Goal: Communication & Community: Share content

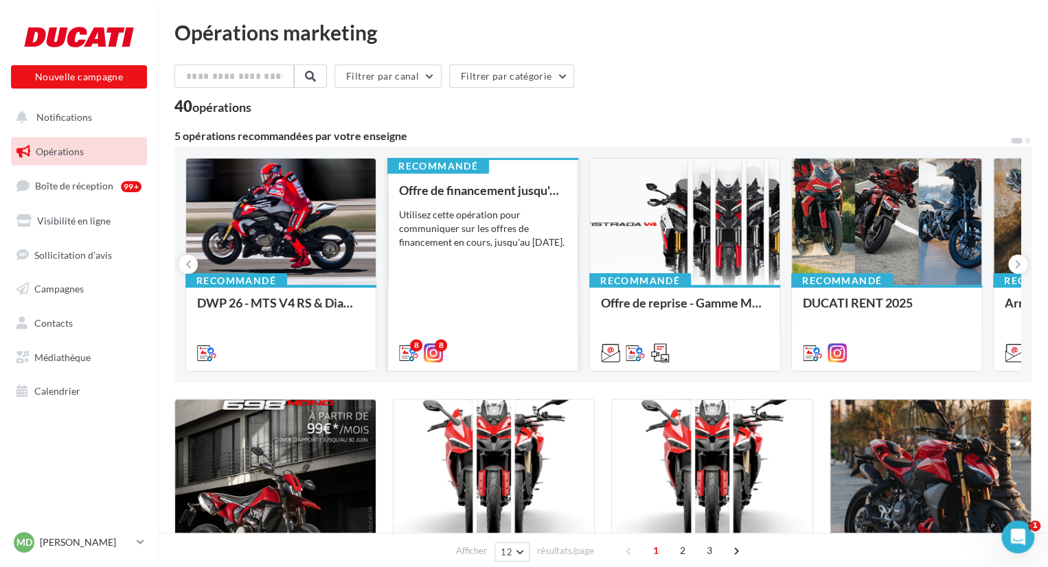
click at [487, 249] on div "Utilisez cette opération pour communiquer sur les offres de financement en cour…" at bounding box center [483, 228] width 168 height 41
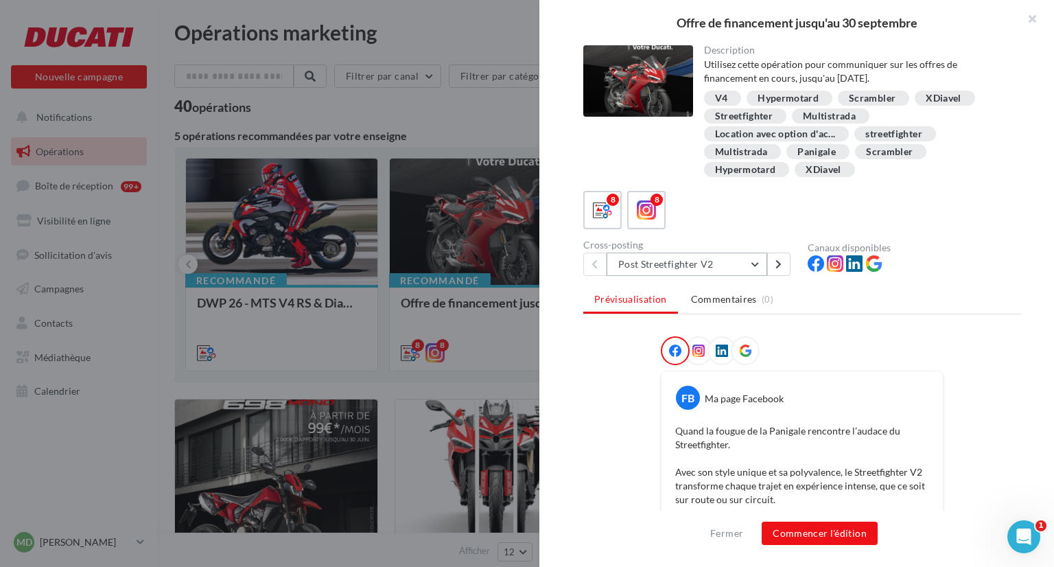
click at [760, 269] on button "Post Streetfighter V2" at bounding box center [687, 264] width 161 height 23
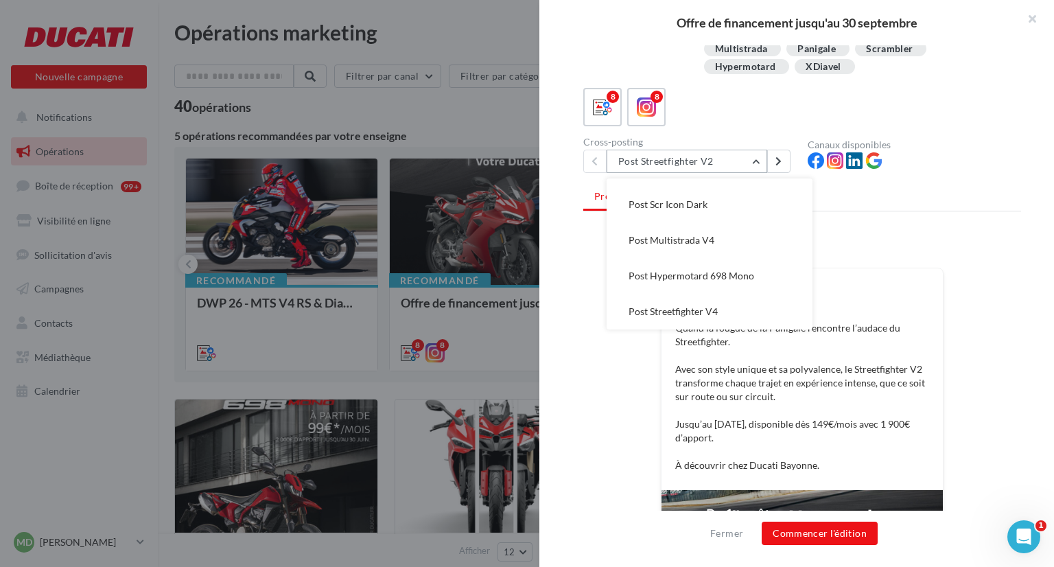
scroll to position [174, 0]
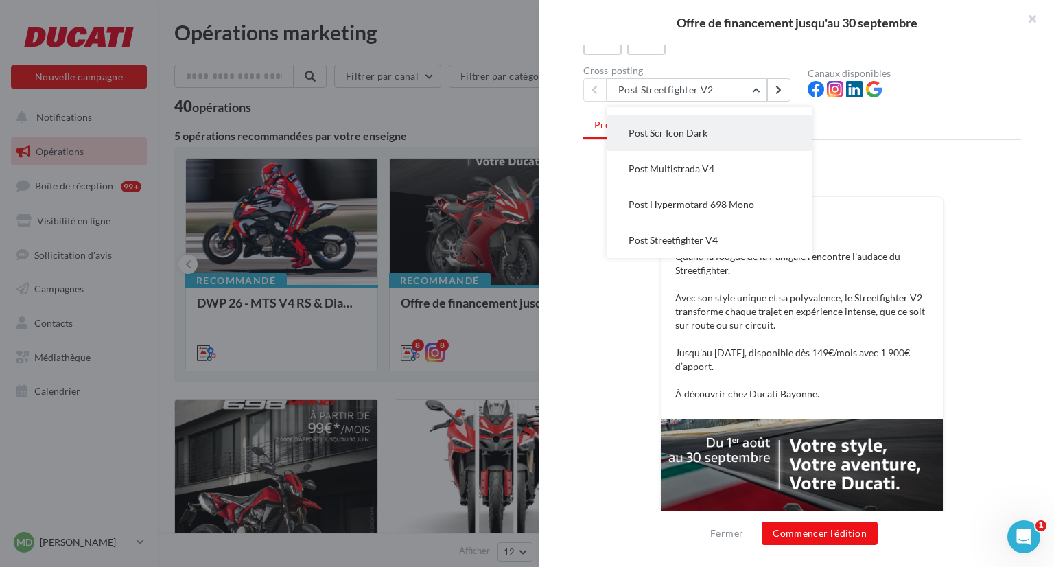
click at [690, 132] on span "Post Scr Icon Dark" at bounding box center [668, 133] width 79 height 12
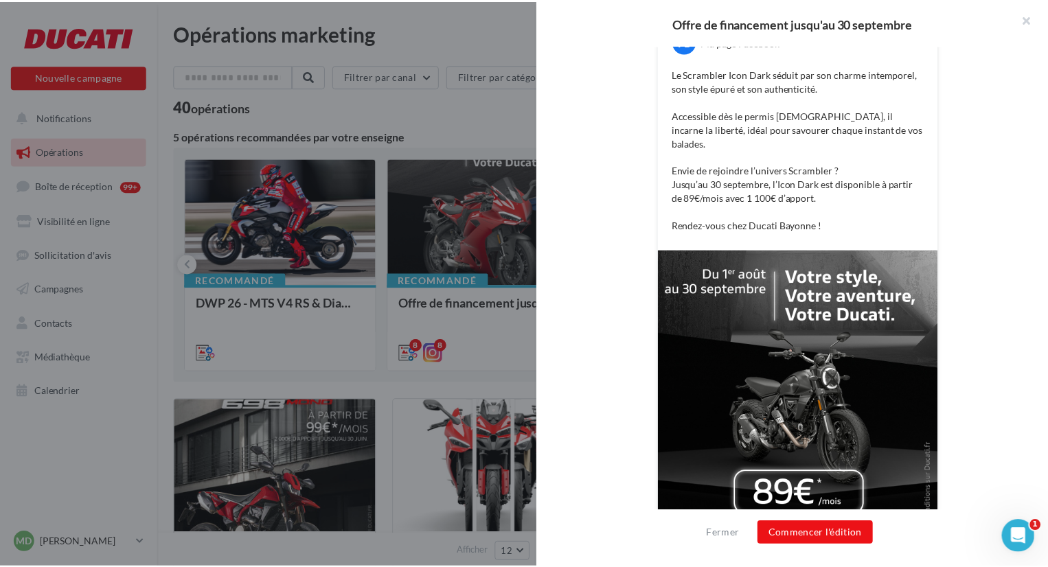
scroll to position [368, 0]
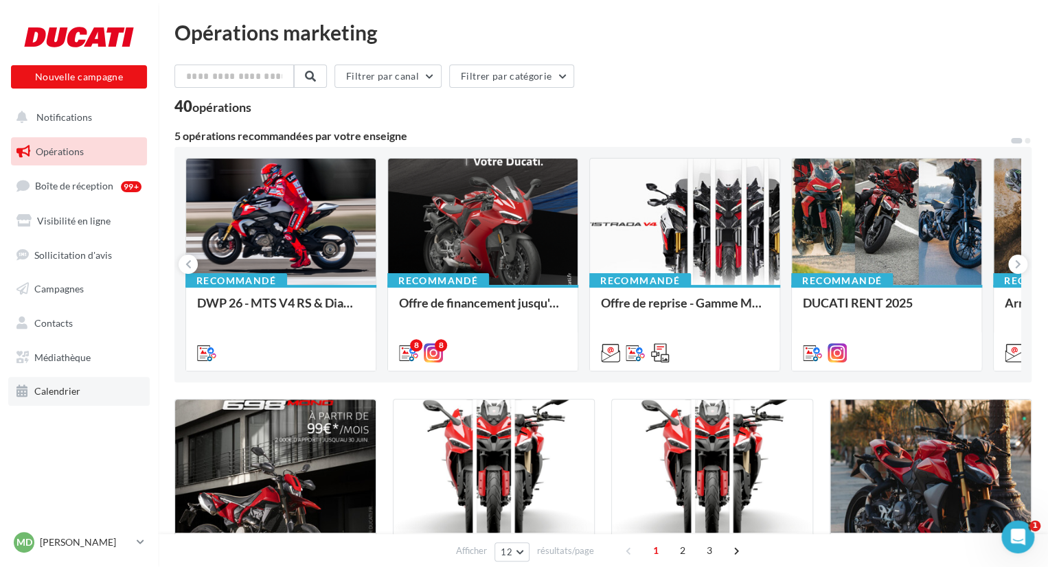
click at [45, 380] on link "Calendrier" at bounding box center [78, 391] width 141 height 29
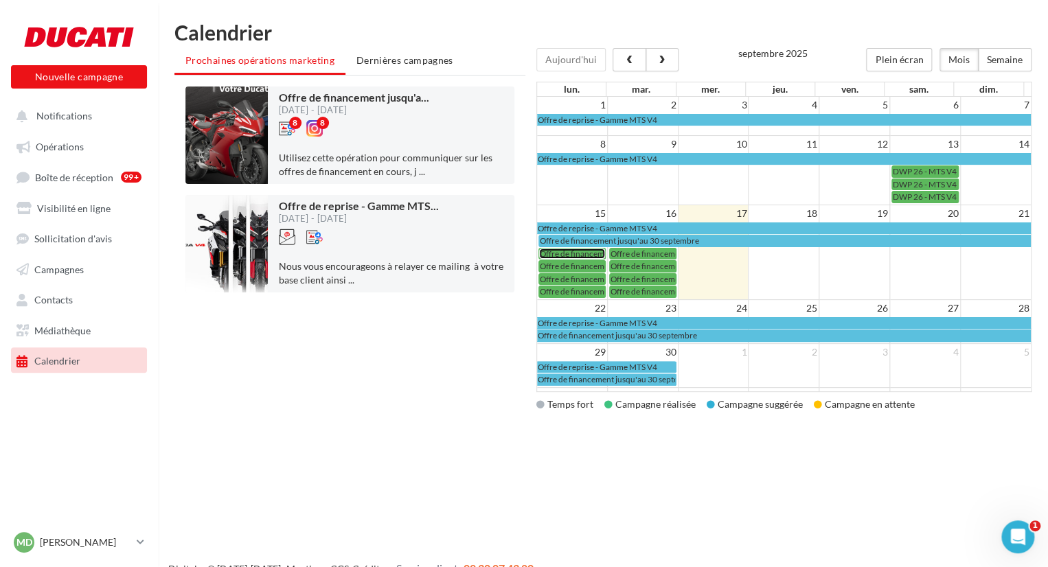
click at [589, 249] on span "Offre de financement jusqu'au 30 septembre" at bounding box center [619, 254] width 159 height 10
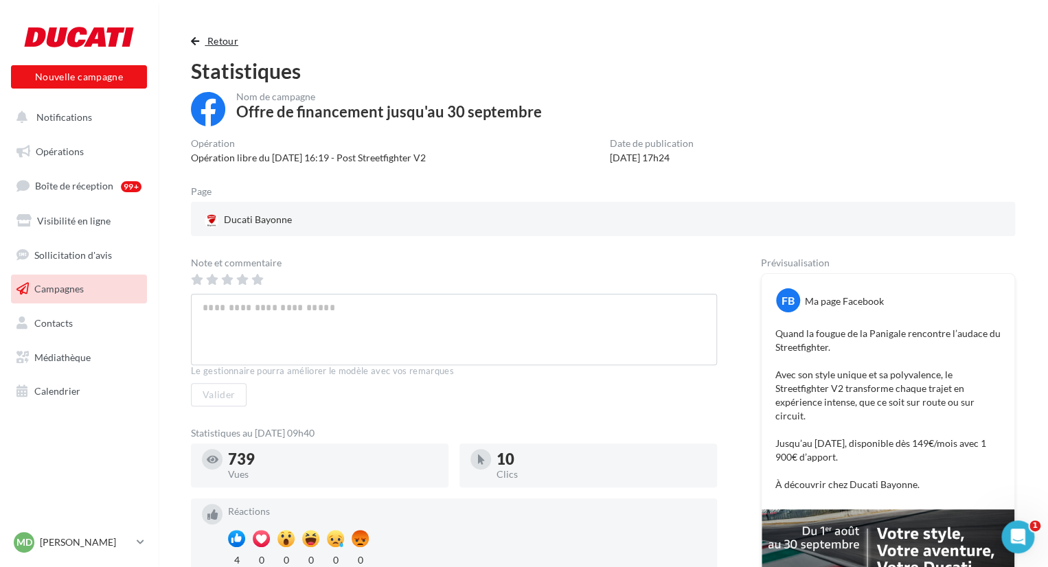
click at [197, 39] on span "button" at bounding box center [195, 41] width 8 height 10
click at [220, 39] on span "Retour" at bounding box center [222, 41] width 31 height 12
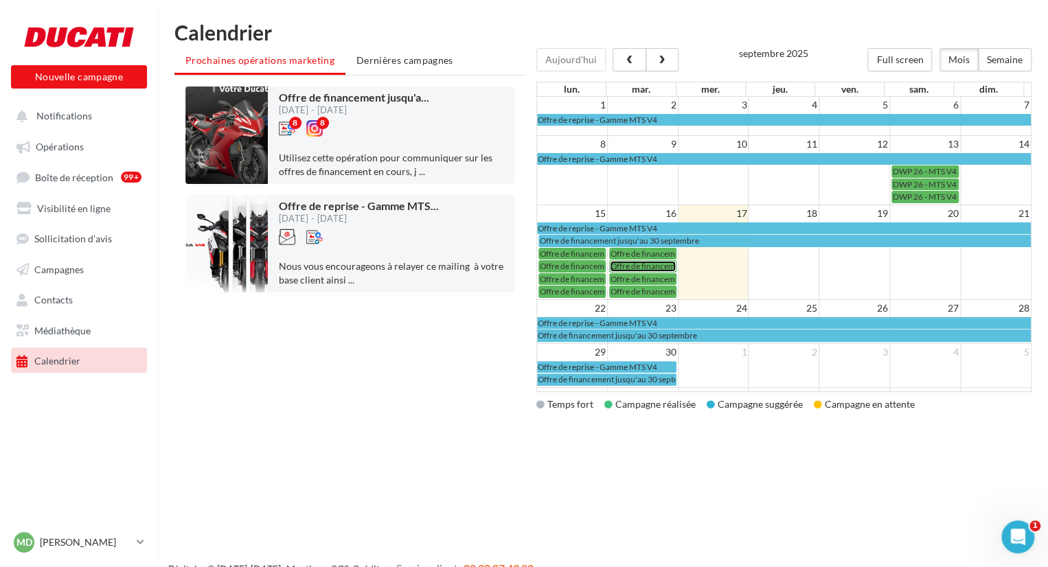
click at [638, 264] on span "Offre de financement jusqu'au 30 septembre" at bounding box center [689, 266] width 159 height 10
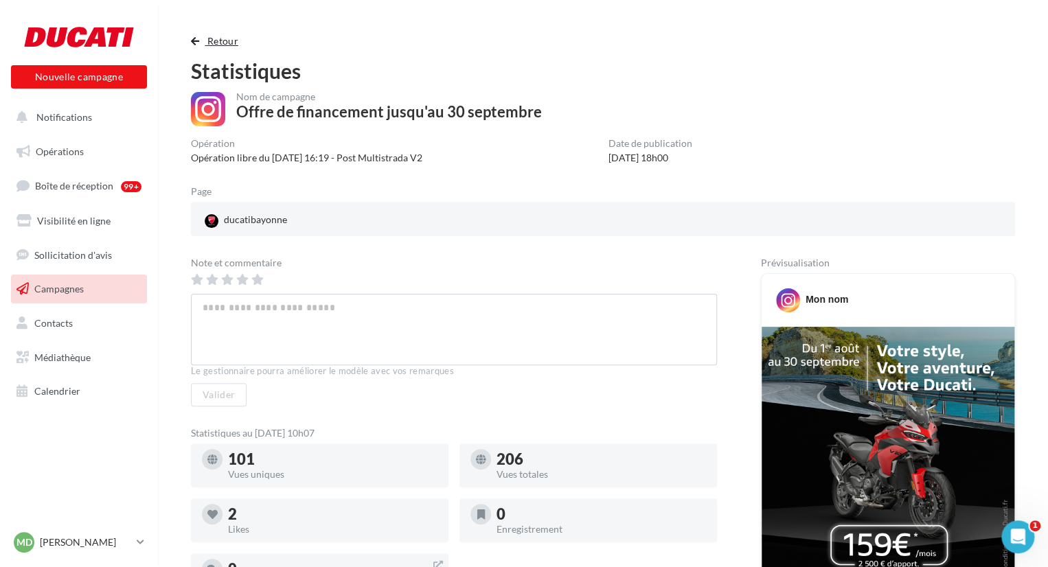
click at [192, 39] on span "button" at bounding box center [195, 41] width 8 height 10
click at [222, 41] on span "Retour" at bounding box center [222, 41] width 31 height 12
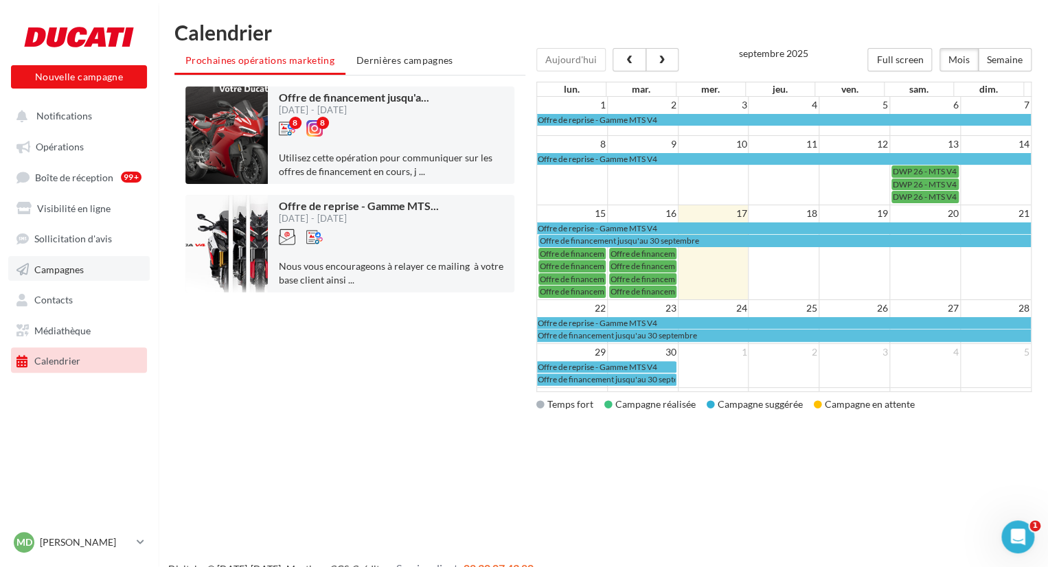
click at [82, 272] on span "Campagnes" at bounding box center [58, 269] width 49 height 12
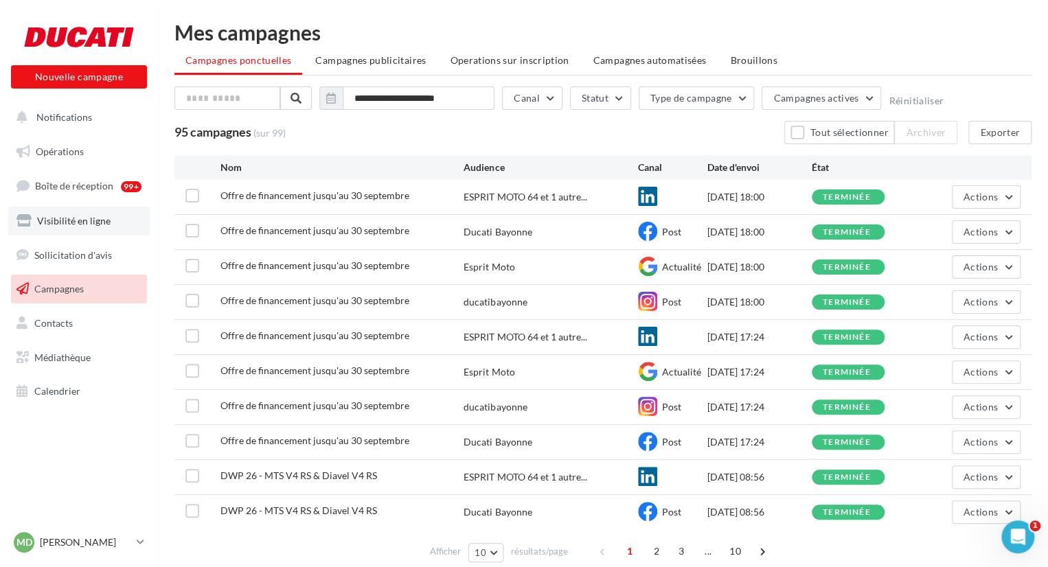
click at [56, 226] on span "Visibilité en ligne" at bounding box center [73, 221] width 73 height 12
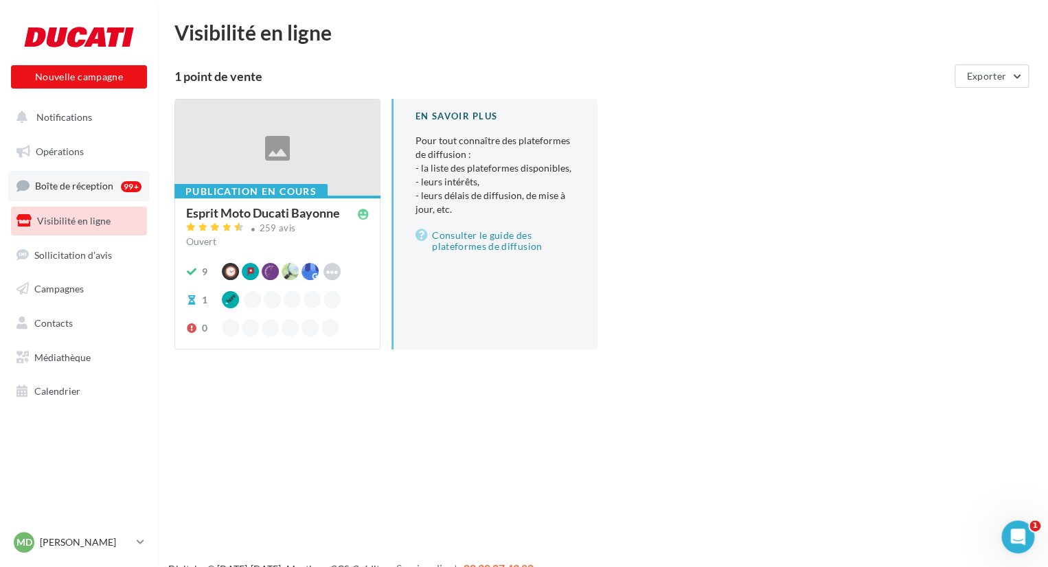
click at [84, 192] on link "Boîte de réception 99+" at bounding box center [78, 186] width 141 height 30
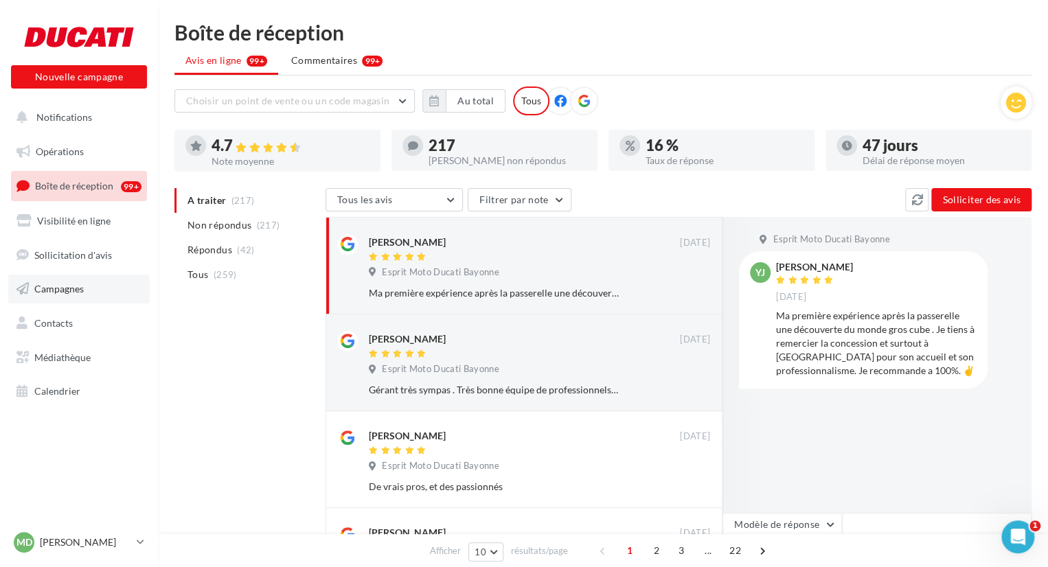
click at [53, 292] on span "Campagnes" at bounding box center [58, 289] width 49 height 12
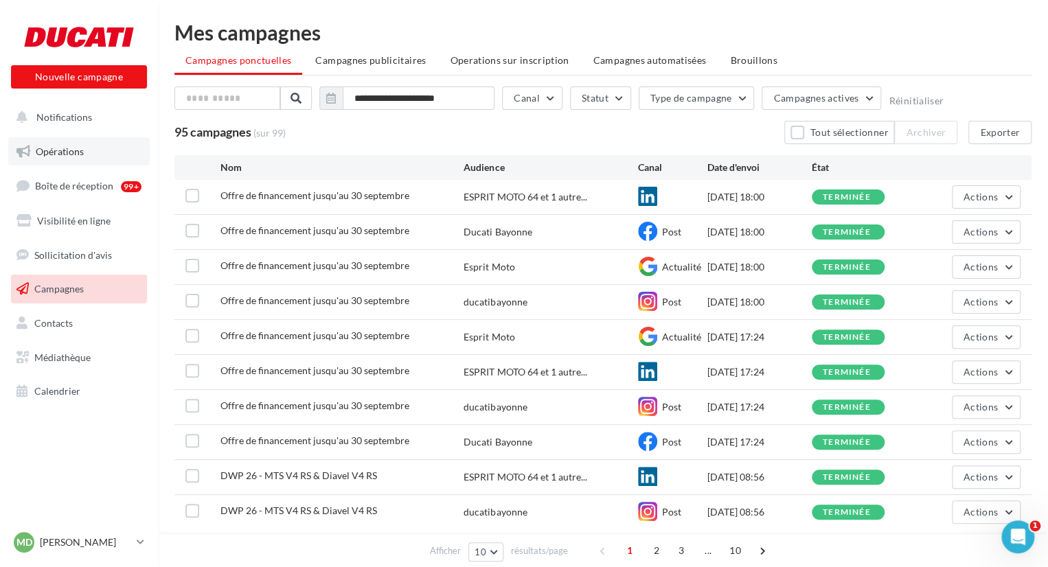
click at [48, 157] on link "Opérations" at bounding box center [78, 151] width 141 height 29
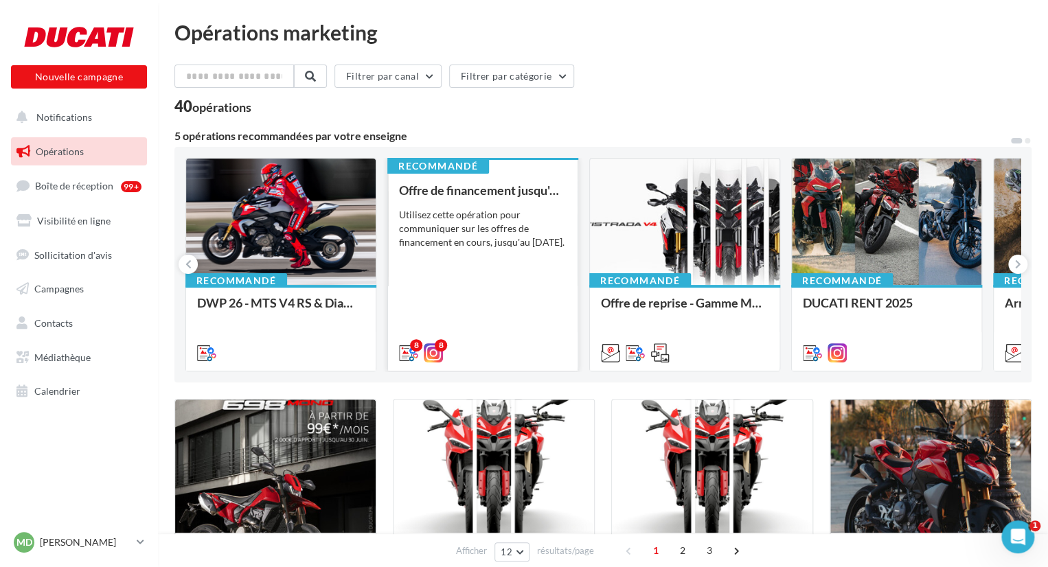
click at [460, 246] on div "Utilisez cette opération pour communiquer sur les offres de financement en cour…" at bounding box center [483, 228] width 168 height 41
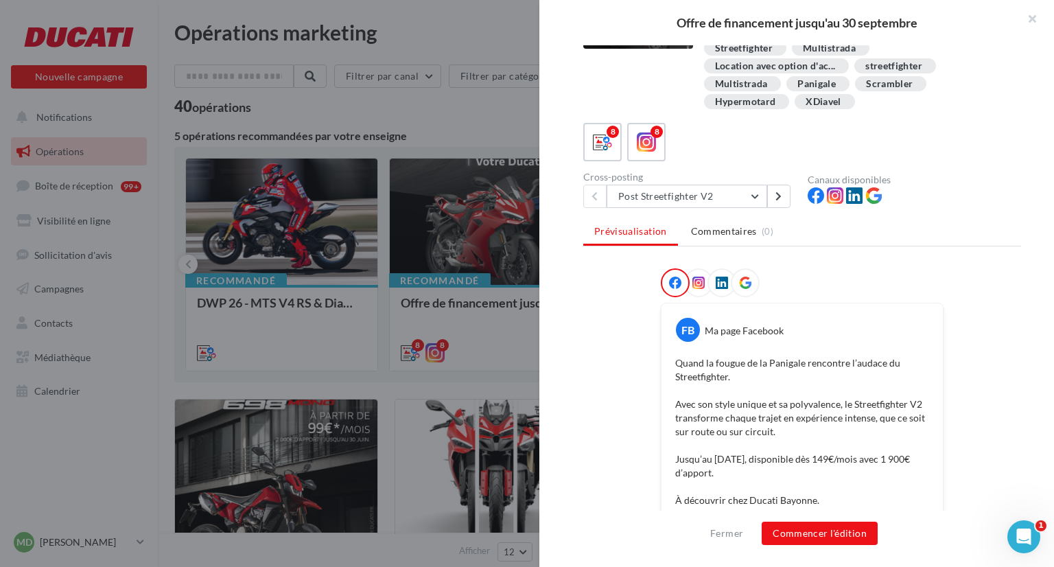
scroll to position [69, 0]
click at [759, 192] on button "Post Streetfighter V2" at bounding box center [687, 195] width 161 height 23
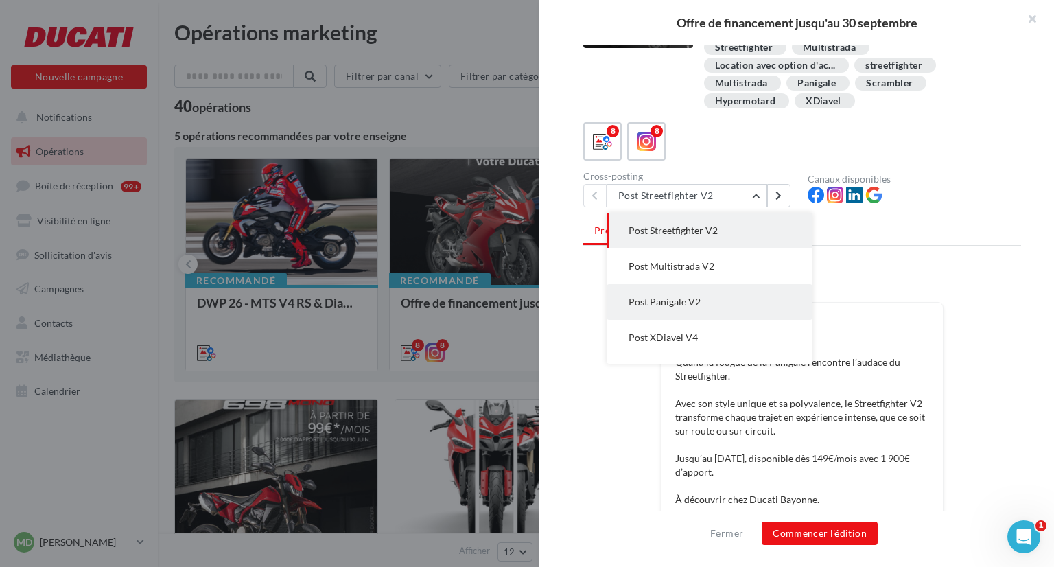
click at [706, 288] on button "Post Panigale V2" at bounding box center [710, 302] width 206 height 36
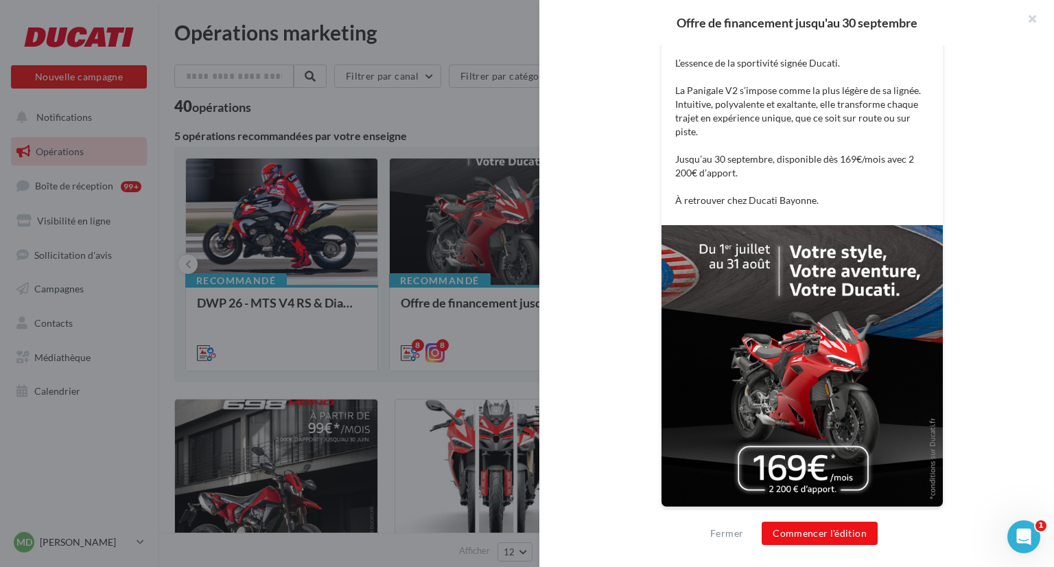
scroll to position [368, 0]
click at [813, 528] on button "Commencer l'édition" at bounding box center [820, 533] width 116 height 23
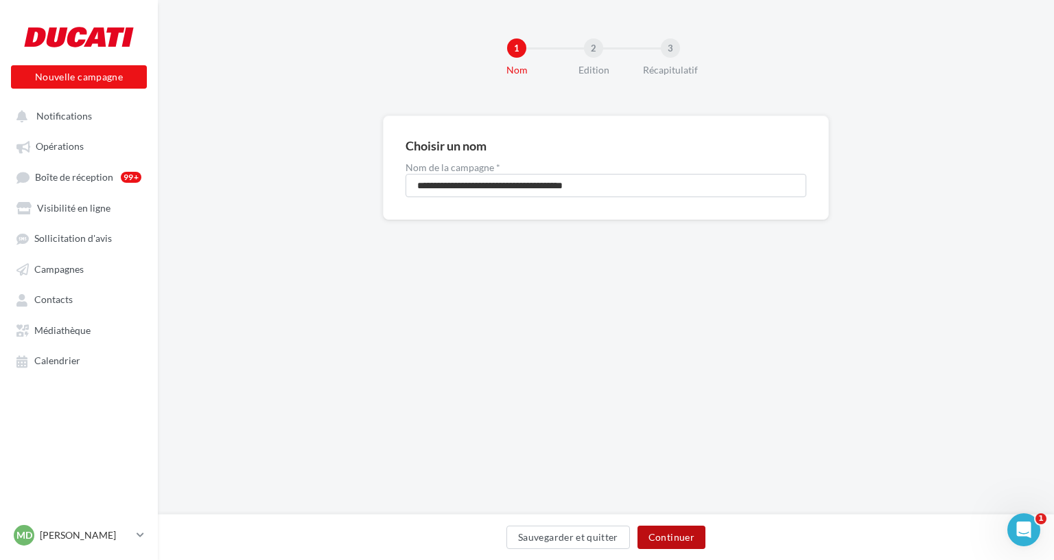
click at [670, 536] on button "Continuer" at bounding box center [672, 536] width 68 height 23
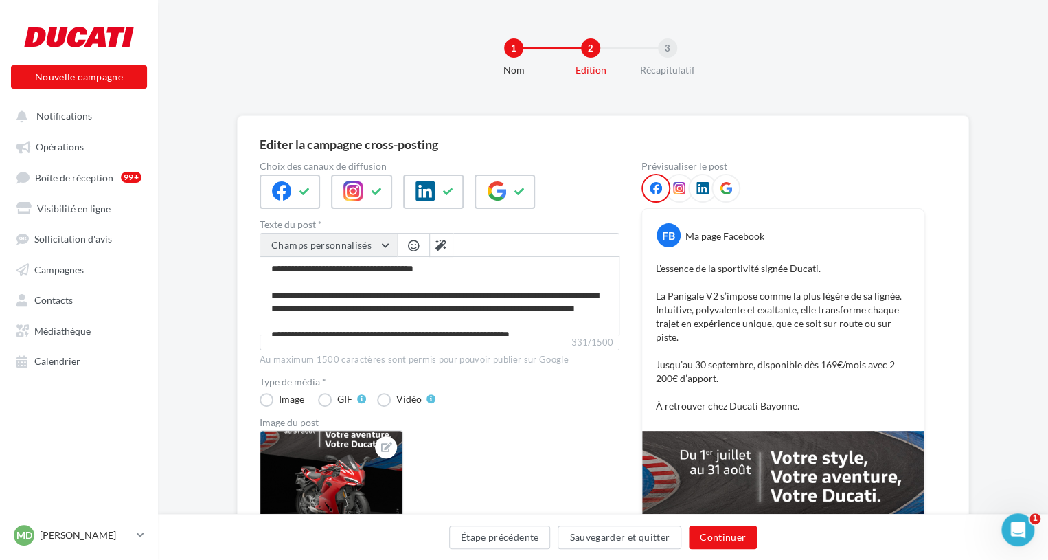
click at [371, 253] on button "Champs personnalisés" at bounding box center [328, 244] width 137 height 23
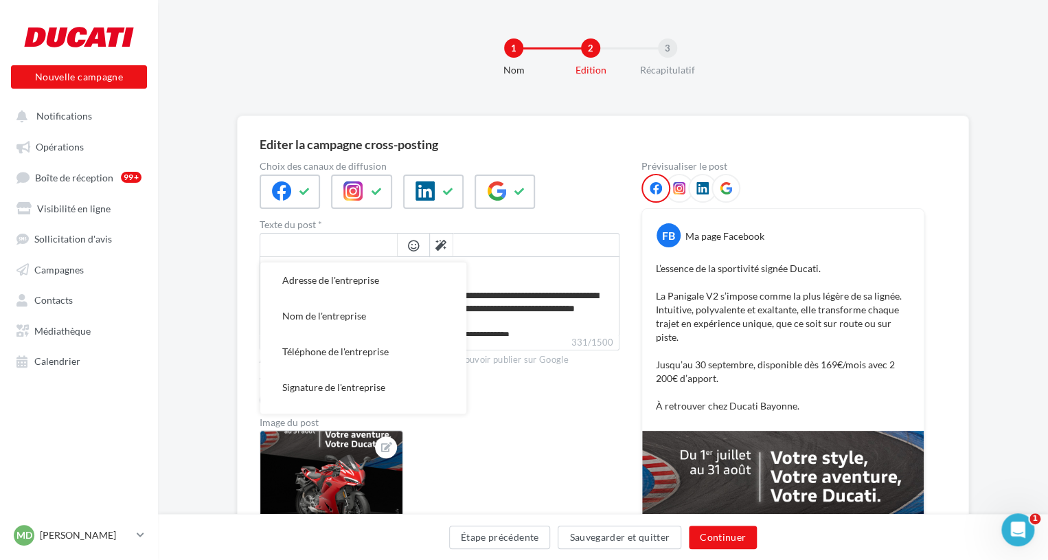
click at [378, 244] on input "text" at bounding box center [328, 244] width 137 height 23
click at [516, 286] on textarea "**********" at bounding box center [439, 295] width 360 height 79
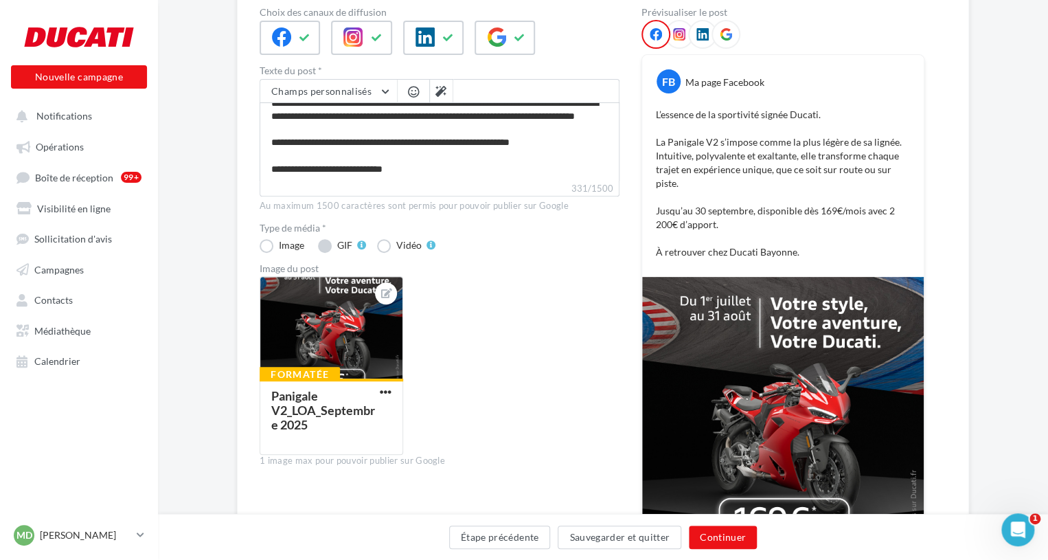
scroll to position [51, 0]
click at [324, 249] on label "GIF" at bounding box center [342, 246] width 48 height 14
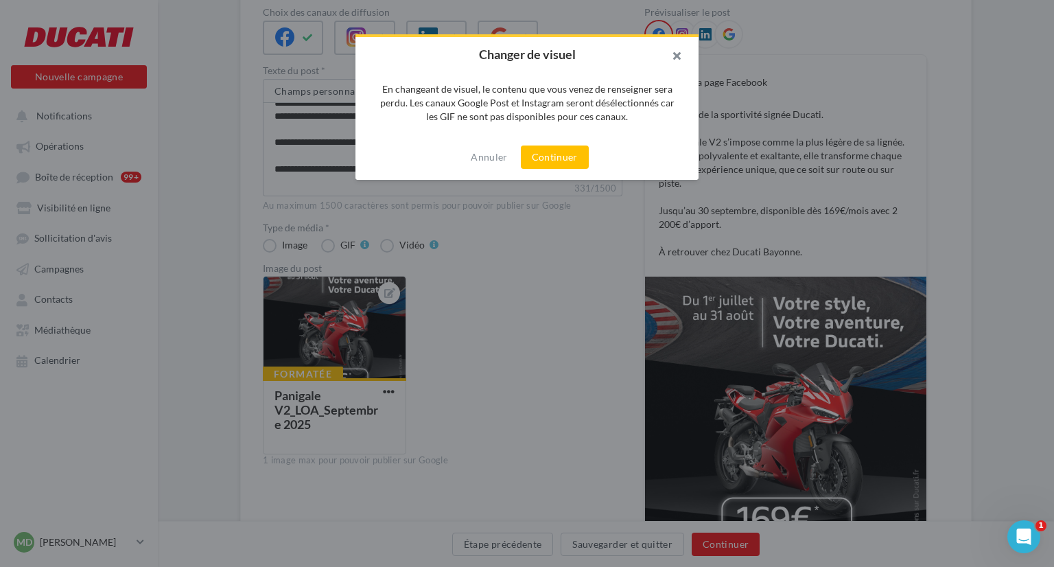
click at [682, 58] on button "button" at bounding box center [671, 57] width 55 height 41
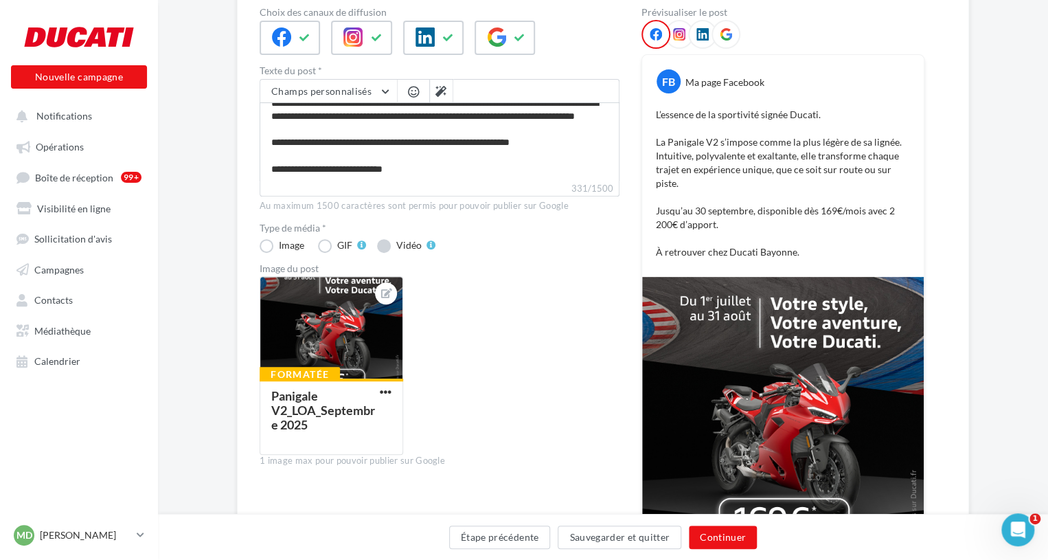
click at [387, 243] on label "Vidéo" at bounding box center [406, 246] width 58 height 14
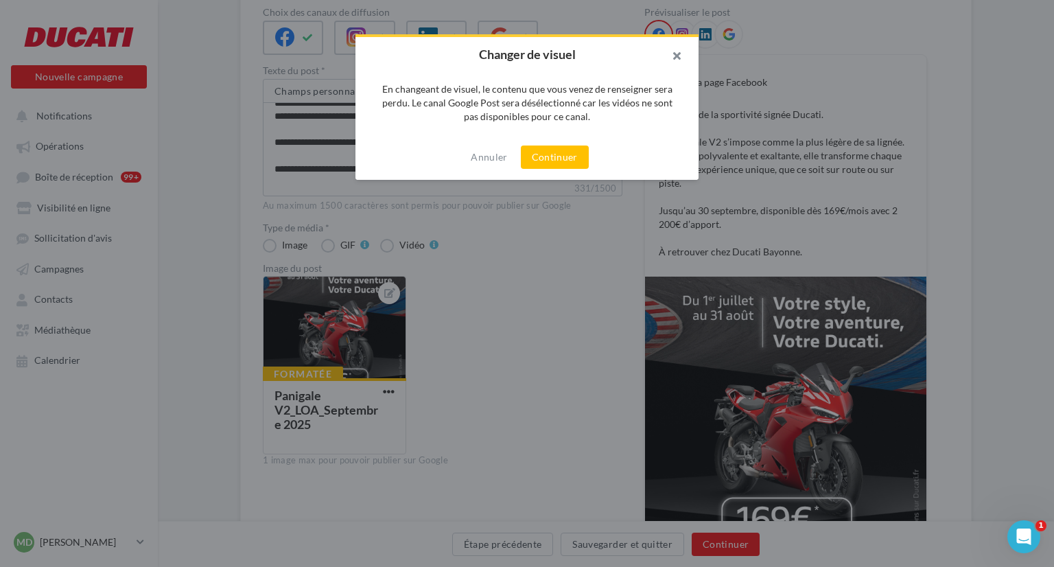
click at [680, 55] on button "button" at bounding box center [671, 57] width 55 height 41
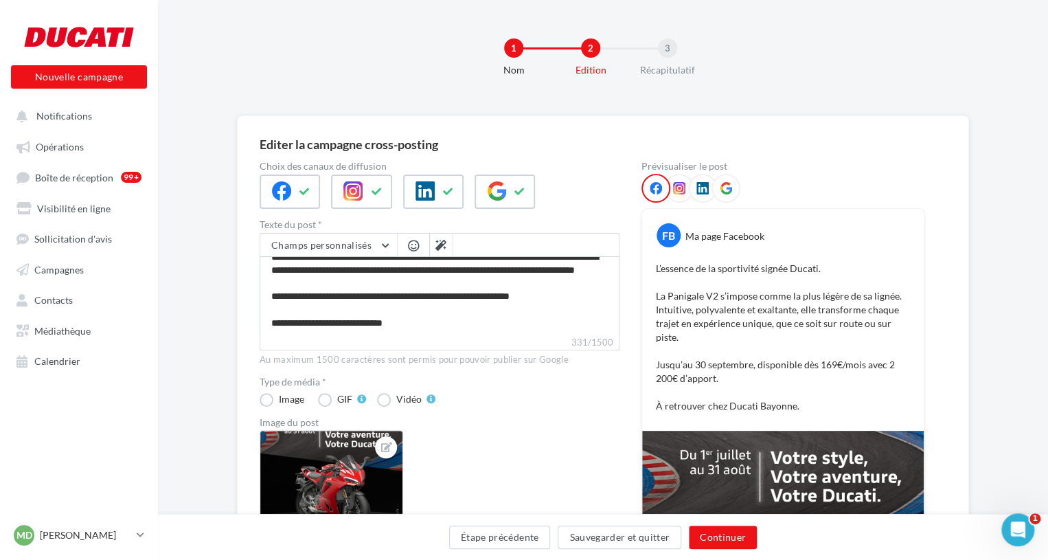
scroll to position [0, 0]
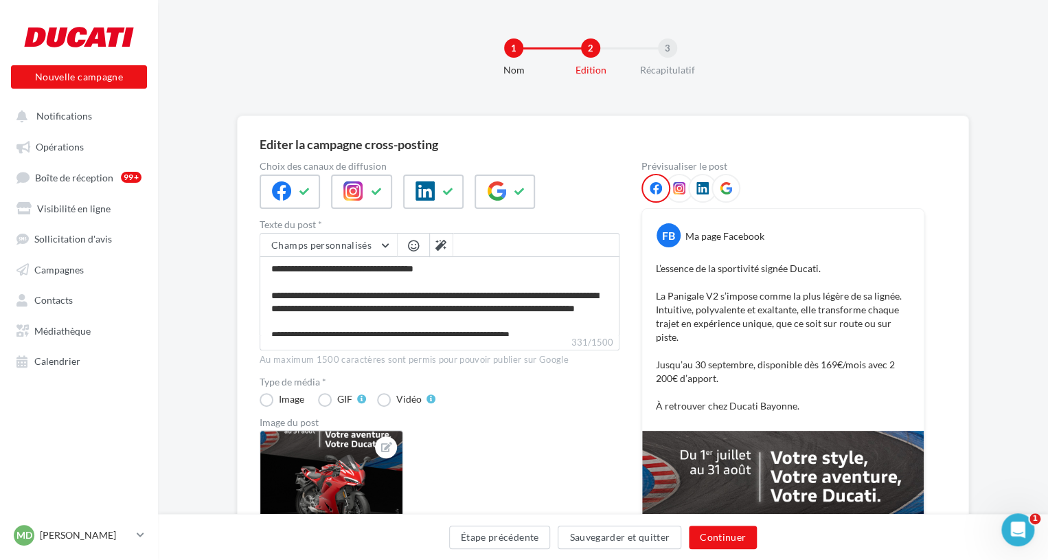
click at [706, 192] on icon at bounding box center [702, 188] width 12 height 12
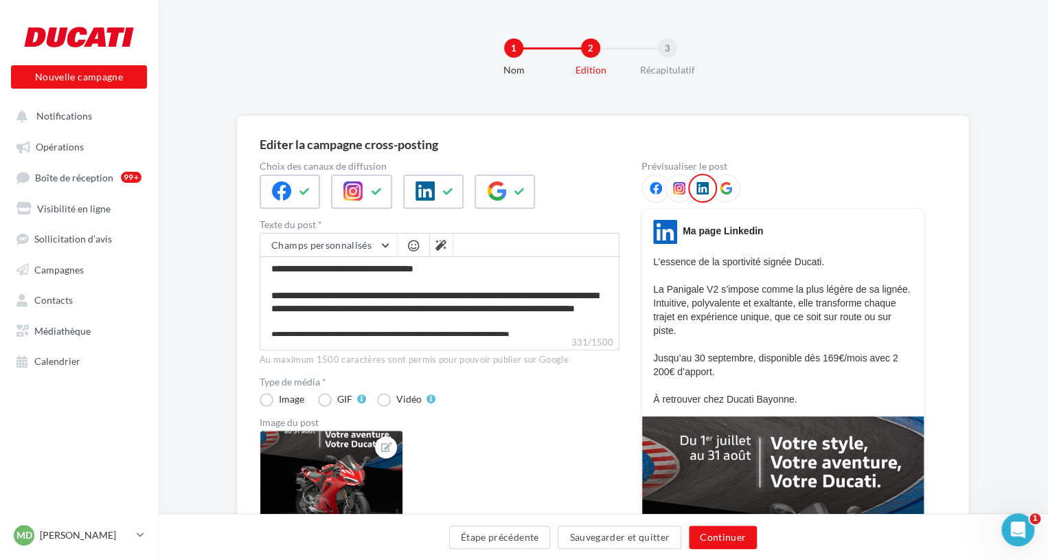
click at [722, 192] on icon at bounding box center [725, 188] width 12 height 12
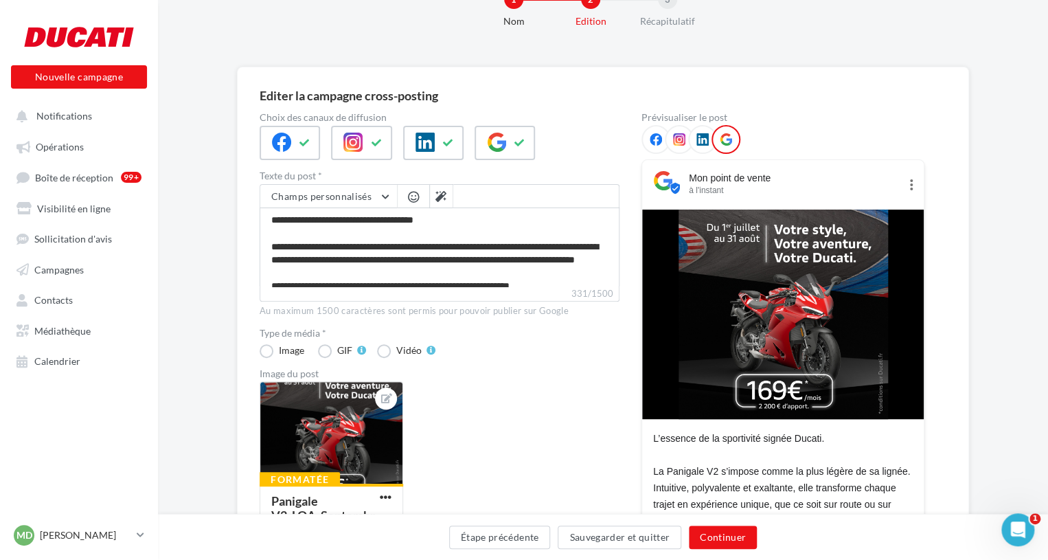
scroll to position [49, 0]
click at [700, 141] on icon at bounding box center [702, 138] width 12 height 12
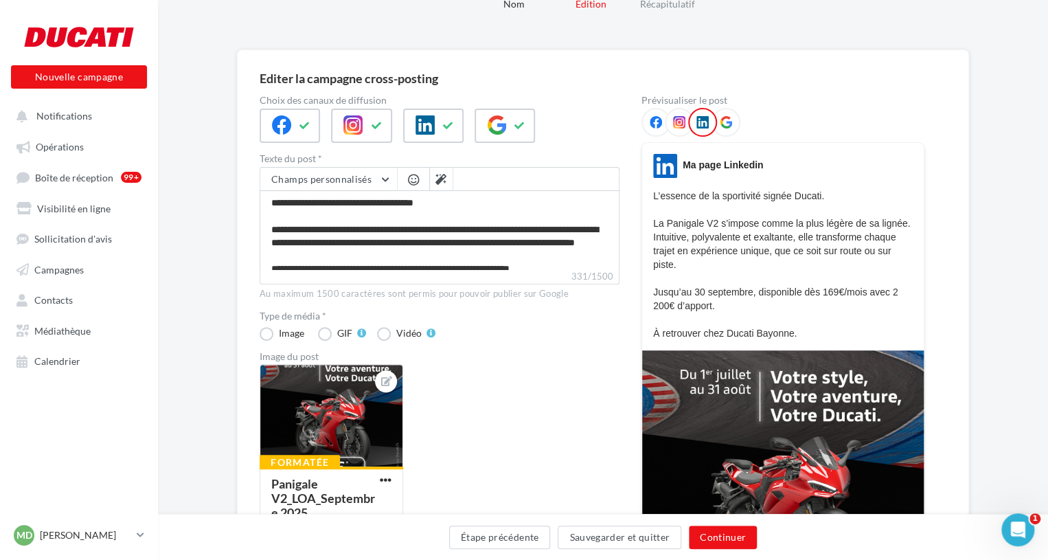
scroll to position [68, 0]
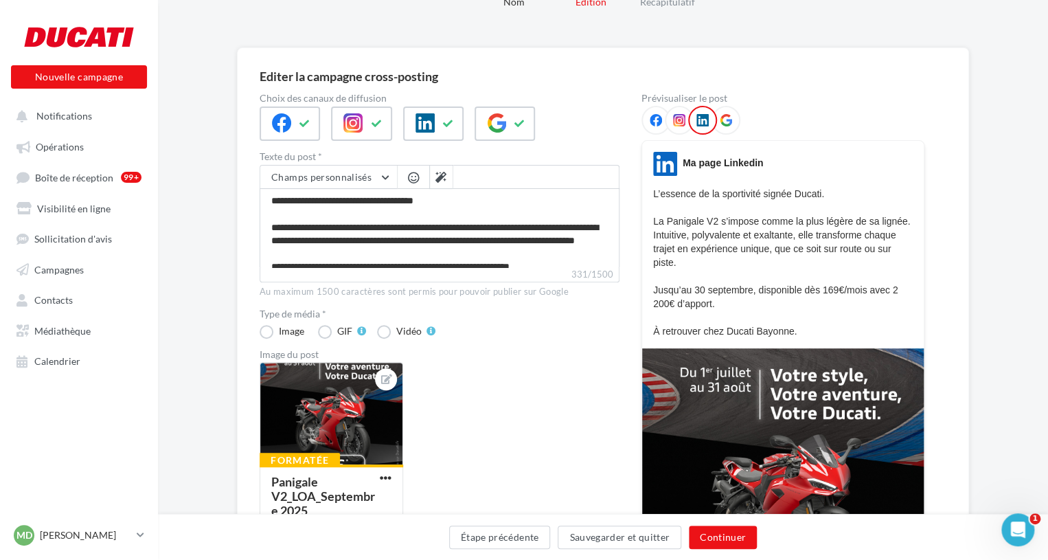
click at [682, 125] on icon at bounding box center [679, 120] width 12 height 12
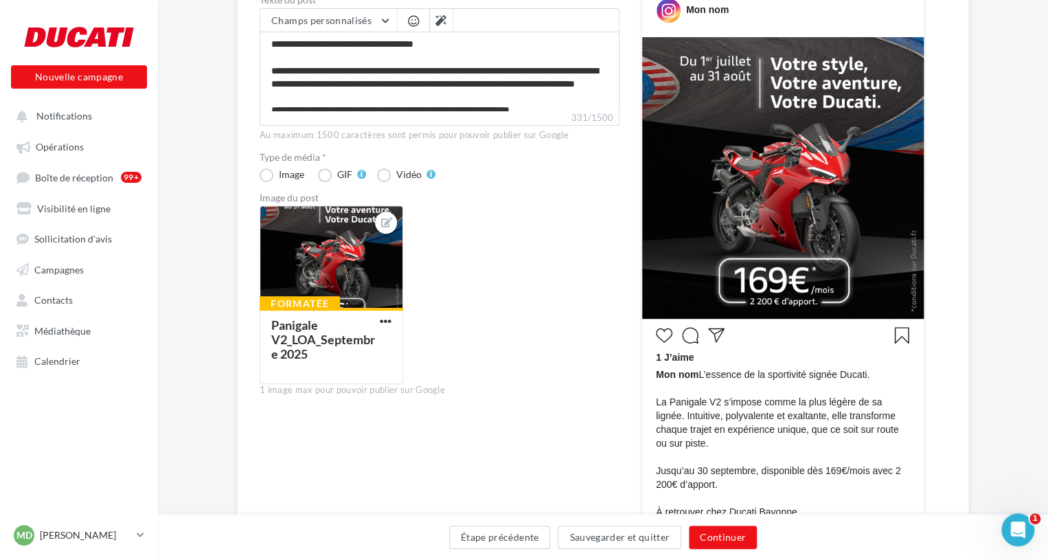
scroll to position [225, 0]
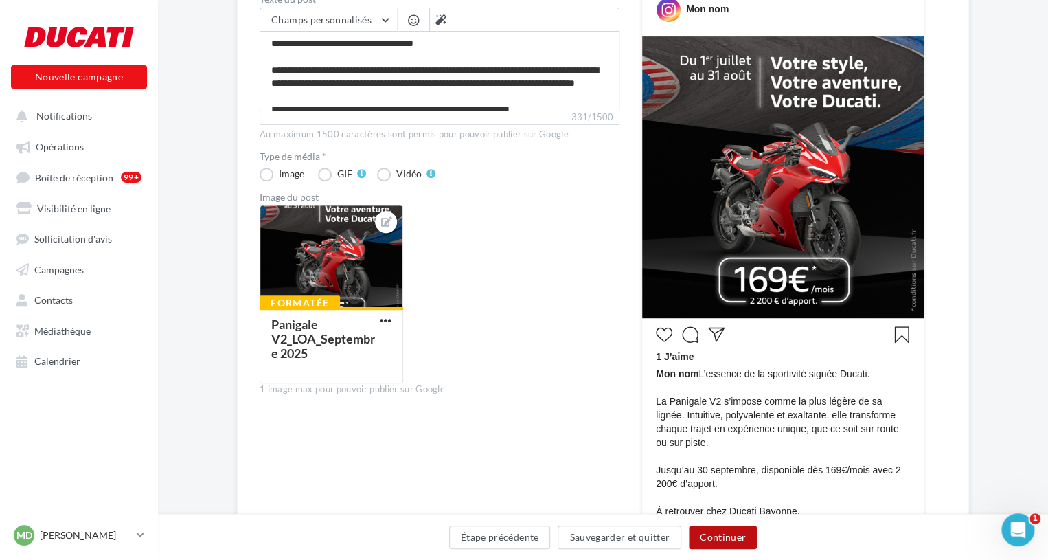
click at [708, 542] on button "Continuer" at bounding box center [723, 536] width 68 height 23
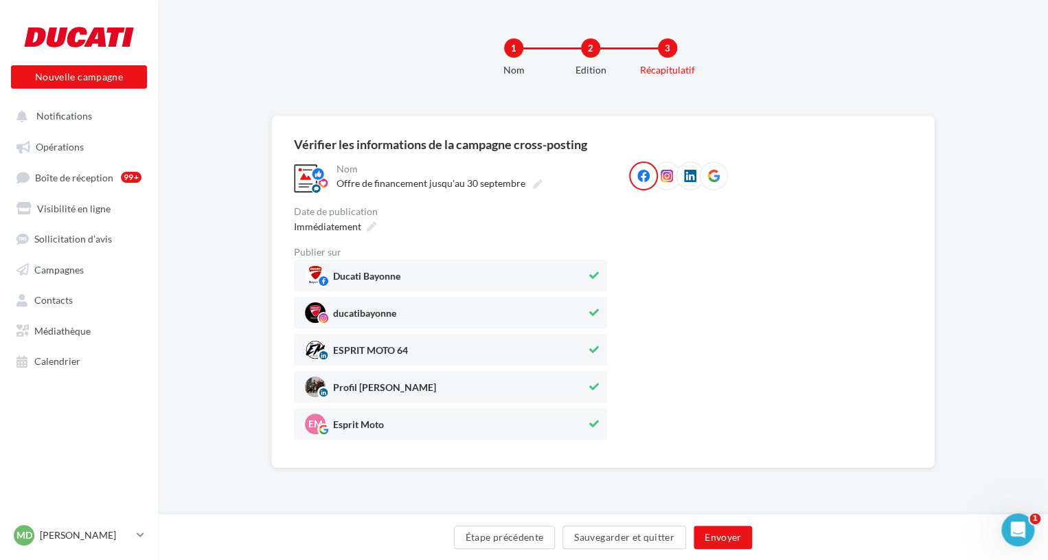
scroll to position [0, 0]
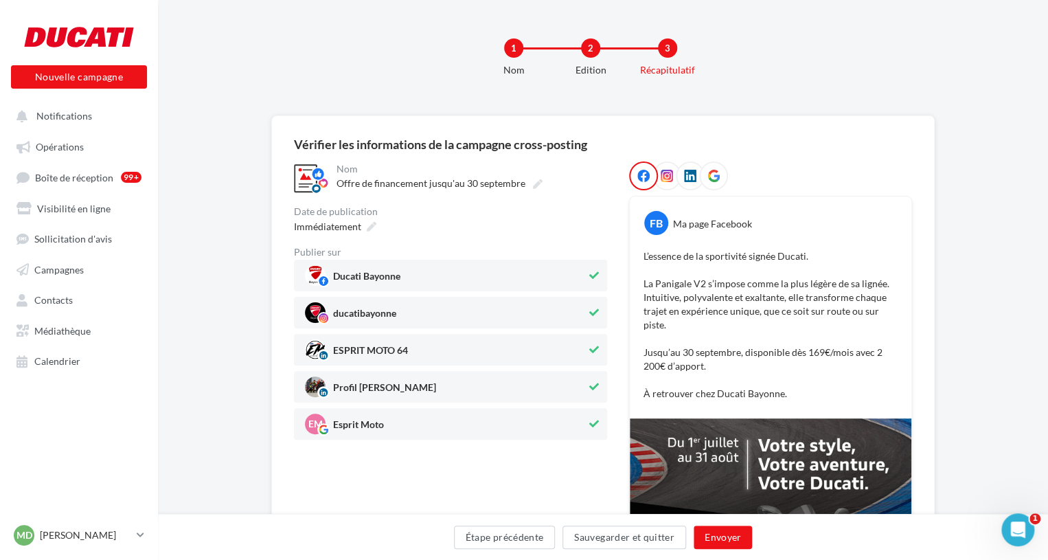
click at [564, 358] on span "ESPRIT MOTO 64" at bounding box center [445, 349] width 281 height 21
click at [577, 382] on span "Profil Mickaël Domingues" at bounding box center [445, 386] width 281 height 21
click at [367, 229] on icon at bounding box center [372, 227] width 10 height 10
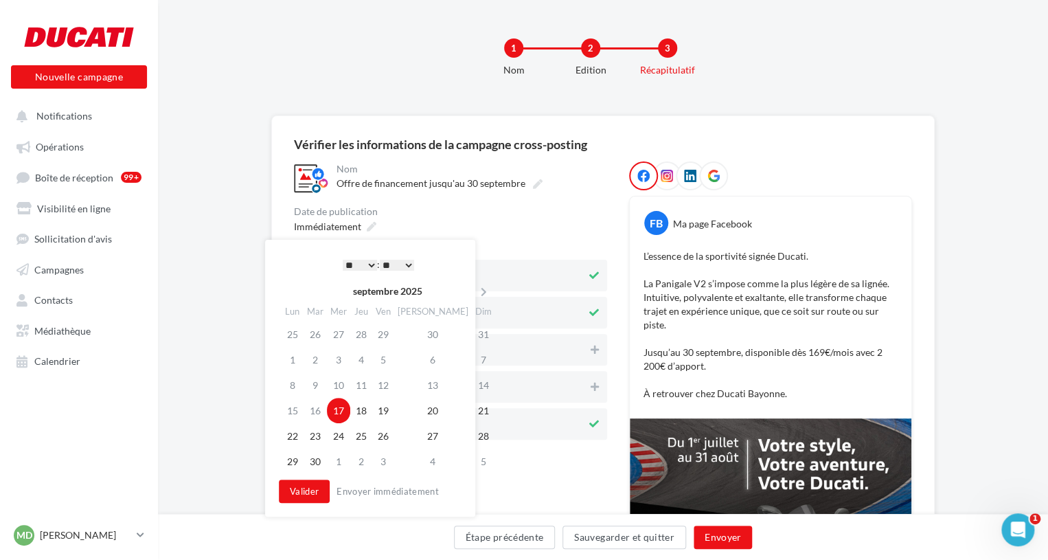
click at [365, 265] on select "* * * * * * * * * * ** ** ** ** ** ** ** ** ** ** ** ** ** **" at bounding box center [360, 264] width 34 height 11
click at [347, 410] on td "17" at bounding box center [338, 409] width 23 height 25
click at [308, 498] on button "Valider" at bounding box center [304, 490] width 51 height 23
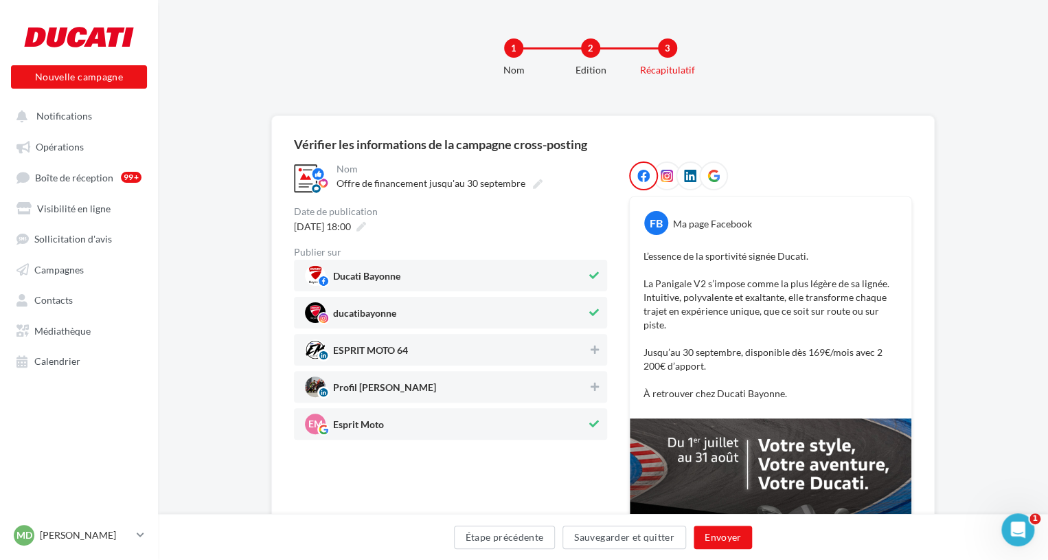
scroll to position [261, 0]
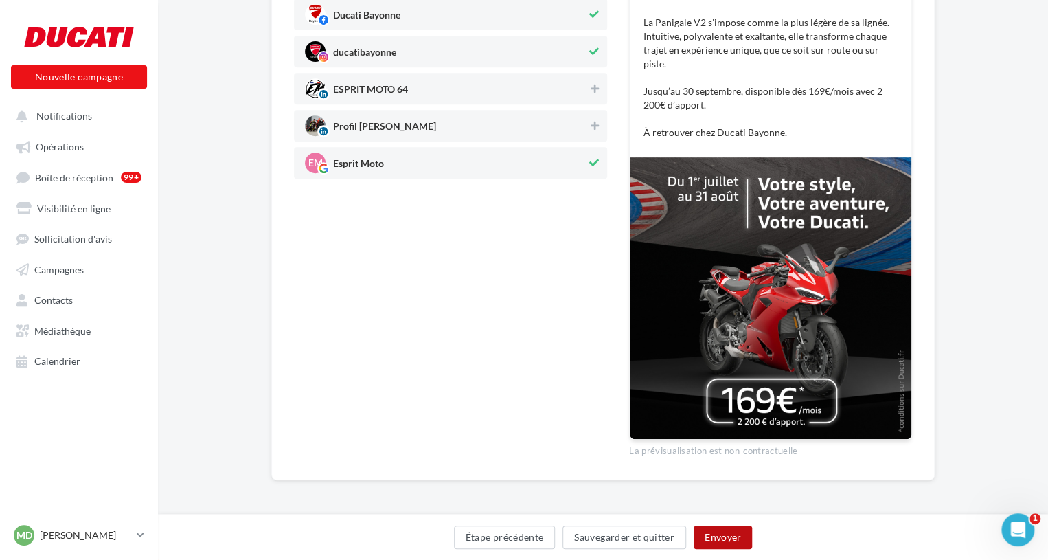
click at [728, 528] on button "Envoyer" at bounding box center [722, 536] width 58 height 23
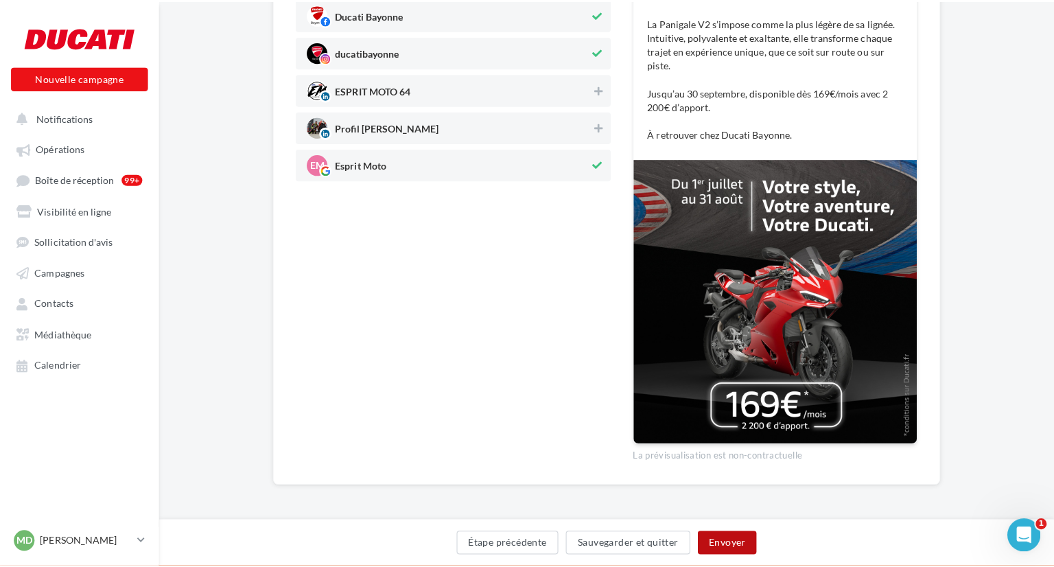
scroll to position [254, 0]
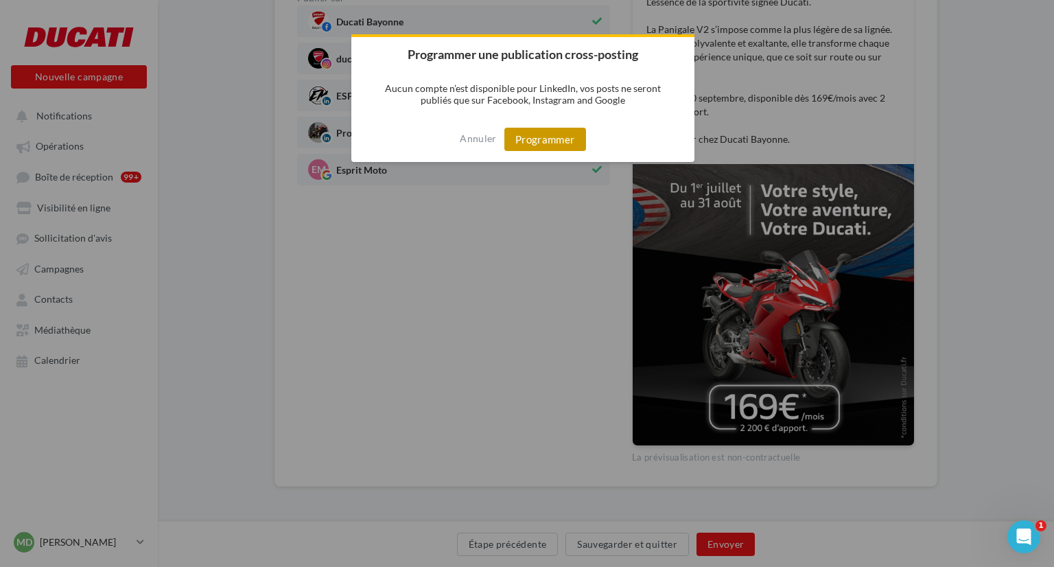
click at [566, 143] on button "Programmer" at bounding box center [546, 139] width 82 height 23
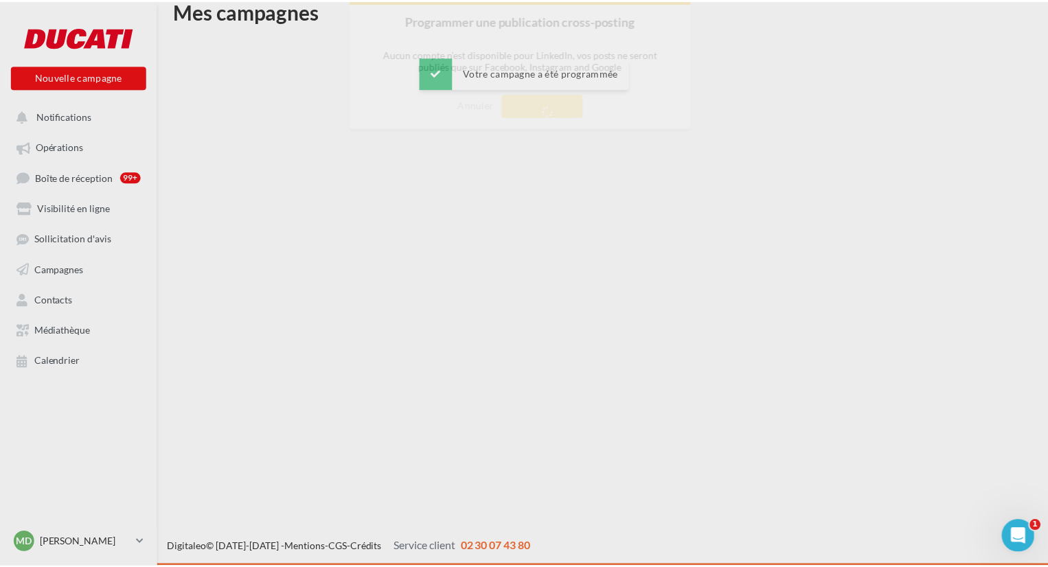
scroll to position [22, 0]
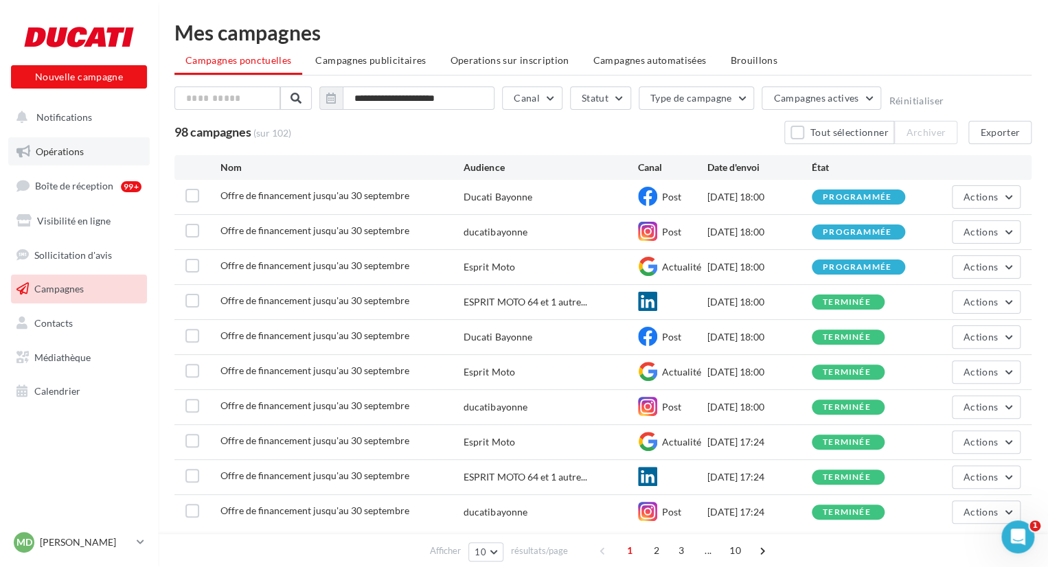
click at [85, 148] on link "Opérations" at bounding box center [78, 151] width 141 height 29
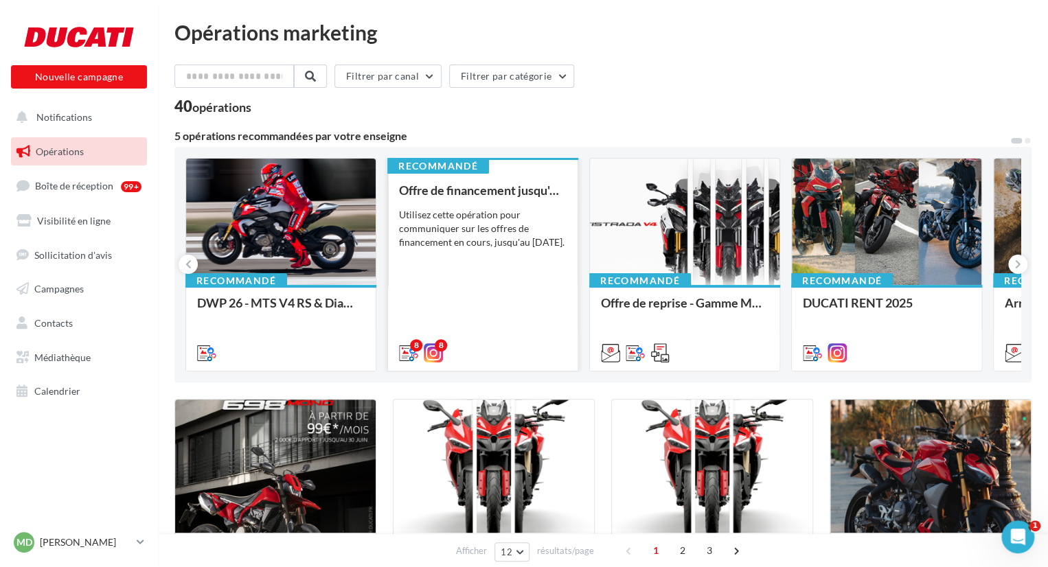
click at [474, 220] on div "Utilisez cette opération pour communiquer sur les offres de financement en cour…" at bounding box center [483, 228] width 168 height 41
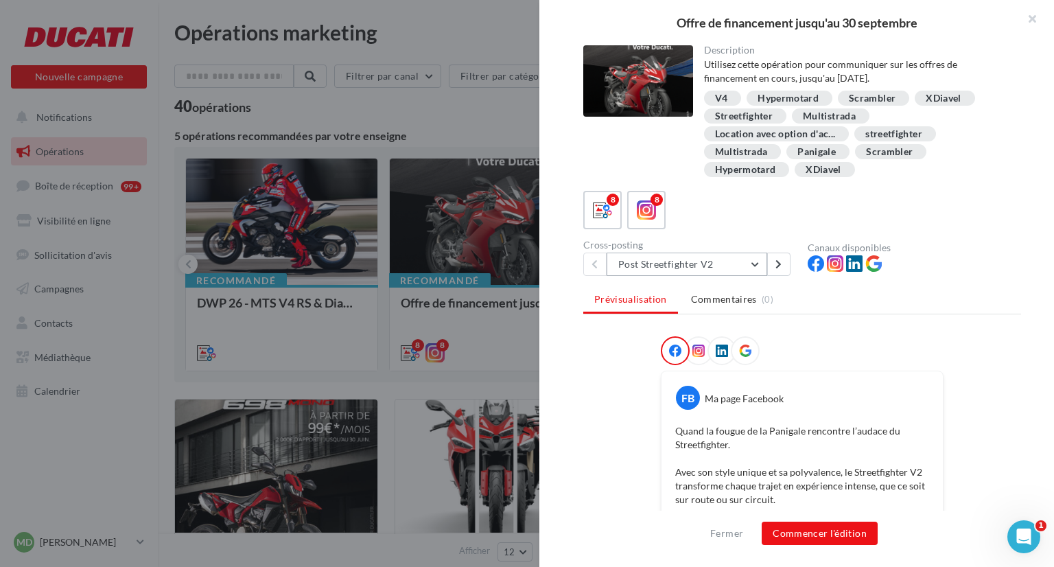
click at [758, 267] on button "Post Streetfighter V2" at bounding box center [687, 264] width 161 height 23
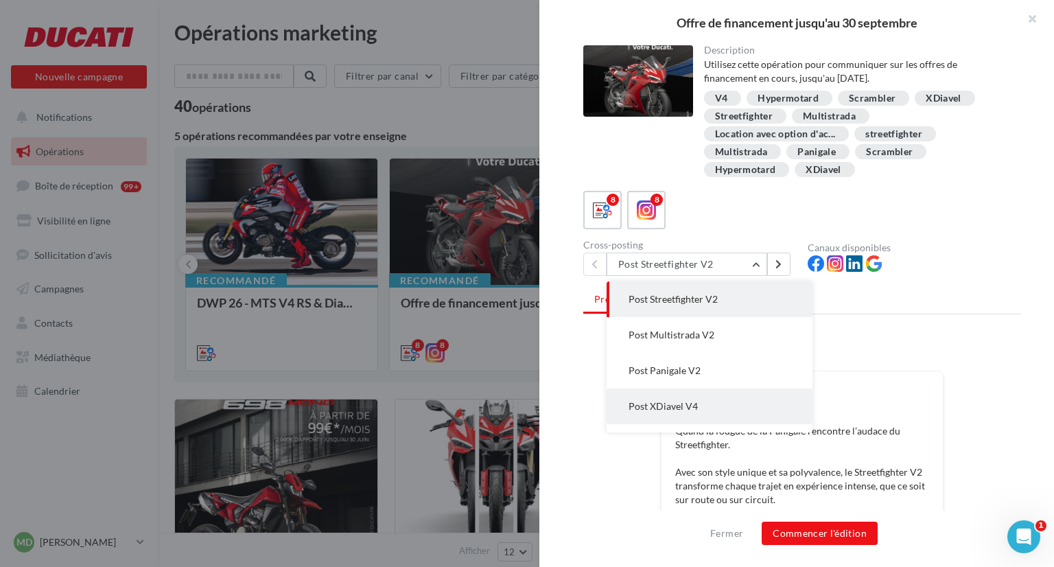
click at [697, 406] on button "Post XDiavel V4" at bounding box center [710, 407] width 206 height 36
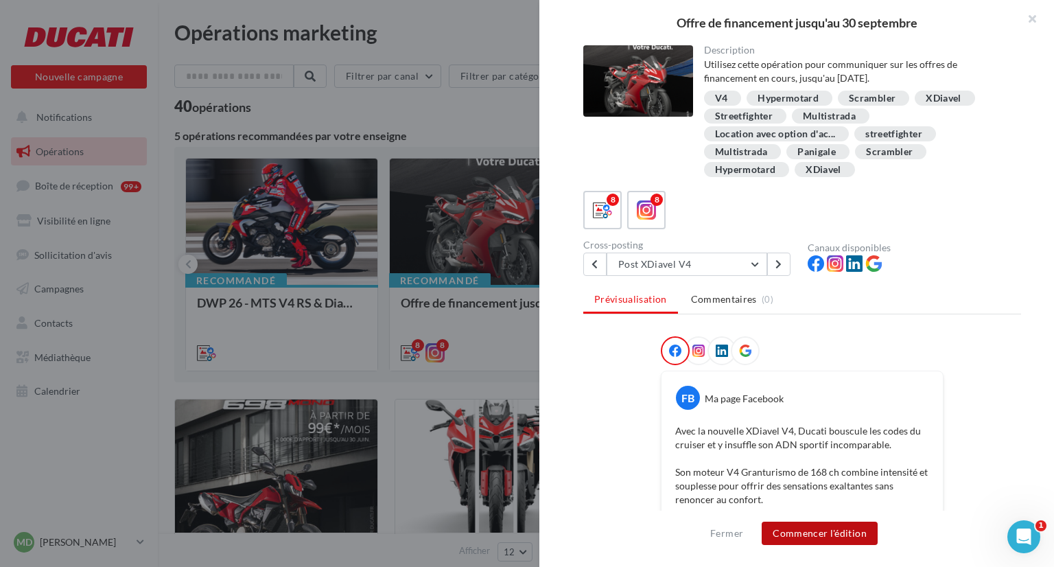
click at [819, 525] on button "Commencer l'édition" at bounding box center [820, 533] width 116 height 23
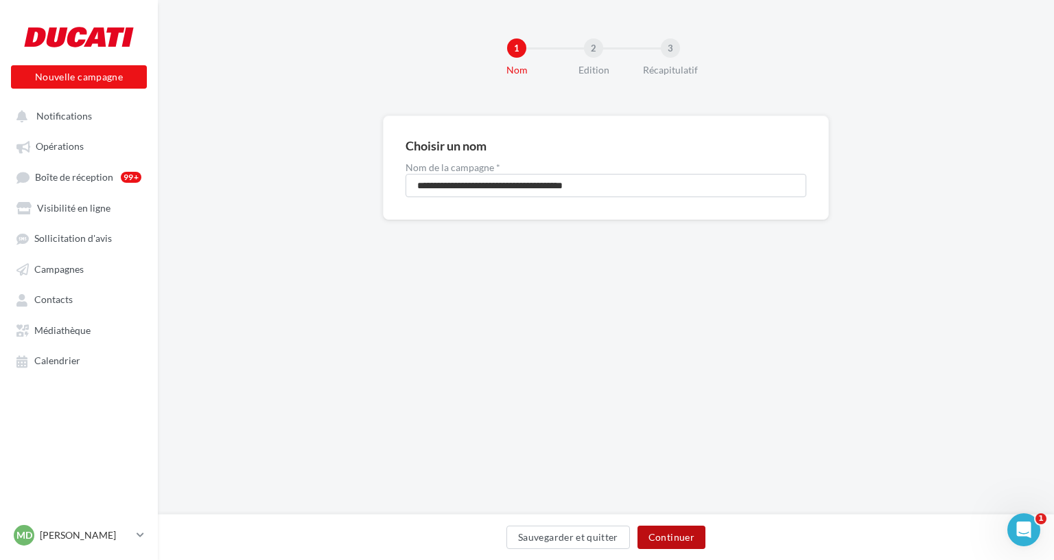
click at [673, 533] on button "Continuer" at bounding box center [672, 536] width 68 height 23
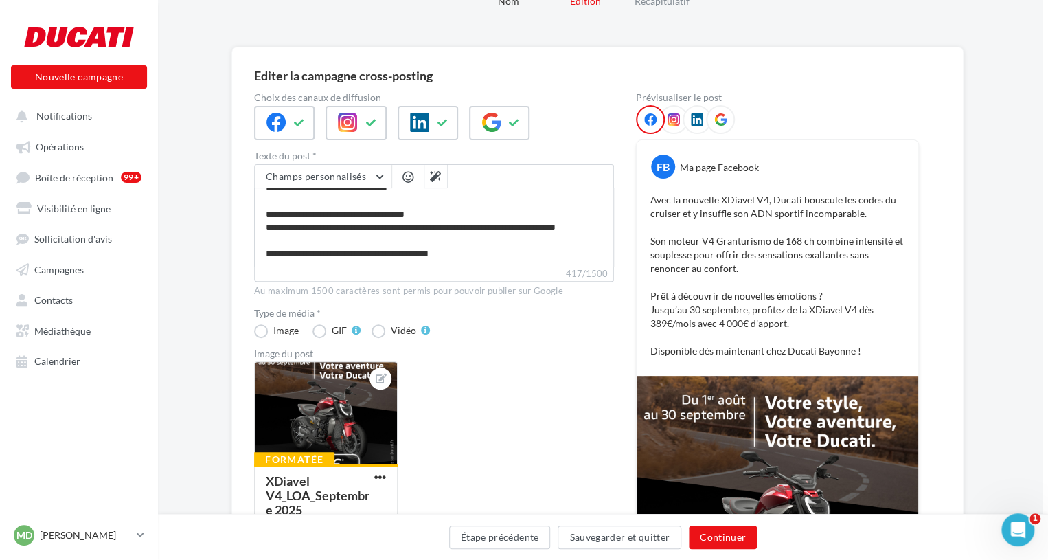
scroll to position [0, 22]
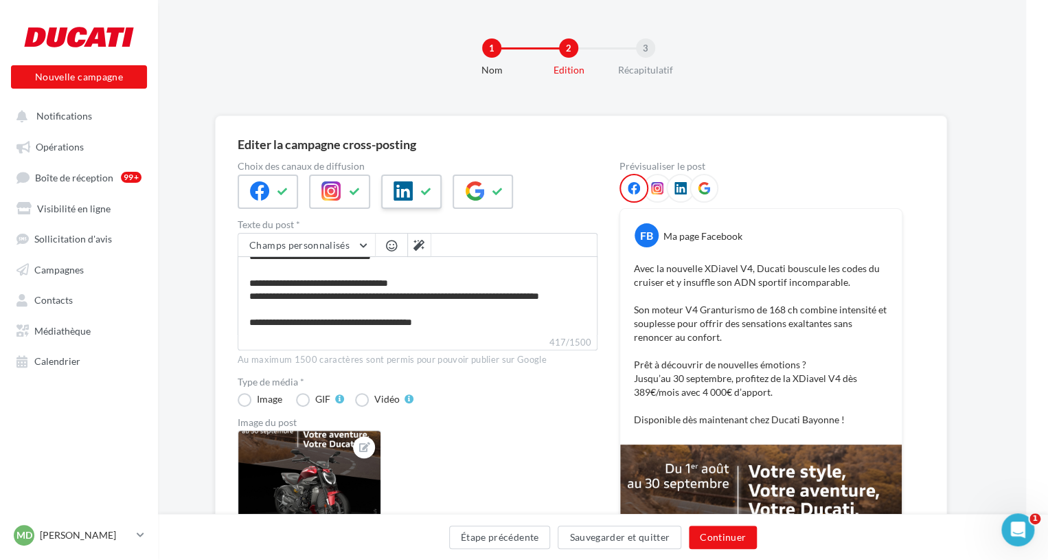
click at [424, 192] on icon at bounding box center [426, 192] width 11 height 10
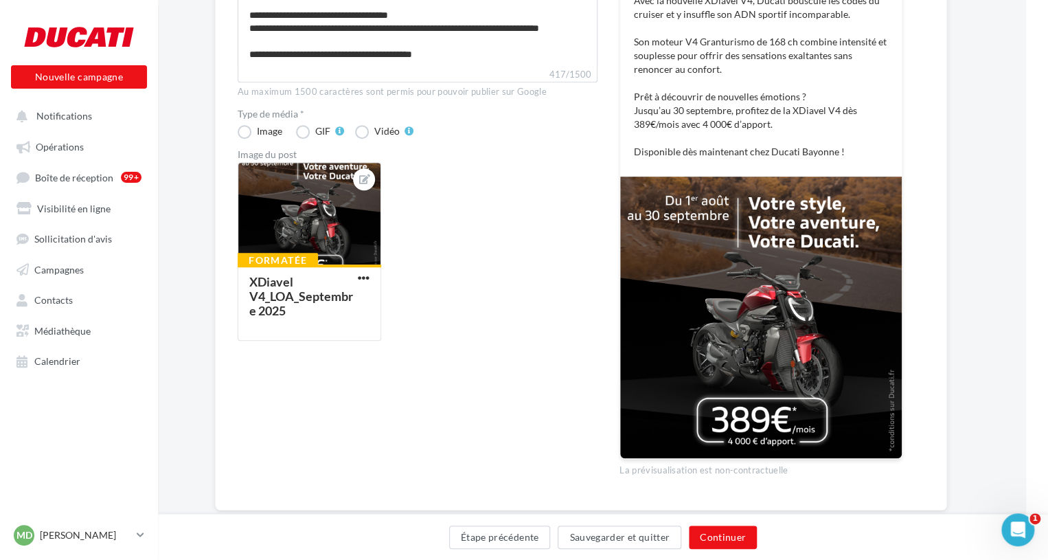
scroll to position [298, 22]
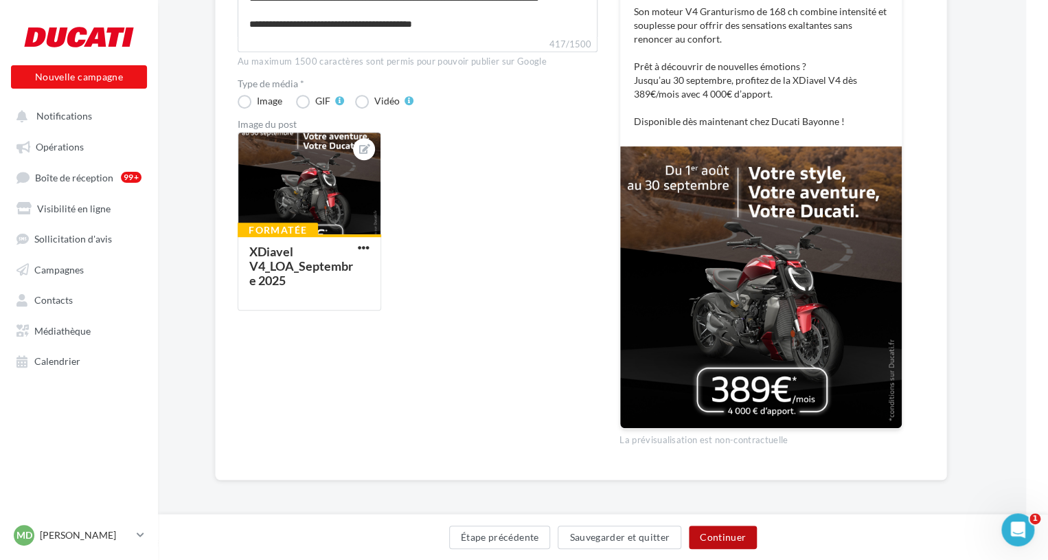
click at [735, 542] on button "Continuer" at bounding box center [723, 536] width 68 height 23
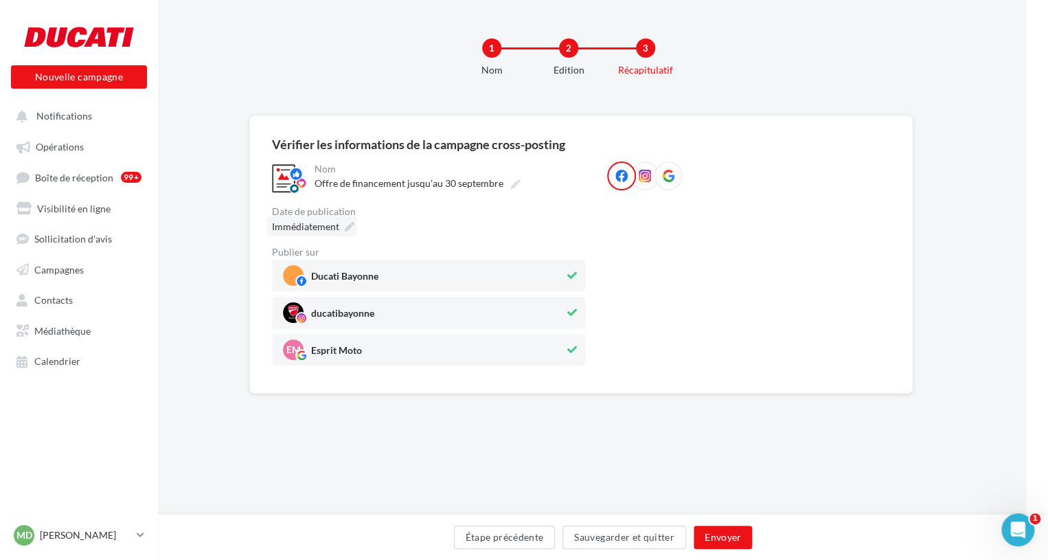
scroll to position [0, 22]
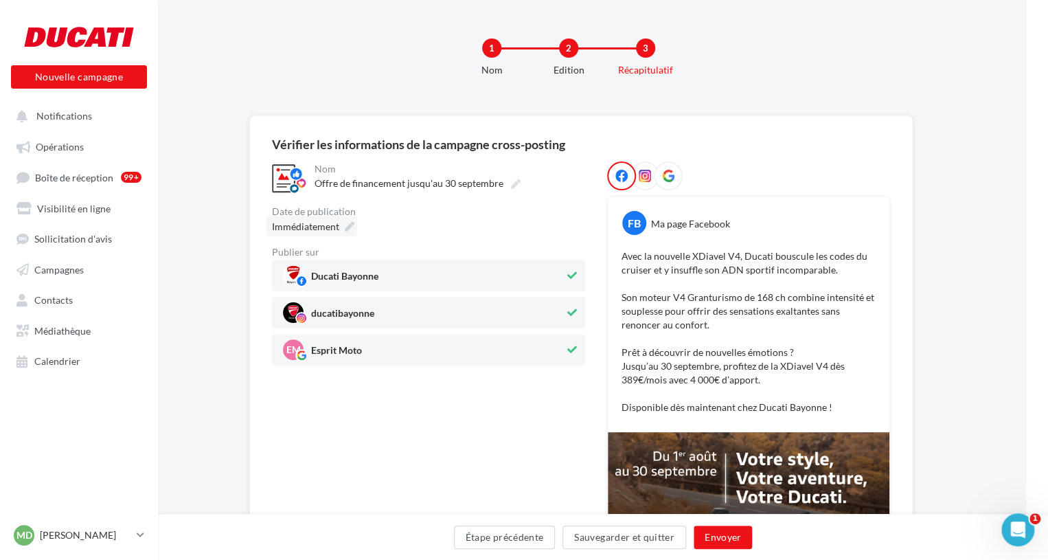
click at [332, 223] on span "Immédiatement" at bounding box center [305, 226] width 67 height 12
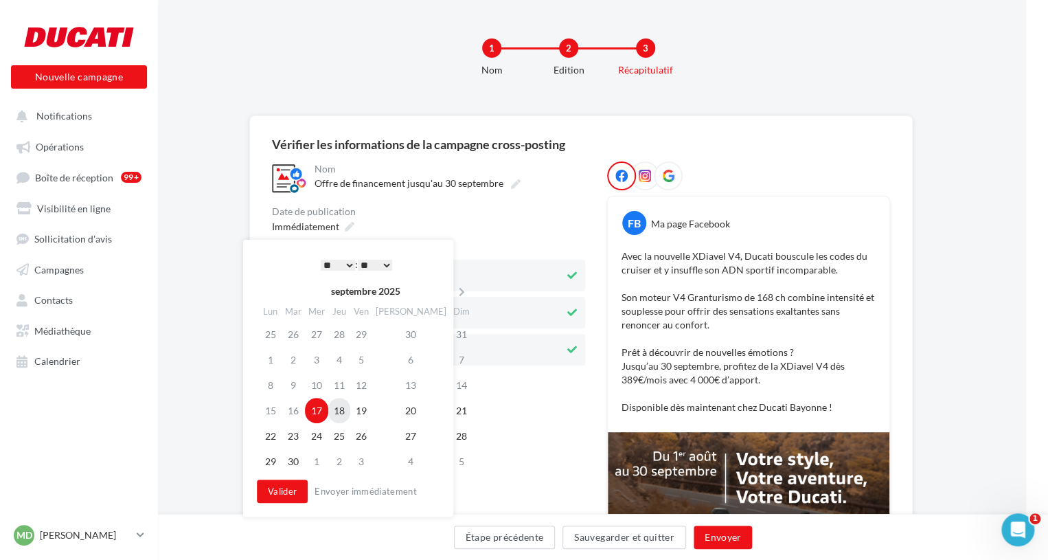
click at [347, 404] on td "18" at bounding box center [339, 409] width 22 height 25
click at [325, 264] on select "* * * * * * * * * * ** ** ** ** ** ** ** ** ** ** ** ** ** **" at bounding box center [338, 264] width 34 height 11
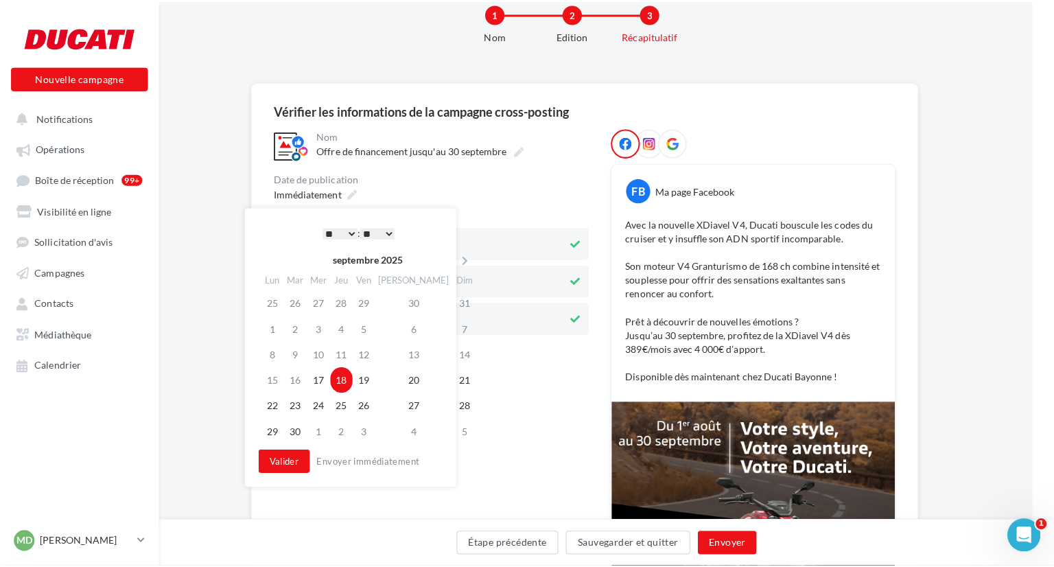
scroll to position [46, 22]
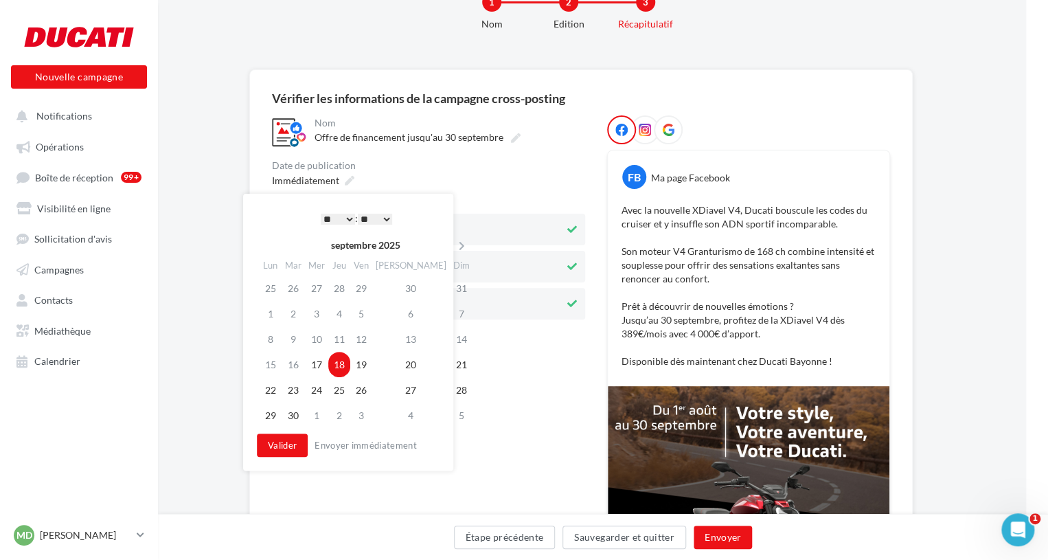
click at [343, 222] on select "* * * * * * * * * * ** ** ** ** ** ** ** ** ** ** ** ** ** **" at bounding box center [338, 219] width 34 height 11
click at [714, 533] on button "Envoyer" at bounding box center [722, 536] width 58 height 23
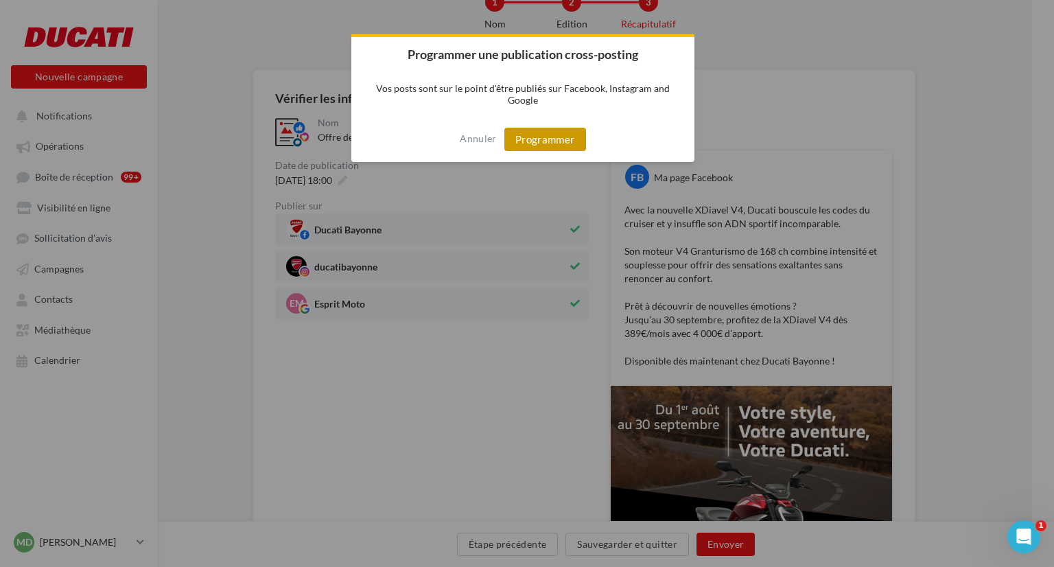
click at [524, 135] on button "Programmer" at bounding box center [546, 139] width 82 height 23
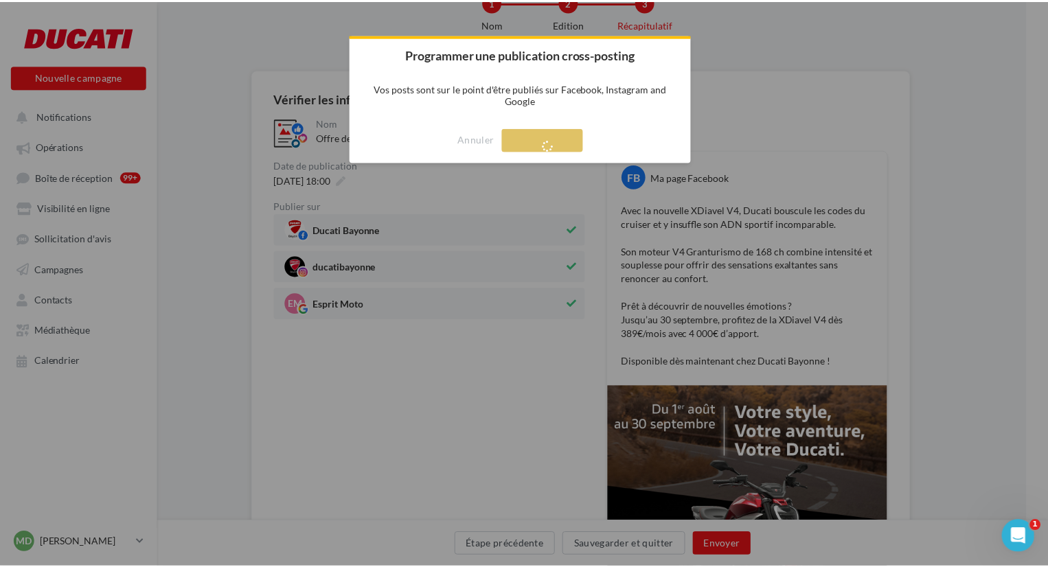
scroll to position [22, 0]
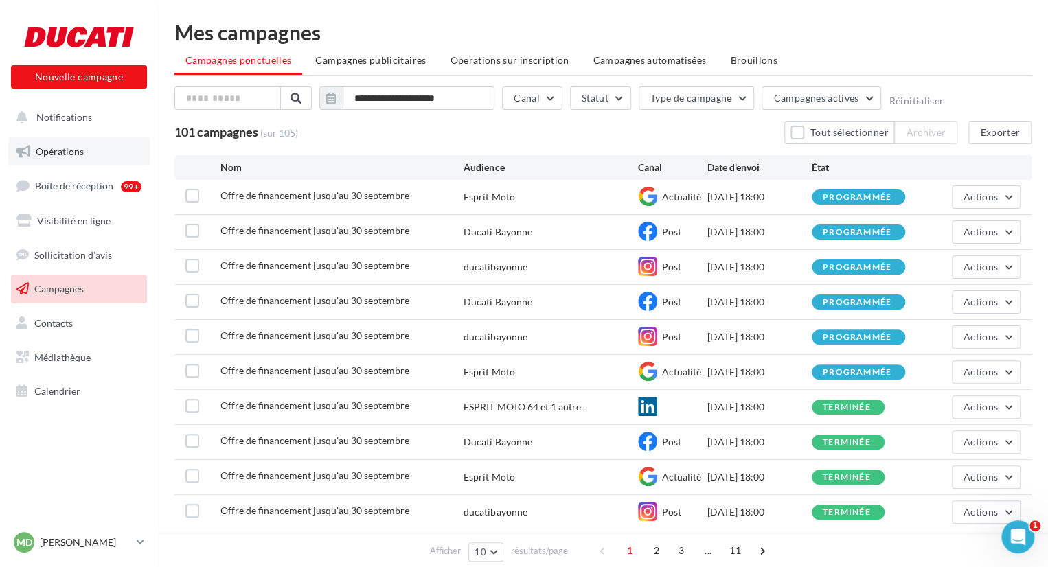
click at [65, 156] on span "Opérations" at bounding box center [60, 152] width 48 height 12
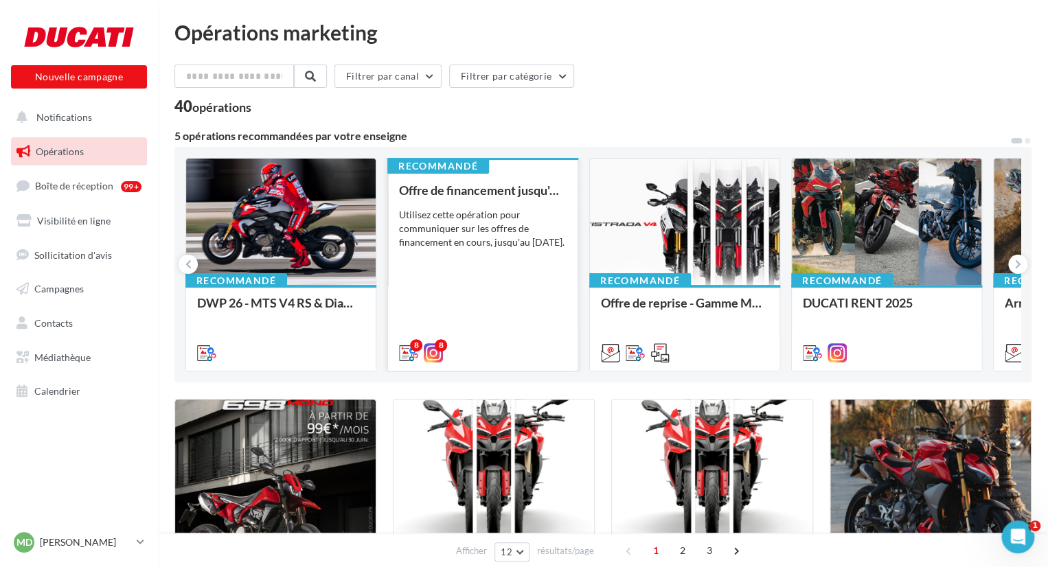
click at [442, 223] on div "Utilisez cette opération pour communiquer sur les offres de financement en cour…" at bounding box center [483, 228] width 168 height 41
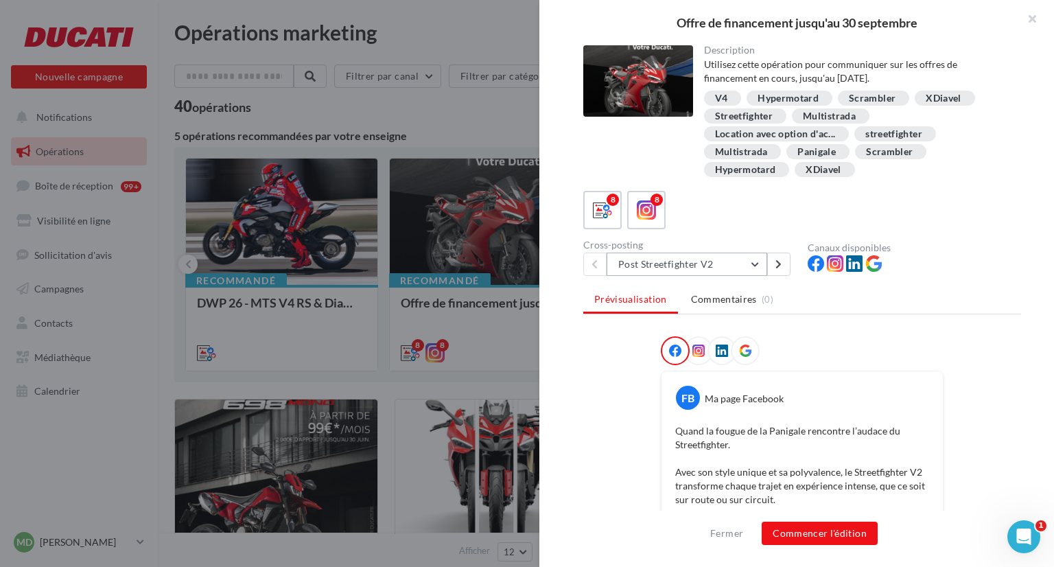
click at [739, 268] on button "Post Streetfighter V2" at bounding box center [687, 264] width 161 height 23
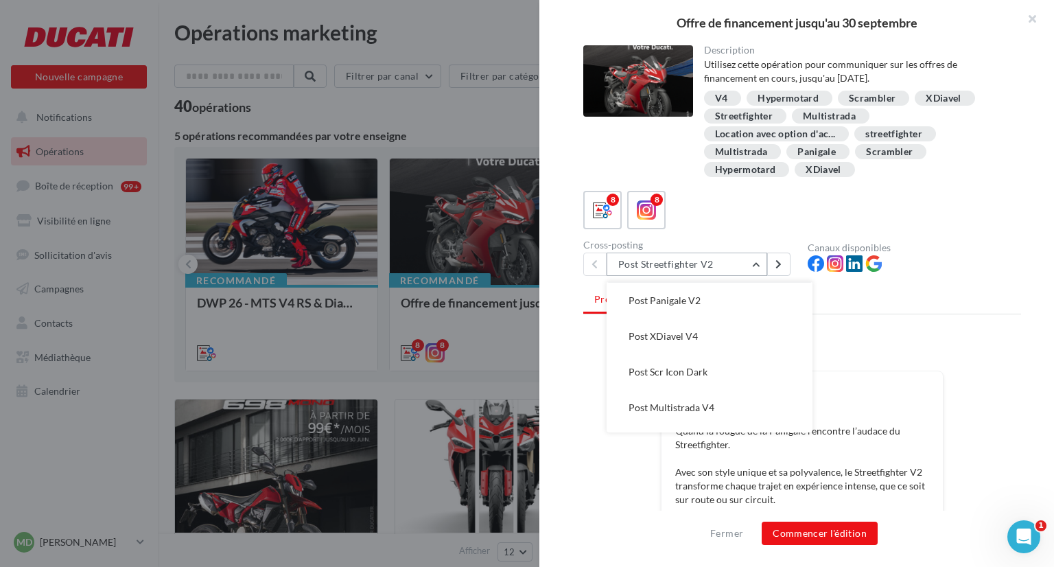
scroll to position [79, 0]
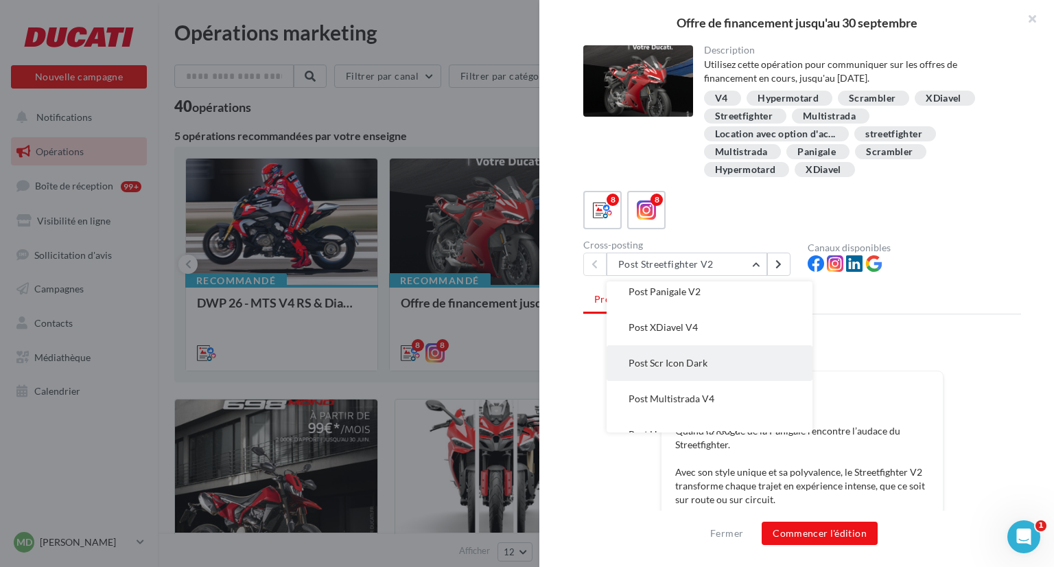
click at [726, 373] on button "Post Scr Icon Dark" at bounding box center [710, 363] width 206 height 36
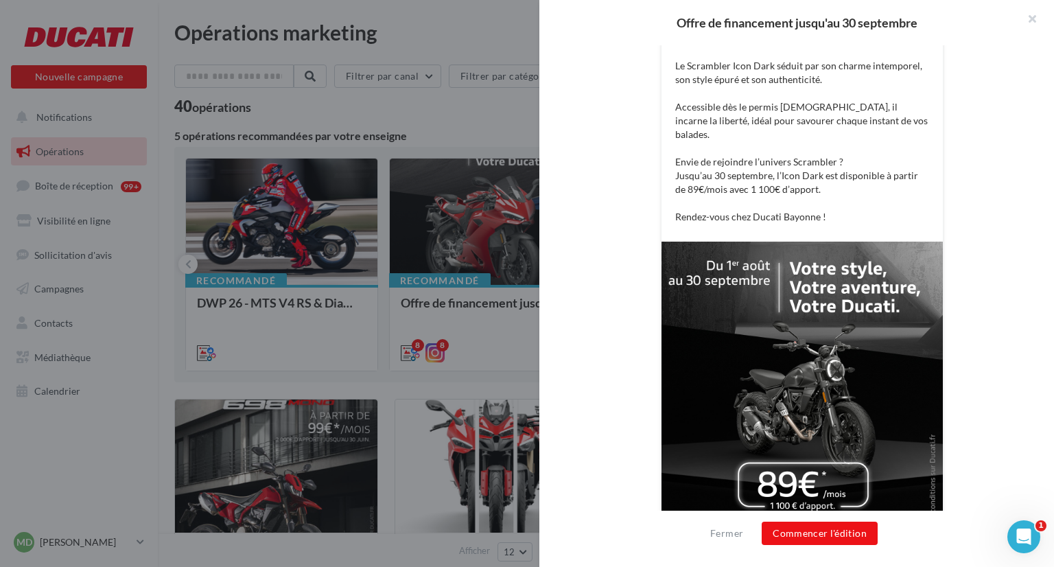
scroll to position [368, 0]
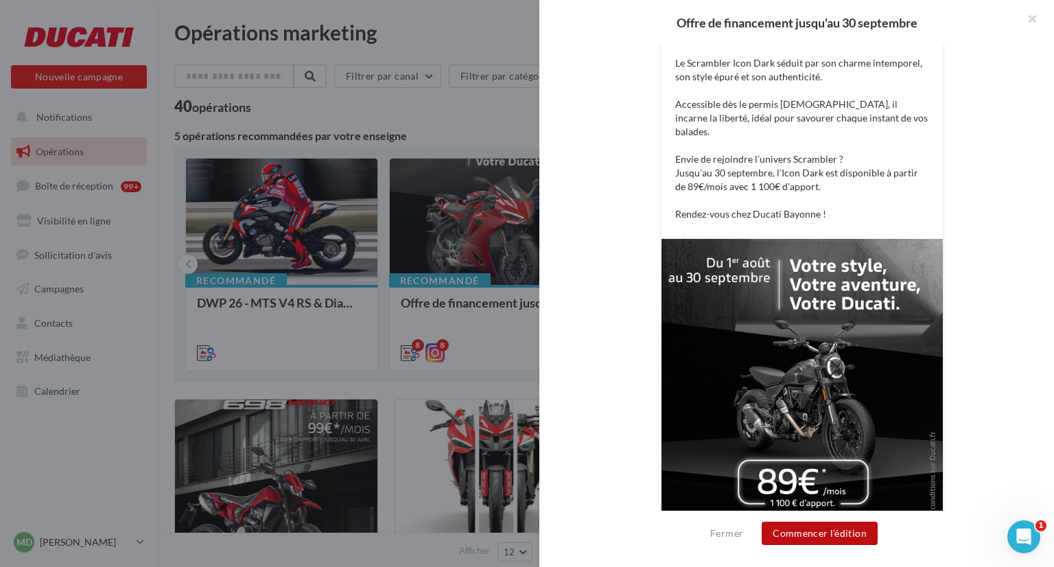
click at [827, 522] on button "Commencer l'édition" at bounding box center [820, 533] width 116 height 23
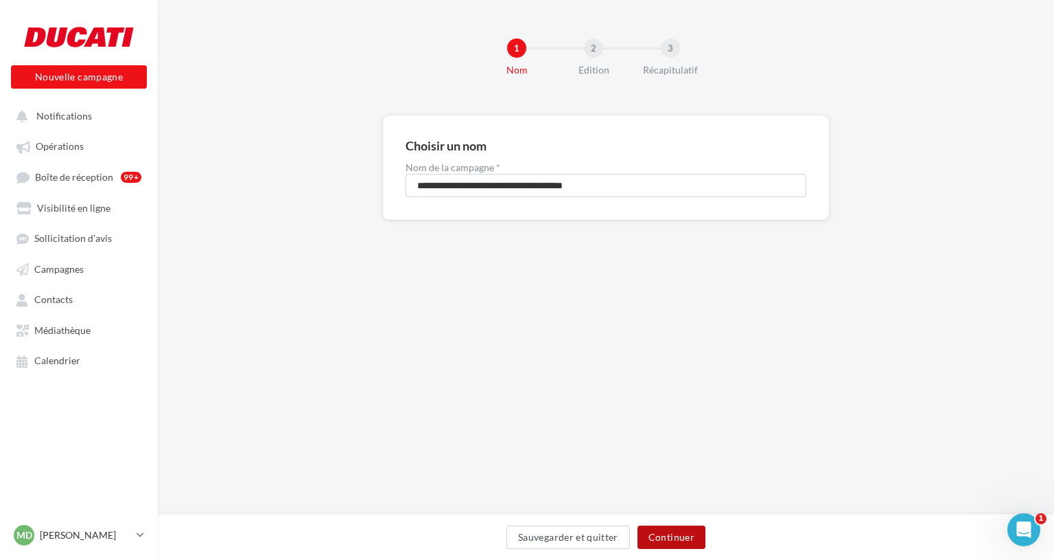
click at [668, 535] on button "Continuer" at bounding box center [672, 536] width 68 height 23
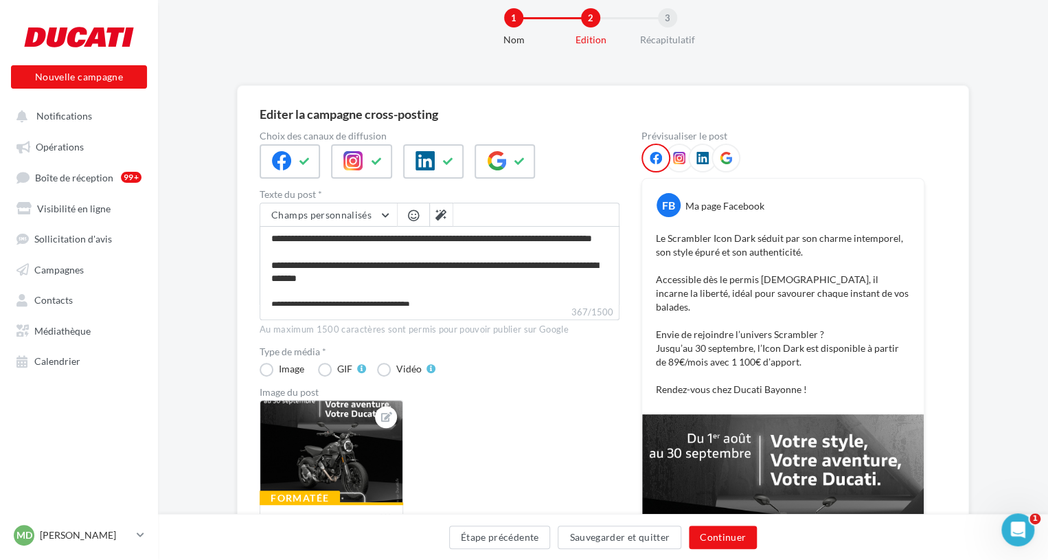
scroll to position [30, 0]
click at [443, 161] on icon at bounding box center [448, 162] width 11 height 10
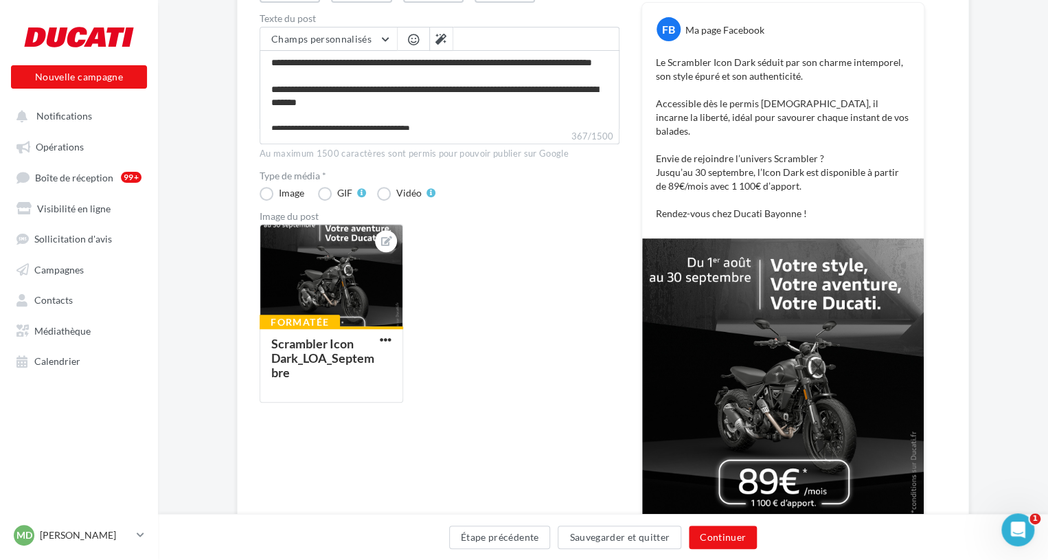
scroll to position [207, 0]
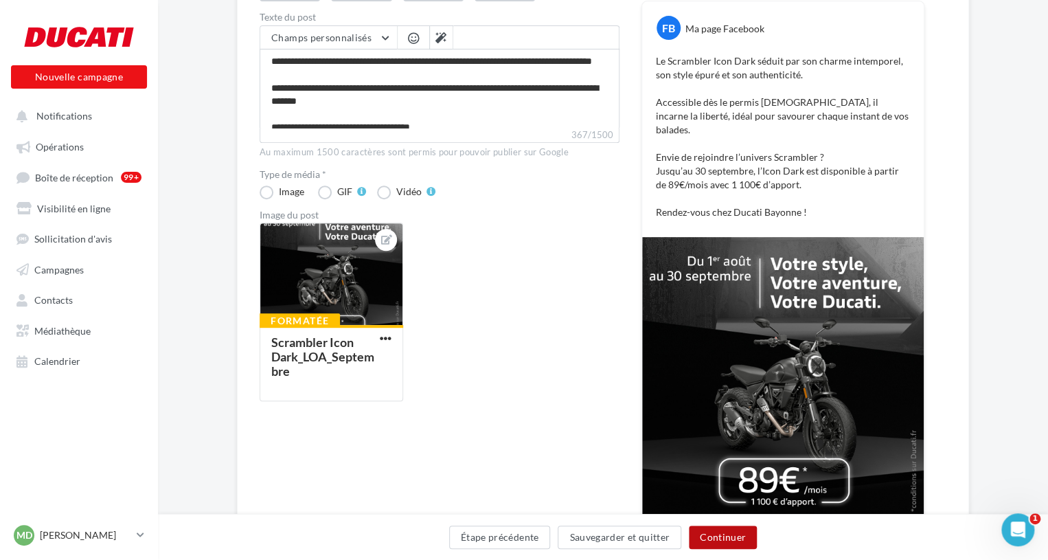
click at [723, 533] on button "Continuer" at bounding box center [723, 536] width 68 height 23
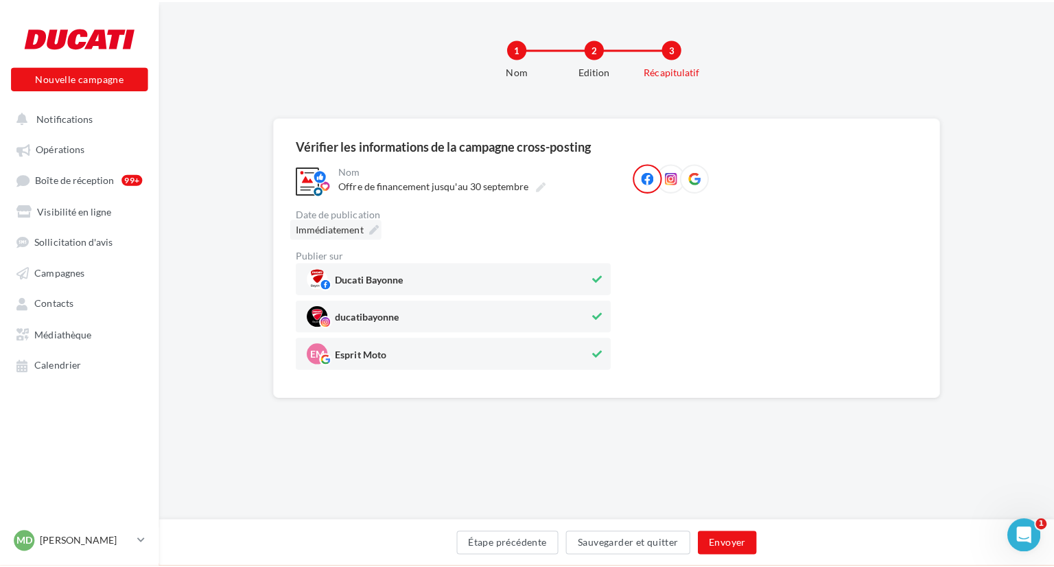
scroll to position [0, 0]
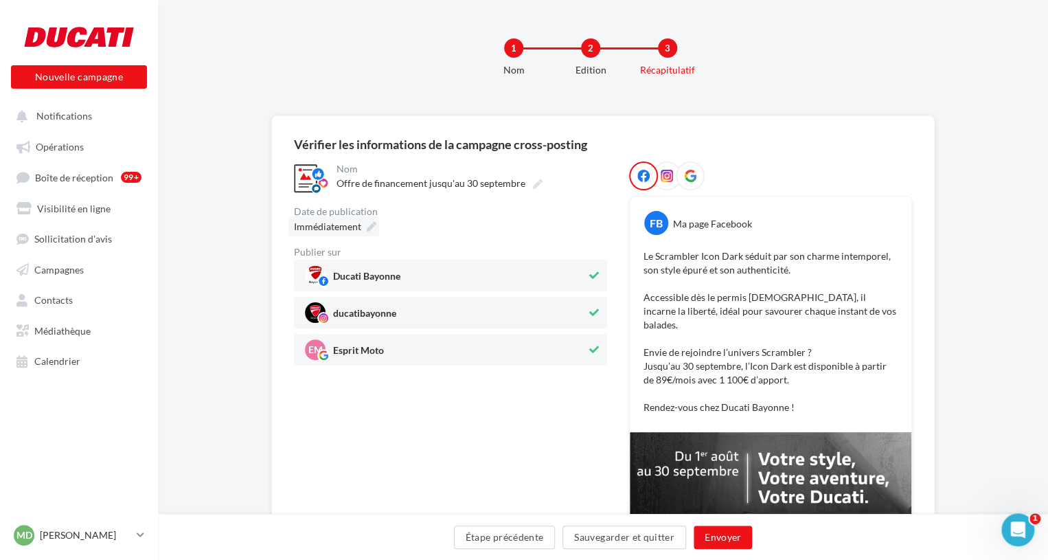
click at [373, 230] on icon at bounding box center [372, 227] width 10 height 10
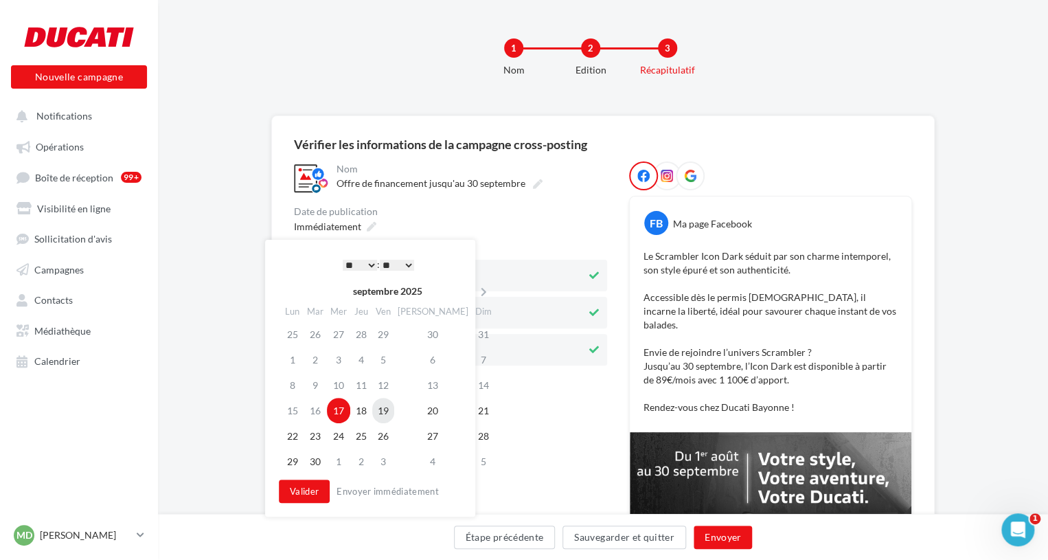
click at [387, 407] on td "19" at bounding box center [383, 409] width 22 height 25
click at [351, 262] on select "* * * * * * * * * * ** ** ** ** ** ** ** ** ** ** ** ** ** **" at bounding box center [360, 264] width 34 height 11
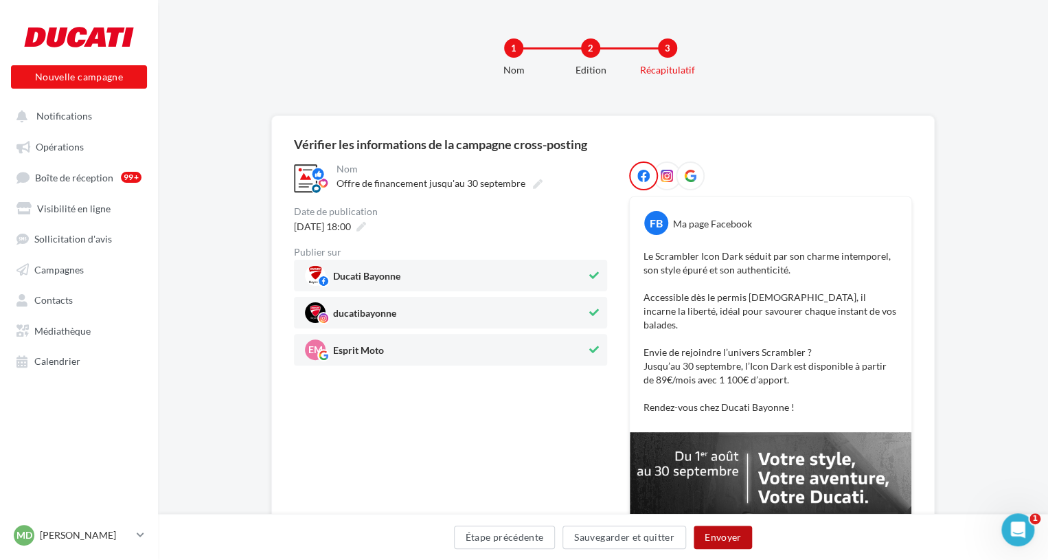
click at [716, 536] on button "Envoyer" at bounding box center [722, 536] width 58 height 23
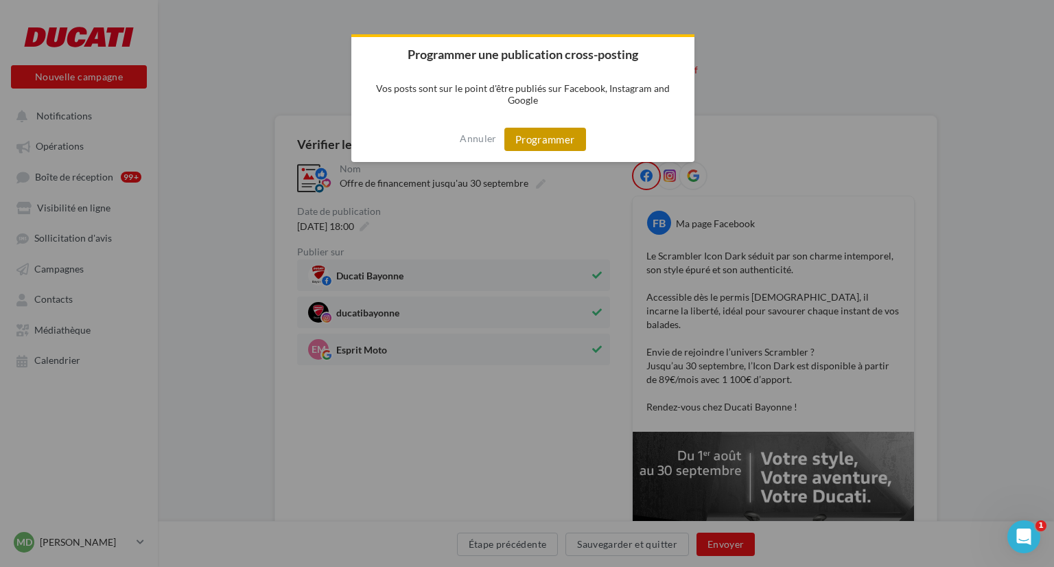
click at [575, 145] on button "Programmer" at bounding box center [546, 139] width 82 height 23
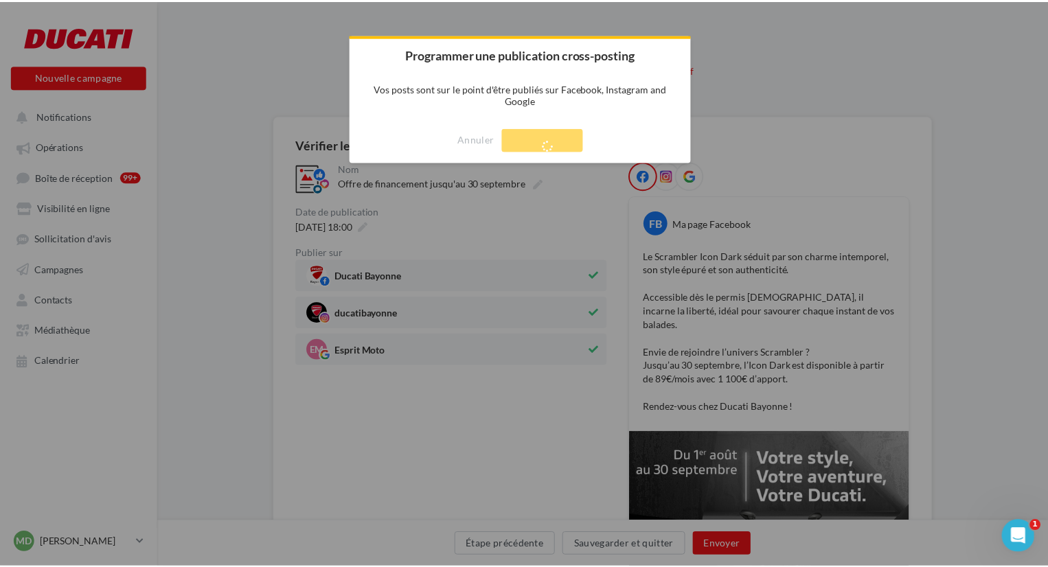
scroll to position [22, 0]
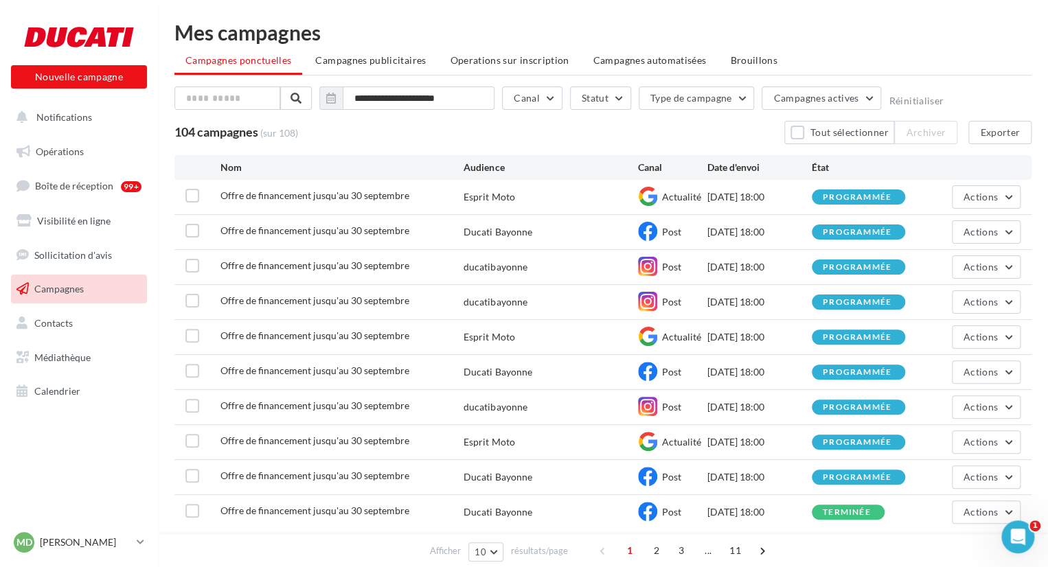
scroll to position [58, 0]
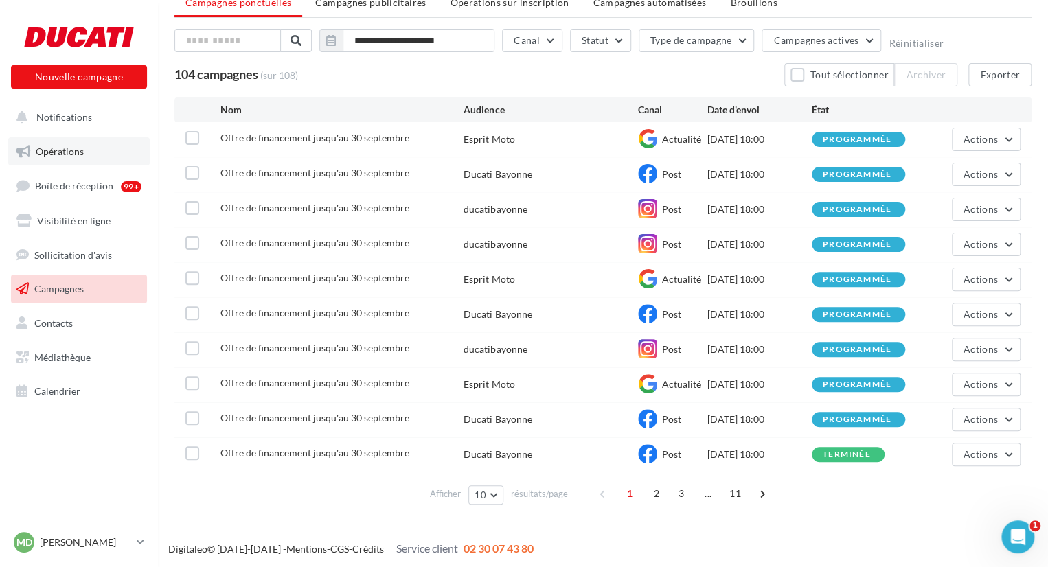
click at [94, 163] on link "Opérations" at bounding box center [78, 151] width 141 height 29
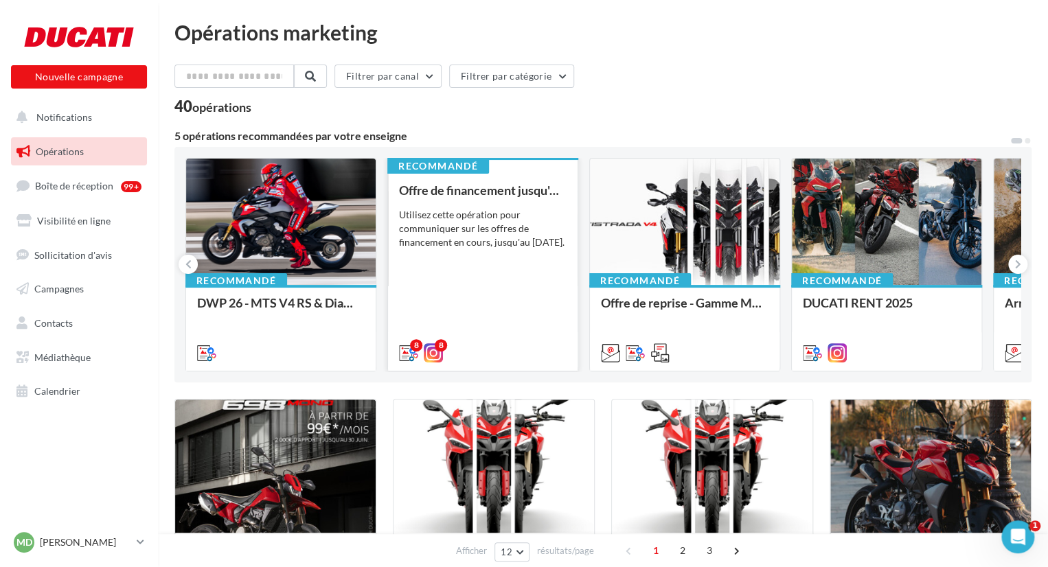
click at [453, 327] on div "Offre de financement jusqu'au 30 septembre Utilisez cette opération pour commun…" at bounding box center [483, 270] width 168 height 175
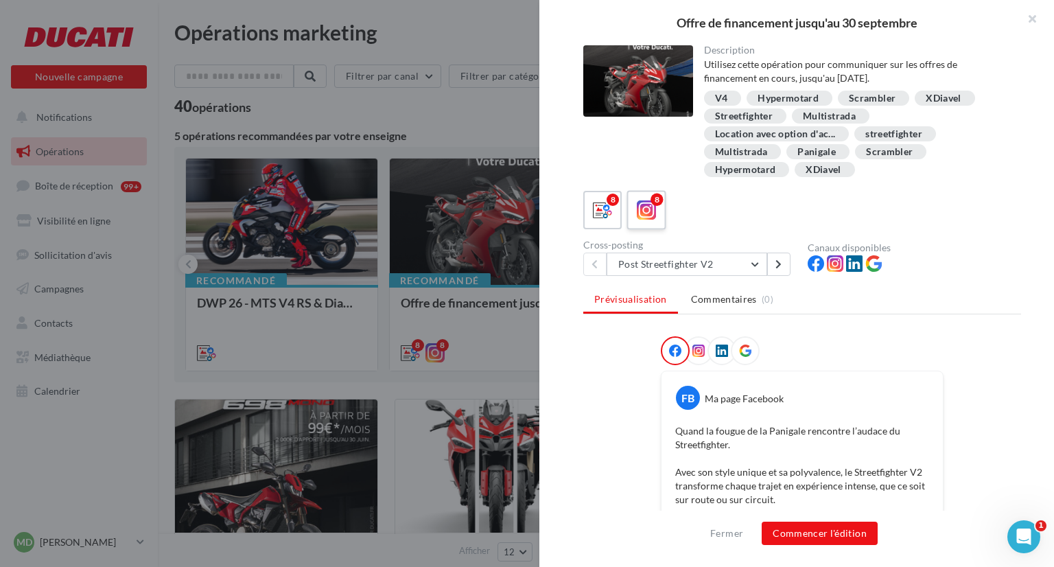
click at [648, 211] on icon at bounding box center [647, 210] width 20 height 20
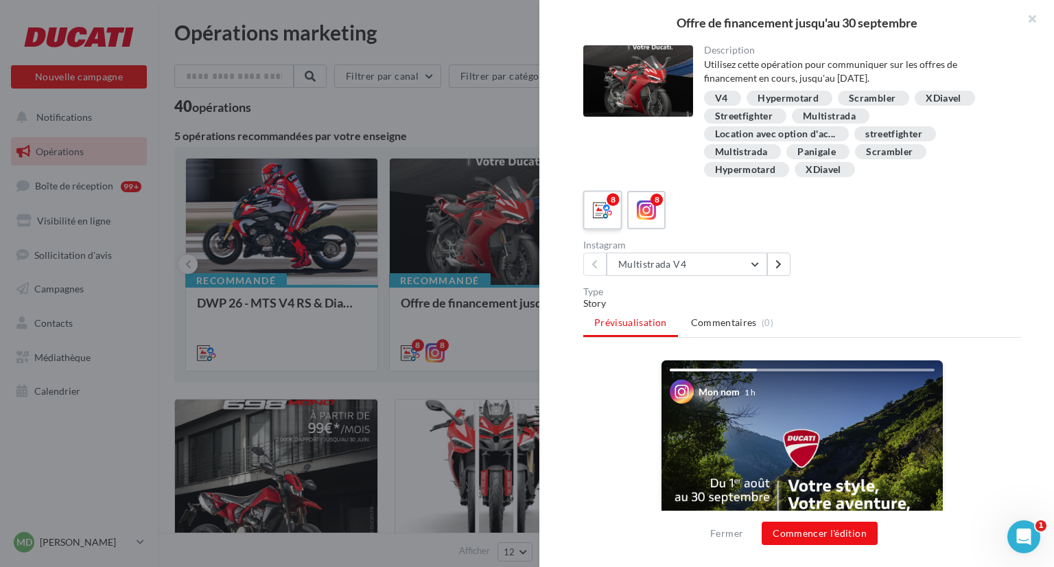
click at [618, 207] on label "8" at bounding box center [602, 209] width 39 height 39
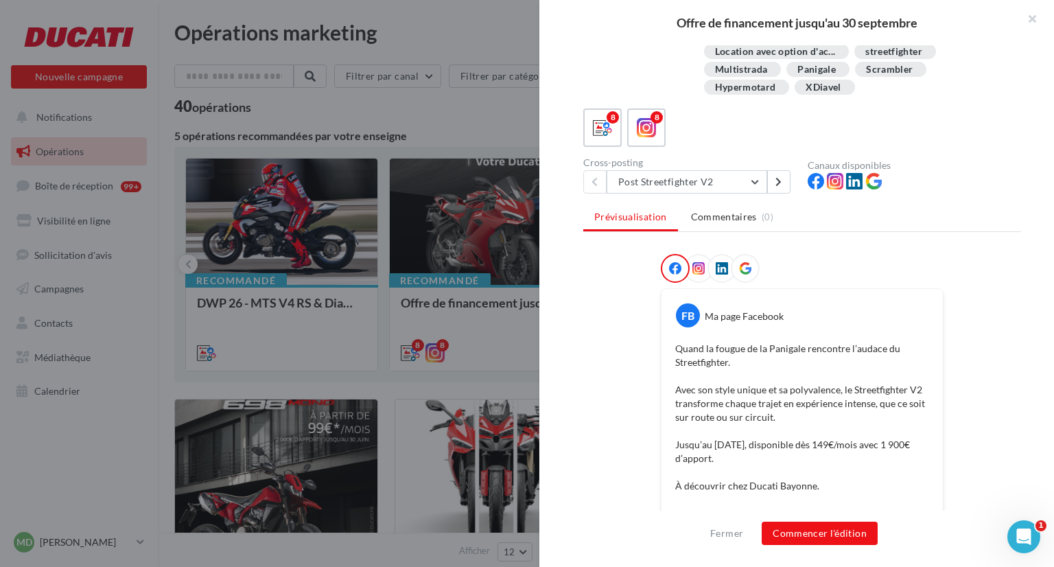
scroll to position [88, 0]
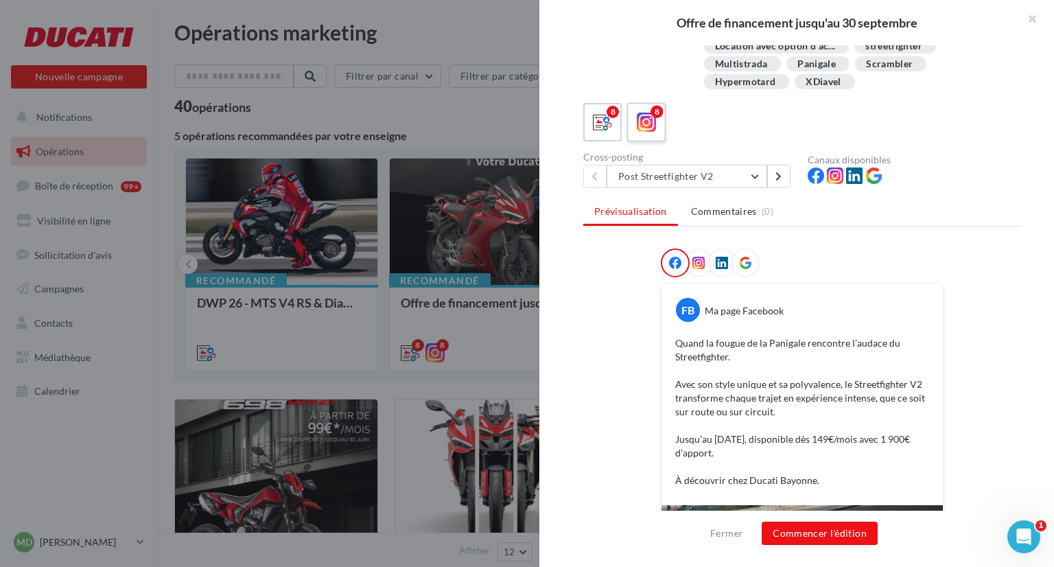
click at [647, 108] on label "8" at bounding box center [646, 121] width 39 height 39
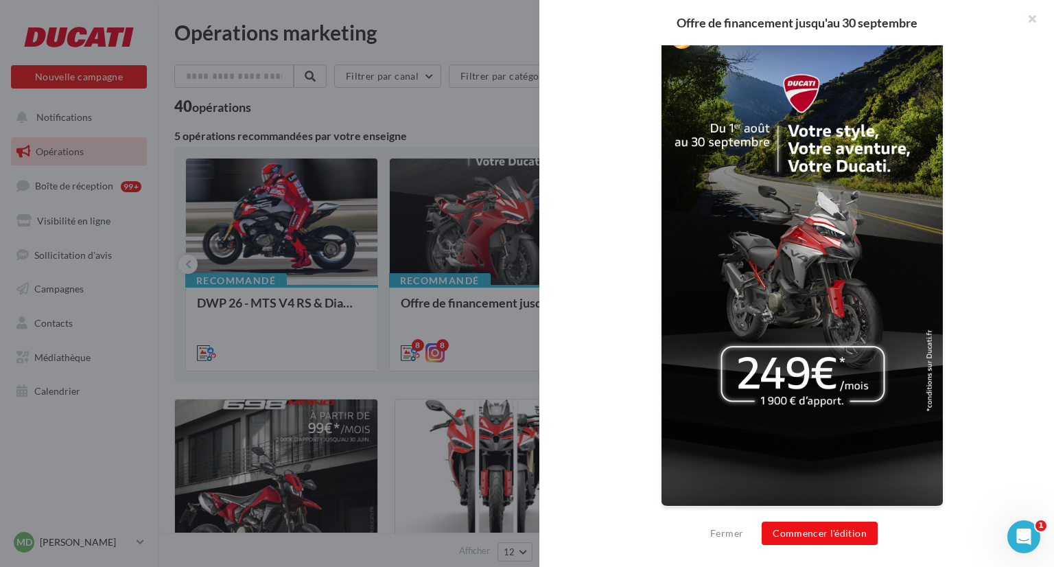
scroll to position [0, 0]
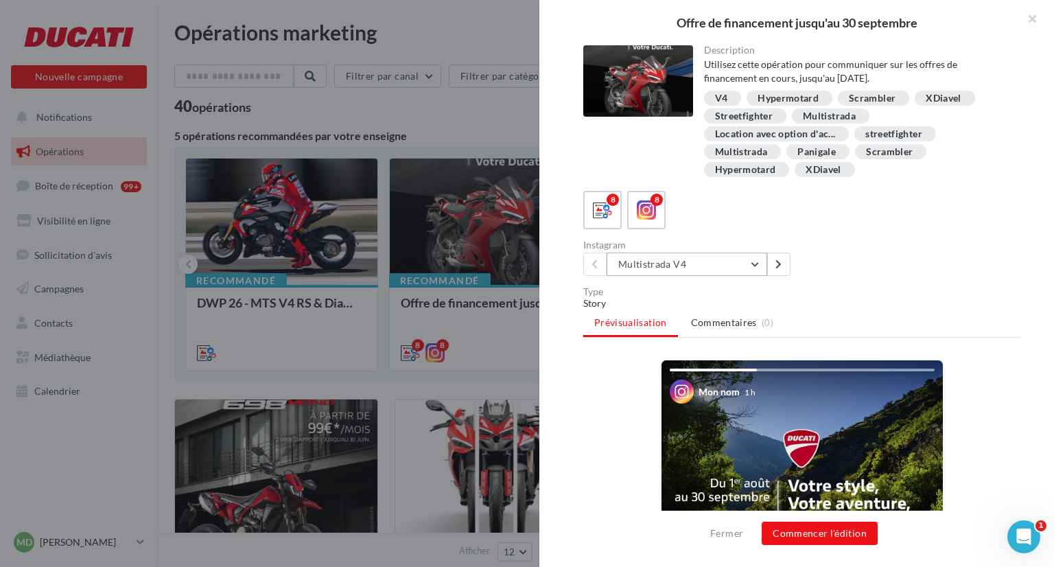
click at [742, 262] on button "Multistrada V4" at bounding box center [687, 264] width 161 height 23
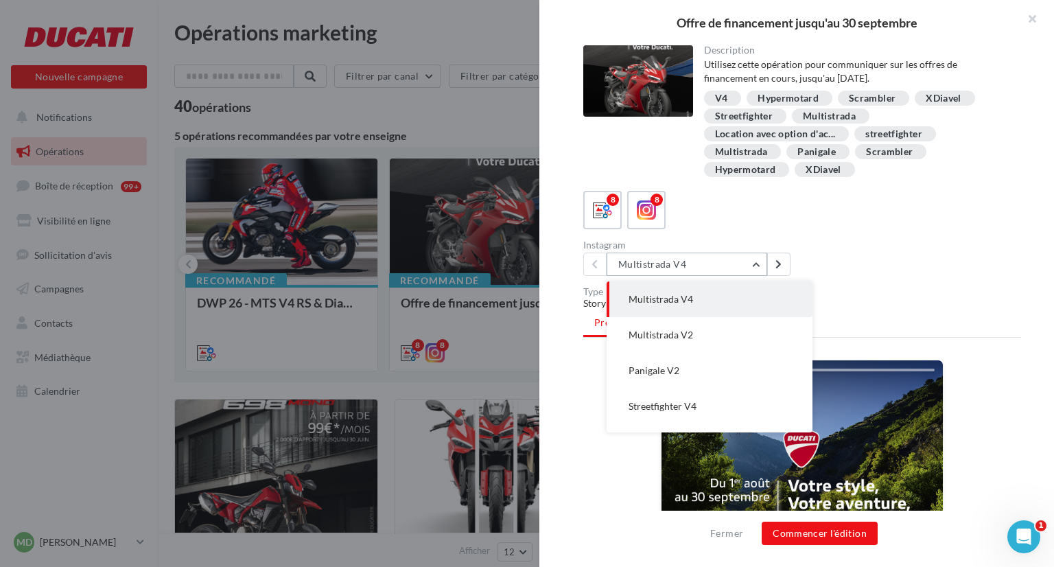
scroll to position [135, 0]
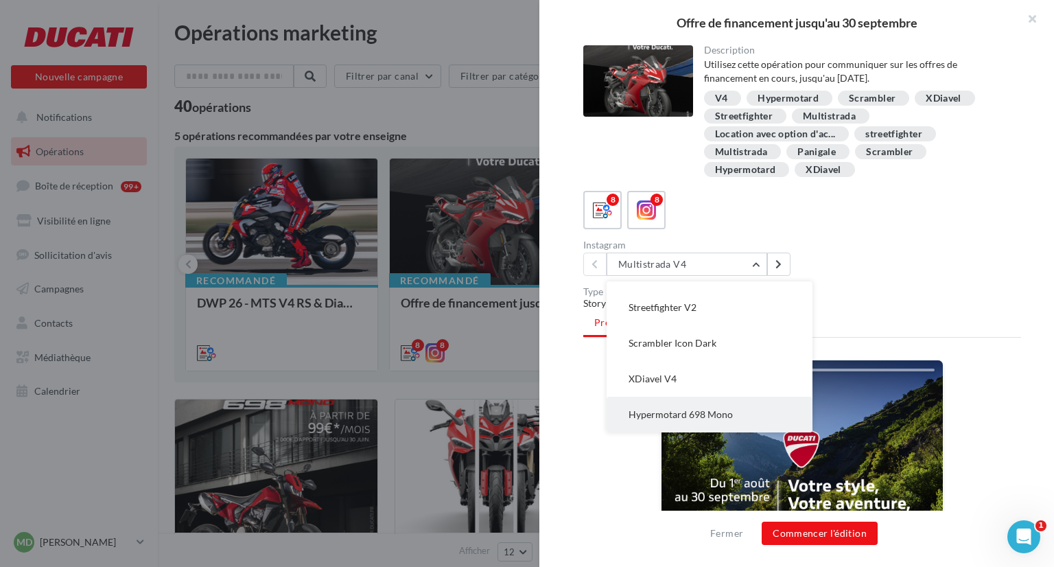
click at [735, 414] on button "Hypermotard 698 Mono" at bounding box center [710, 415] width 206 height 36
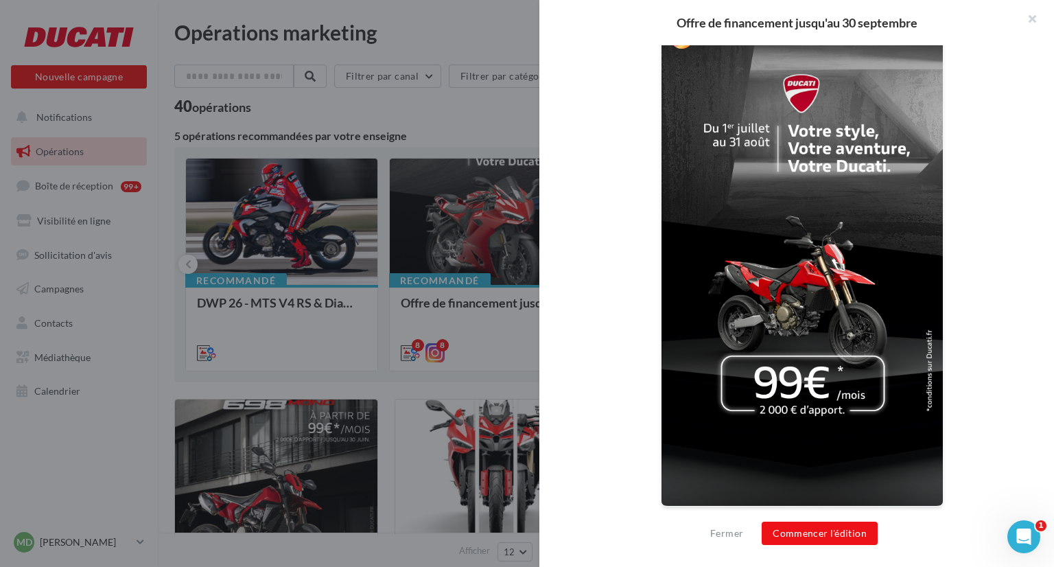
scroll to position [26, 0]
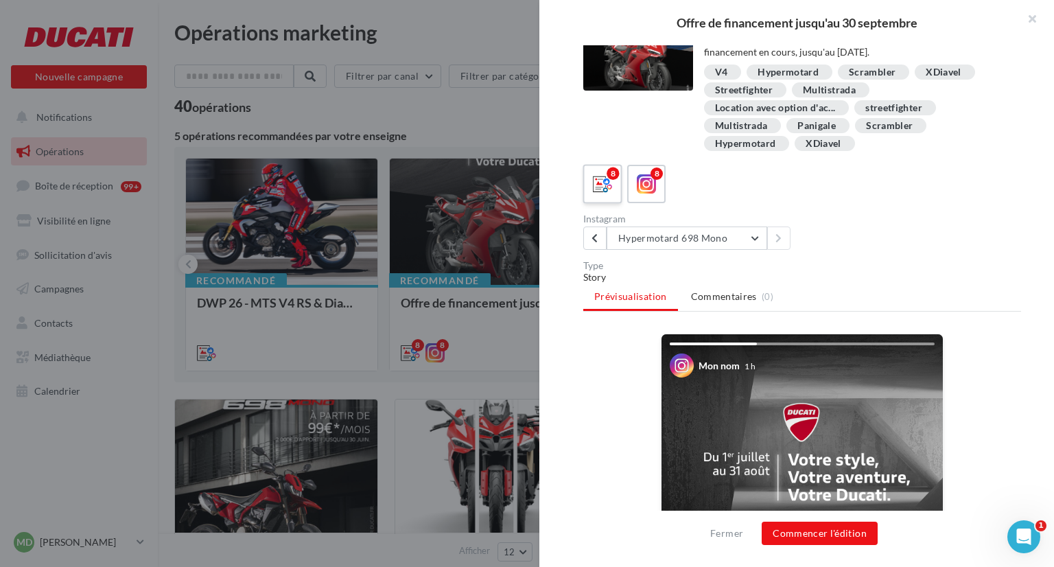
click at [601, 187] on icon at bounding box center [603, 184] width 20 height 20
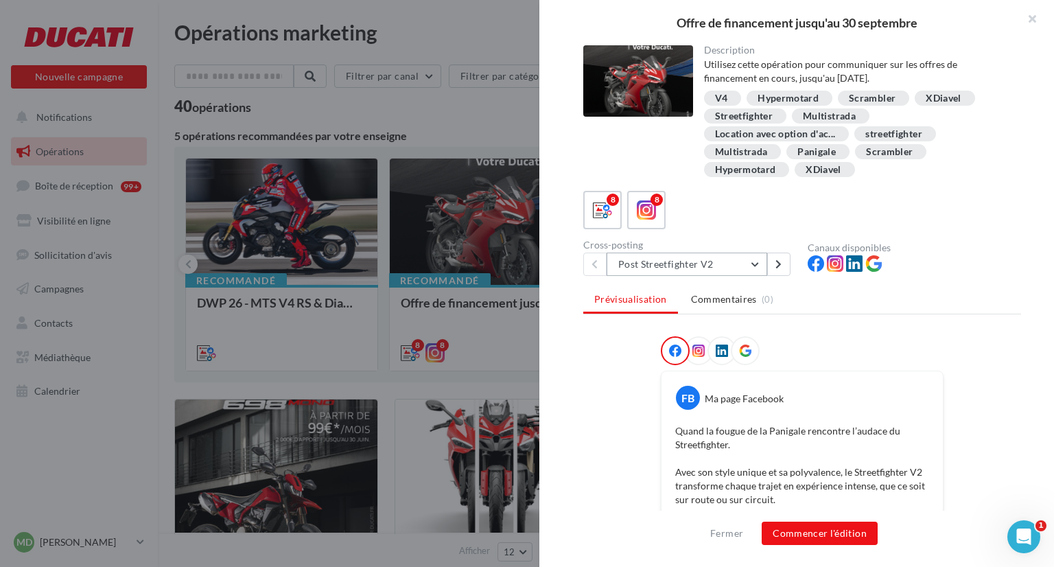
click at [678, 262] on button "Post Streetfighter V2" at bounding box center [687, 264] width 161 height 23
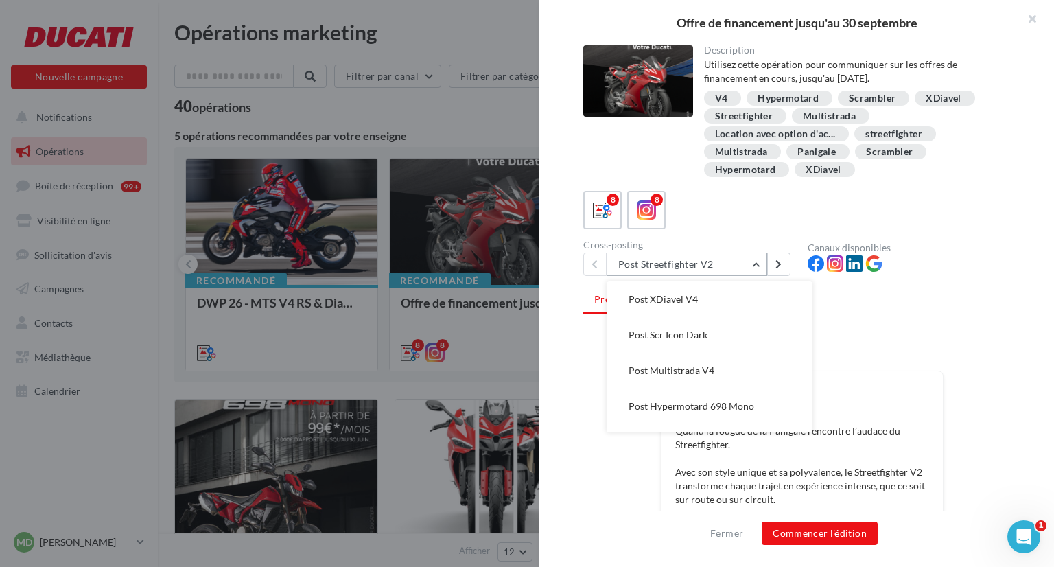
scroll to position [109, 0]
click at [709, 374] on button "Post Multistrada V4" at bounding box center [710, 369] width 206 height 36
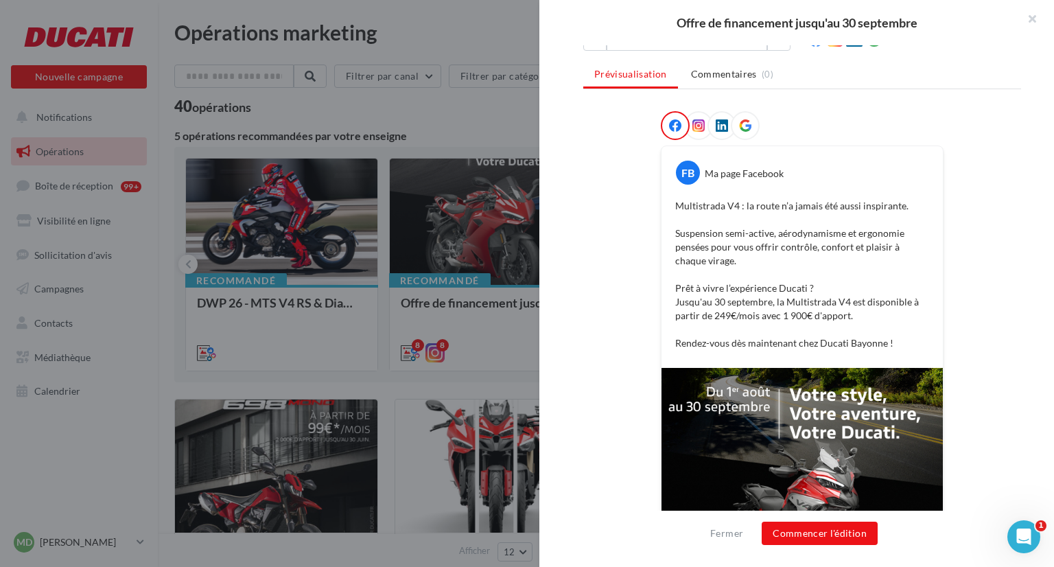
scroll to position [368, 0]
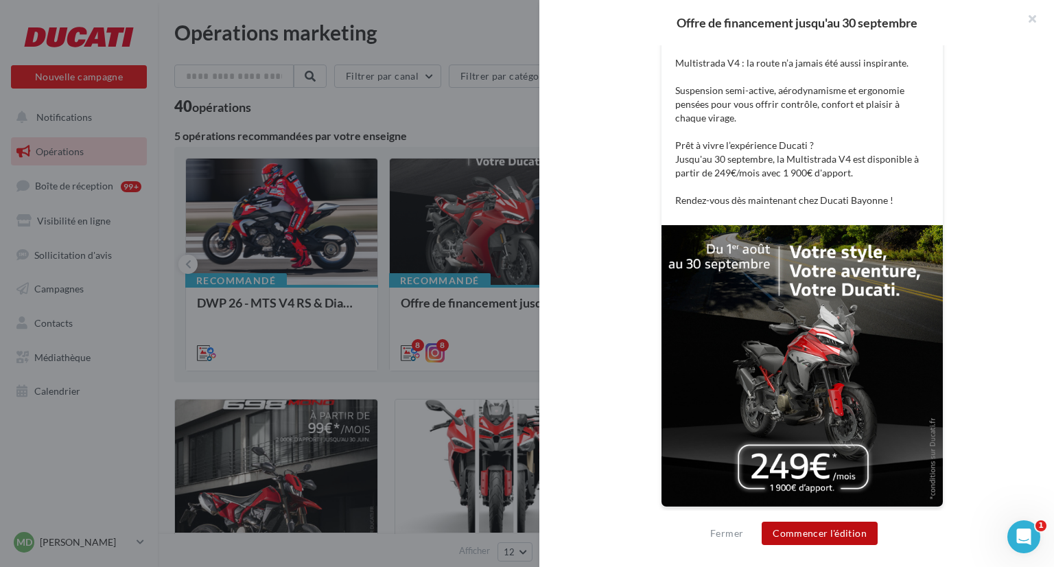
click at [818, 528] on button "Commencer l'édition" at bounding box center [820, 533] width 116 height 23
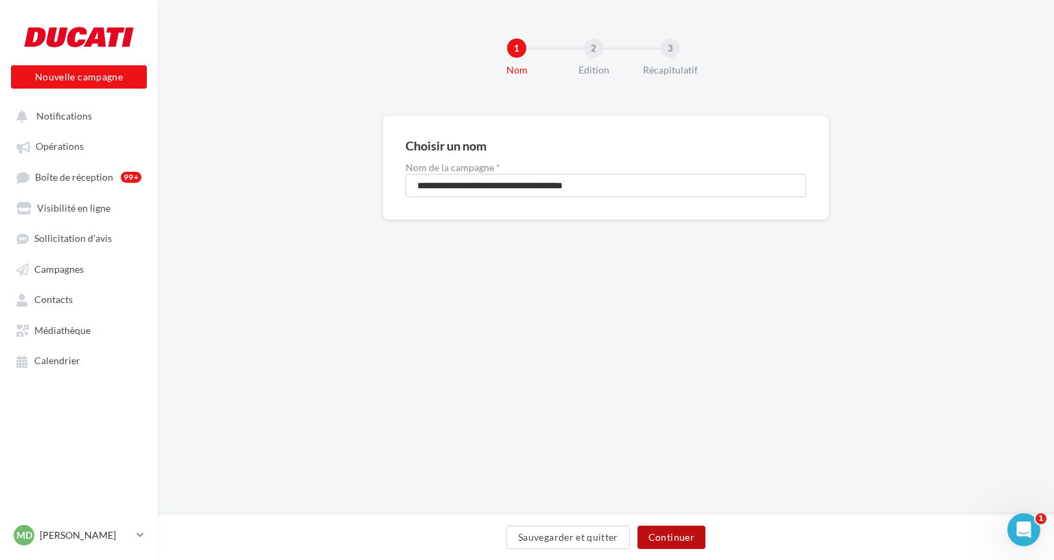
click at [665, 536] on button "Continuer" at bounding box center [672, 536] width 68 height 23
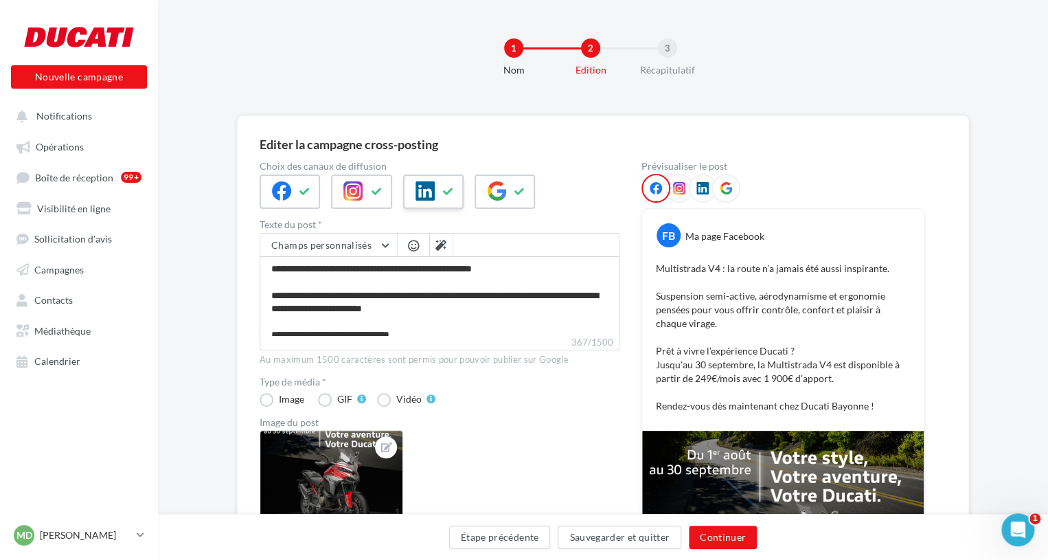
click at [446, 195] on icon at bounding box center [448, 192] width 11 height 10
click at [715, 536] on button "Continuer" at bounding box center [723, 536] width 68 height 23
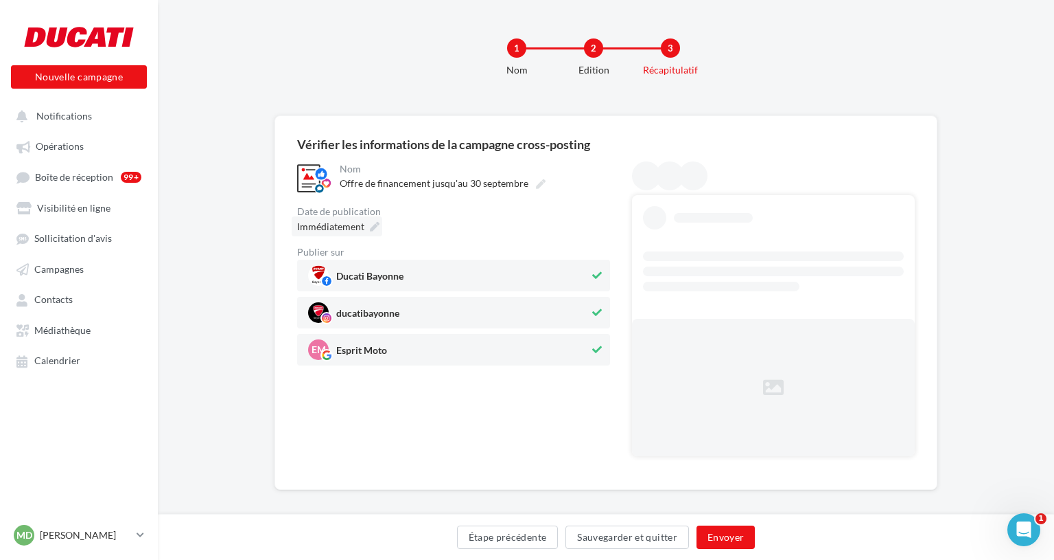
click at [365, 220] on div "Immédiatement" at bounding box center [337, 226] width 91 height 20
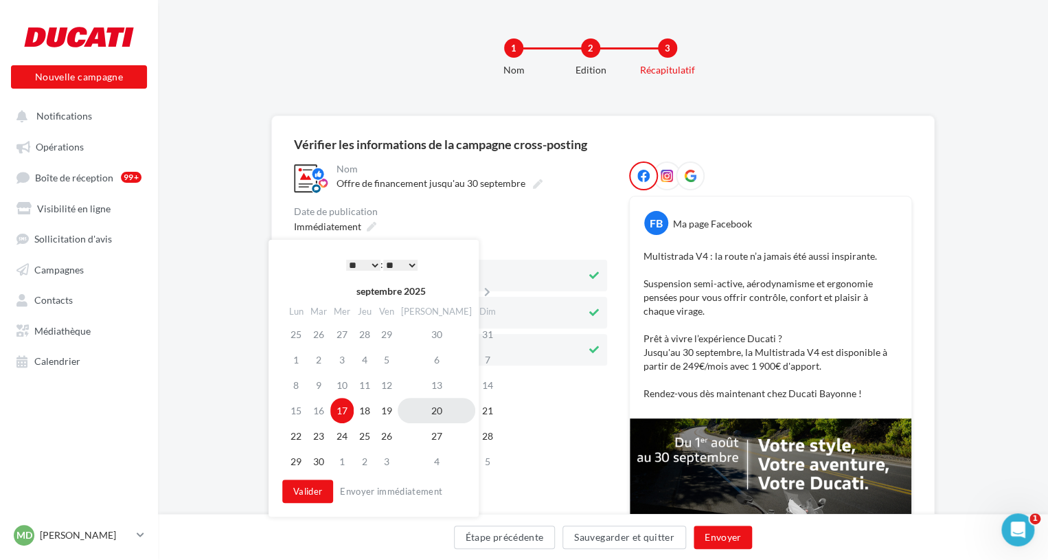
click at [420, 414] on td "20" at bounding box center [436, 409] width 78 height 25
click at [355, 263] on select "* * * * * * * * * * ** ** ** ** ** ** ** ** ** ** ** ** ** **" at bounding box center [360, 264] width 34 height 11
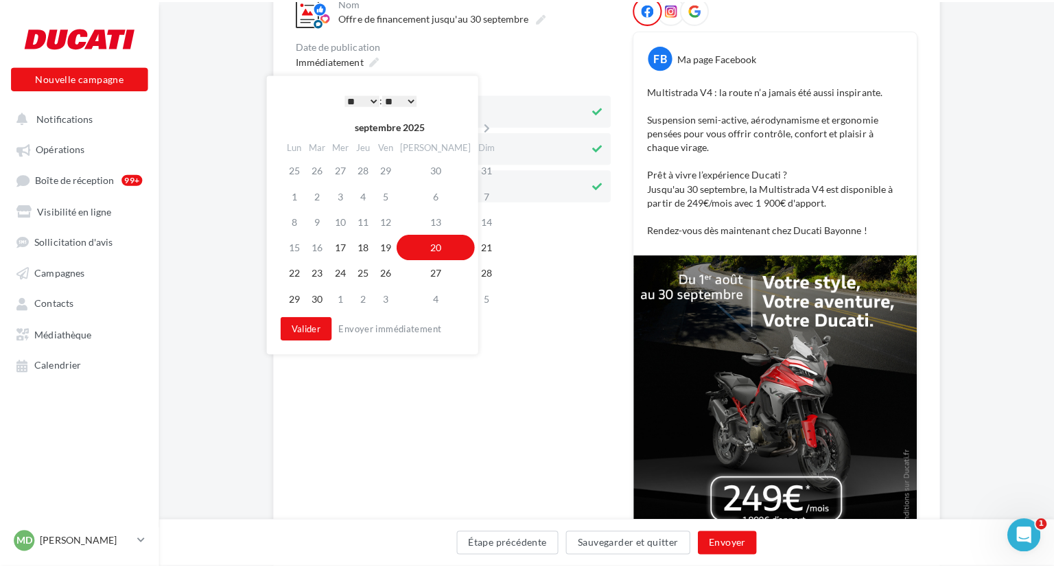
scroll to position [168, 0]
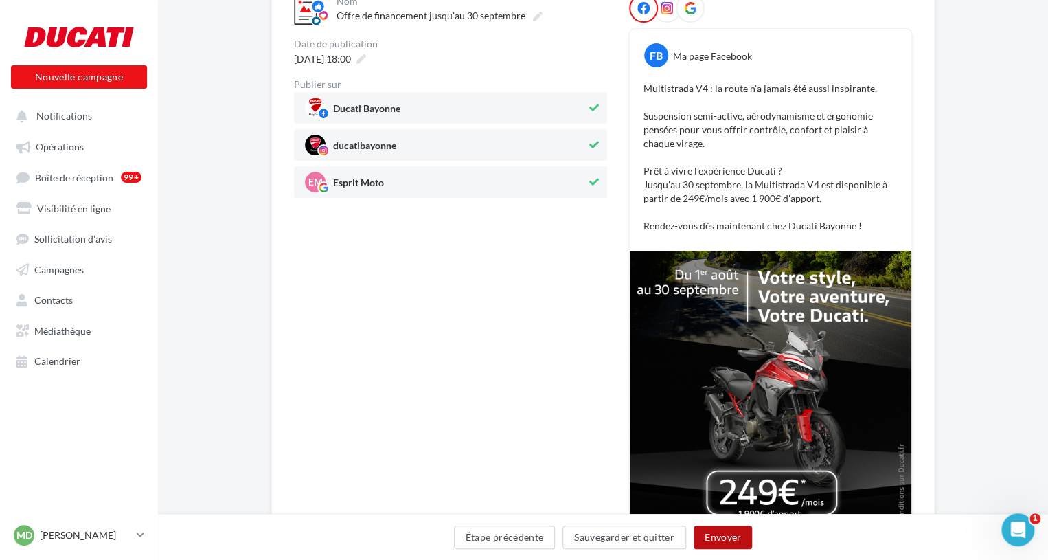
click at [725, 535] on button "Envoyer" at bounding box center [722, 536] width 58 height 23
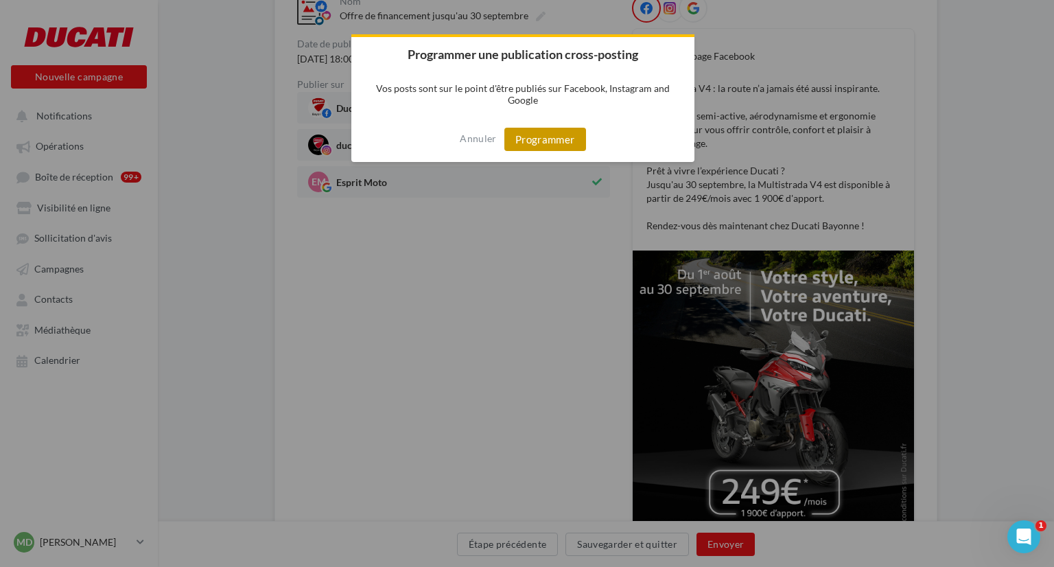
click at [516, 149] on button "Programmer" at bounding box center [546, 139] width 82 height 23
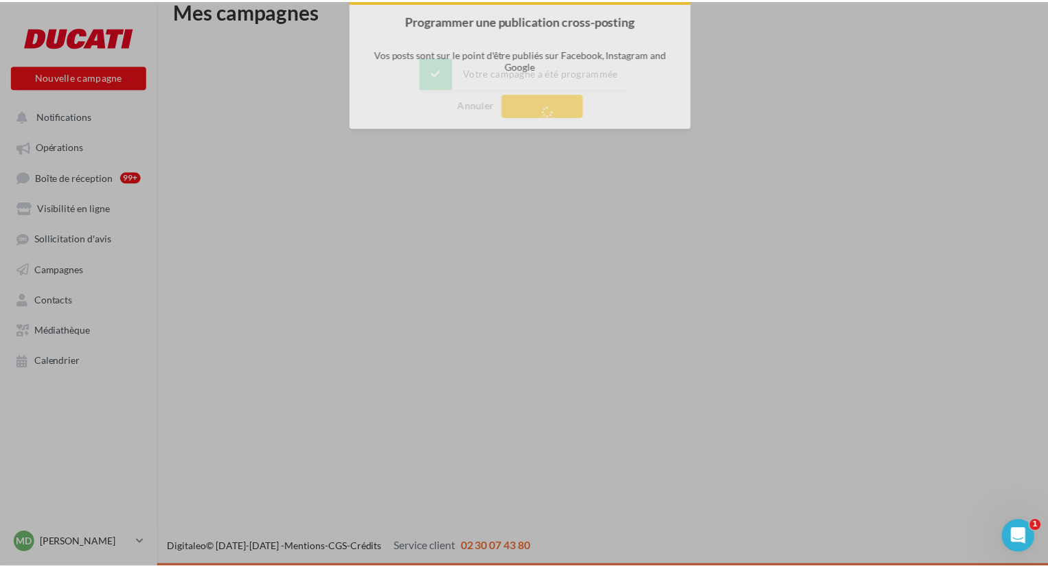
scroll to position [22, 0]
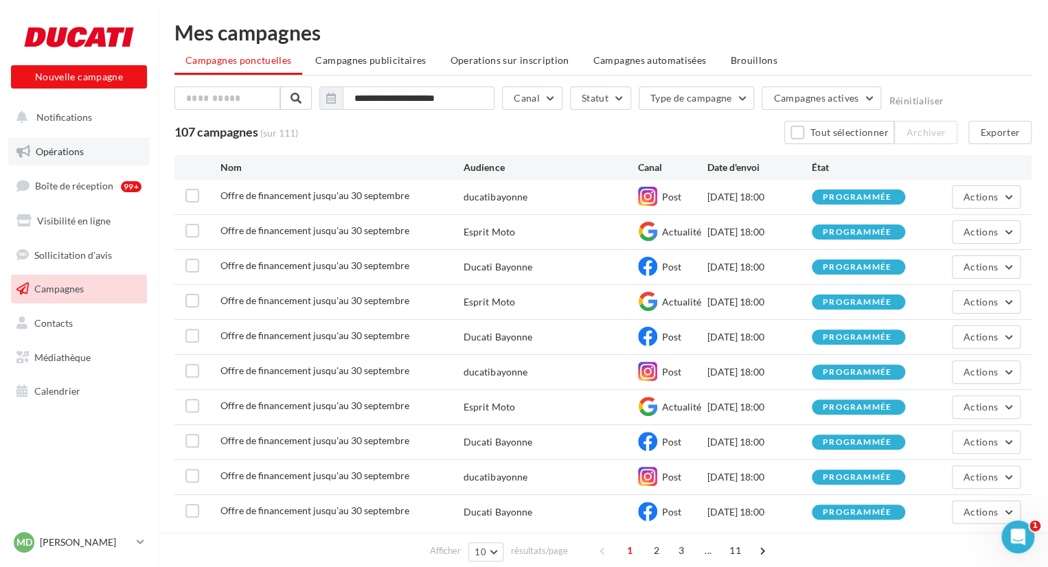
click at [93, 165] on link "Opérations" at bounding box center [78, 151] width 141 height 29
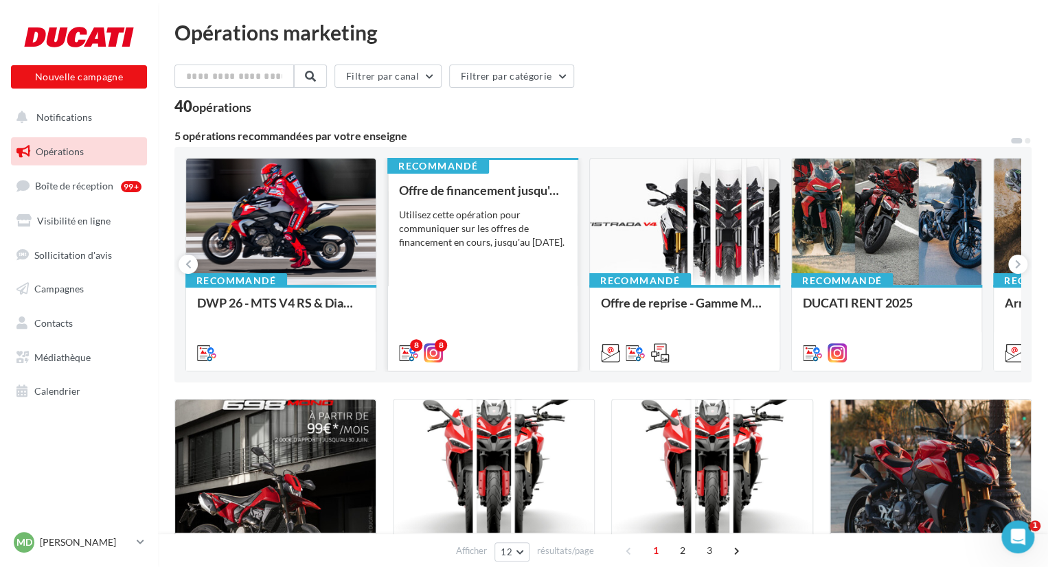
click at [465, 249] on div "Utilisez cette opération pour communiquer sur les offres de financement en cour…" at bounding box center [483, 228] width 168 height 41
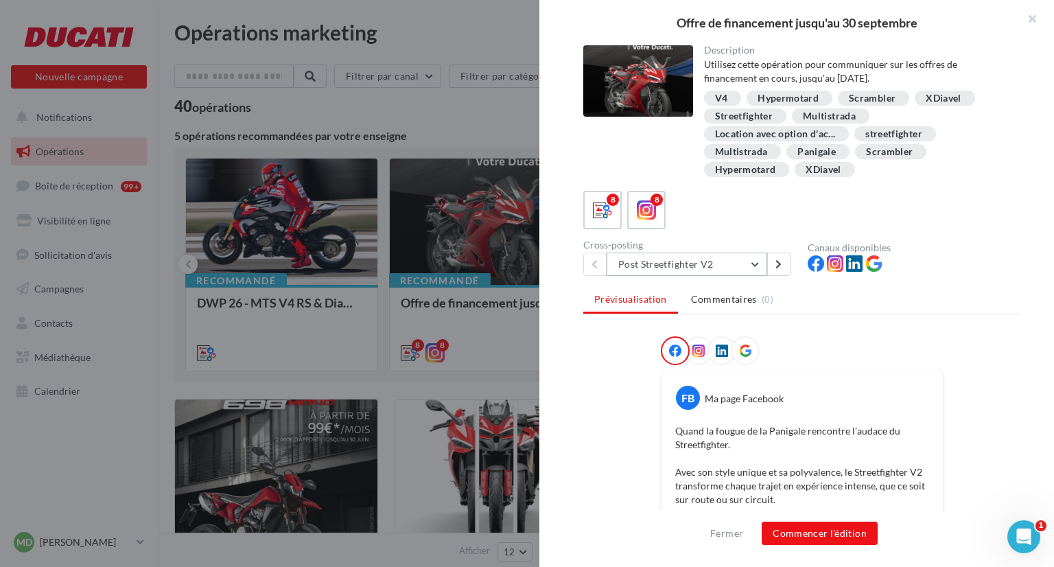
click at [651, 263] on button "Post Streetfighter V2" at bounding box center [687, 264] width 161 height 23
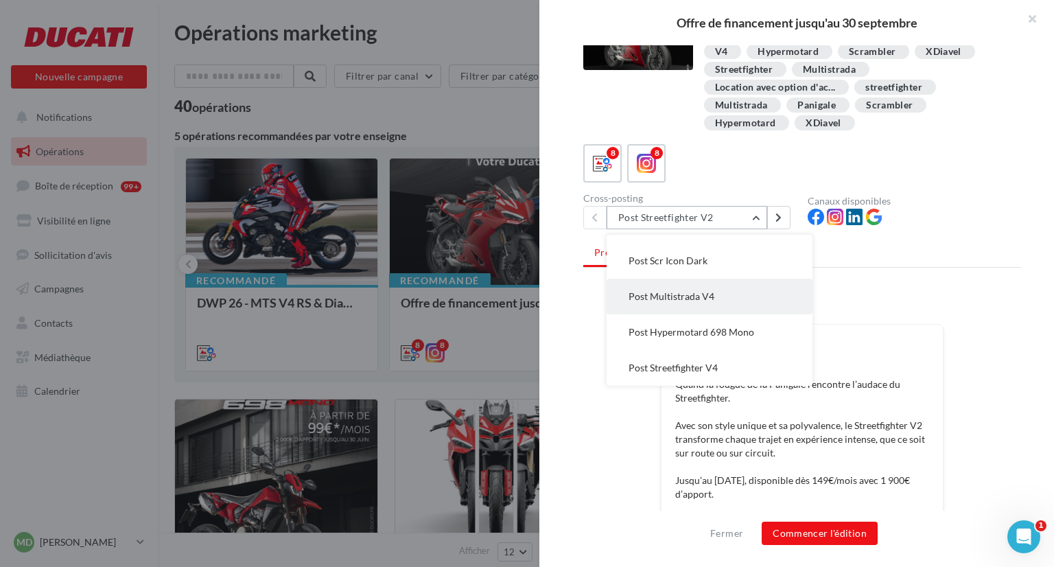
scroll to position [49, 0]
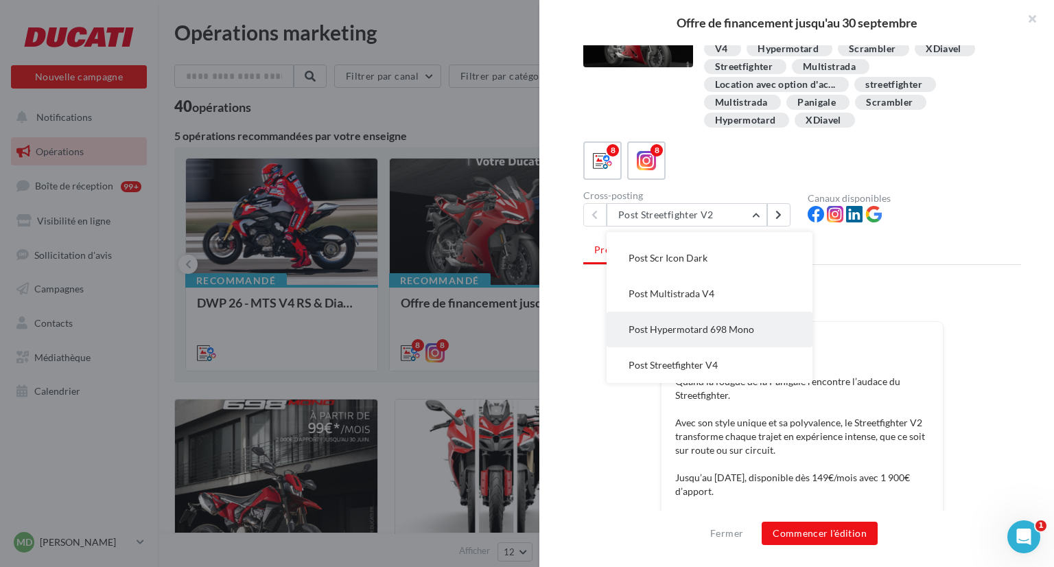
click at [723, 330] on span "Post Hypermotard 698 Mono" at bounding box center [692, 329] width 126 height 12
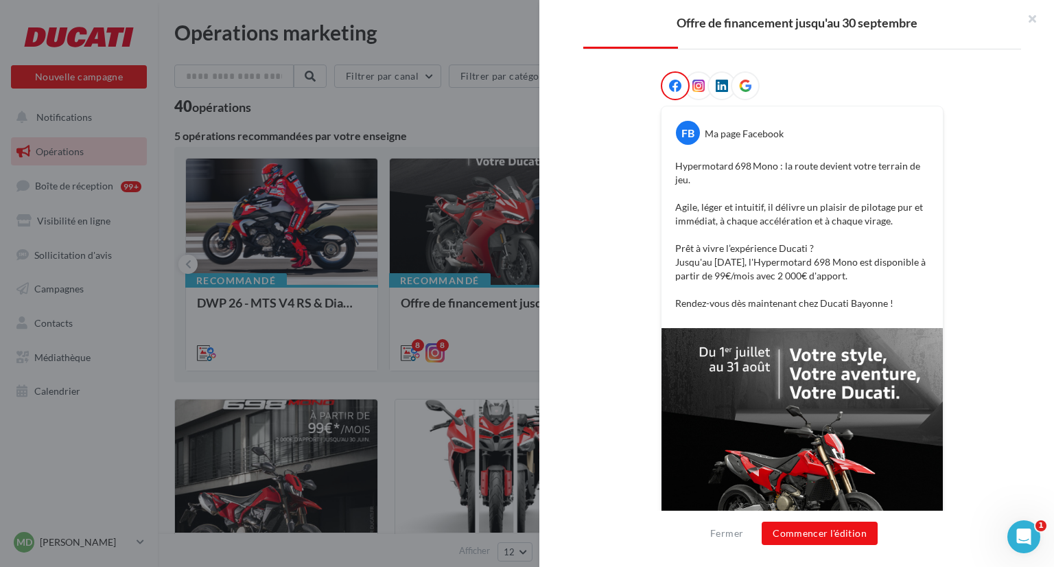
scroll to position [262, 0]
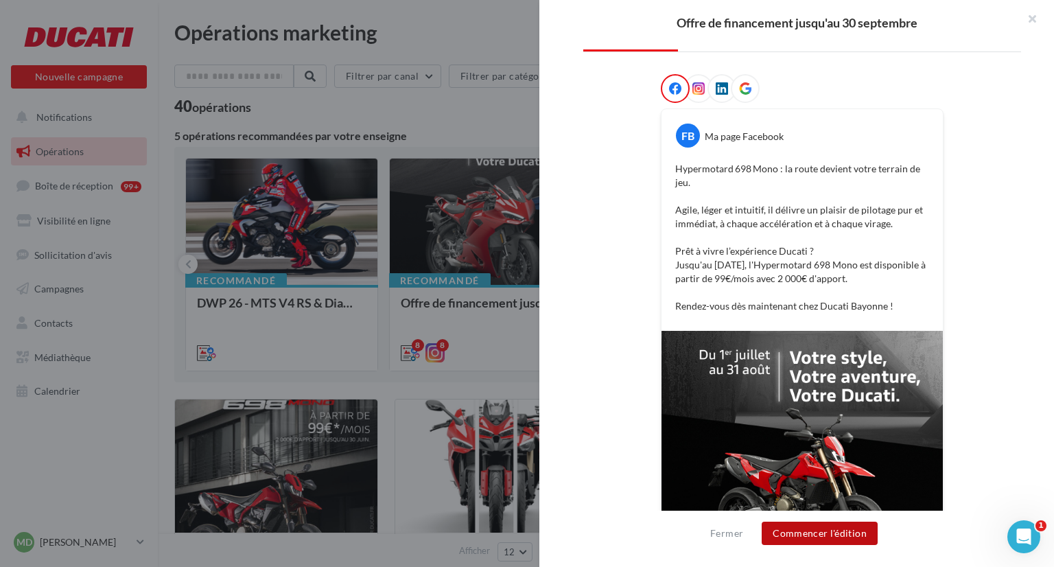
click at [843, 531] on button "Commencer l'édition" at bounding box center [820, 533] width 116 height 23
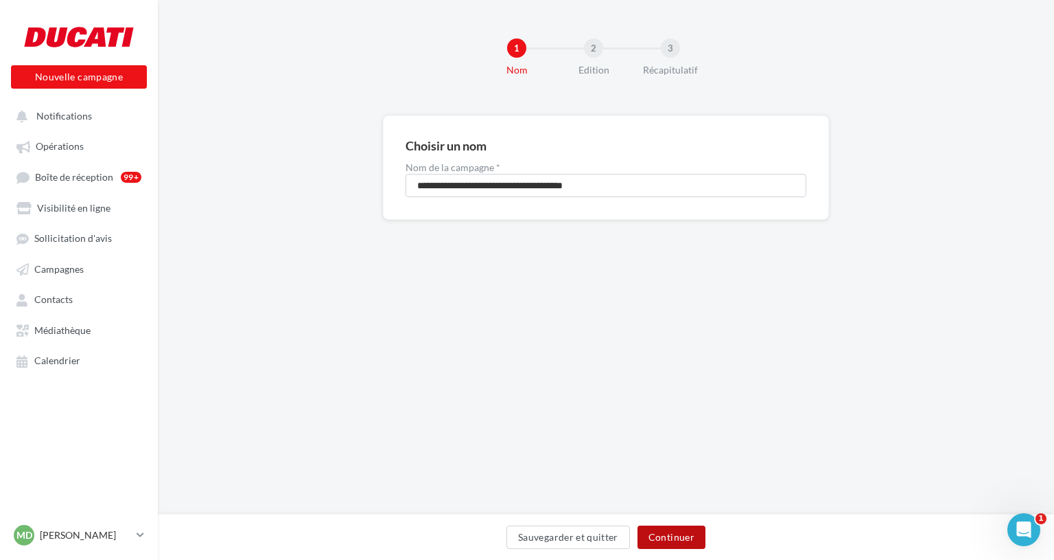
click at [663, 544] on button "Continuer" at bounding box center [672, 536] width 68 height 23
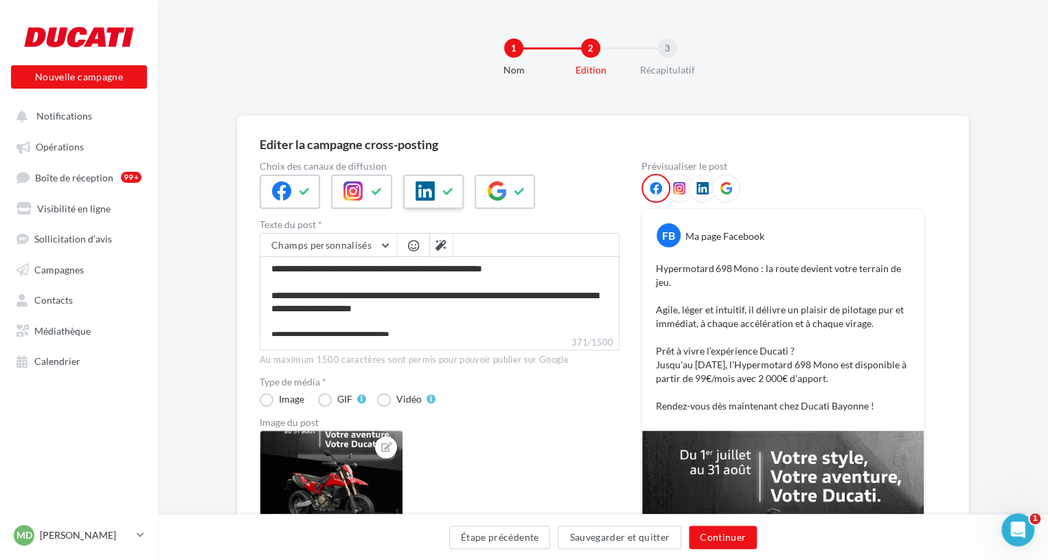
click at [415, 200] on span at bounding box center [424, 191] width 19 height 21
click at [722, 542] on button "Continuer" at bounding box center [723, 536] width 68 height 23
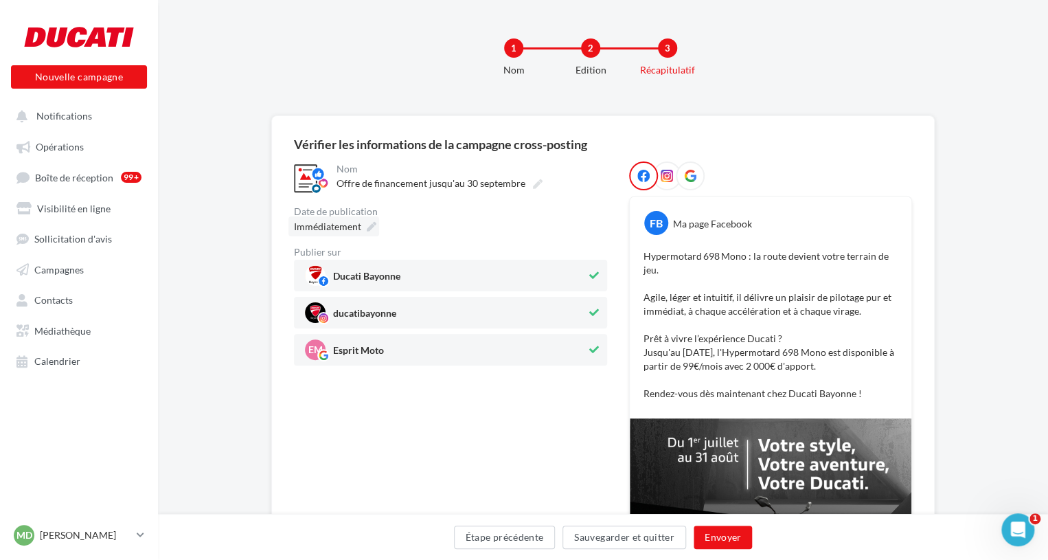
click at [321, 236] on div "Immédiatement" at bounding box center [333, 226] width 91 height 20
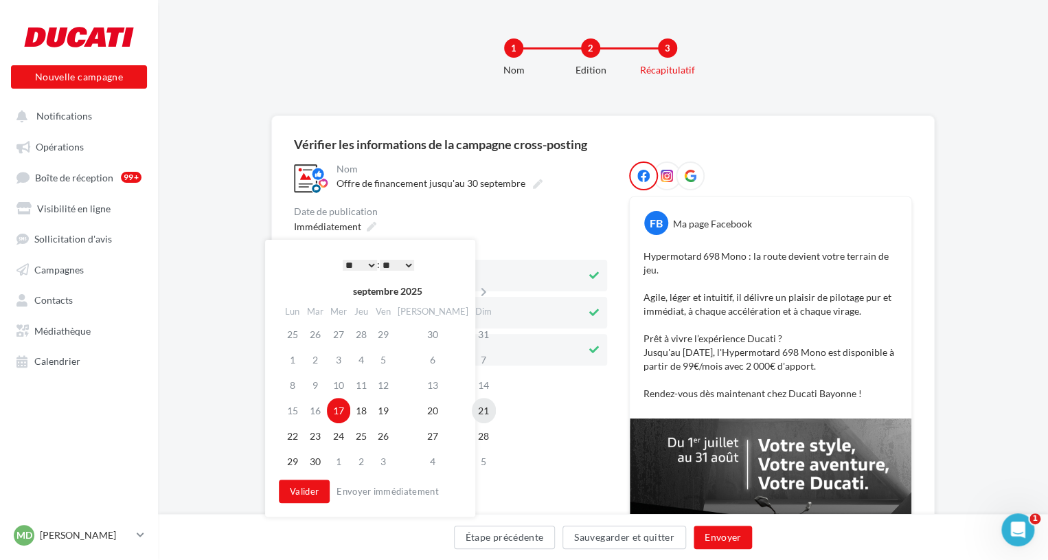
click at [472, 406] on td "21" at bounding box center [484, 409] width 24 height 25
click at [345, 259] on select "* * * * * * * * * * ** ** ** ** ** ** ** ** ** ** ** ** ** **" at bounding box center [360, 264] width 34 height 11
click at [294, 488] on button "Valider" at bounding box center [304, 490] width 51 height 23
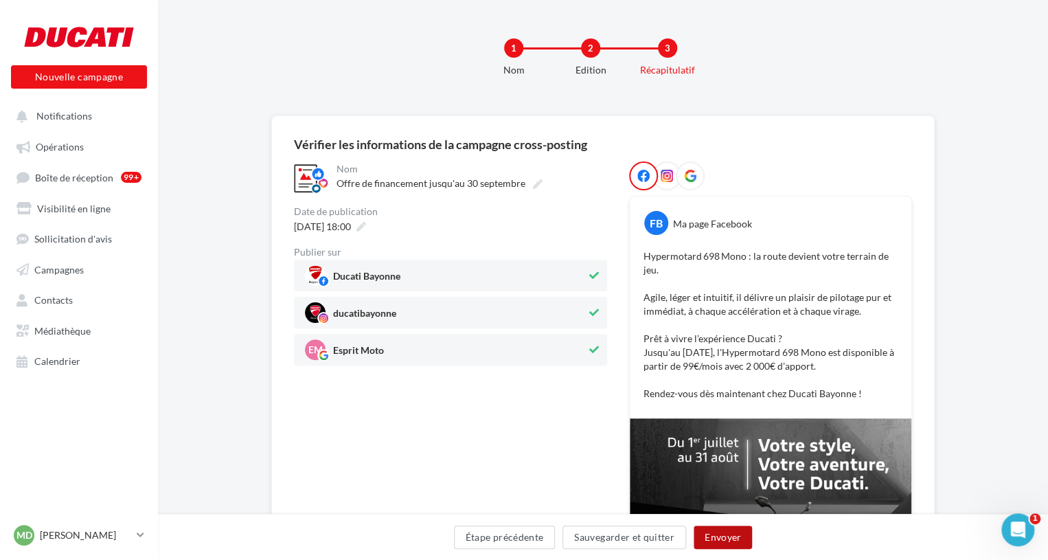
click at [730, 539] on button "Envoyer" at bounding box center [722, 536] width 58 height 23
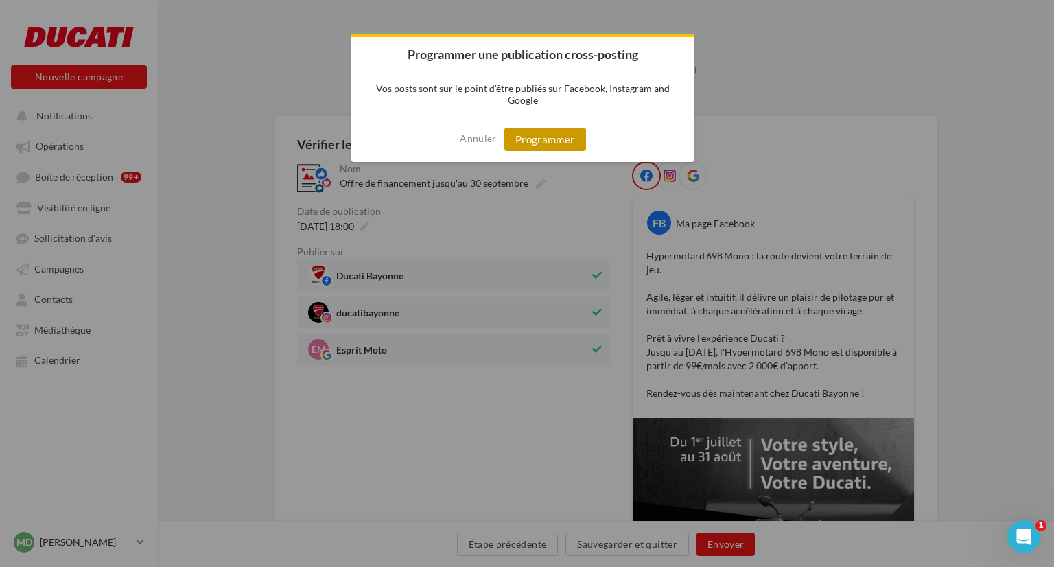
click at [546, 130] on button "Programmer" at bounding box center [546, 139] width 82 height 23
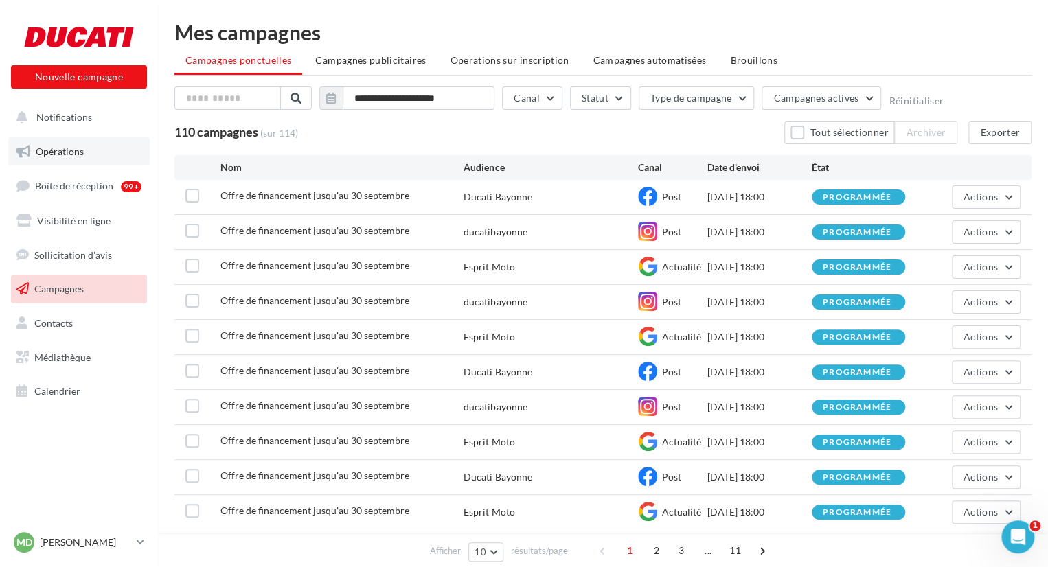
click at [69, 148] on span "Opérations" at bounding box center [60, 152] width 48 height 12
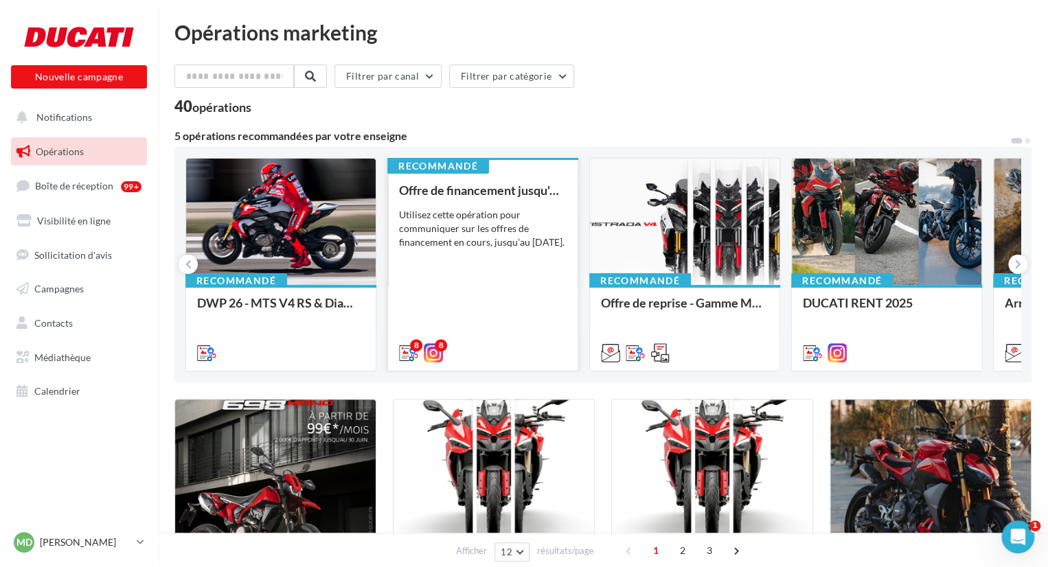
click at [464, 221] on div "Utilisez cette opération pour communiquer sur les offres de financement en cour…" at bounding box center [483, 228] width 168 height 41
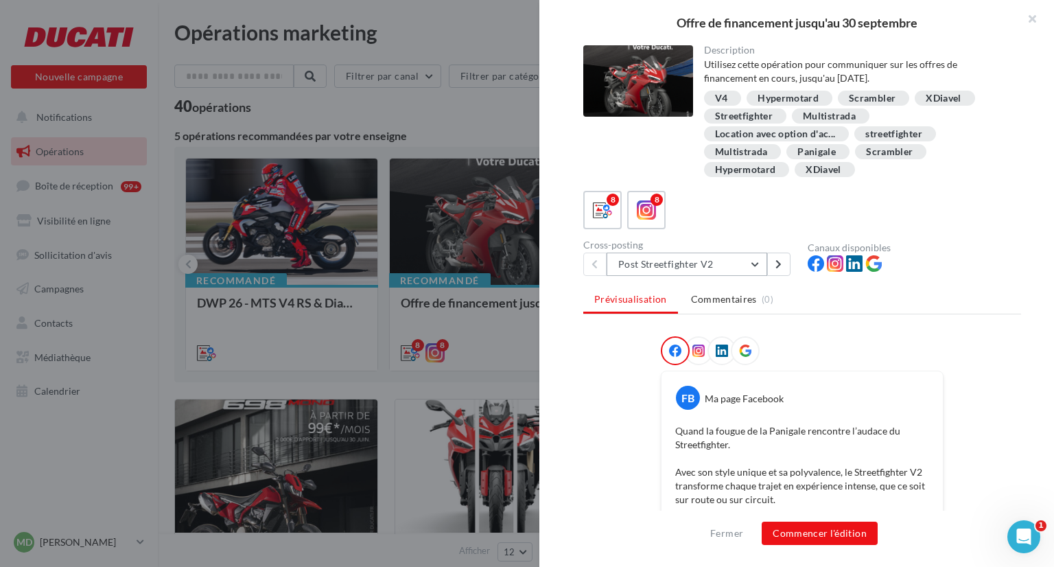
click at [676, 270] on button "Post Streetfighter V2" at bounding box center [687, 264] width 161 height 23
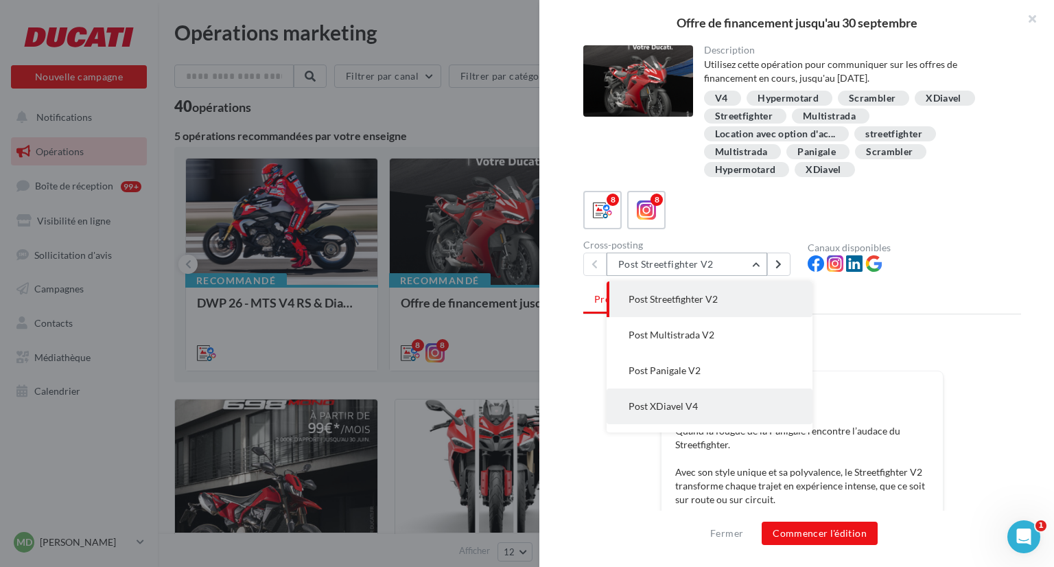
scroll to position [135, 0]
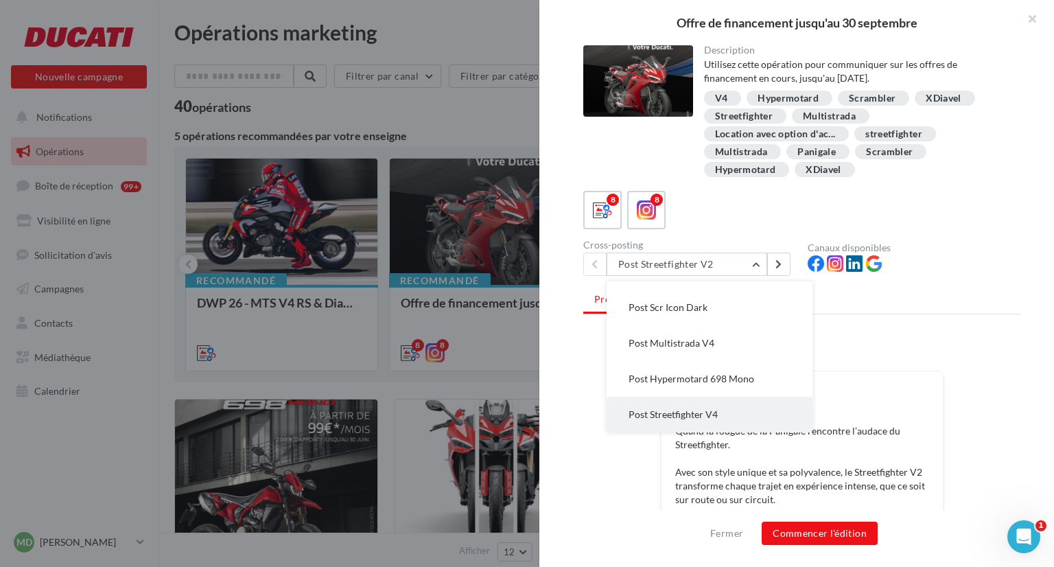
click at [739, 406] on button "Post Streetfighter V4" at bounding box center [710, 415] width 206 height 36
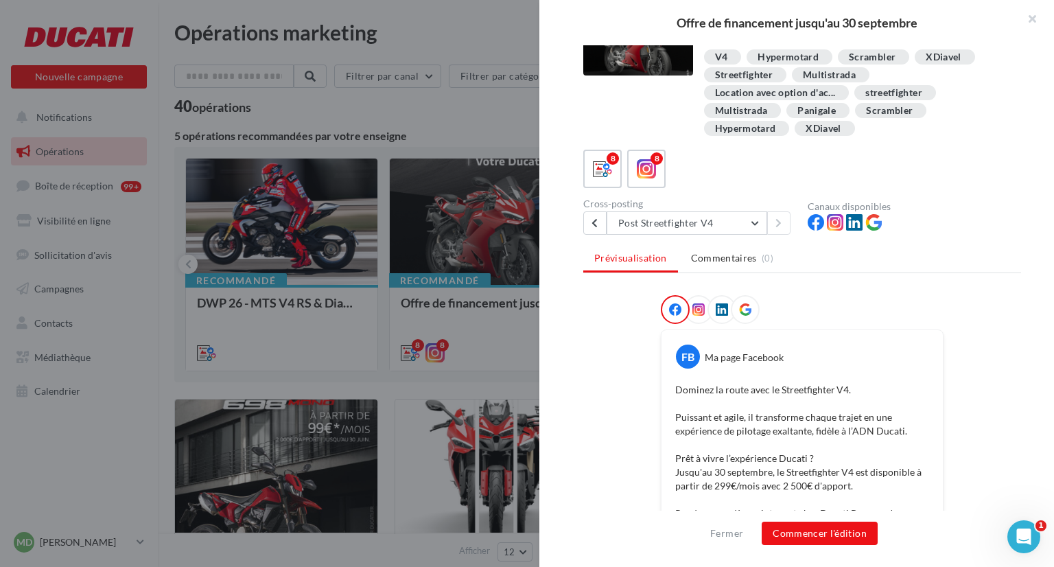
scroll to position [354, 0]
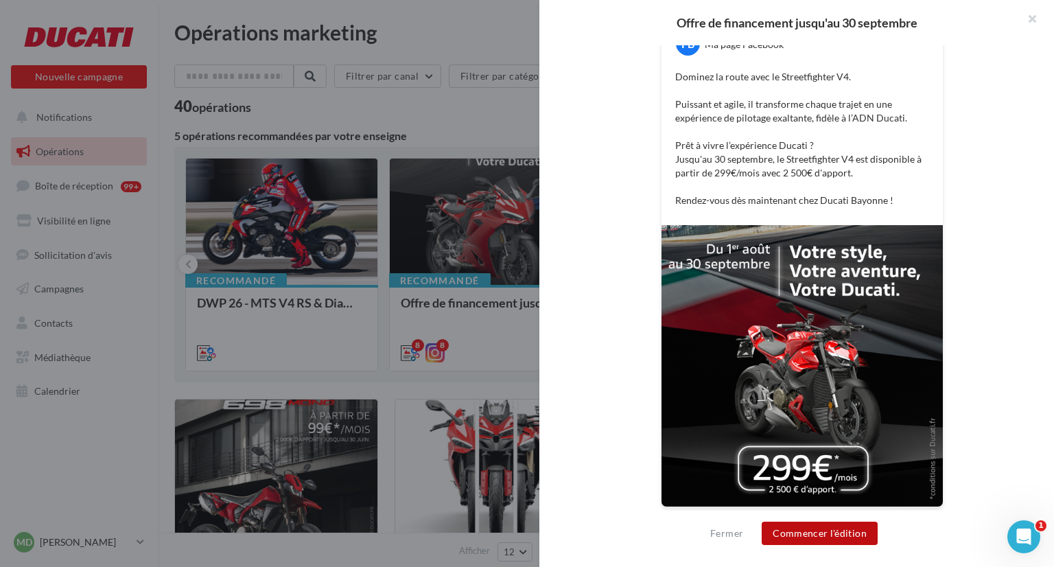
click at [861, 528] on button "Commencer l'édition" at bounding box center [820, 533] width 116 height 23
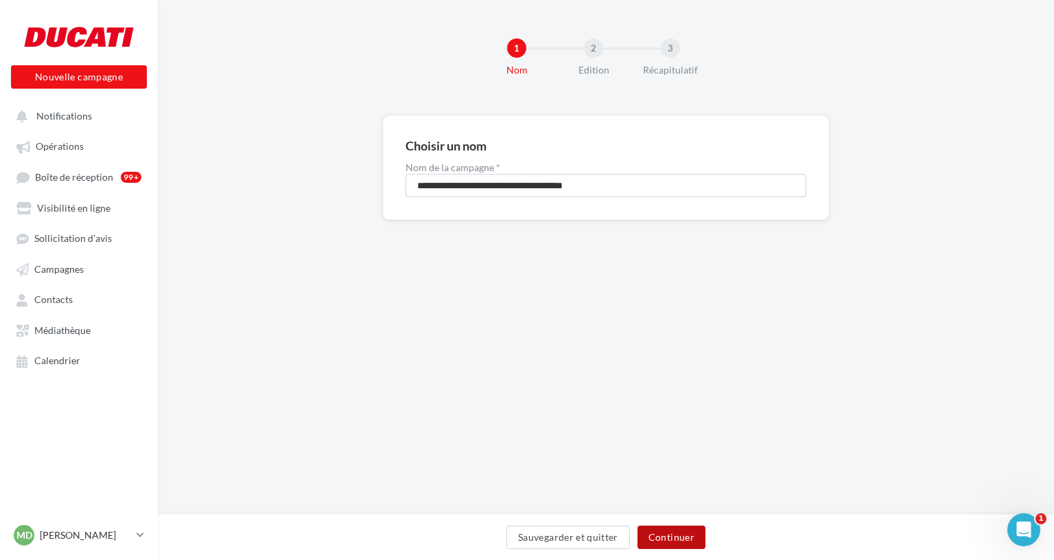
click at [681, 531] on button "Continuer" at bounding box center [672, 536] width 68 height 23
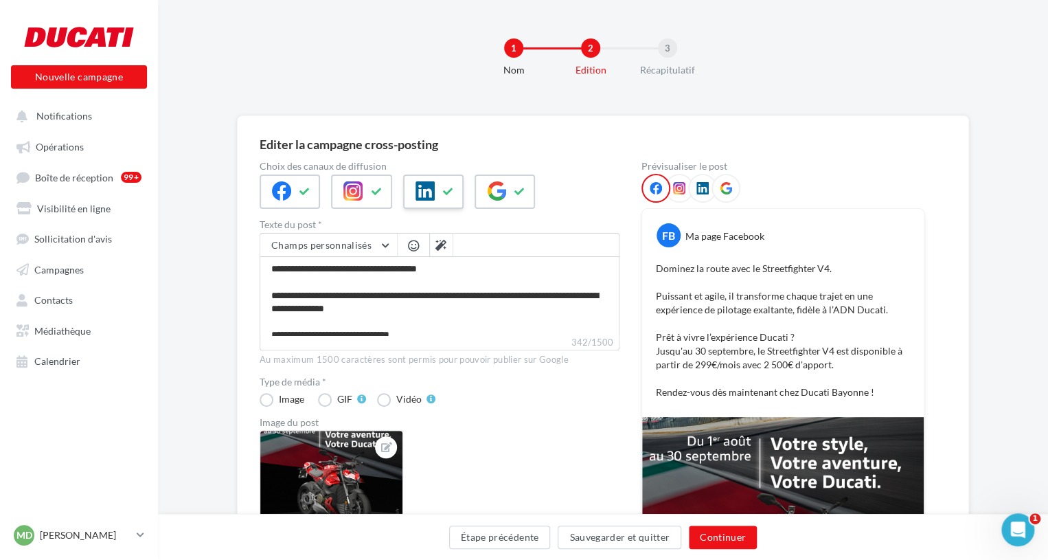
click at [444, 191] on icon at bounding box center [448, 192] width 11 height 10
click at [717, 535] on button "Continuer" at bounding box center [723, 536] width 68 height 23
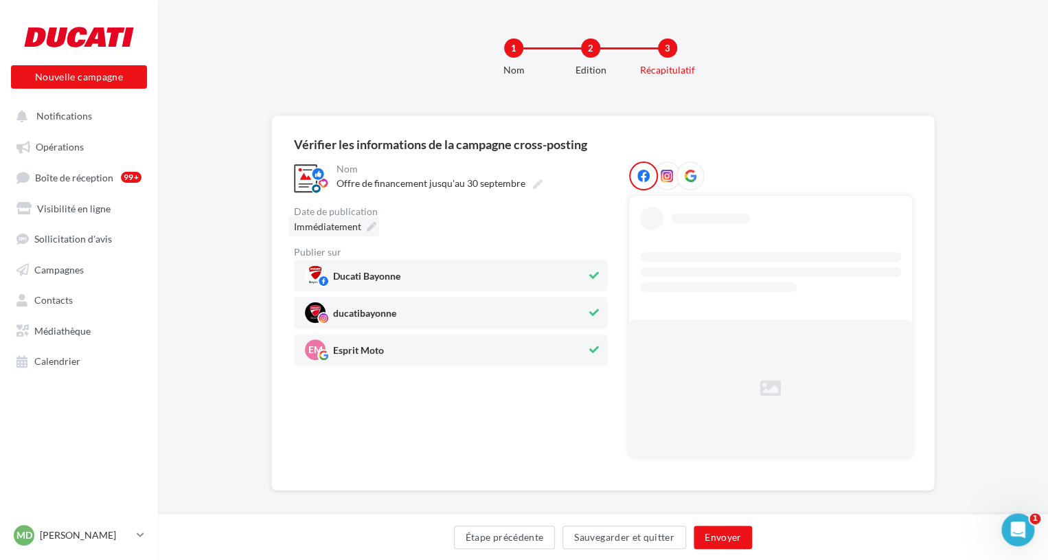
click at [338, 222] on span "Immédiatement" at bounding box center [327, 226] width 67 height 12
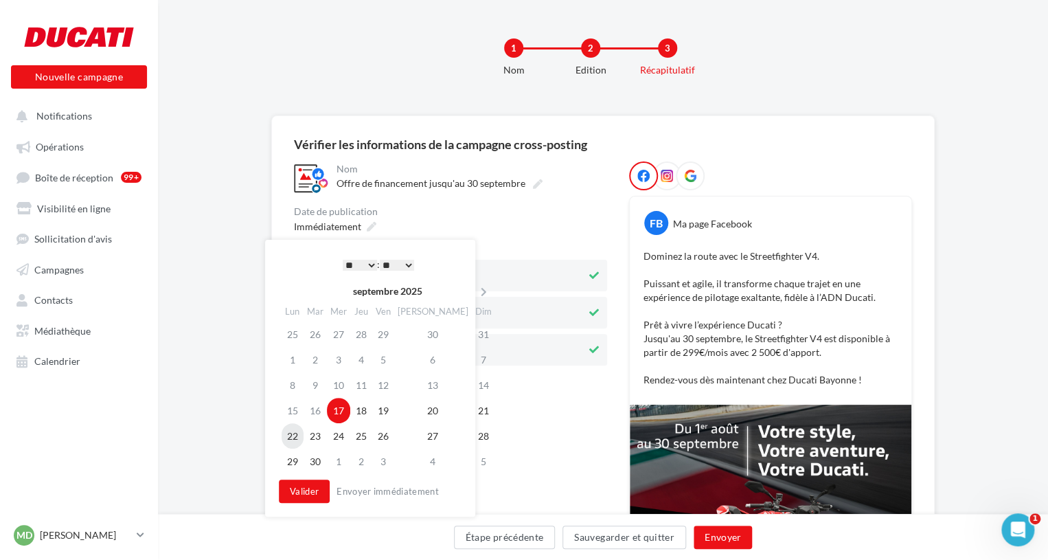
click at [291, 440] on td "22" at bounding box center [292, 435] width 22 height 25
click at [351, 266] on select "* * * * * * * * * * ** ** ** ** ** ** ** ** ** ** ** ** ** **" at bounding box center [360, 264] width 34 height 11
click at [349, 264] on select "* * * * * * * * * * ** ** ** ** ** ** ** ** ** ** ** ** ** **" at bounding box center [360, 264] width 34 height 11
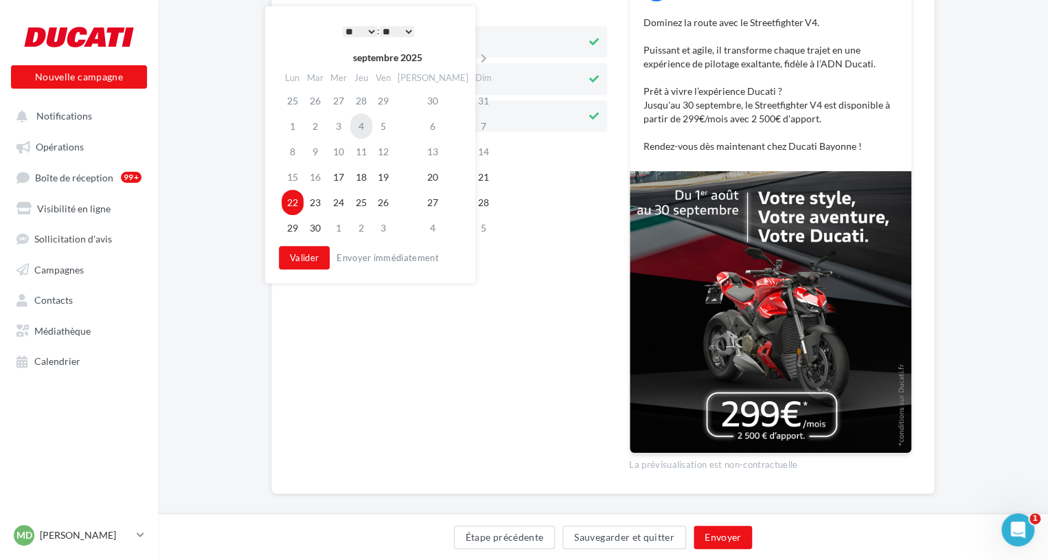
scroll to position [247, 0]
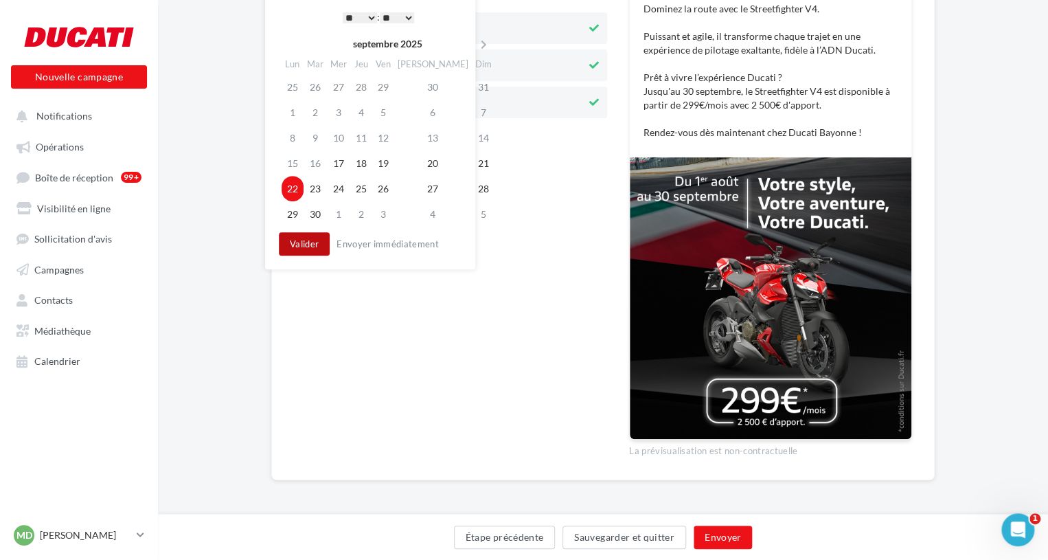
click at [304, 239] on button "Valider" at bounding box center [304, 243] width 51 height 23
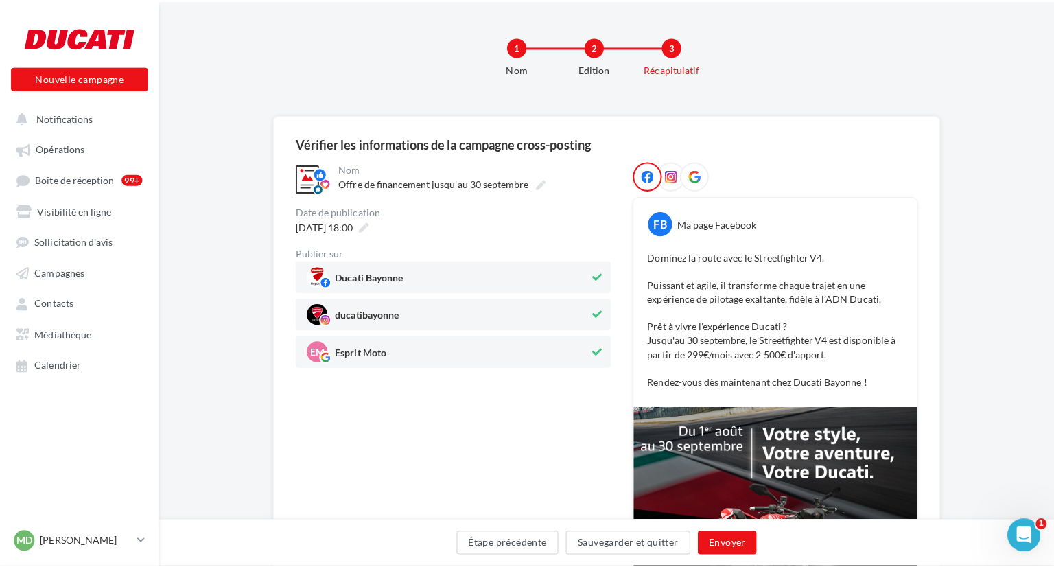
scroll to position [1, 0]
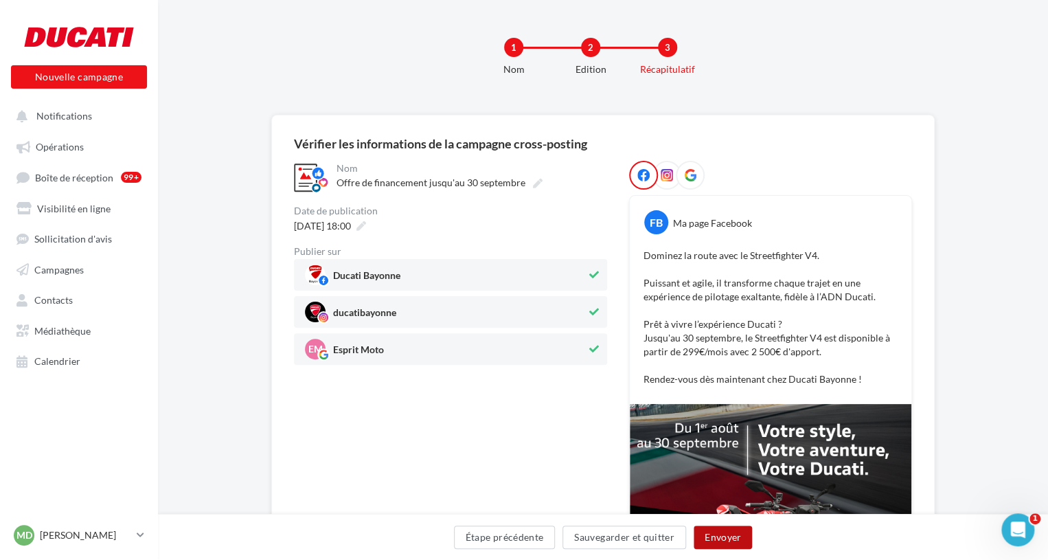
click at [736, 539] on button "Envoyer" at bounding box center [722, 536] width 58 height 23
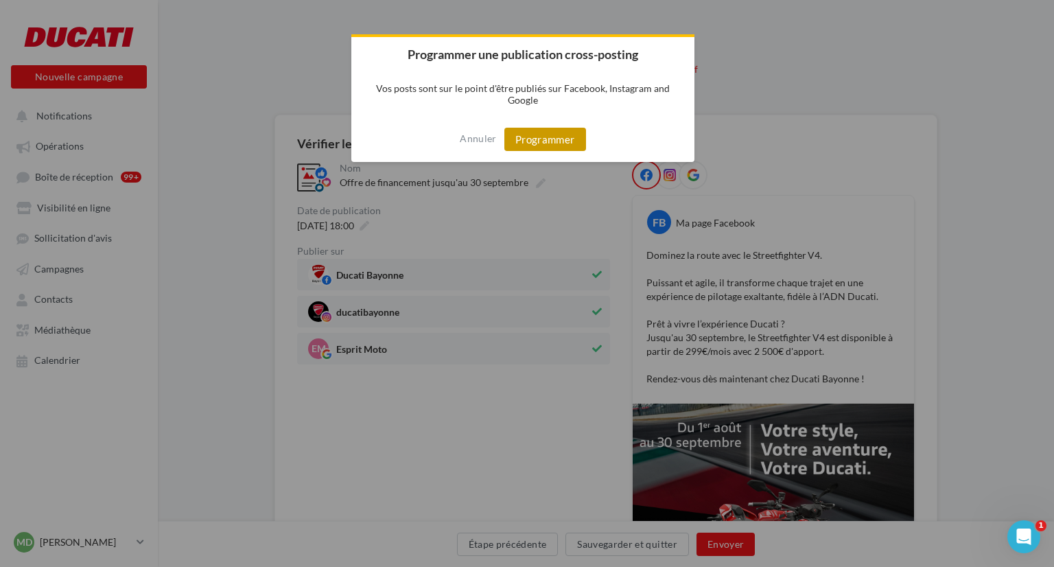
click at [549, 137] on button "Programmer" at bounding box center [546, 139] width 82 height 23
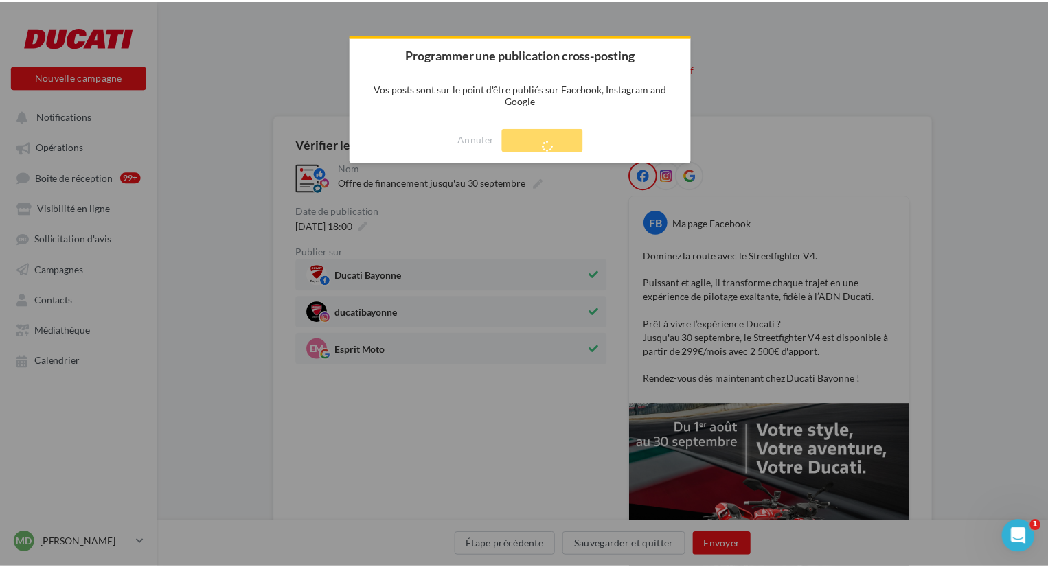
scroll to position [22, 0]
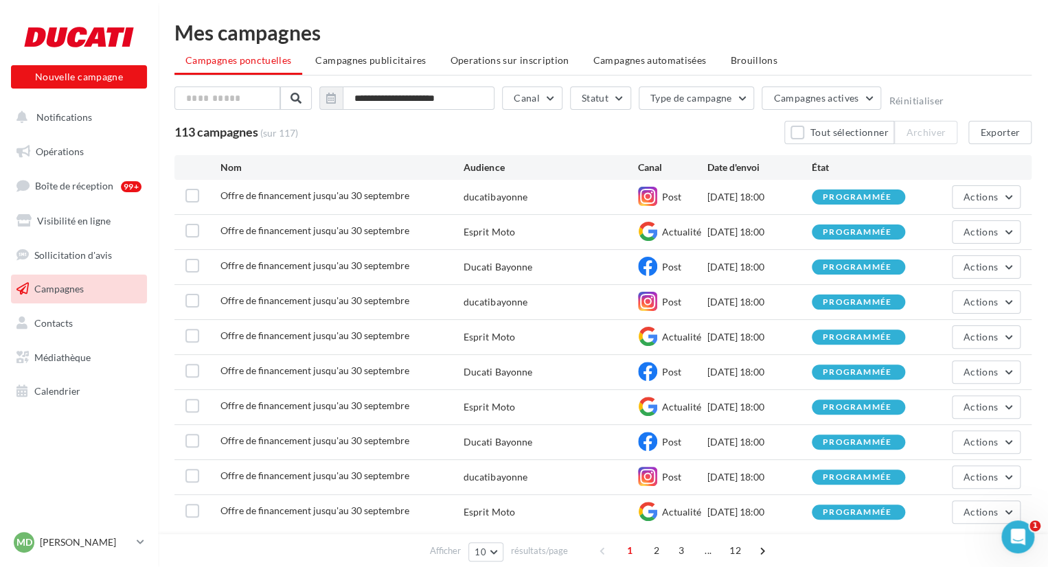
click at [263, 139] on div "113 campagnes (sur 117) Tout sélectionner Archiver Exporter" at bounding box center [602, 132] width 857 height 23
click at [366, 55] on span "Campagnes publicitaires" at bounding box center [370, 60] width 111 height 12
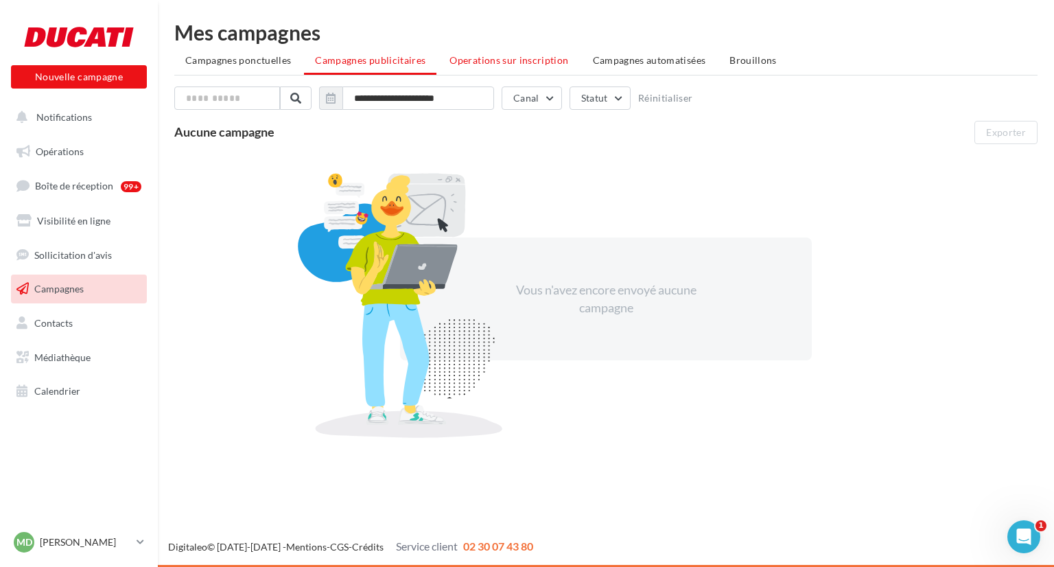
click at [461, 60] on span "Operations sur inscription" at bounding box center [509, 60] width 119 height 12
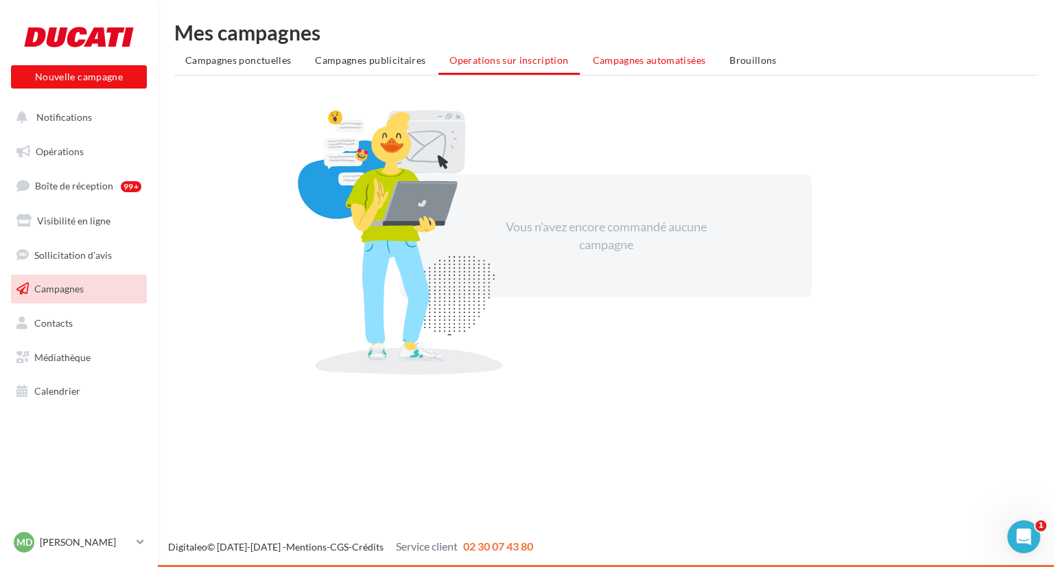
click at [606, 54] on span "Campagnes automatisées" at bounding box center [649, 60] width 113 height 12
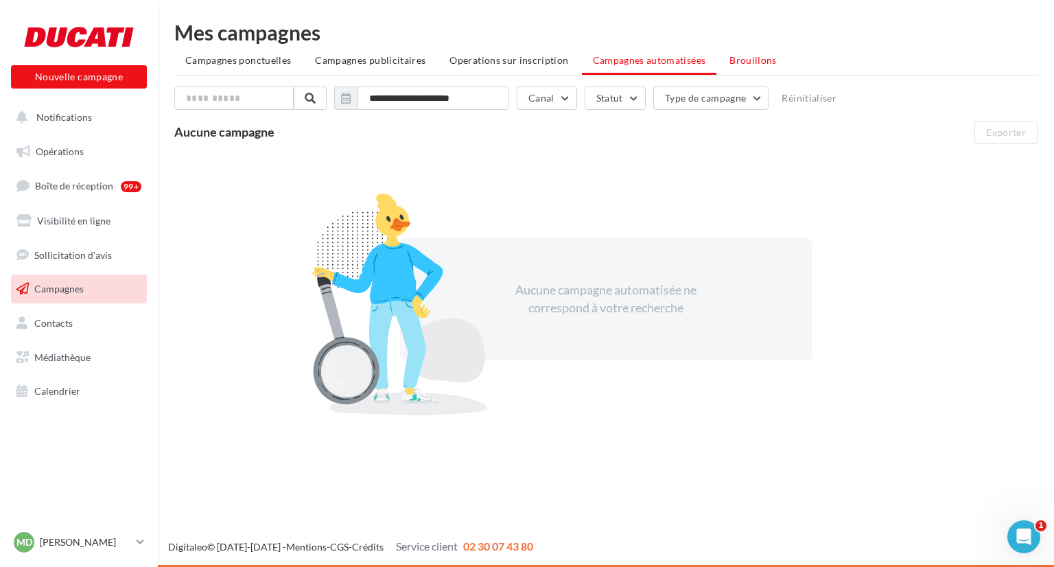
click at [751, 65] on span "Brouillons" at bounding box center [753, 60] width 47 height 12
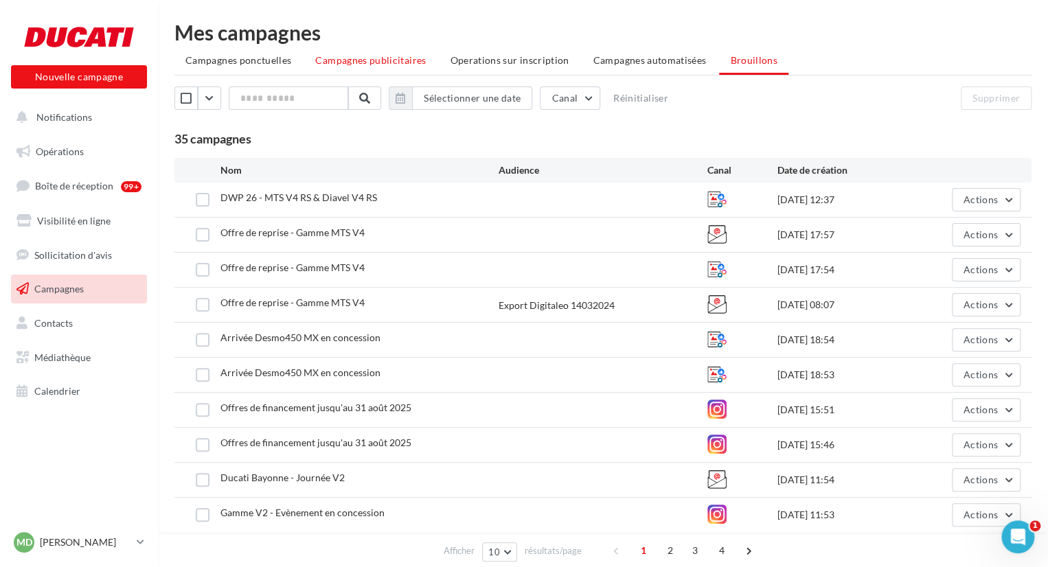
click at [385, 69] on li "Campagnes publicitaires" at bounding box center [370, 60] width 132 height 25
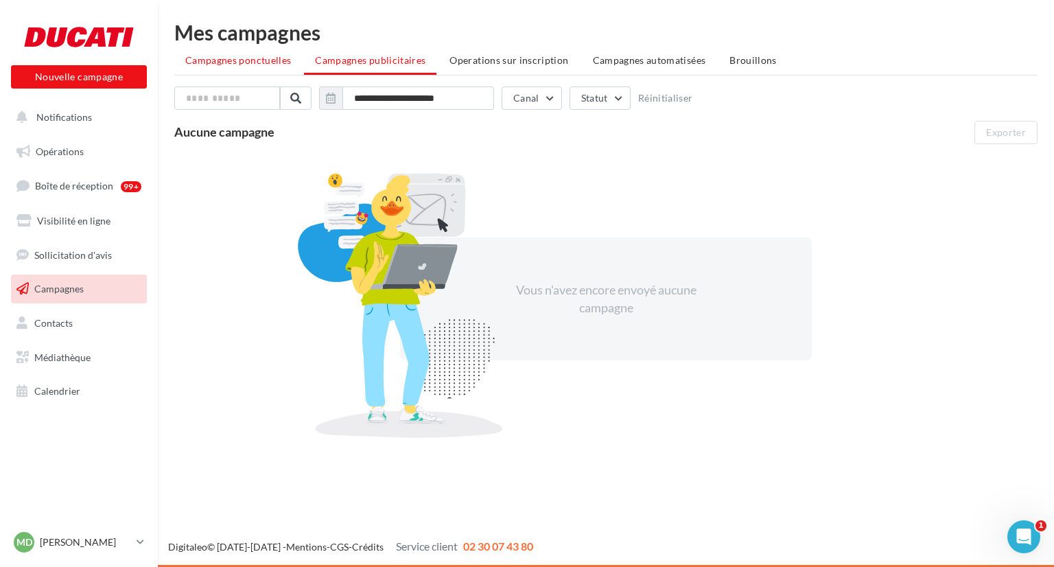
click at [244, 64] on span "Campagnes ponctuelles" at bounding box center [238, 60] width 106 height 12
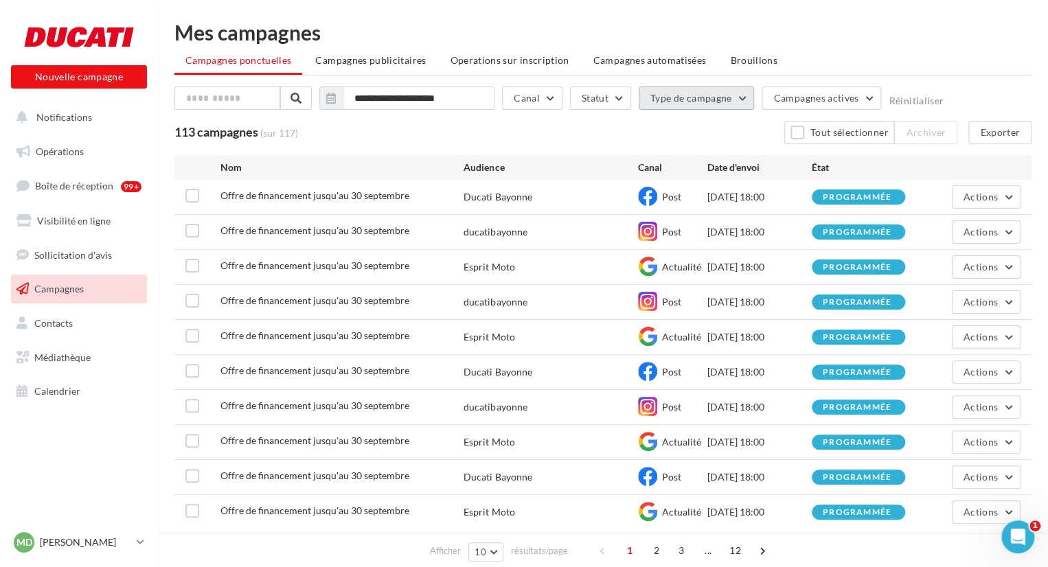
click at [747, 108] on button "Type de campagne" at bounding box center [696, 97] width 116 height 23
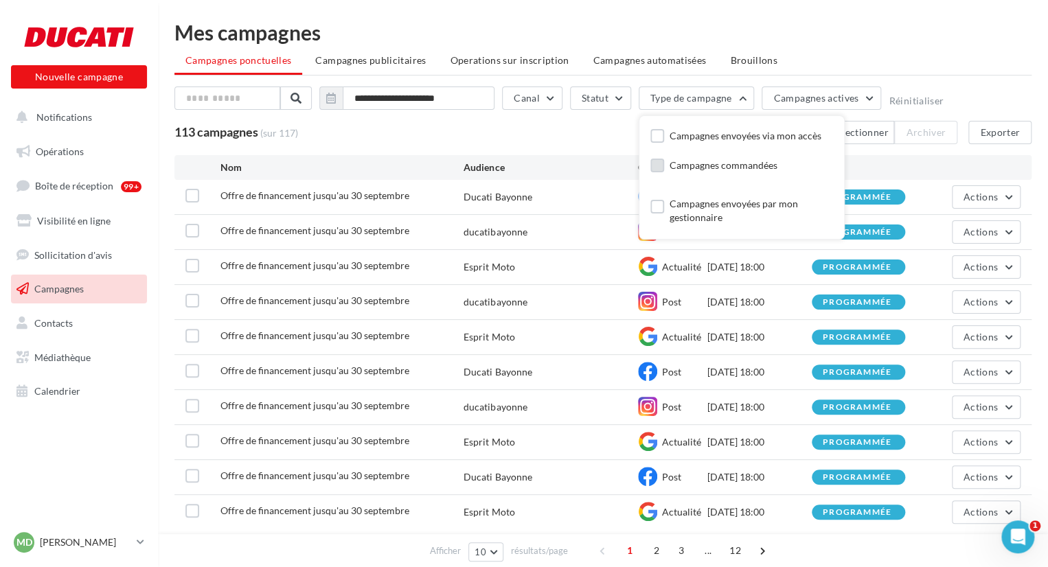
click at [659, 161] on label at bounding box center [657, 166] width 14 height 14
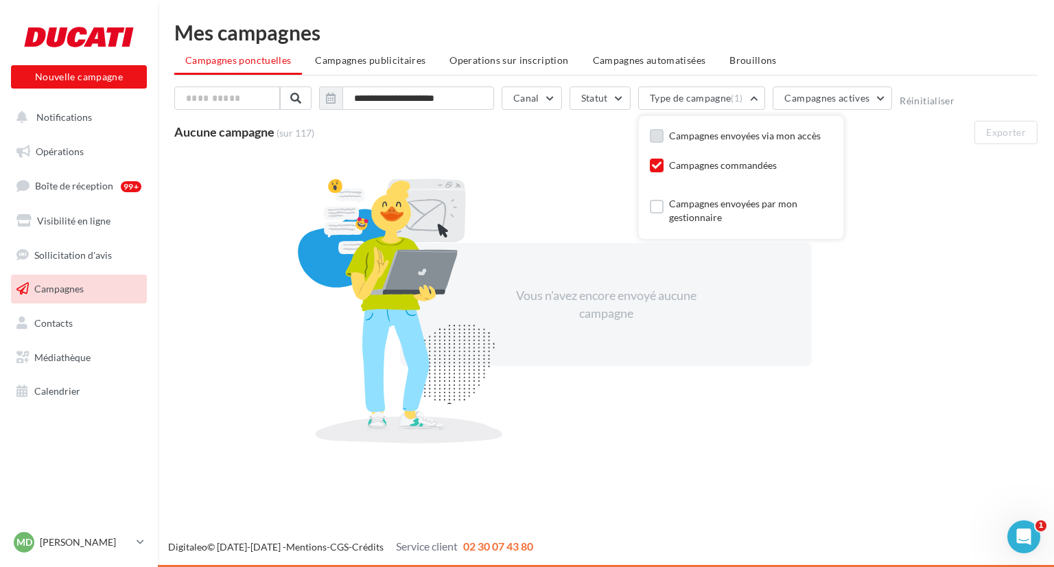
click at [659, 135] on label at bounding box center [657, 136] width 14 height 14
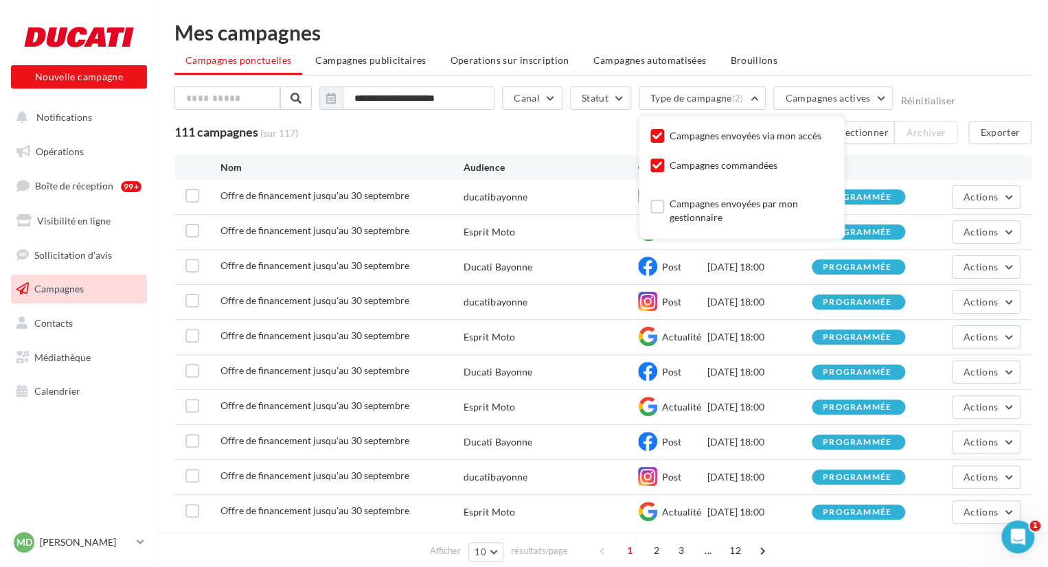
click at [656, 168] on icon at bounding box center [657, 166] width 10 height 10
click at [654, 137] on icon at bounding box center [657, 136] width 10 height 10
click at [655, 208] on label at bounding box center [657, 207] width 14 height 14
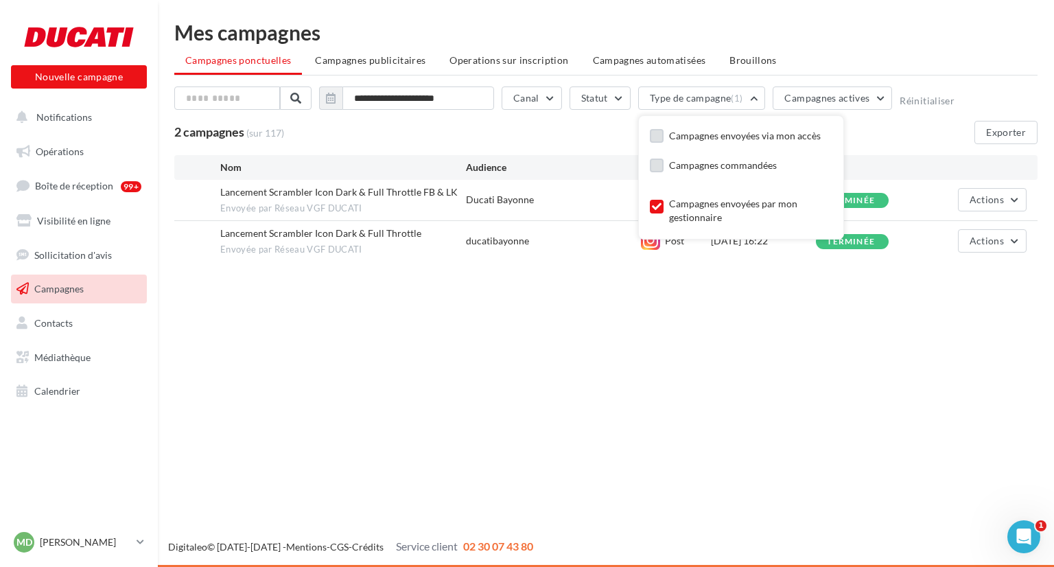
click at [805, 469] on div "Nouvelle campagne Nouvelle campagne Notifications Opérations Boîte de réception…" at bounding box center [527, 283] width 1054 height 567
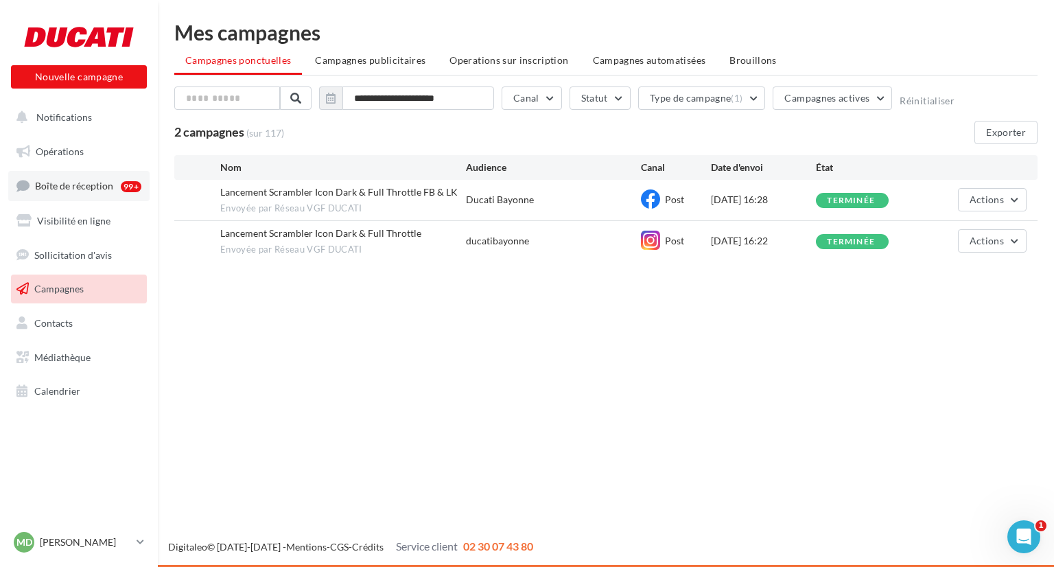
click at [86, 174] on link "Boîte de réception 99+" at bounding box center [78, 186] width 141 height 30
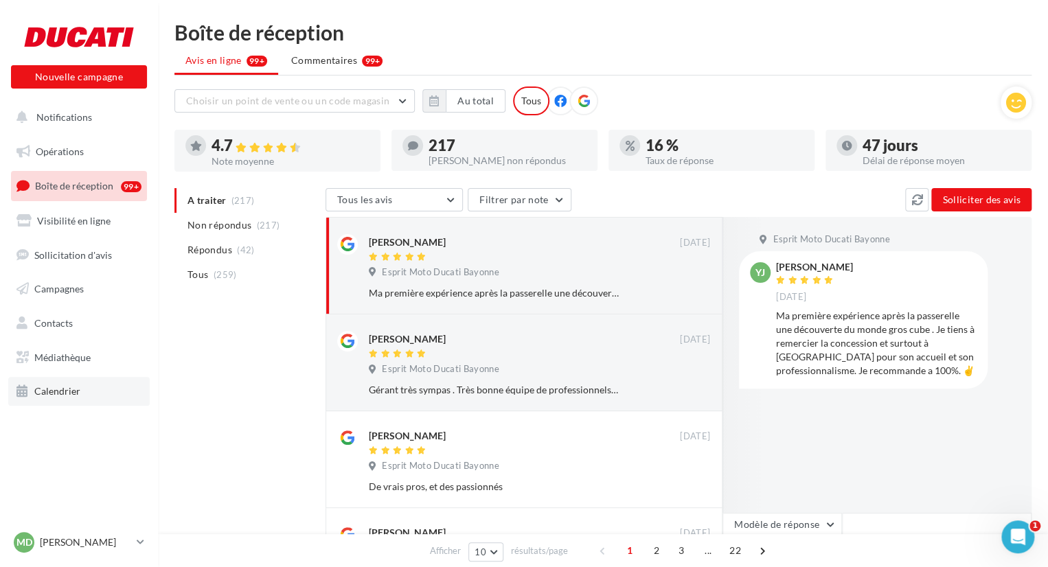
click at [32, 379] on link "Calendrier" at bounding box center [78, 391] width 141 height 29
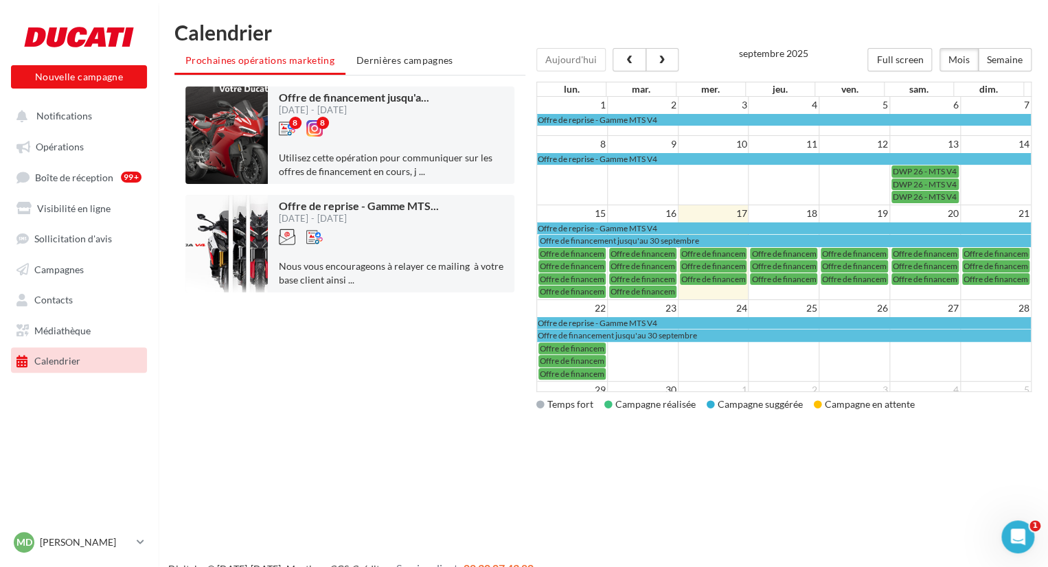
click at [387, 62] on span "Dernières campagnes" at bounding box center [404, 60] width 97 height 12
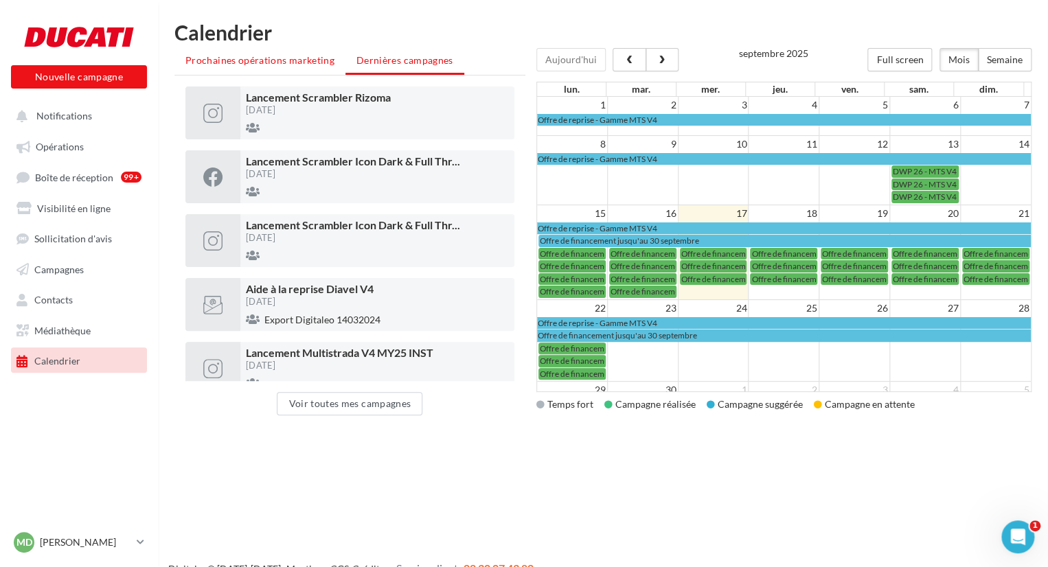
click at [313, 61] on span "Prochaines opérations marketing" at bounding box center [259, 60] width 149 height 12
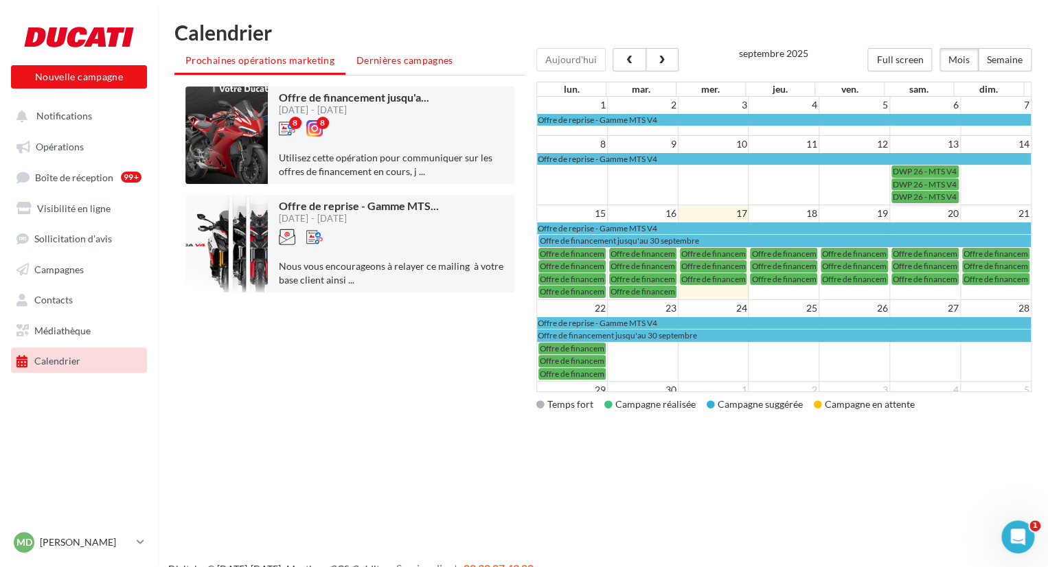
click at [428, 52] on li "Dernières campagnes" at bounding box center [404, 60] width 119 height 25
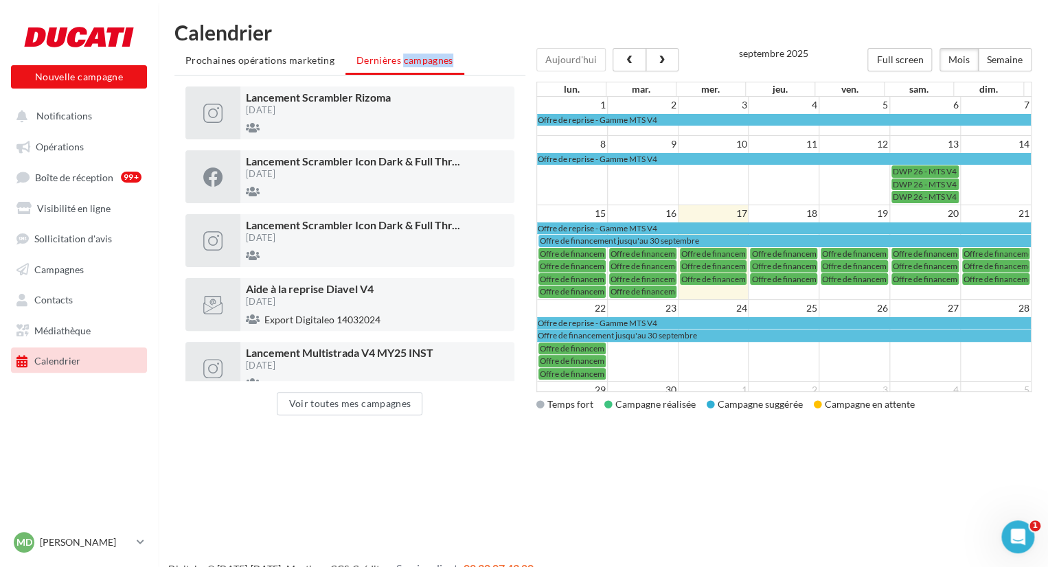
click at [428, 52] on li "Dernières campagnes" at bounding box center [404, 61] width 119 height 27
click at [438, 451] on div "Nouvelle campagne Nouvelle campagne Notifications Opérations Boîte de réception…" at bounding box center [524, 305] width 1048 height 567
click at [102, 152] on link "Opérations" at bounding box center [78, 145] width 141 height 25
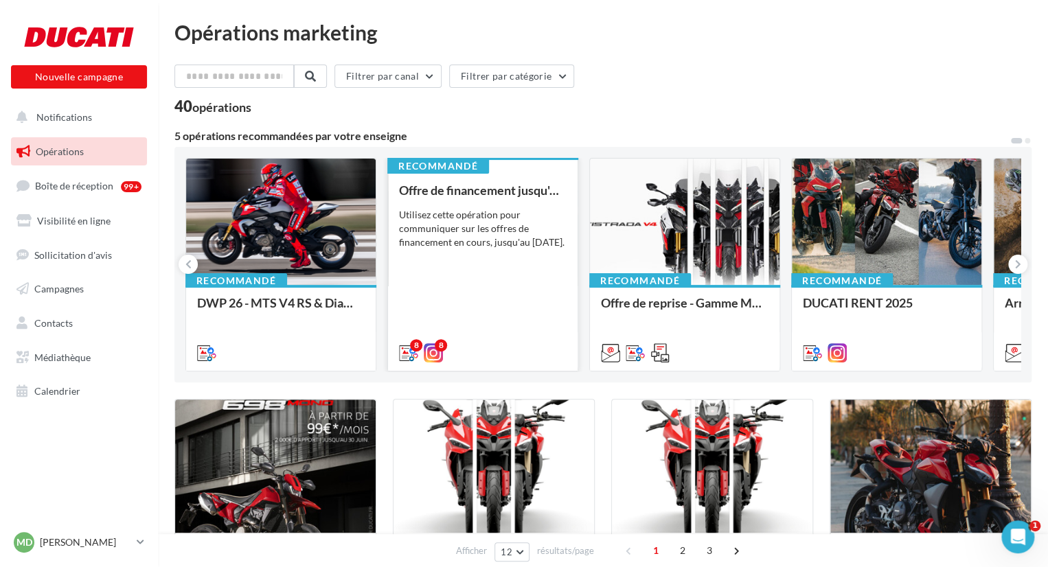
click at [489, 249] on div "Utilisez cette opération pour communiquer sur les offres de financement en cour…" at bounding box center [483, 228] width 168 height 41
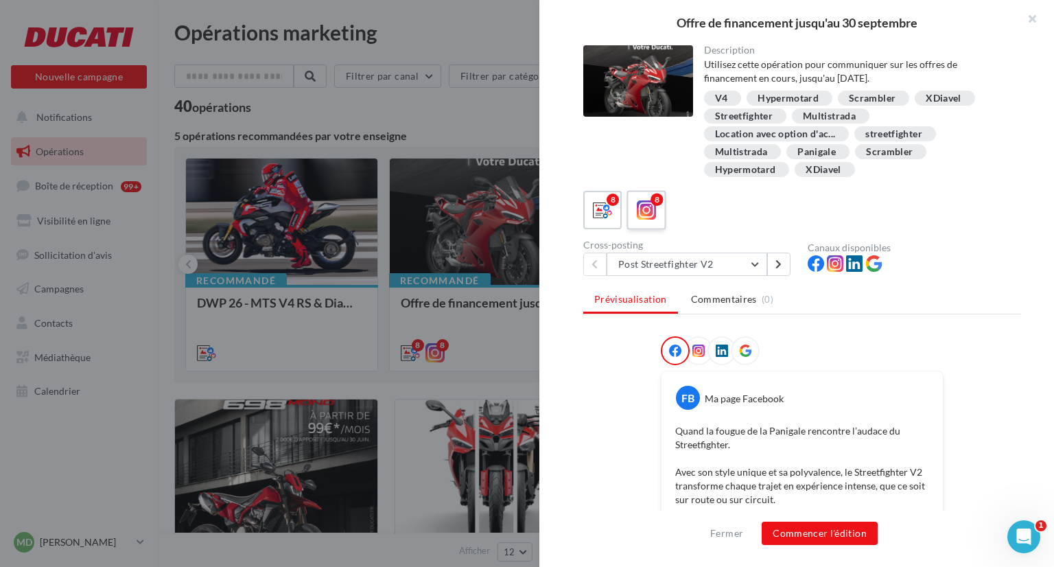
click at [644, 204] on icon at bounding box center [647, 210] width 20 height 20
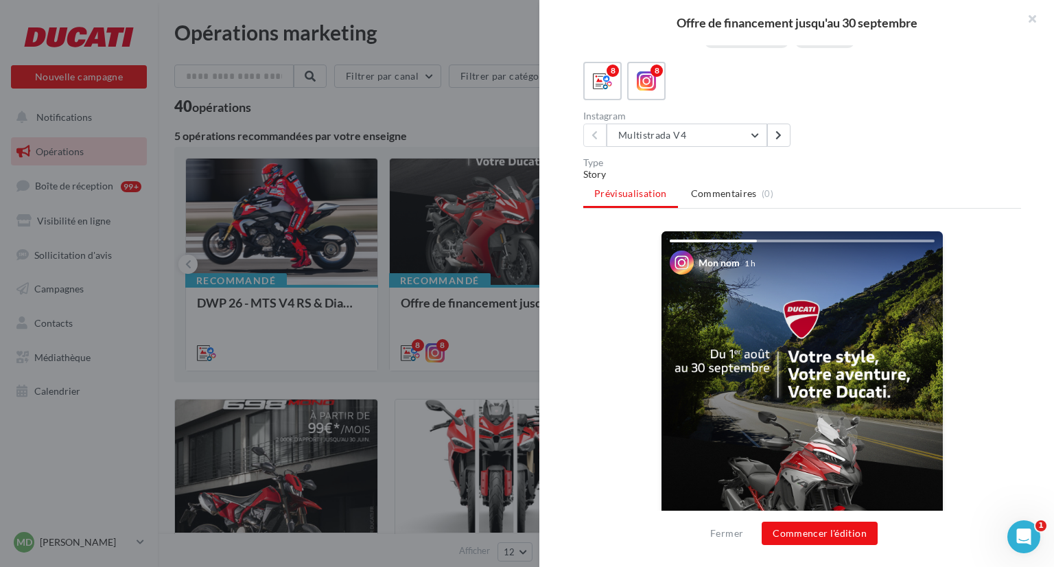
scroll to position [133, 0]
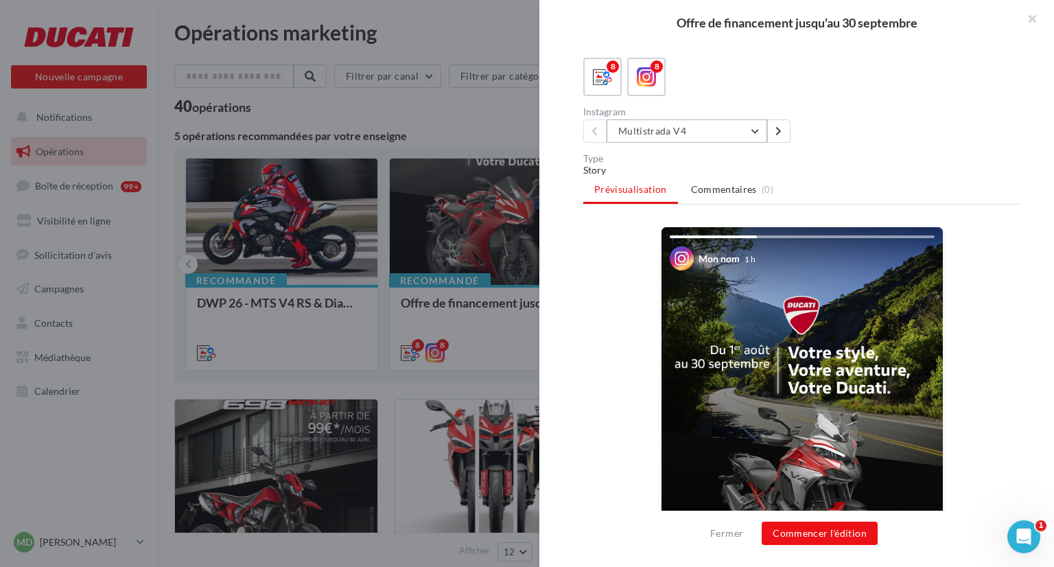
click at [737, 132] on button "Multistrada V4" at bounding box center [687, 130] width 161 height 23
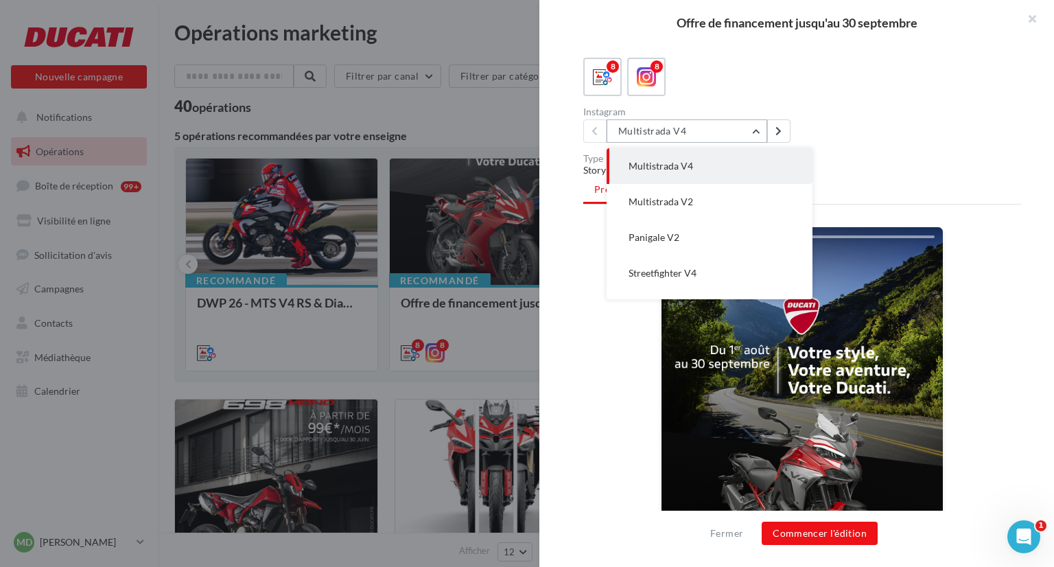
scroll to position [135, 0]
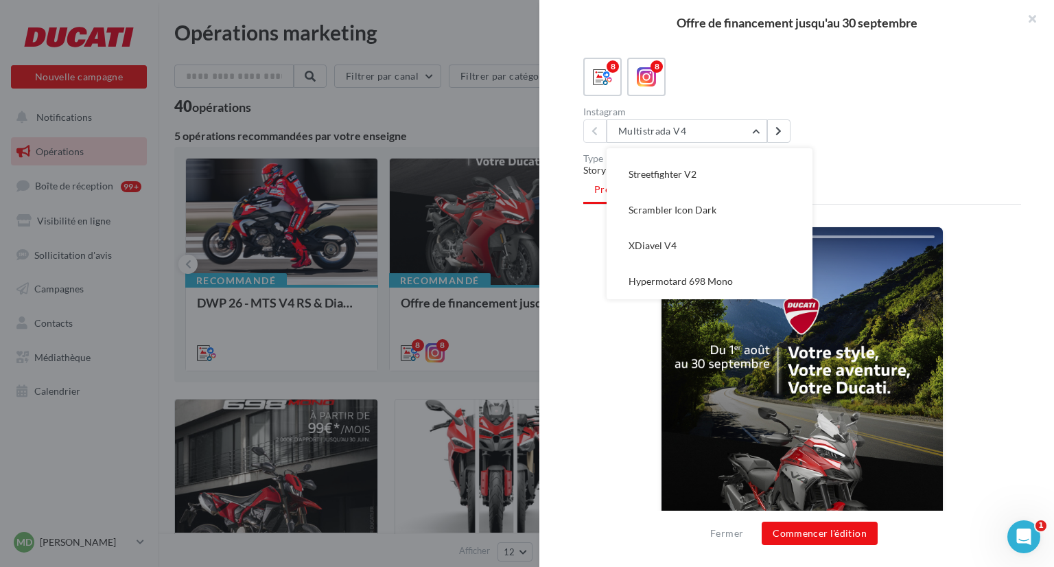
click at [906, 91] on div "8 8" at bounding box center [803, 77] width 438 height 38
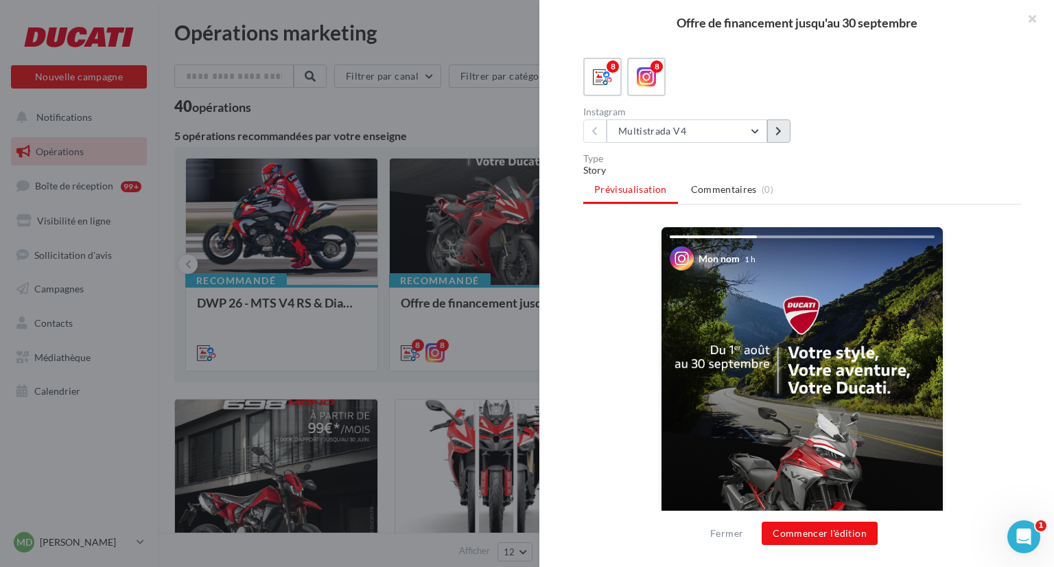
click at [774, 128] on button at bounding box center [779, 130] width 23 height 23
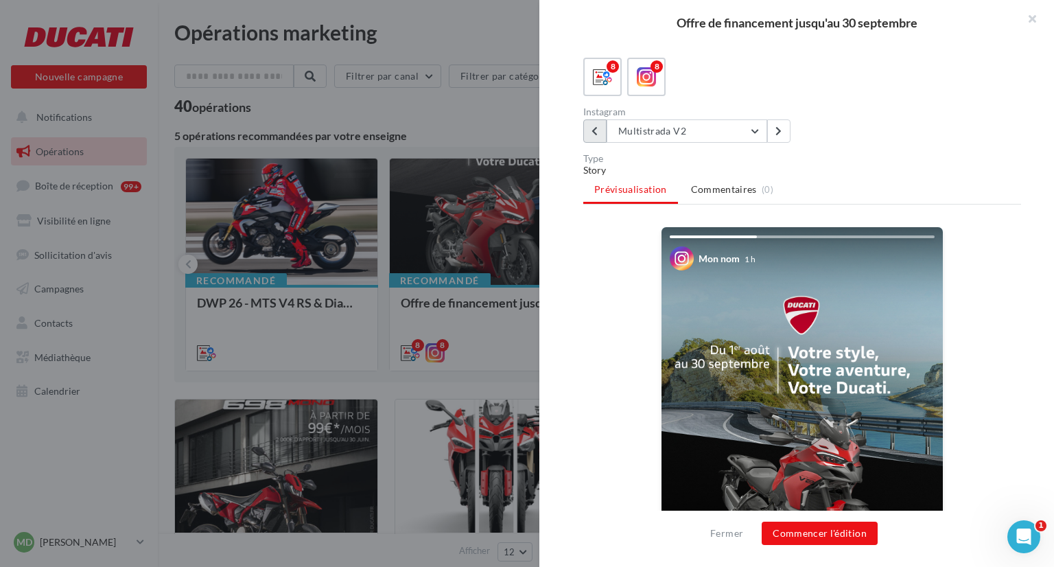
click at [589, 135] on button at bounding box center [595, 130] width 23 height 23
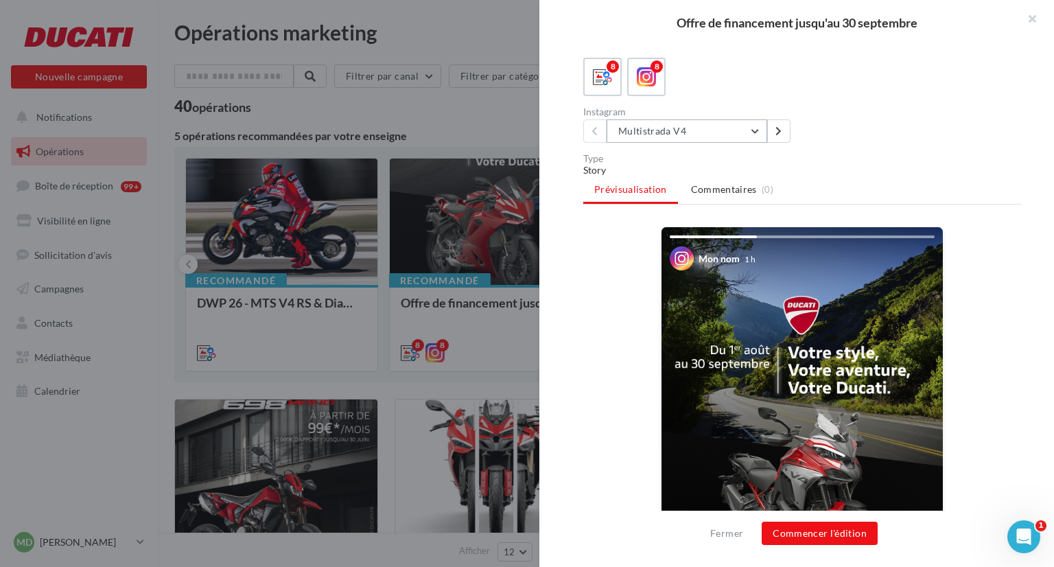
click at [748, 129] on button "Multistrada V4" at bounding box center [687, 130] width 161 height 23
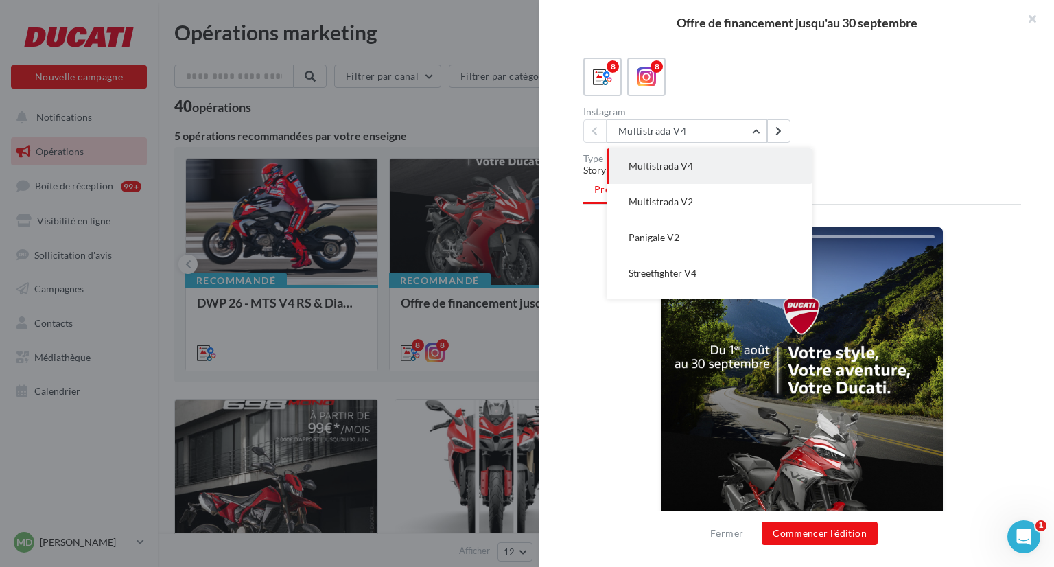
click at [848, 132] on div "Instagram Multistrada V4 Multistrada V4 Multistrada V2 Panigale V2 Streetfighte…" at bounding box center [808, 125] width 449 height 36
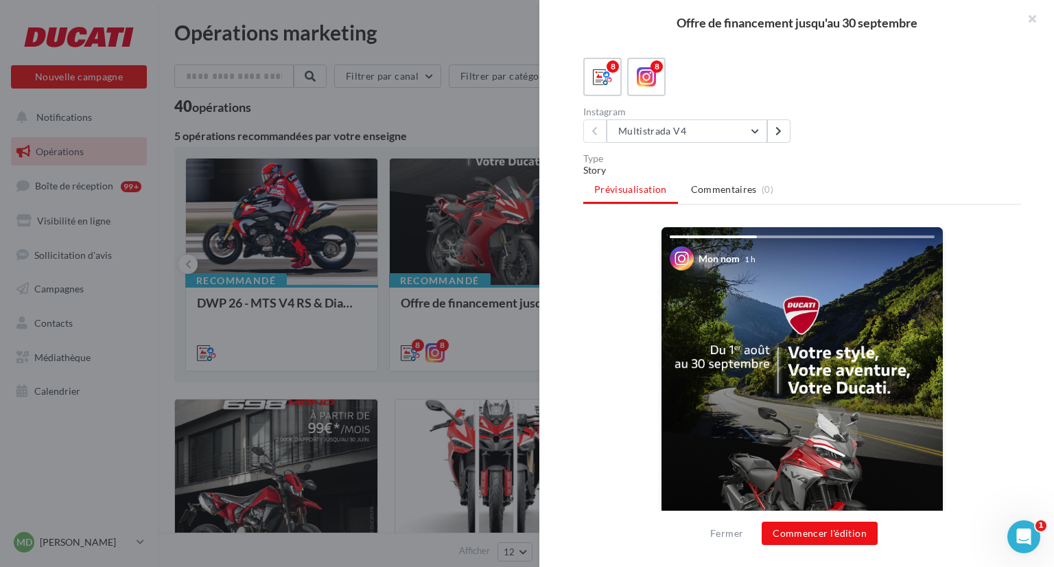
scroll to position [355, 0]
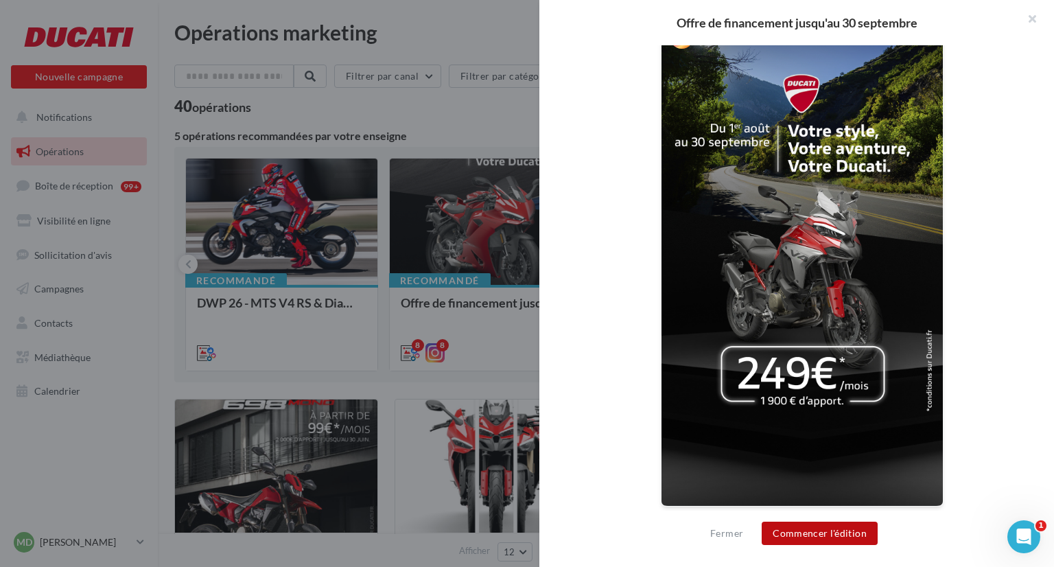
click at [846, 539] on button "Commencer l'édition" at bounding box center [820, 533] width 116 height 23
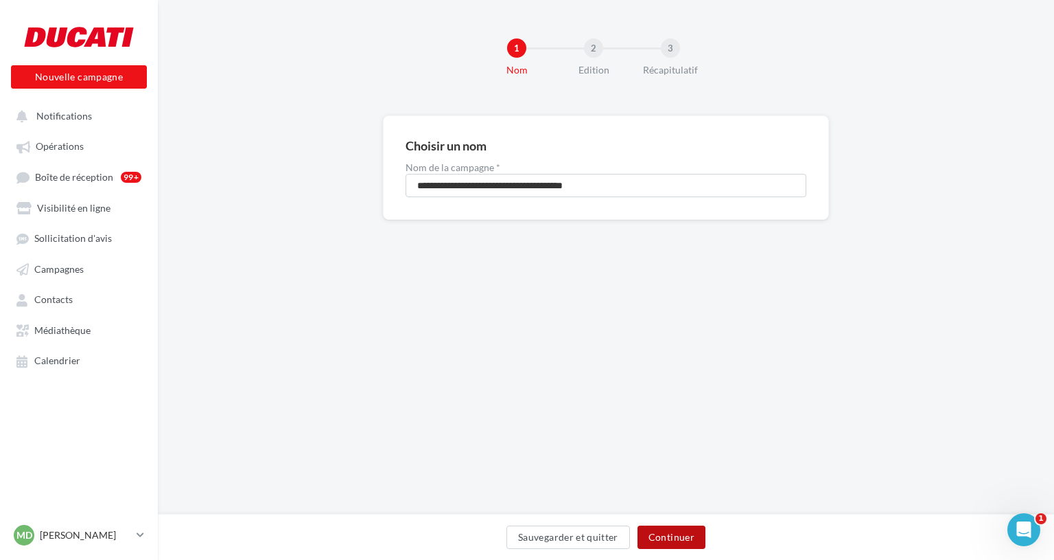
click at [643, 527] on button "Continuer" at bounding box center [672, 536] width 68 height 23
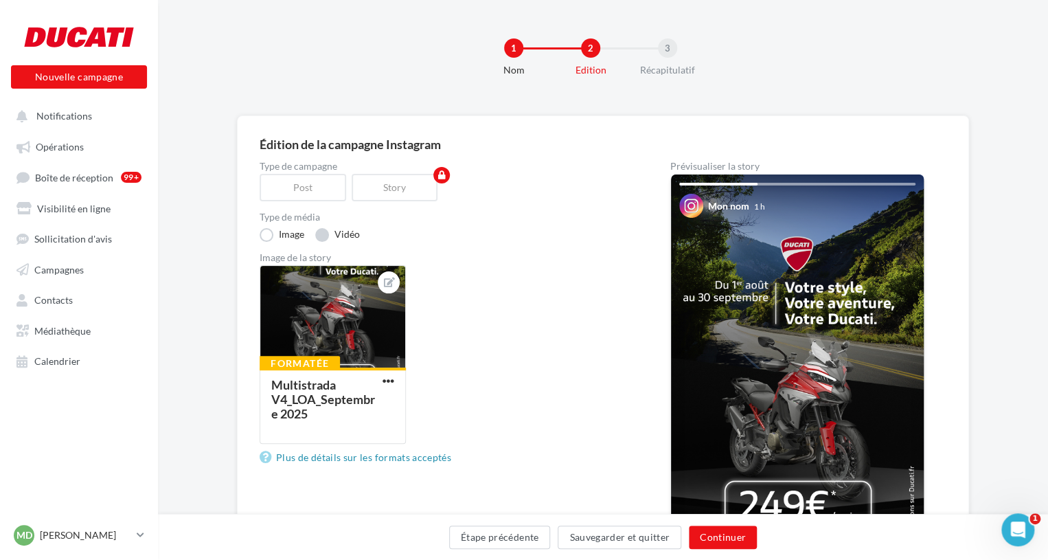
click at [321, 234] on label "Vidéo" at bounding box center [337, 235] width 45 height 14
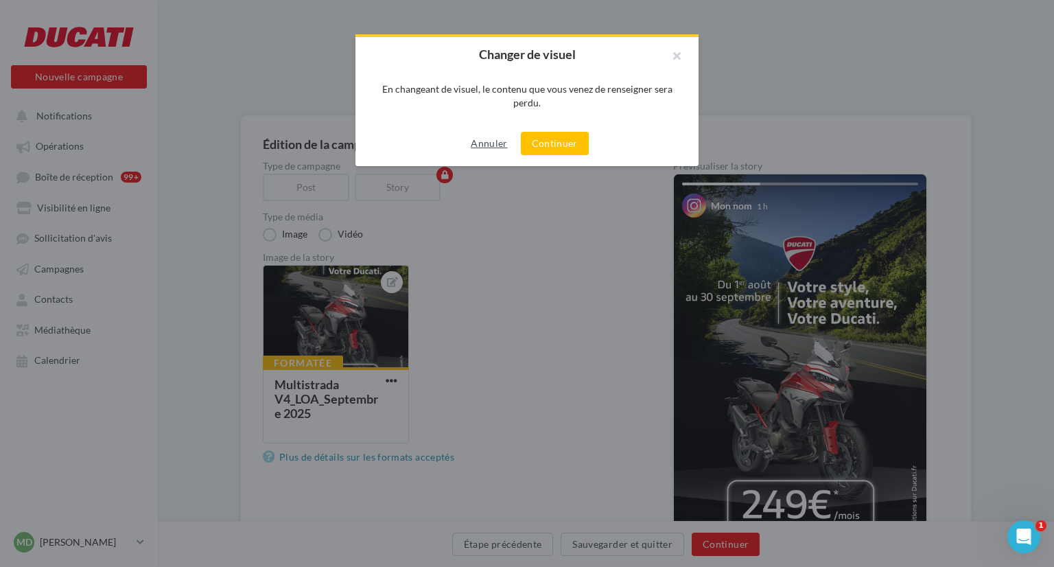
click at [490, 148] on button "Annuler" at bounding box center [488, 143] width 47 height 16
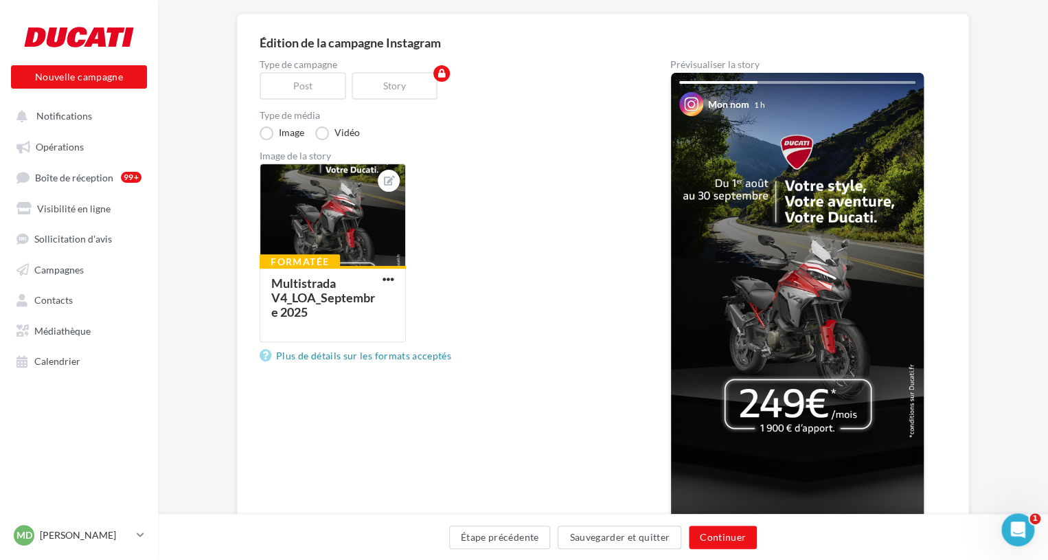
scroll to position [104, 0]
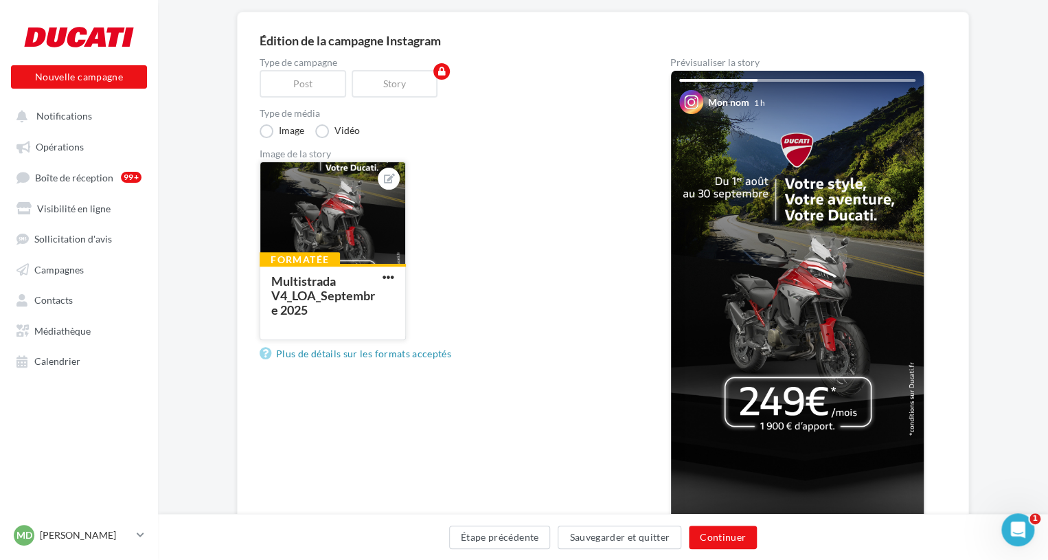
click at [395, 279] on button "button" at bounding box center [388, 278] width 17 height 14
click at [328, 273] on div "Multistrada V4_LOA_Septembre 2025" at bounding box center [323, 295] width 104 height 44
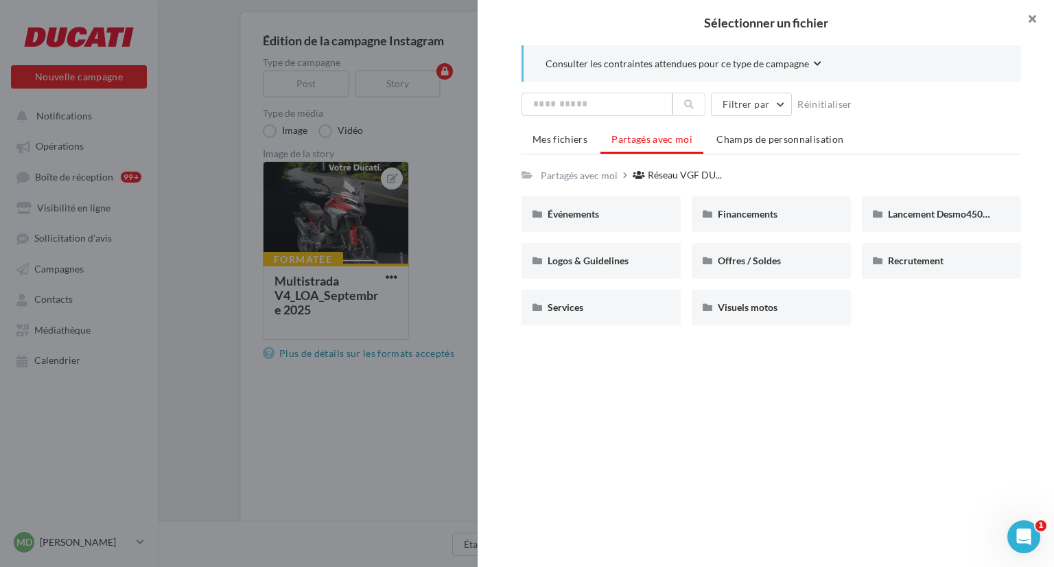
click at [1035, 23] on button "button" at bounding box center [1027, 20] width 55 height 41
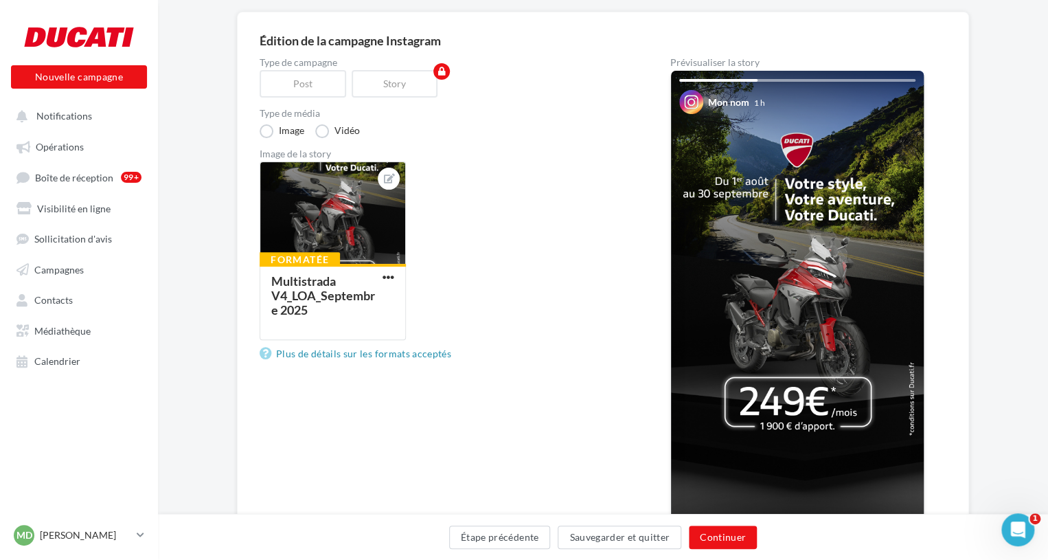
scroll to position [197, 0]
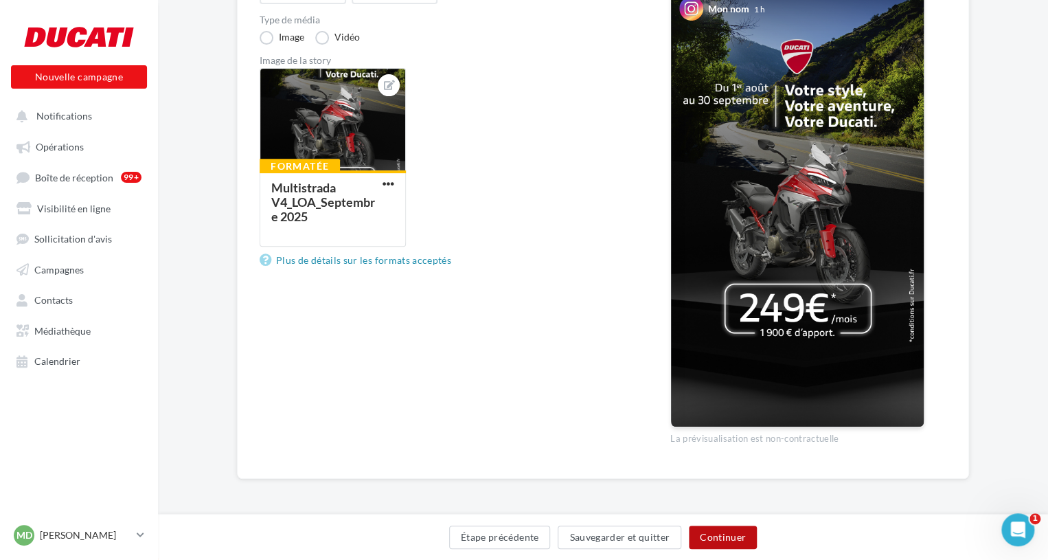
click at [715, 533] on button "Continuer" at bounding box center [723, 536] width 68 height 23
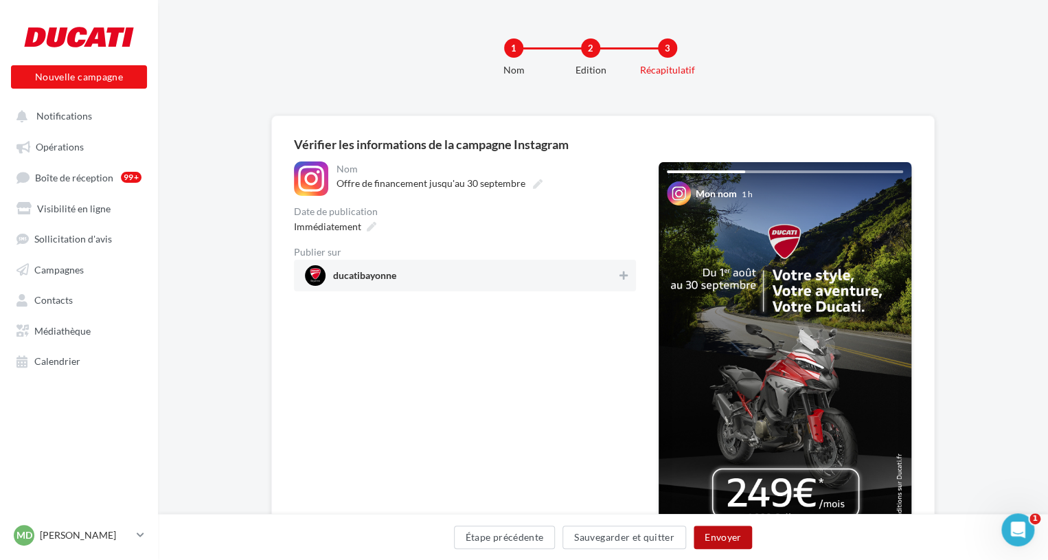
click at [715, 533] on button "Envoyer" at bounding box center [722, 536] width 58 height 23
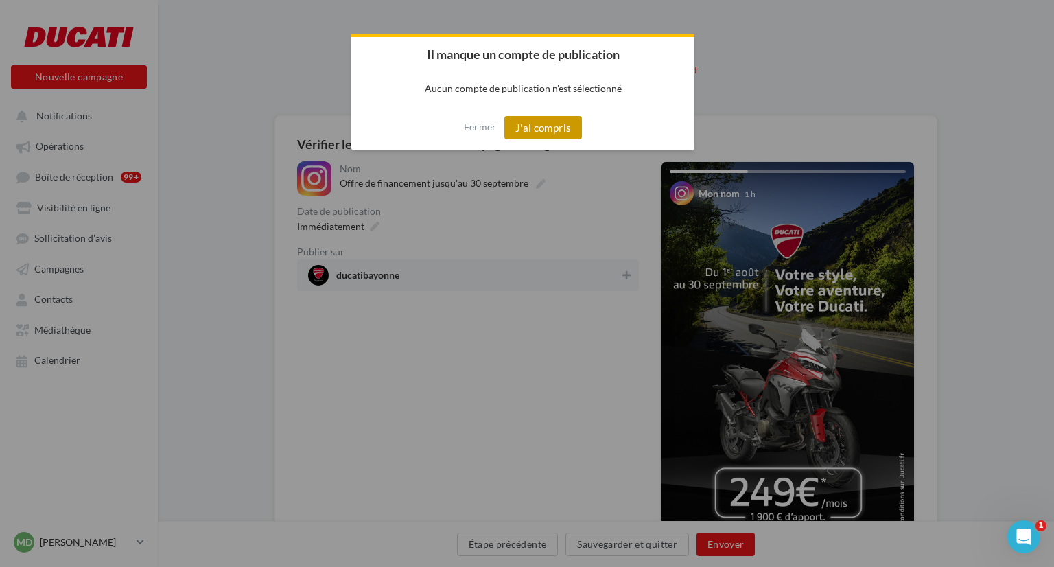
click at [520, 132] on button "J'ai compris" at bounding box center [544, 127] width 78 height 23
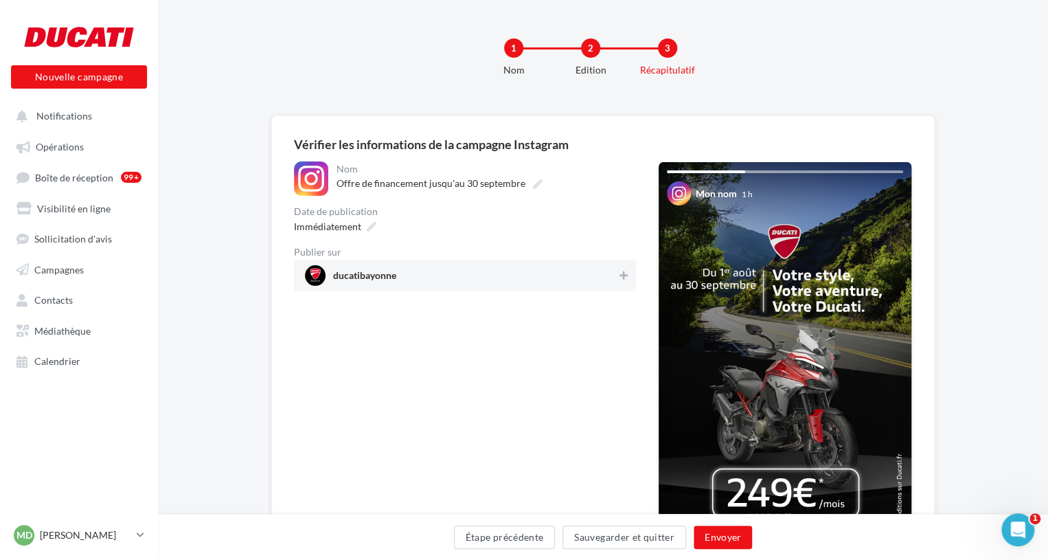
click at [451, 281] on span "ducatibayonne" at bounding box center [461, 275] width 312 height 21
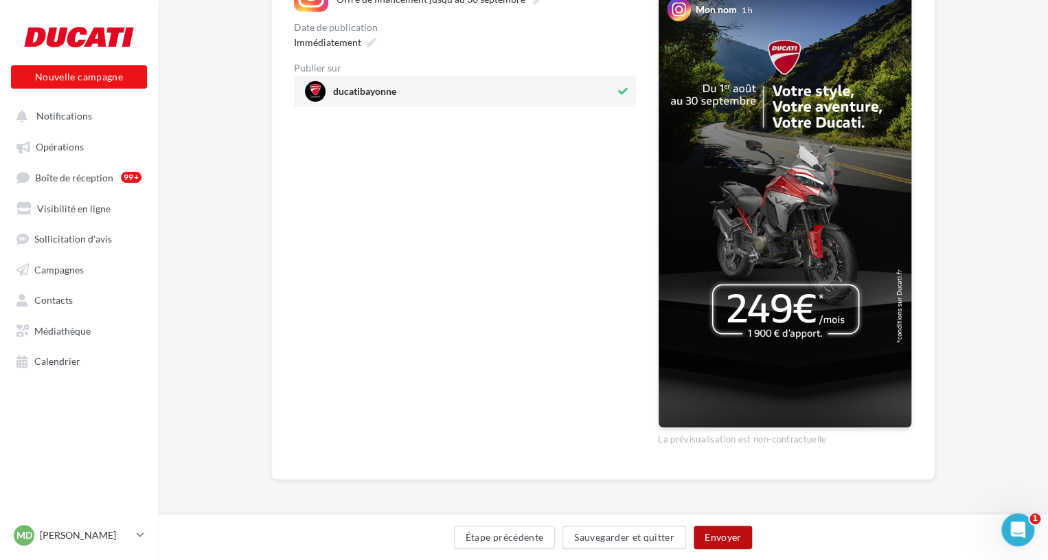
click at [726, 545] on button "Envoyer" at bounding box center [722, 536] width 58 height 23
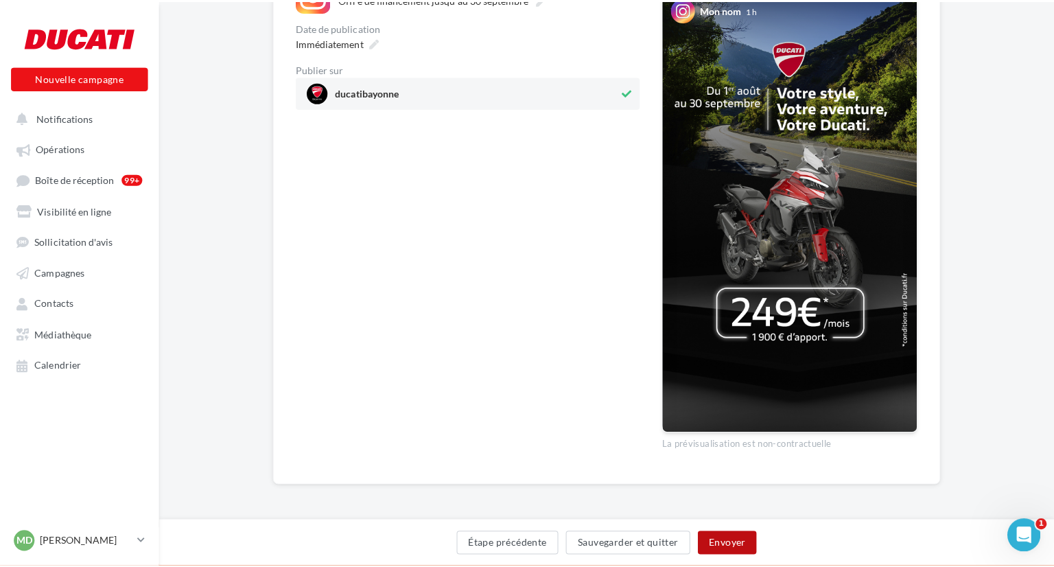
scroll to position [177, 0]
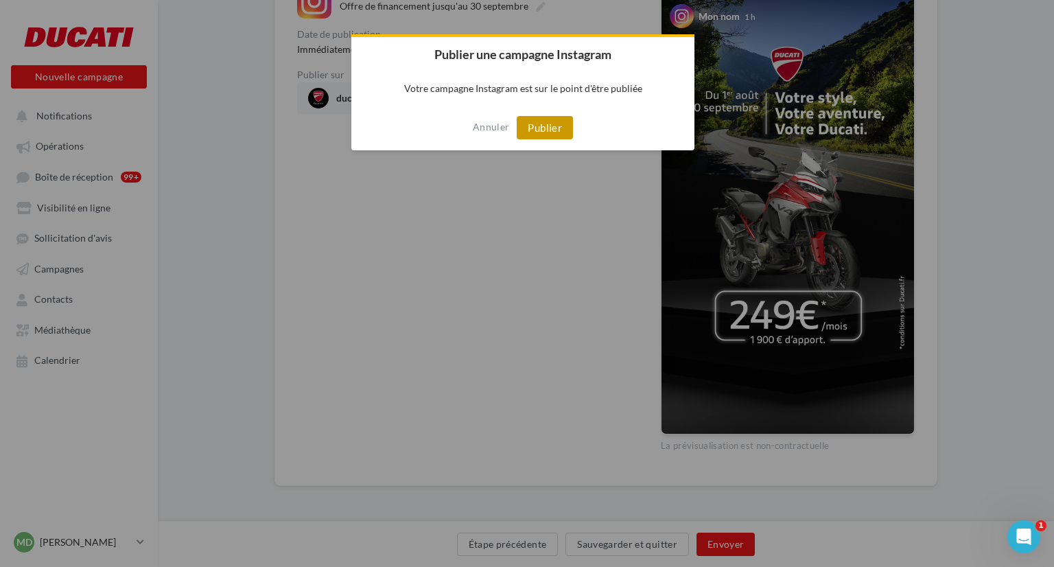
click at [525, 127] on button "Publier" at bounding box center [545, 127] width 56 height 23
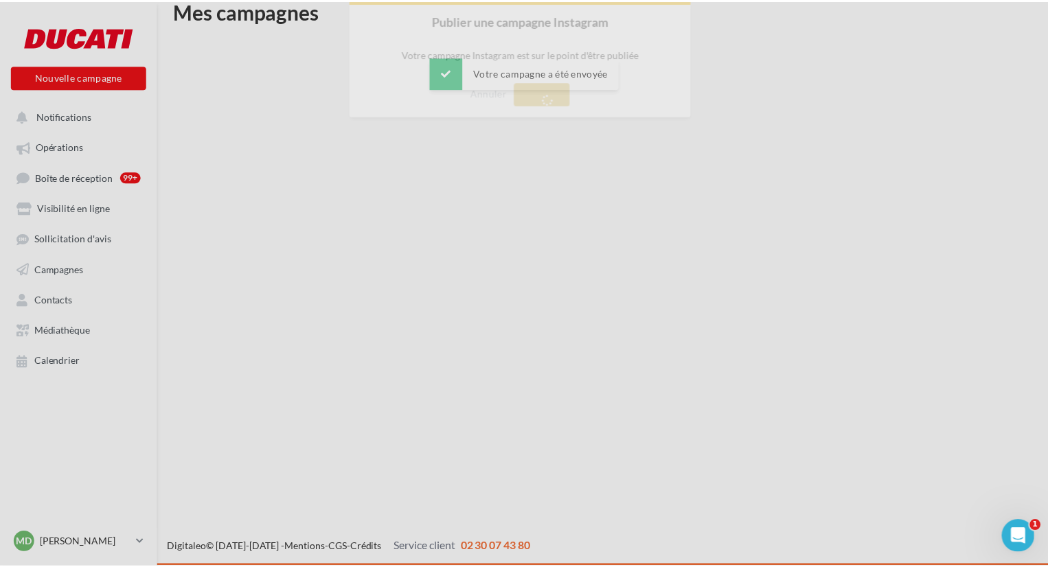
scroll to position [22, 0]
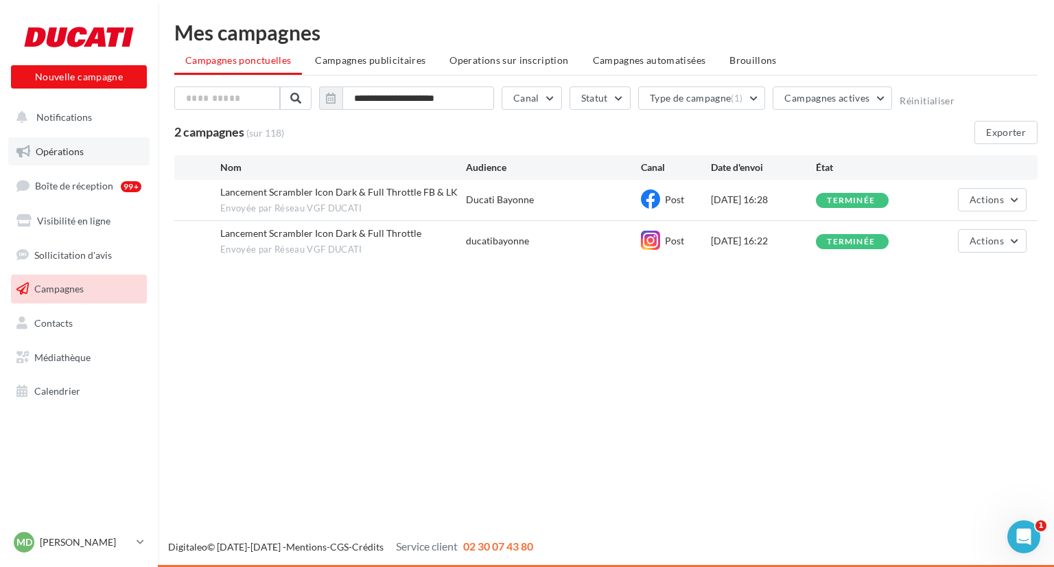
click at [63, 162] on link "Opérations" at bounding box center [78, 151] width 141 height 29
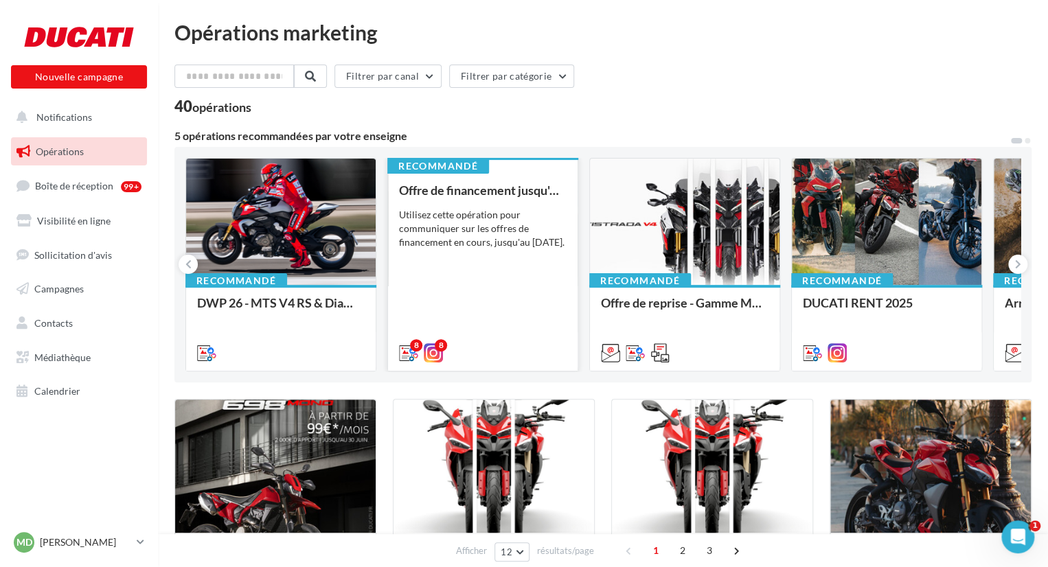
click at [446, 236] on div "Utilisez cette opération pour communiquer sur les offres de financement en cour…" at bounding box center [483, 228] width 168 height 41
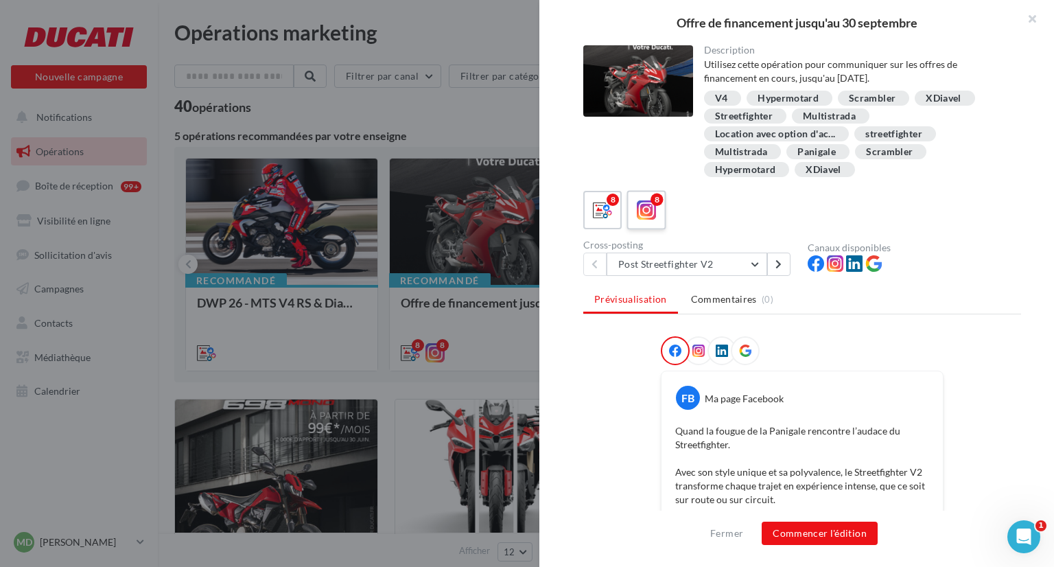
click at [660, 205] on label "8" at bounding box center [646, 209] width 39 height 39
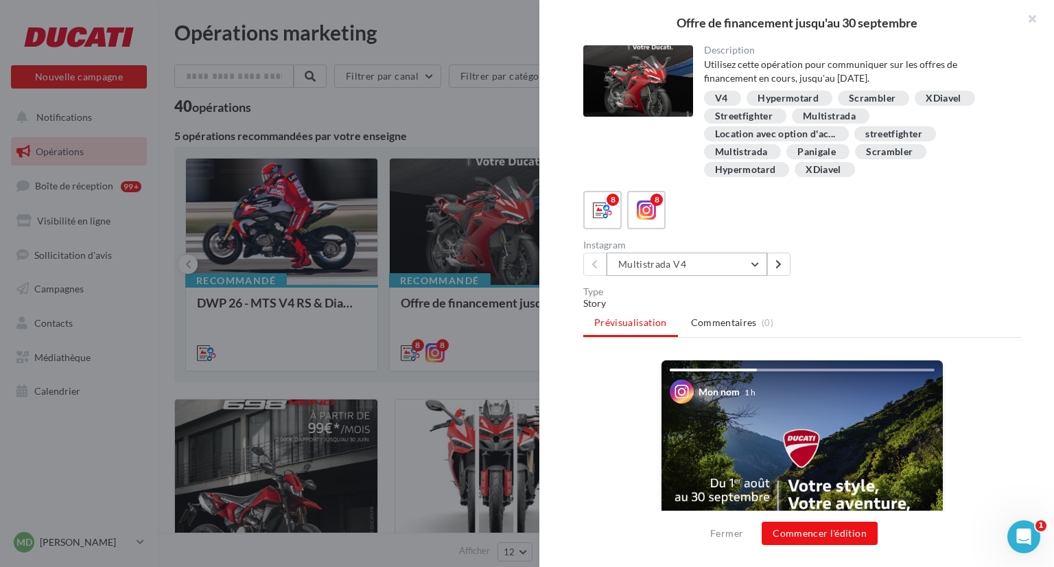
click at [755, 266] on button "Multistrada V4" at bounding box center [687, 264] width 161 height 23
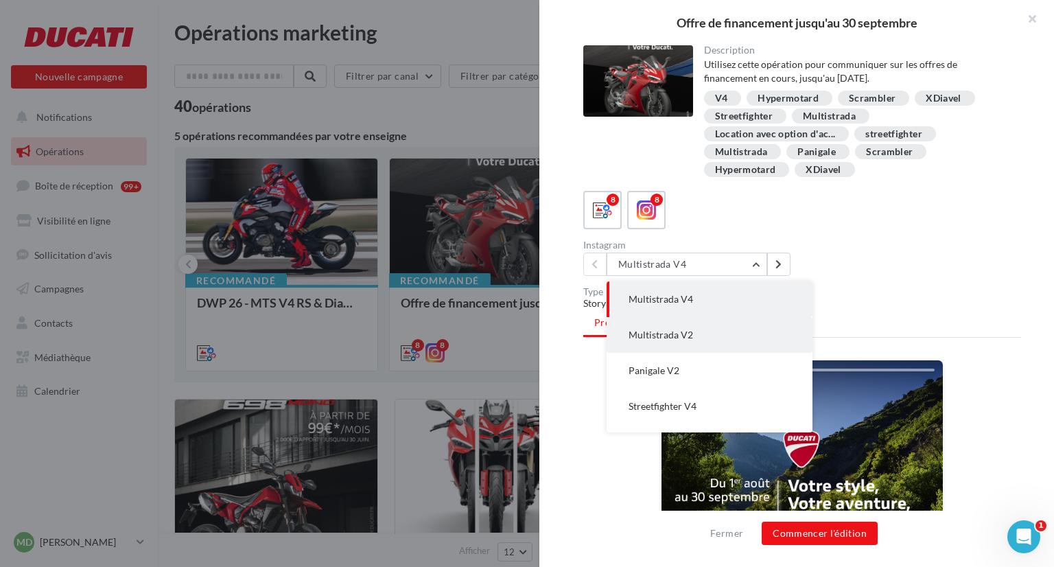
click at [654, 338] on span "Multistrada V2" at bounding box center [661, 335] width 65 height 12
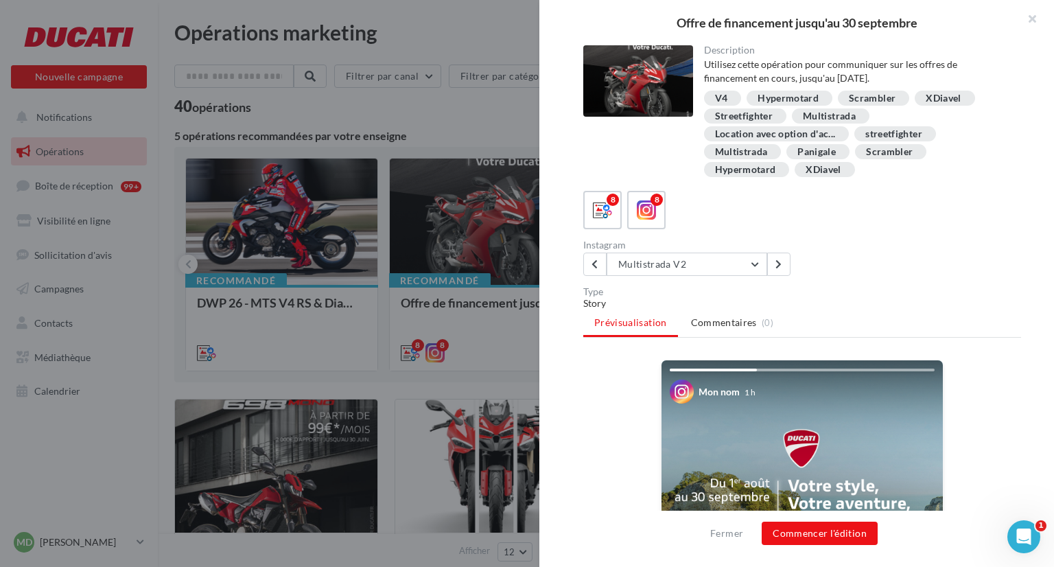
scroll to position [355, 0]
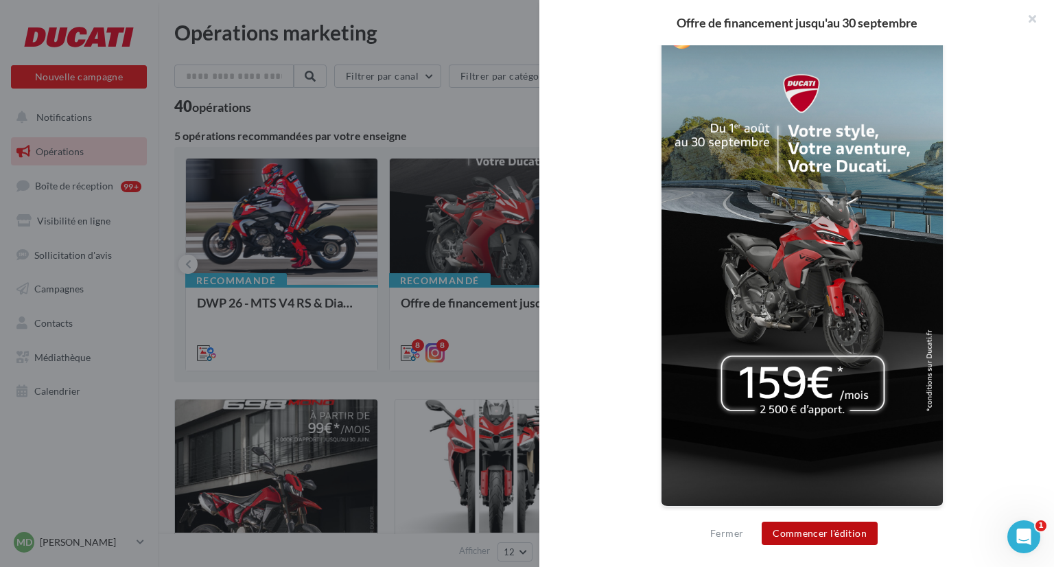
click at [816, 531] on button "Commencer l'édition" at bounding box center [820, 533] width 116 height 23
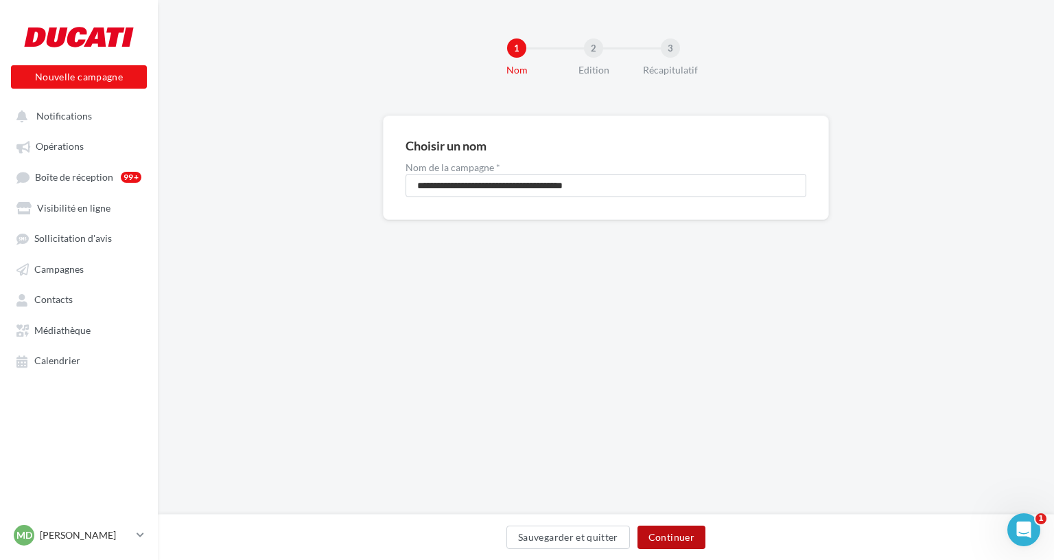
click at [673, 538] on button "Continuer" at bounding box center [672, 536] width 68 height 23
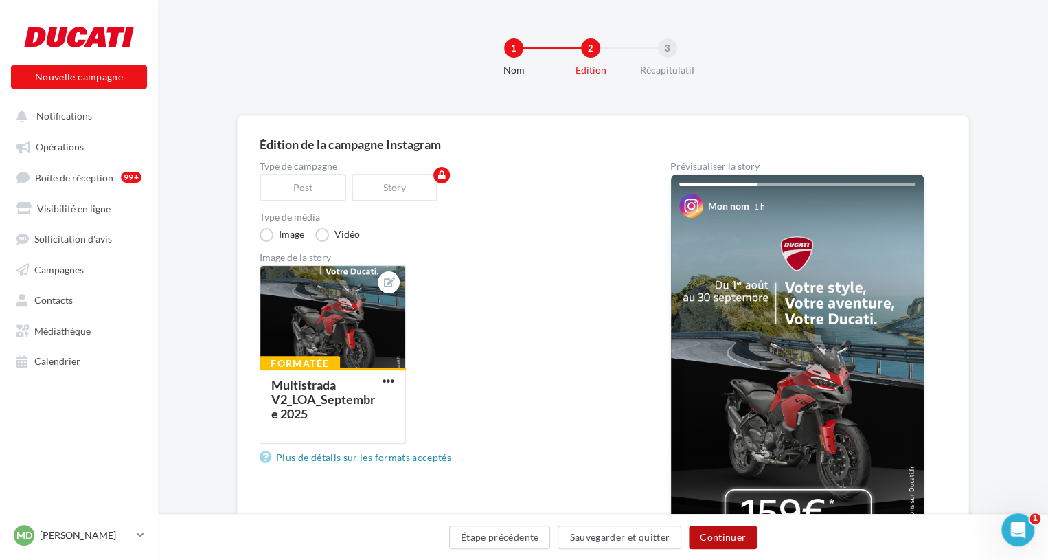
click at [711, 535] on button "Continuer" at bounding box center [723, 536] width 68 height 23
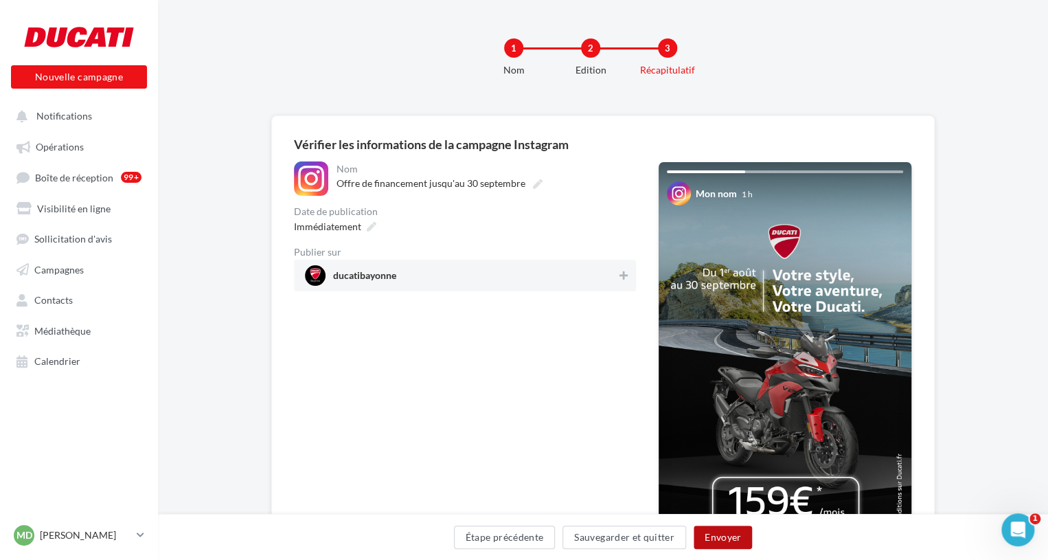
click at [722, 531] on button "Envoyer" at bounding box center [722, 536] width 58 height 23
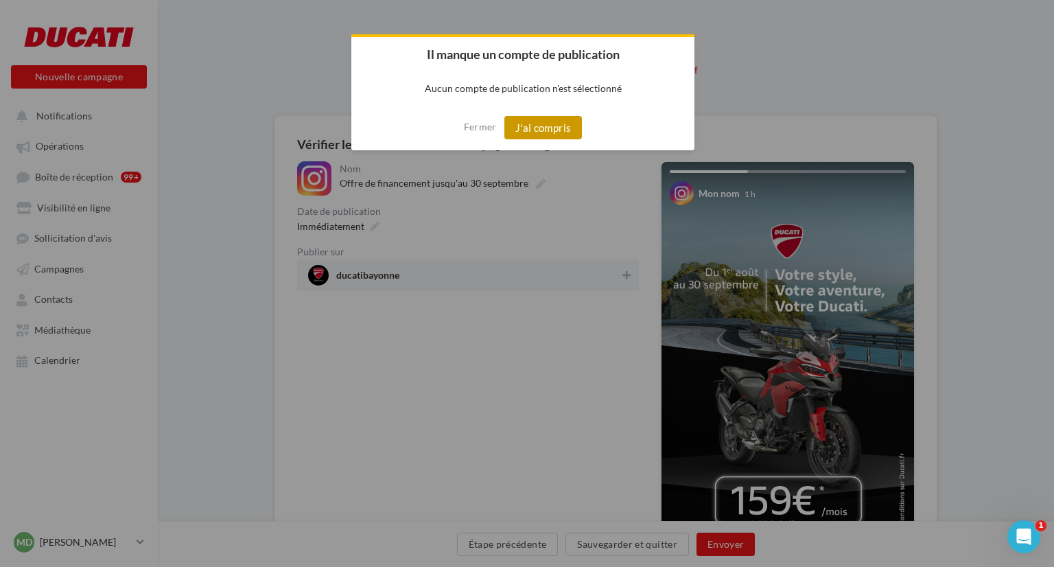
click at [558, 121] on button "J'ai compris" at bounding box center [544, 127] width 78 height 23
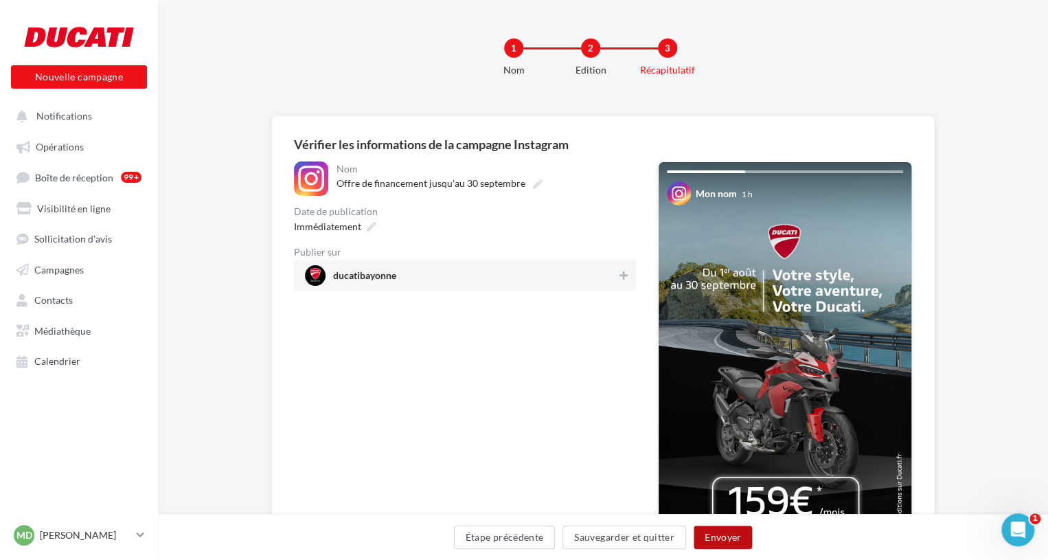
click at [743, 538] on button "Envoyer" at bounding box center [722, 536] width 58 height 23
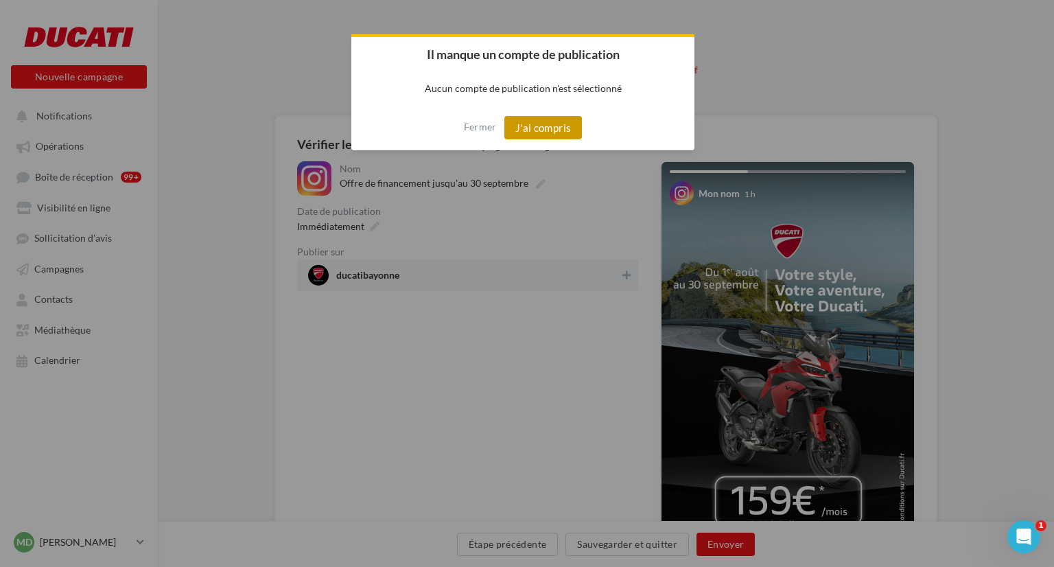
click at [529, 137] on button "J'ai compris" at bounding box center [544, 127] width 78 height 23
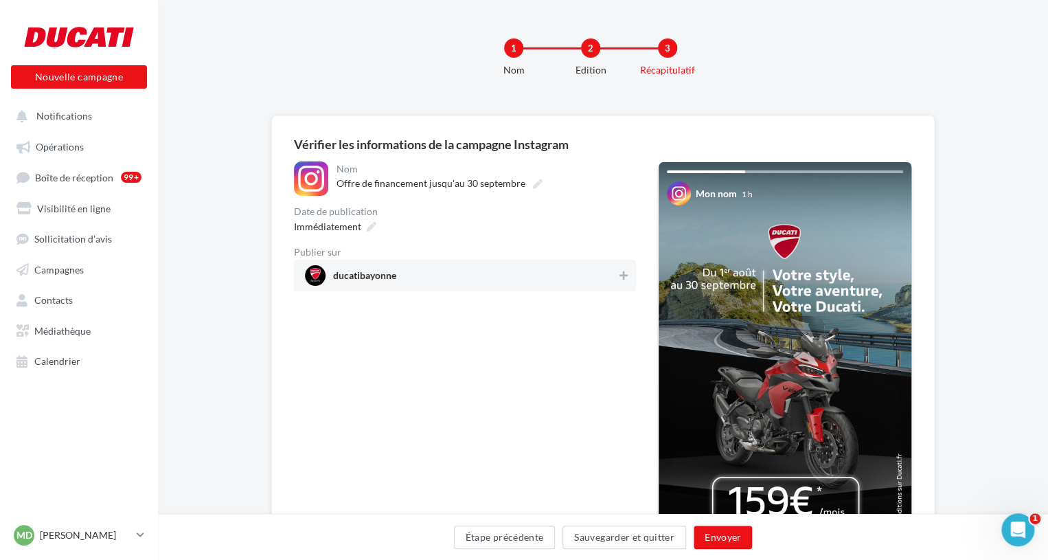
click at [459, 286] on div "ducatibayonne" at bounding box center [465, 275] width 342 height 32
click at [722, 532] on button "Envoyer" at bounding box center [722, 536] width 58 height 23
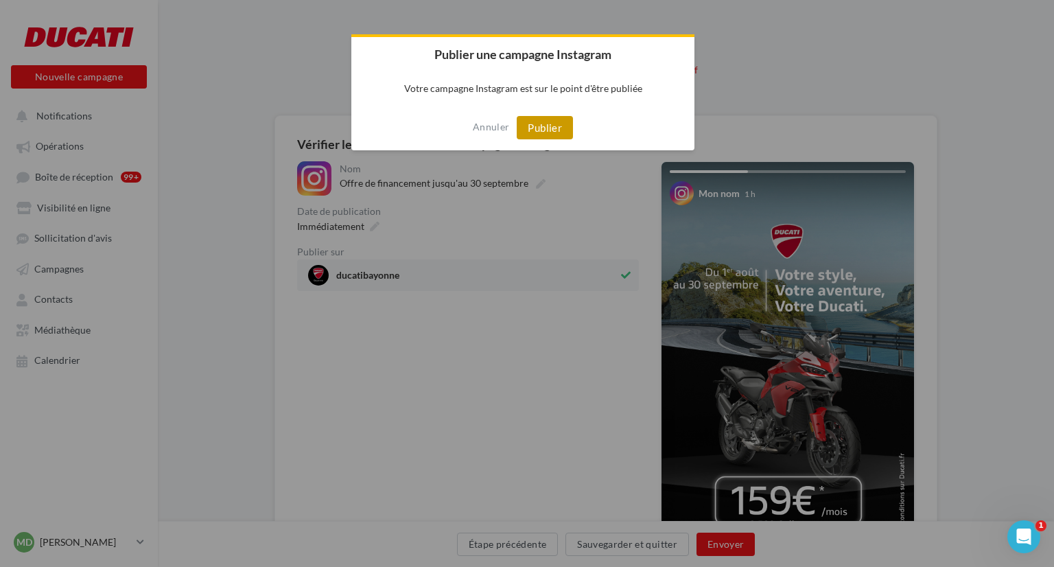
click at [535, 119] on button "Publier" at bounding box center [545, 127] width 56 height 23
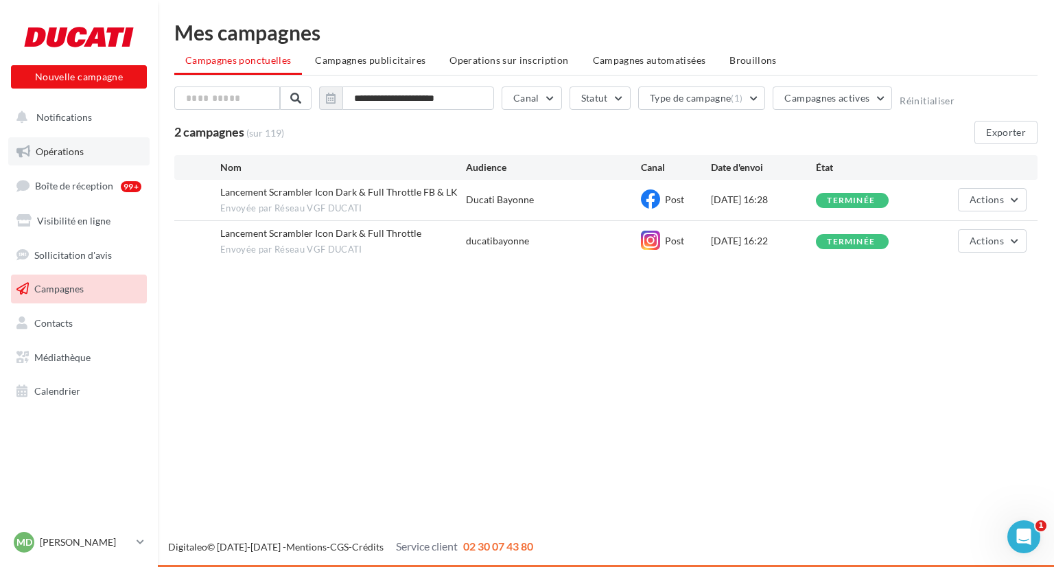
click at [38, 155] on span "Opérations" at bounding box center [60, 152] width 48 height 12
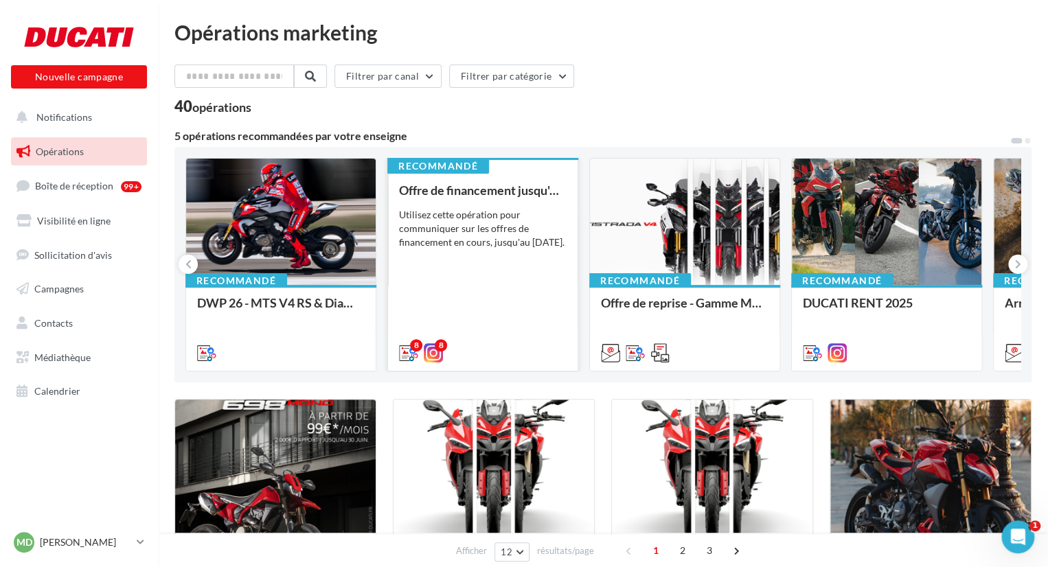
click at [453, 249] on div "Utilisez cette opération pour communiquer sur les offres de financement en cour…" at bounding box center [483, 228] width 168 height 41
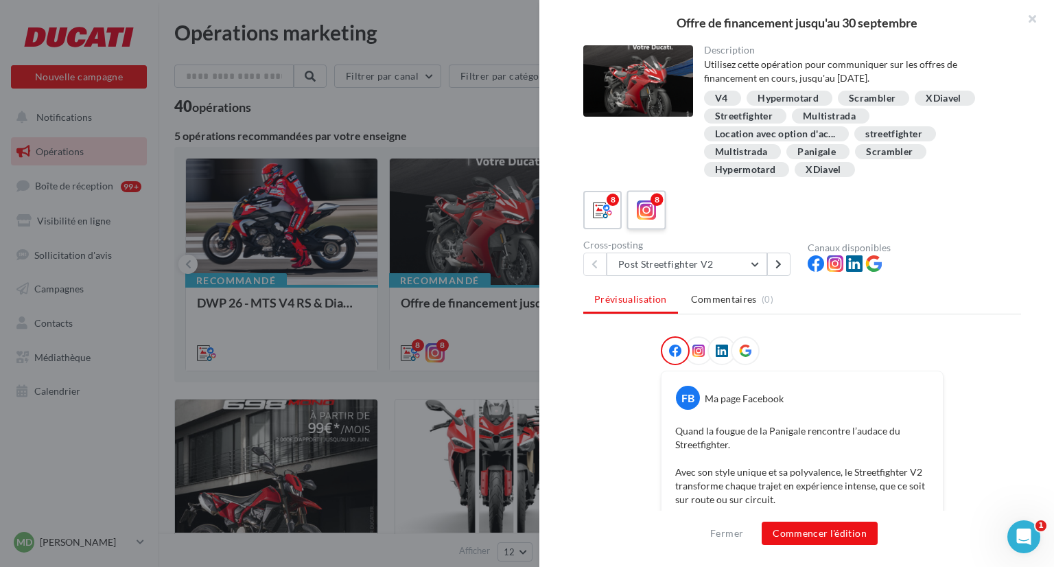
click at [654, 213] on icon at bounding box center [647, 210] width 20 height 20
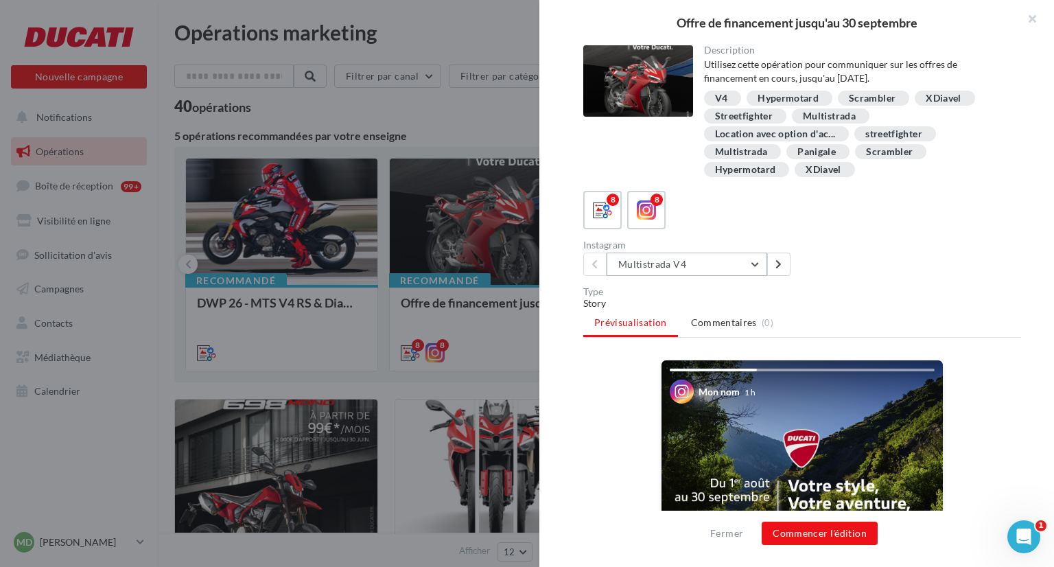
click at [758, 266] on button "Multistrada V4" at bounding box center [687, 264] width 161 height 23
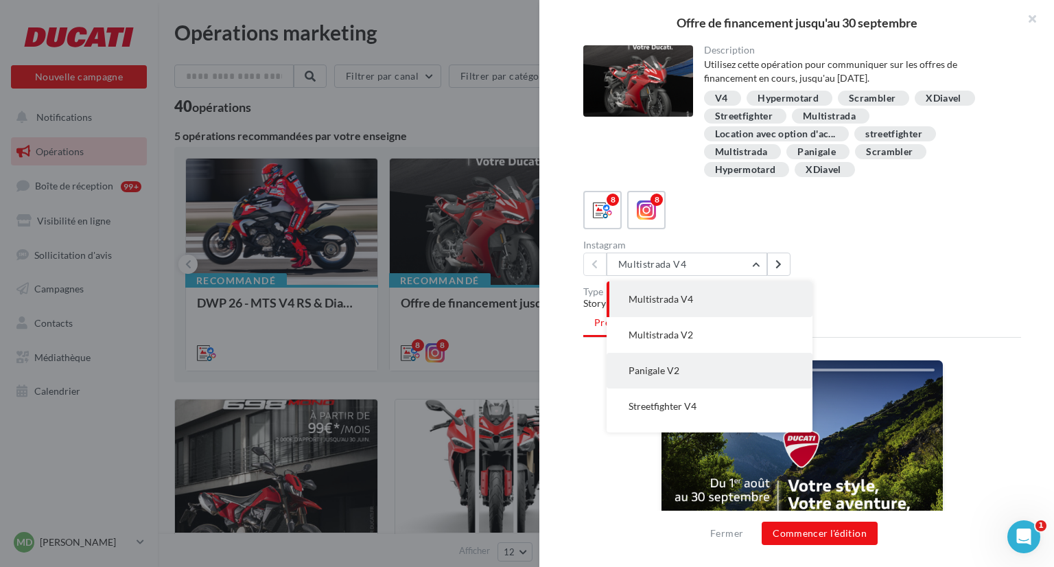
click at [681, 363] on button "Panigale V2" at bounding box center [710, 371] width 206 height 36
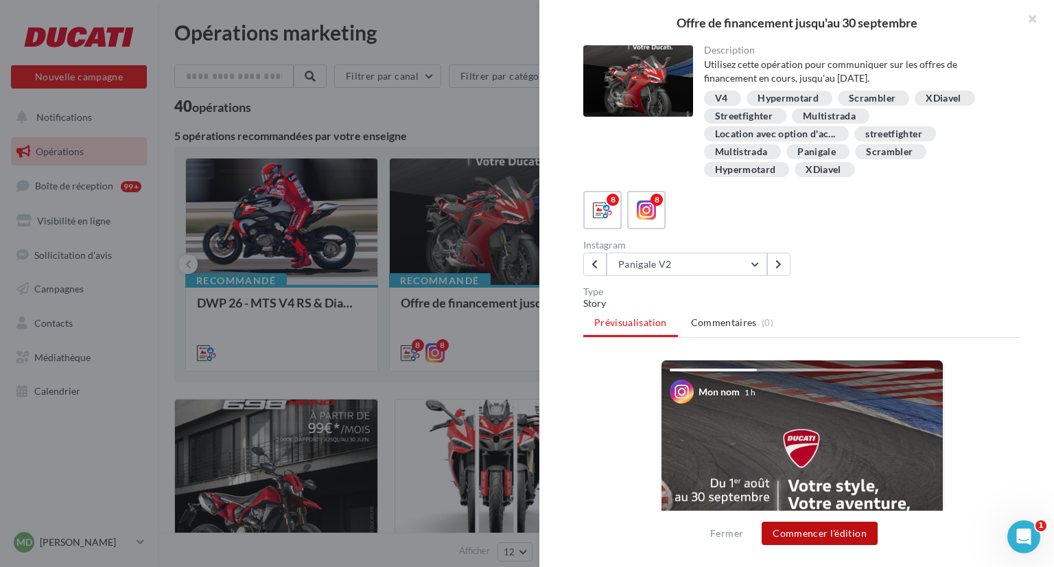
click at [804, 537] on button "Commencer l'édition" at bounding box center [820, 533] width 116 height 23
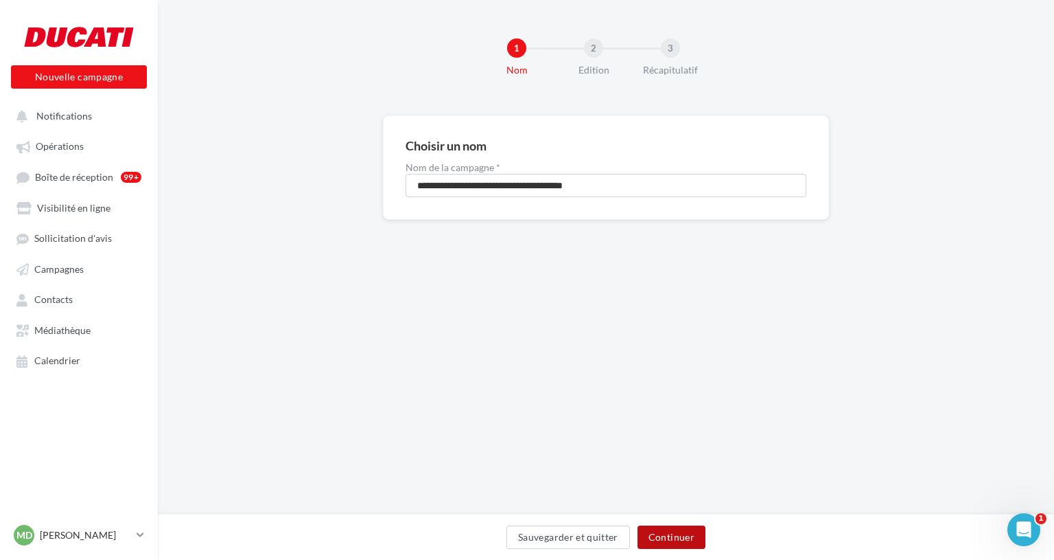
click at [680, 541] on button "Continuer" at bounding box center [672, 536] width 68 height 23
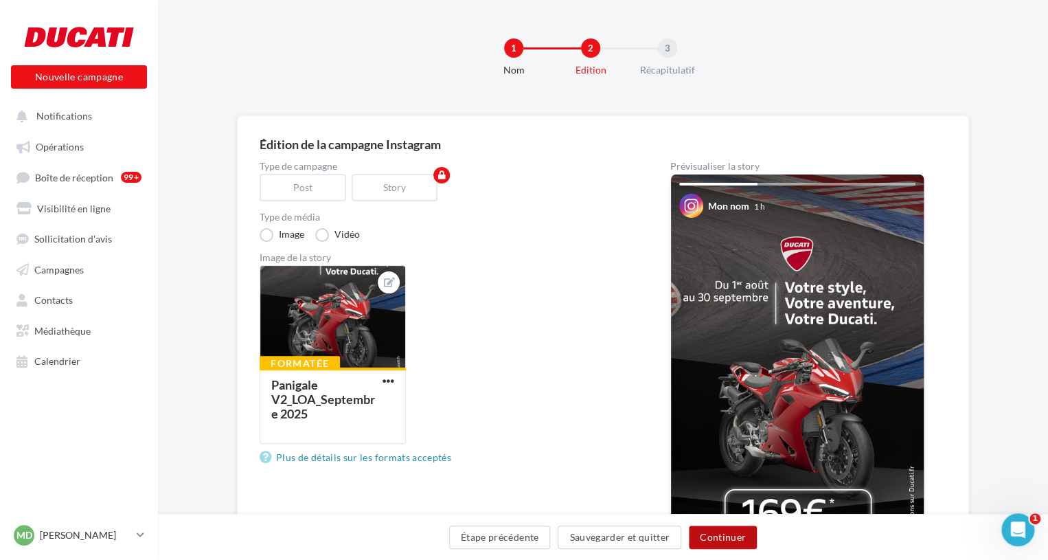
click at [711, 533] on button "Continuer" at bounding box center [723, 536] width 68 height 23
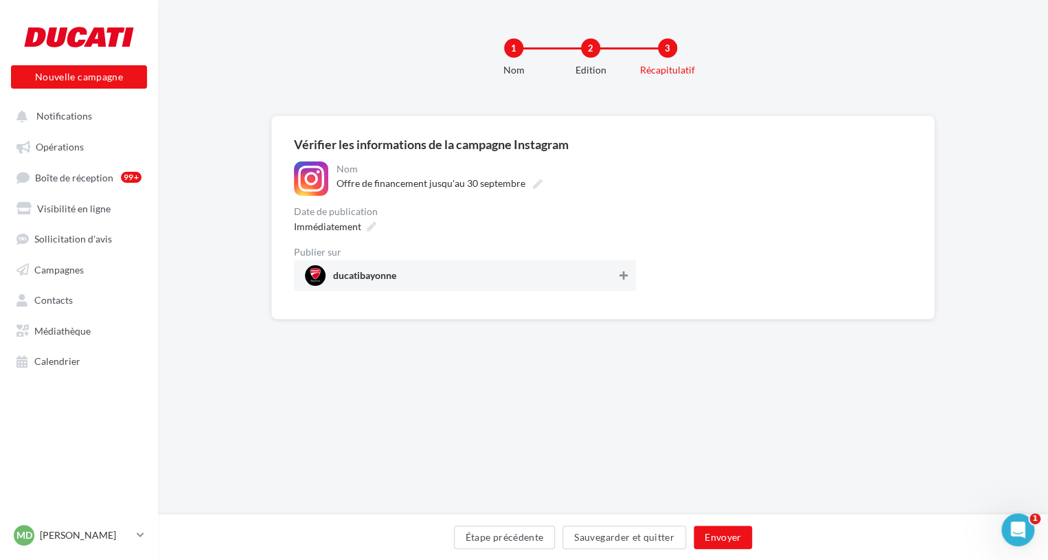
click at [621, 276] on button at bounding box center [623, 275] width 14 height 16
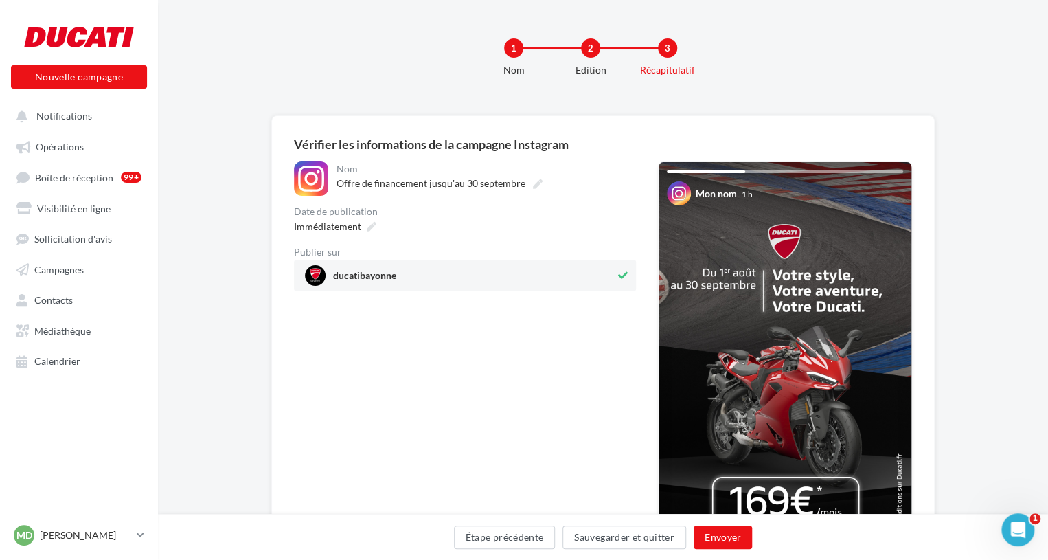
click at [621, 276] on icon at bounding box center [623, 275] width 10 height 10
click at [621, 276] on icon at bounding box center [623, 275] width 8 height 10
click at [736, 533] on button "Envoyer" at bounding box center [722, 536] width 58 height 23
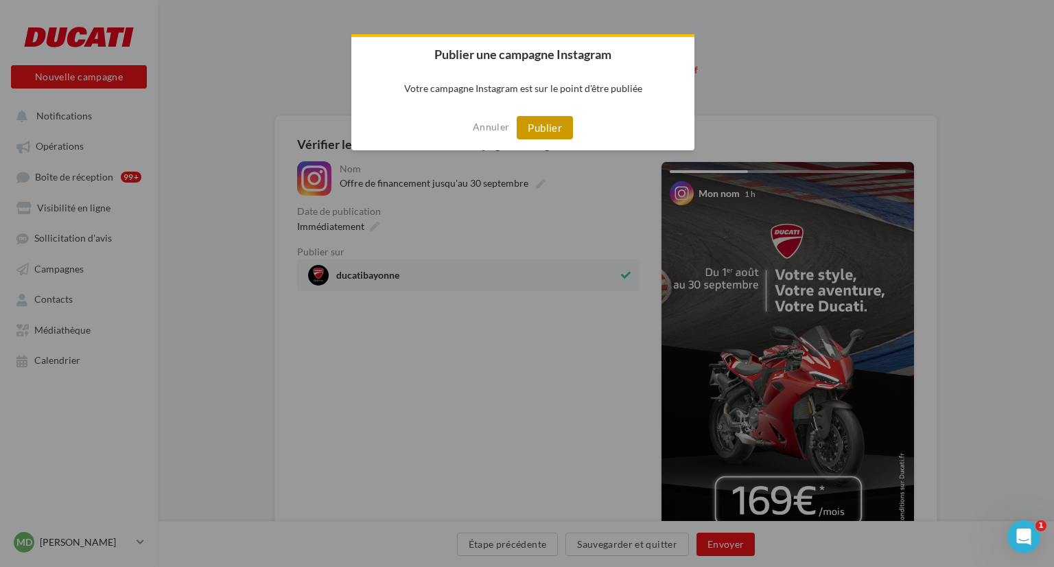
click at [541, 128] on button "Publier" at bounding box center [545, 127] width 56 height 23
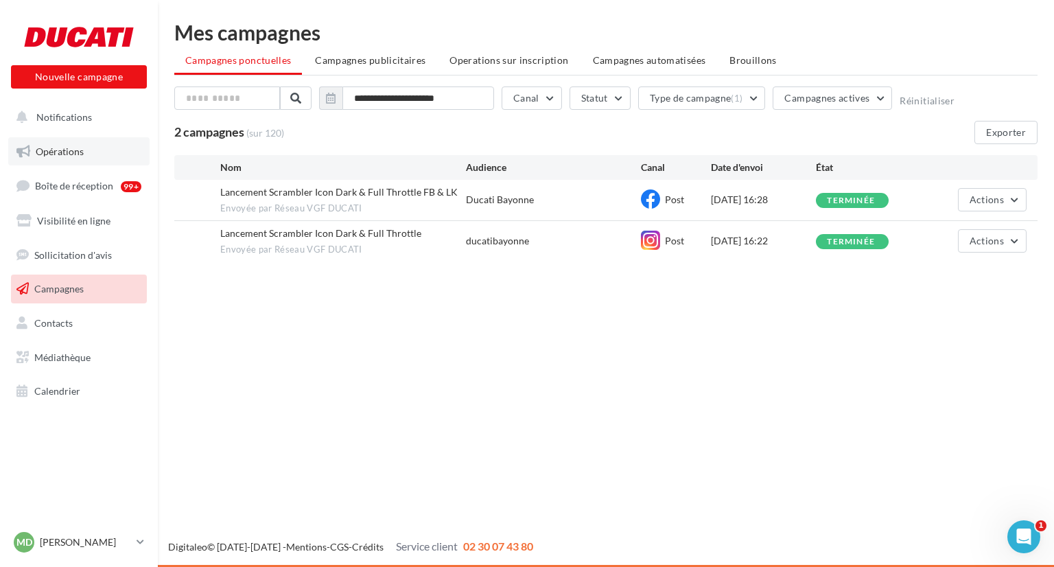
click at [80, 153] on span "Opérations" at bounding box center [60, 152] width 48 height 12
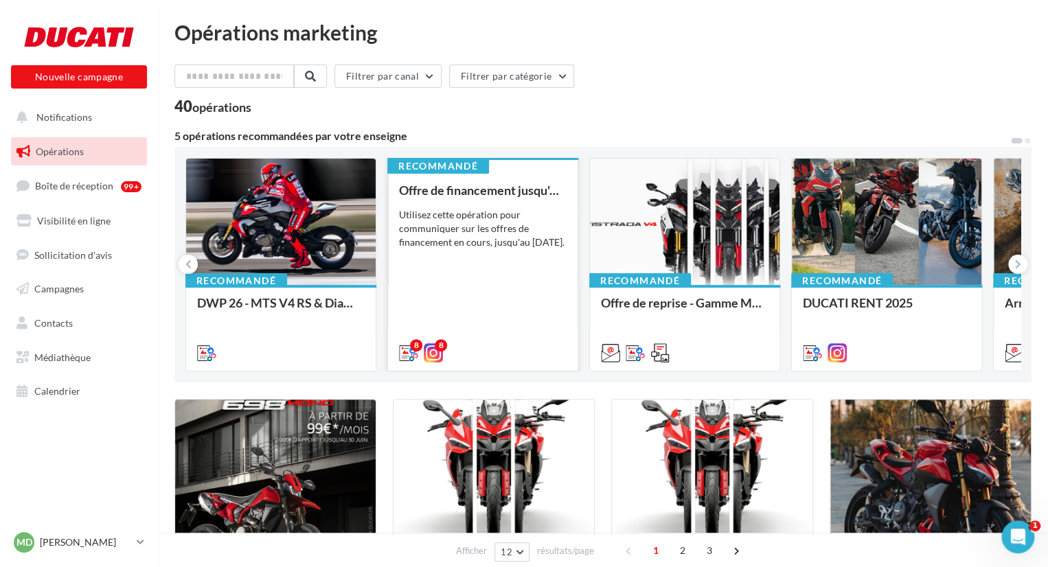
click at [434, 238] on div "Utilisez cette opération pour communiquer sur les offres de financement en cour…" at bounding box center [483, 228] width 168 height 41
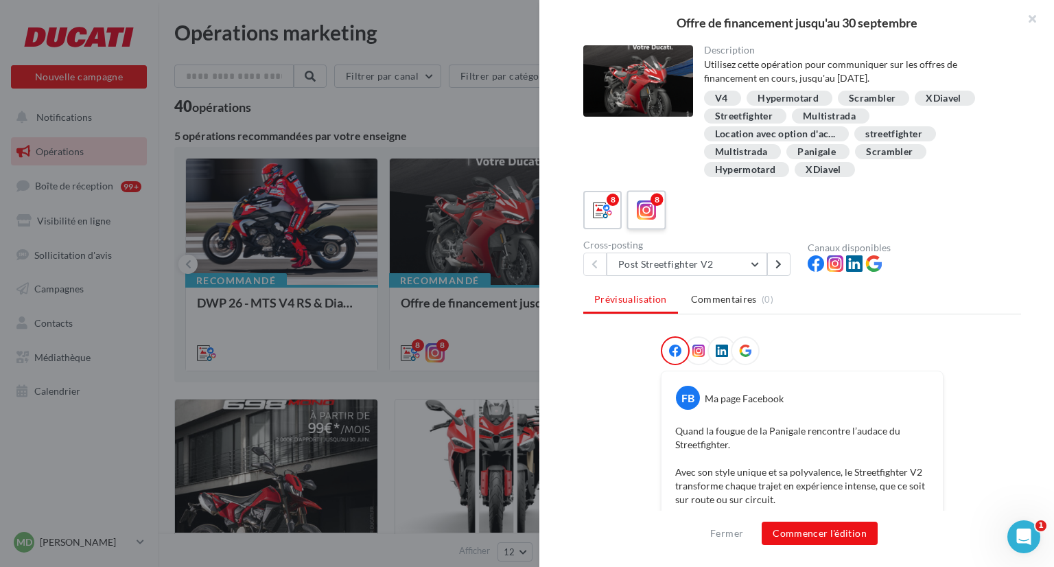
click at [634, 207] on div "8" at bounding box center [646, 210] width 25 height 25
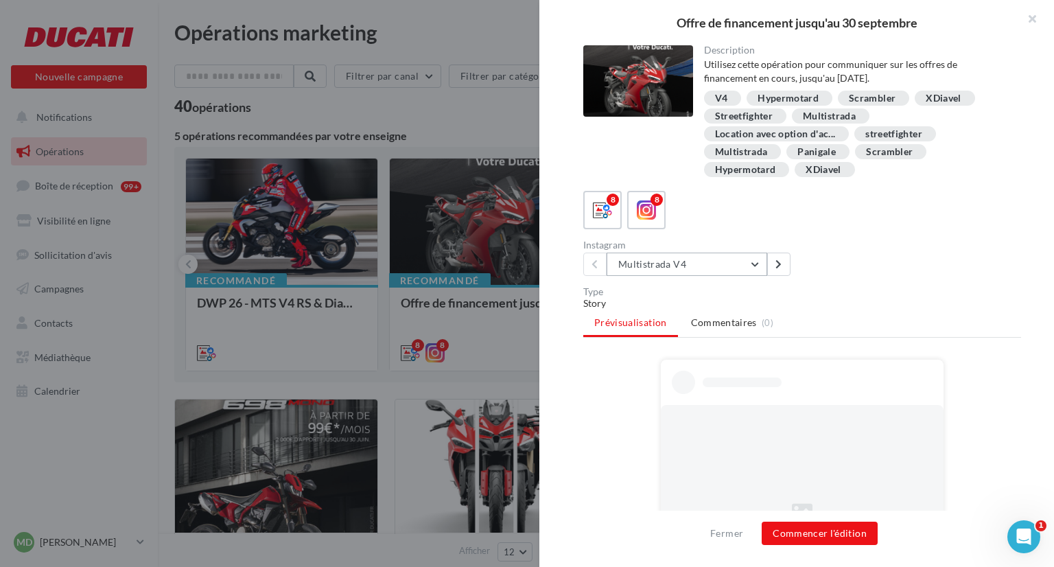
click at [713, 259] on button "Multistrada V4" at bounding box center [687, 264] width 161 height 23
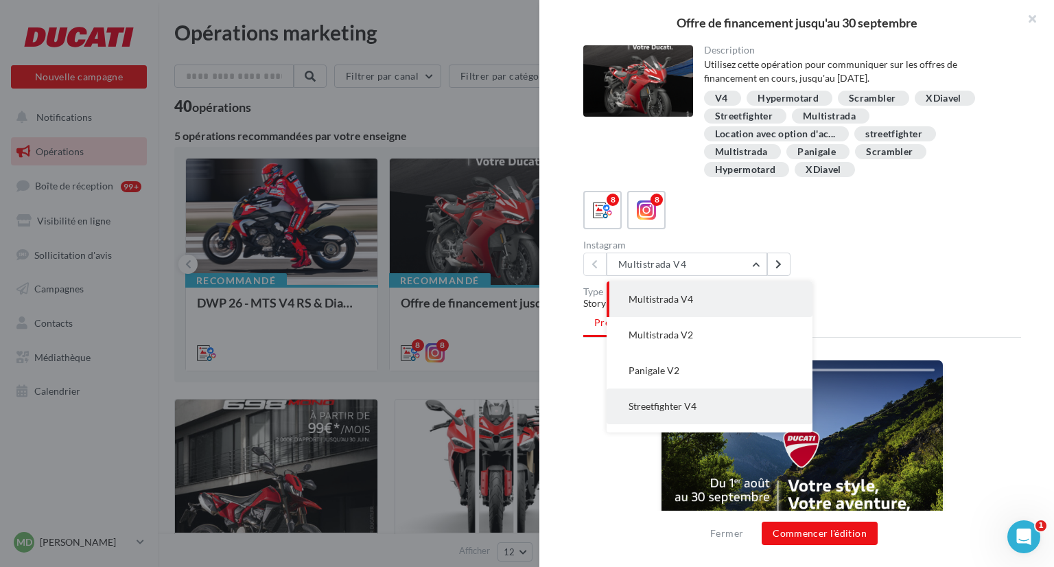
click at [726, 402] on button "Streetfighter V4" at bounding box center [710, 407] width 206 height 36
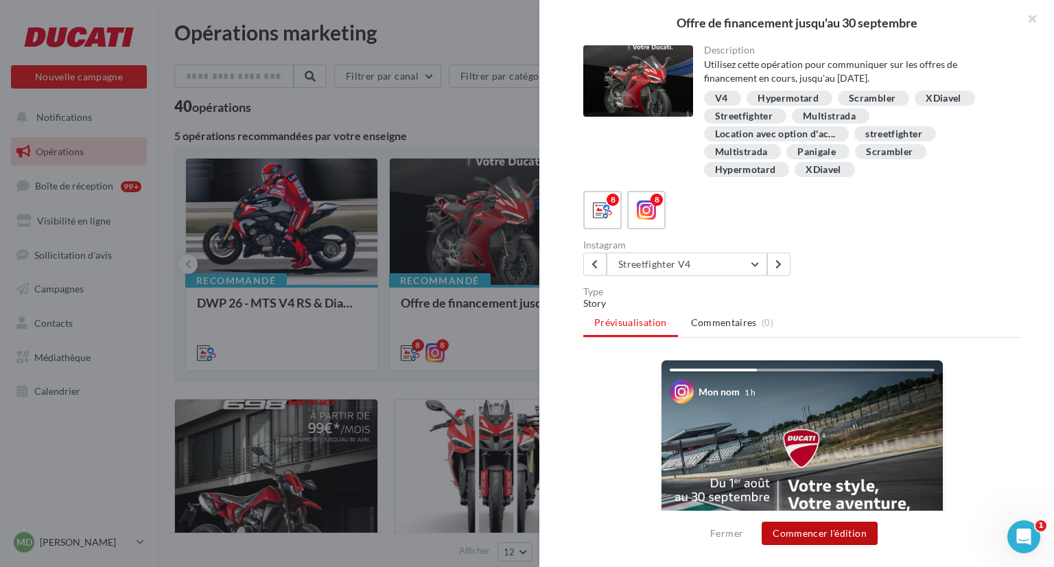
click at [805, 540] on button "Commencer l'édition" at bounding box center [820, 533] width 116 height 23
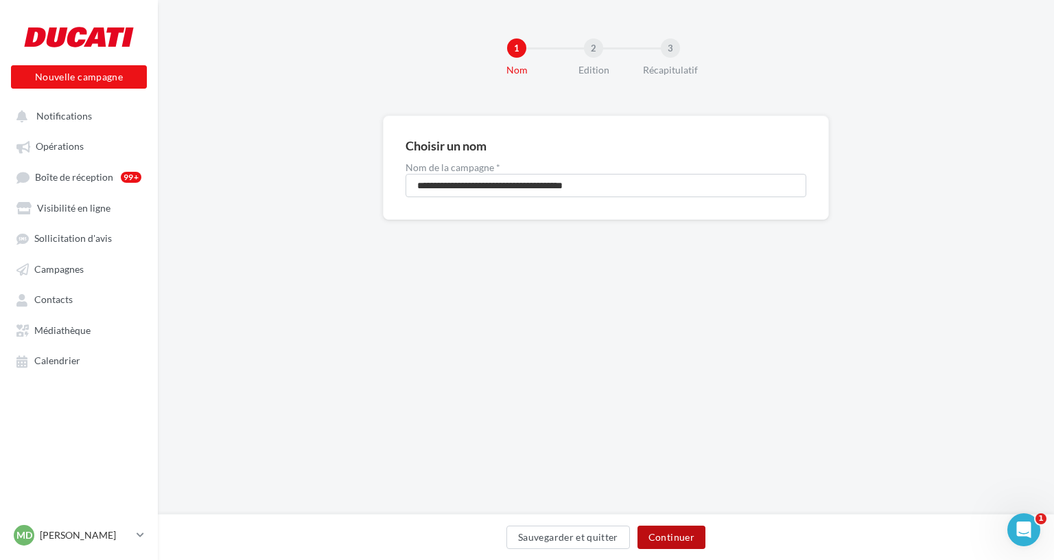
click at [668, 545] on button "Continuer" at bounding box center [672, 536] width 68 height 23
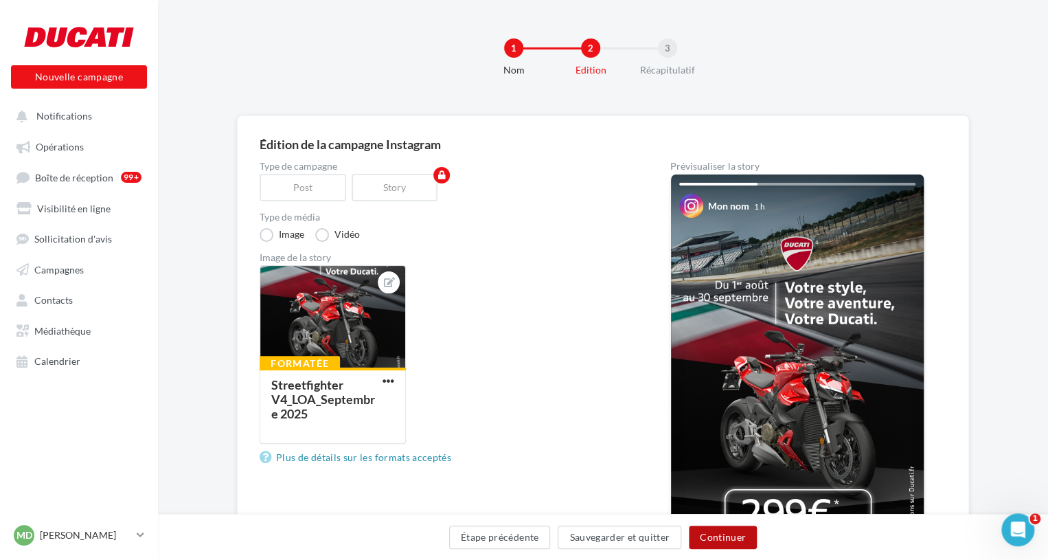
click at [714, 544] on button "Continuer" at bounding box center [723, 536] width 68 height 23
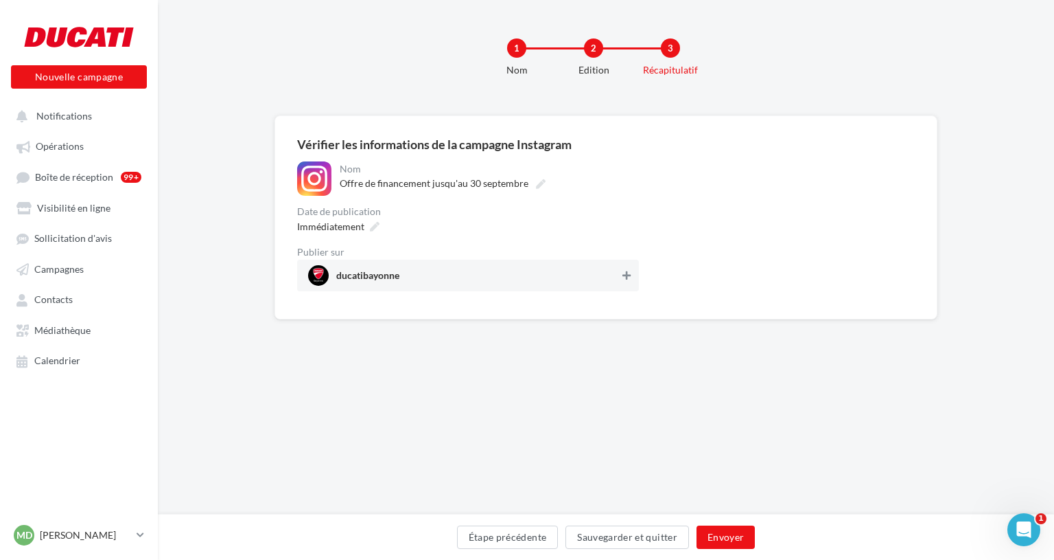
click at [620, 267] on button at bounding box center [627, 275] width 14 height 16
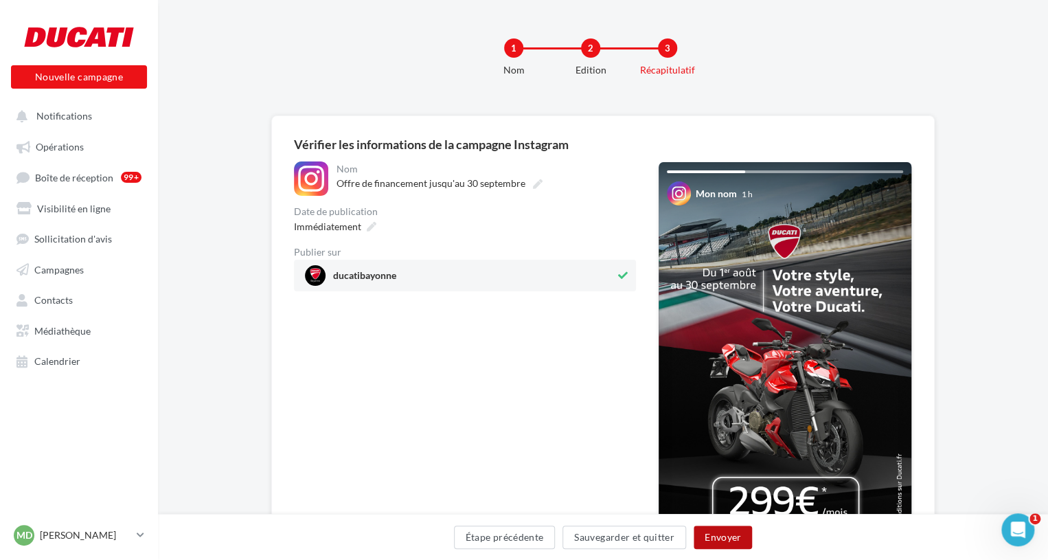
click at [718, 542] on button "Envoyer" at bounding box center [722, 536] width 58 height 23
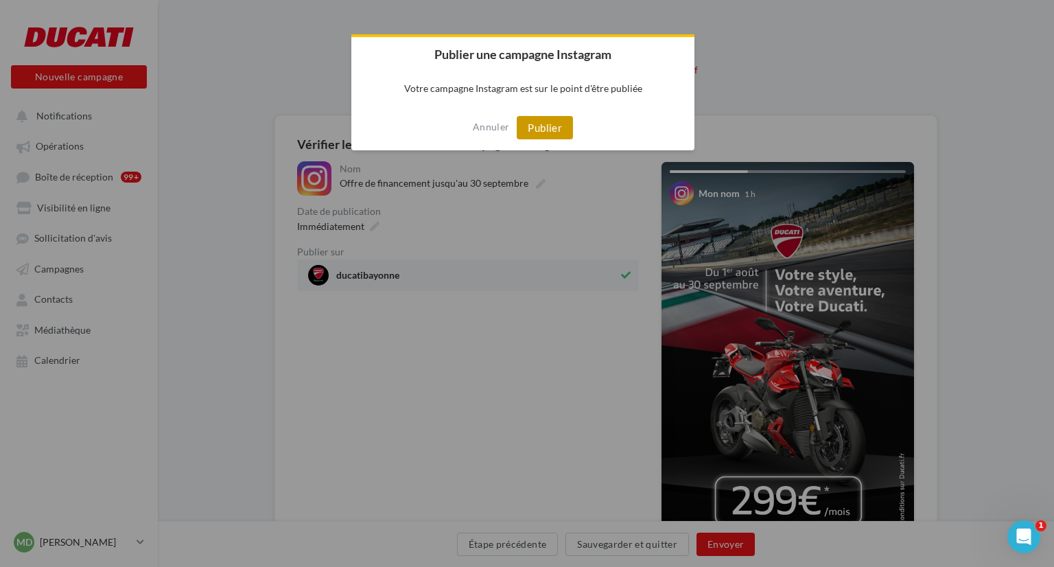
click at [544, 137] on button "Publier" at bounding box center [545, 127] width 56 height 23
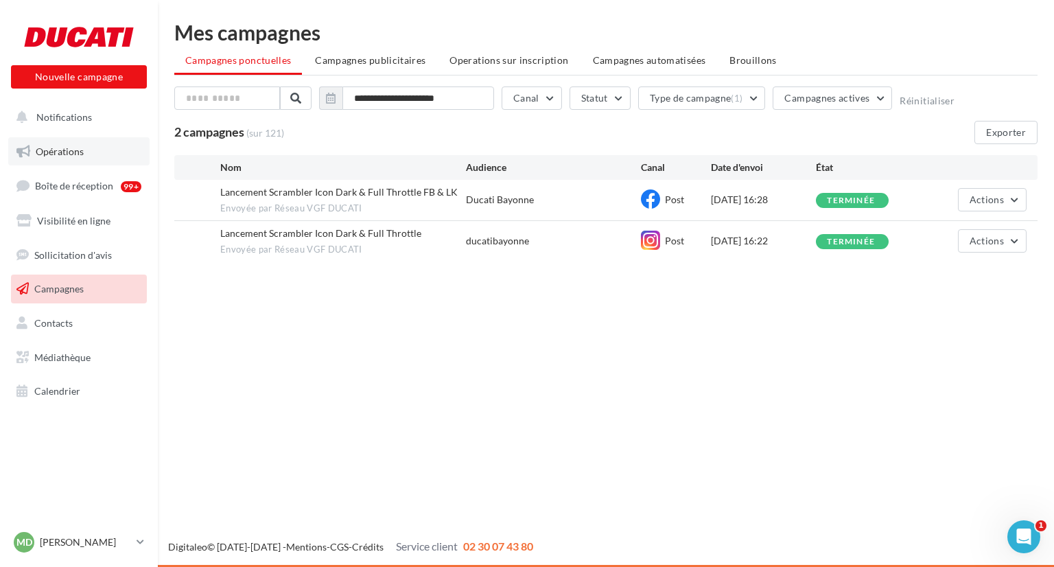
click at [58, 147] on span "Opérations" at bounding box center [60, 152] width 48 height 12
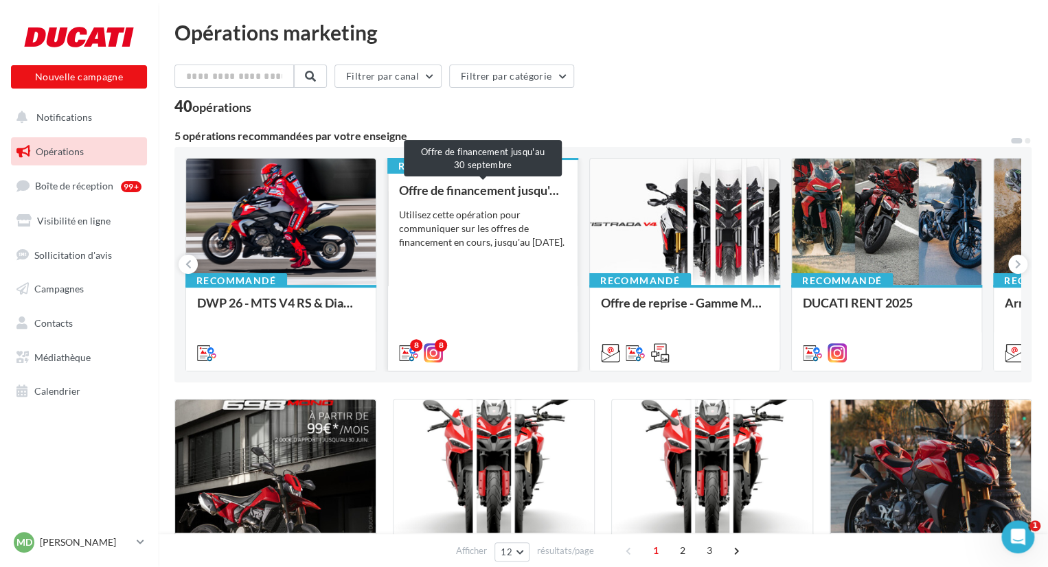
click at [533, 183] on div "Offre de financement jusqu'au 30 septembre" at bounding box center [483, 190] width 168 height 14
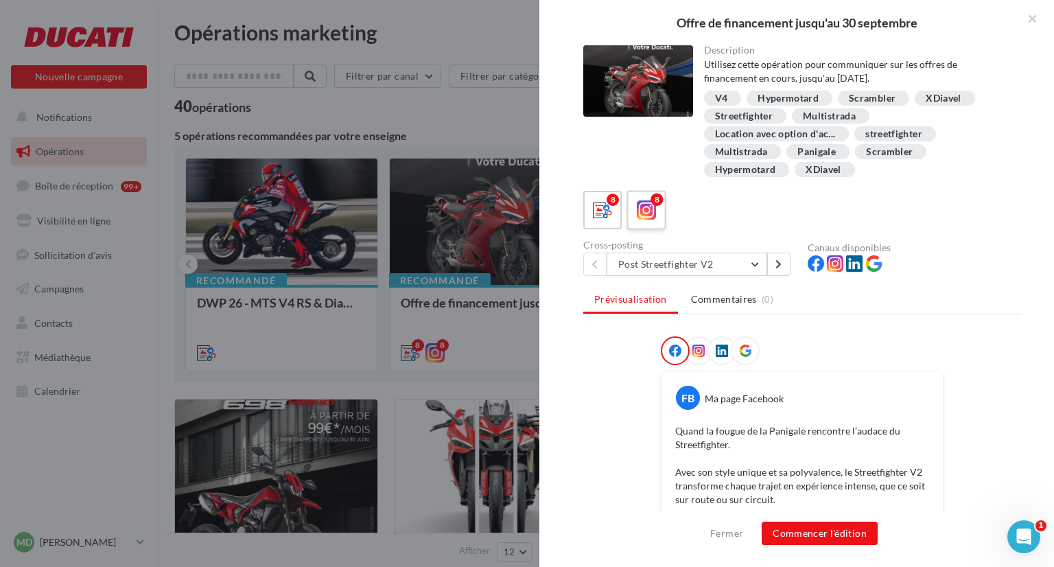
click at [643, 214] on icon at bounding box center [647, 210] width 20 height 20
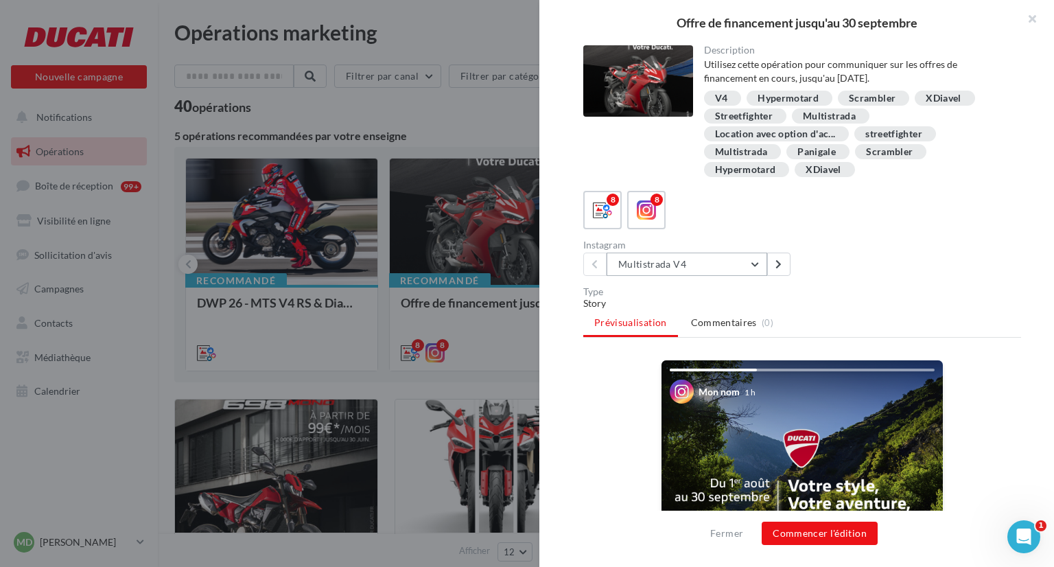
click at [733, 263] on button "Multistrada V4" at bounding box center [687, 264] width 161 height 23
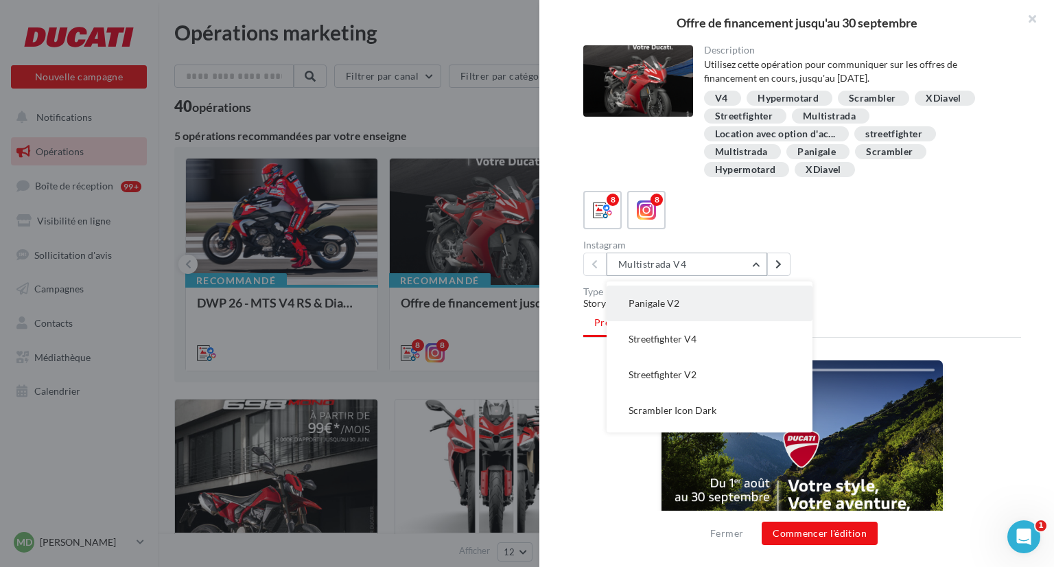
scroll to position [71, 0]
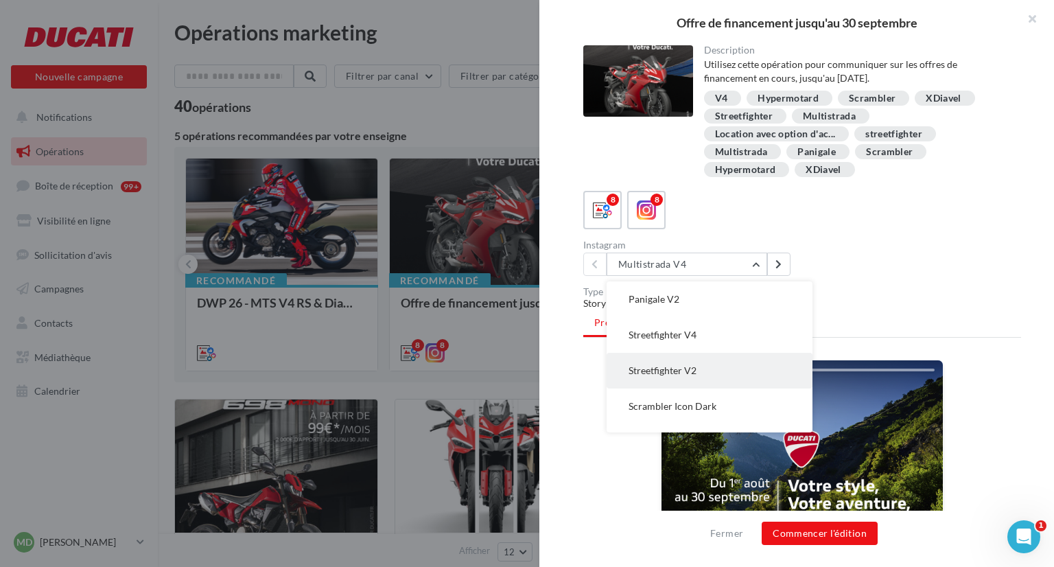
click at [724, 369] on button "Streetfighter V2" at bounding box center [710, 371] width 206 height 36
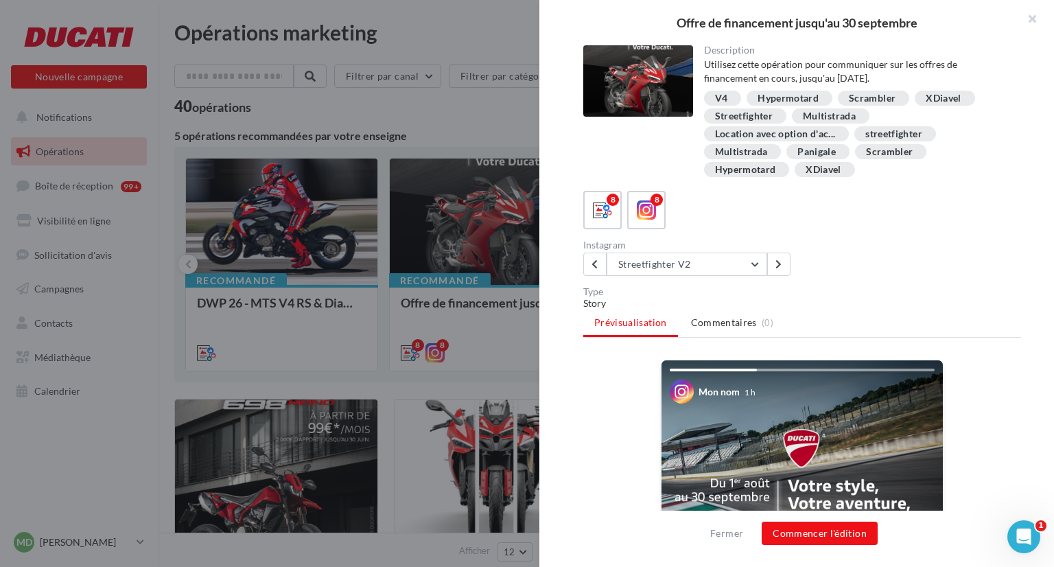
click at [708, 397] on div "Mon nom 1 h" at bounding box center [802, 392] width 265 height 24
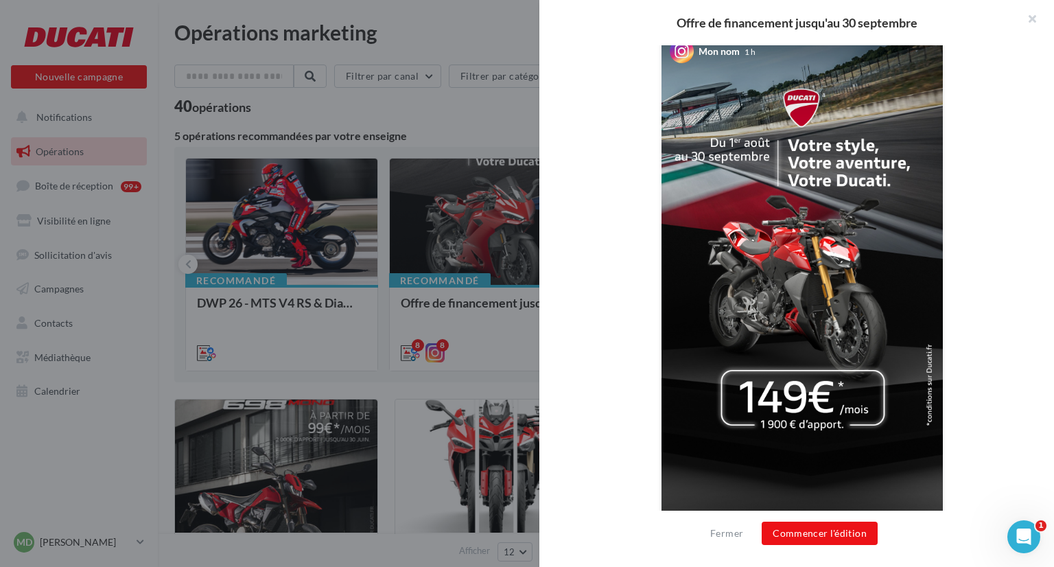
scroll to position [343, 0]
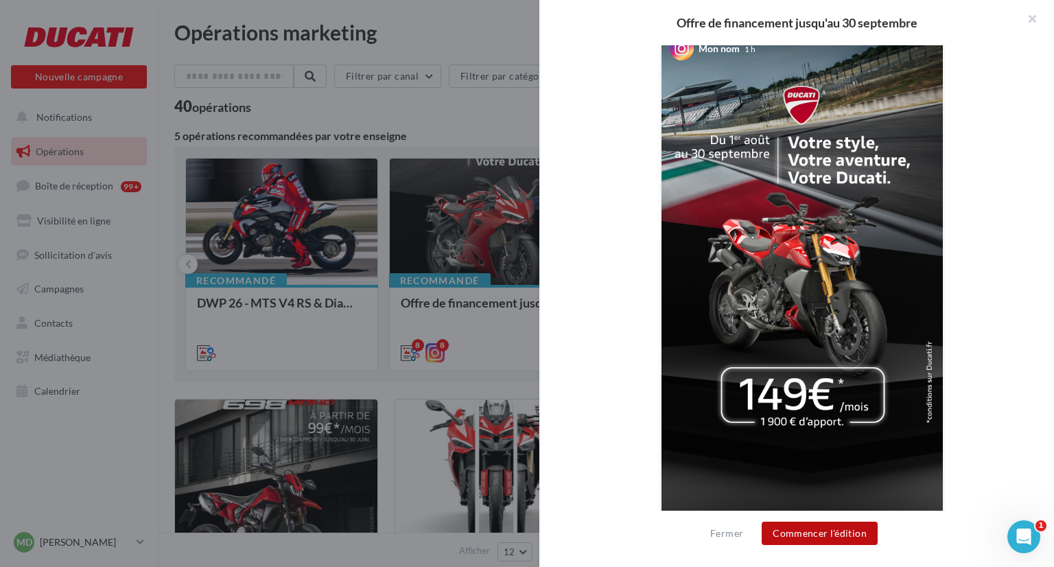
click at [861, 540] on button "Commencer l'édition" at bounding box center [820, 533] width 116 height 23
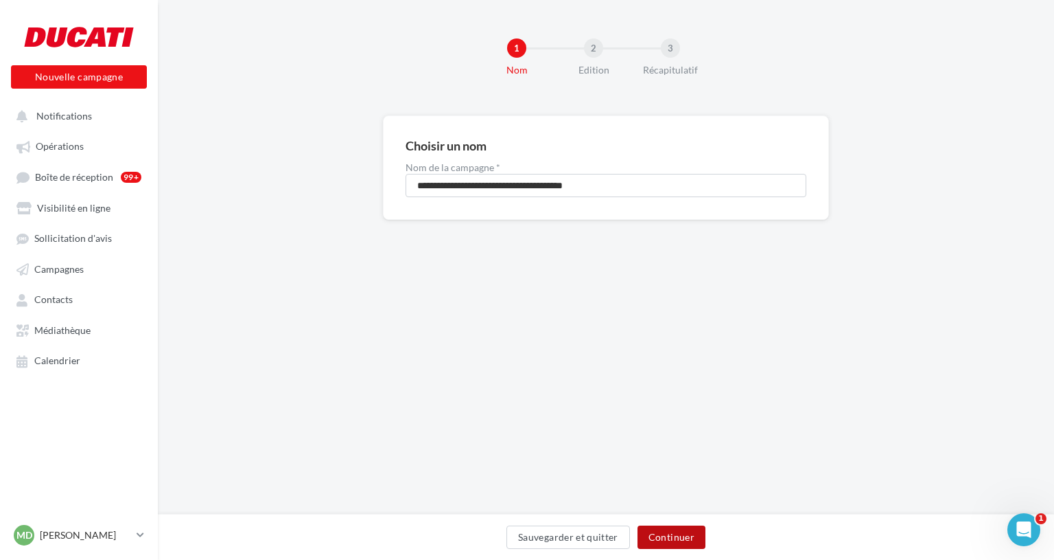
click at [680, 546] on button "Continuer" at bounding box center [672, 536] width 68 height 23
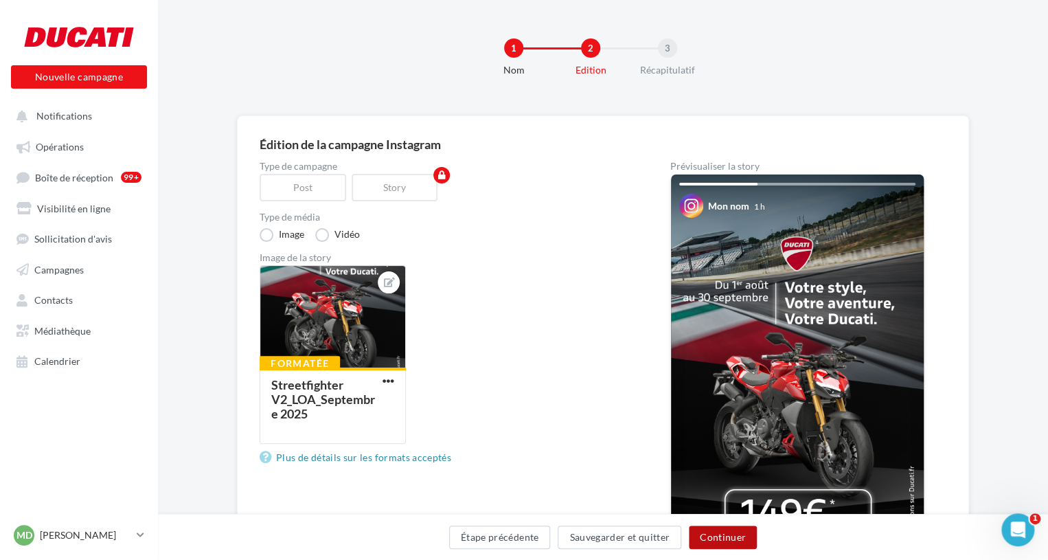
click at [736, 542] on button "Continuer" at bounding box center [723, 536] width 68 height 23
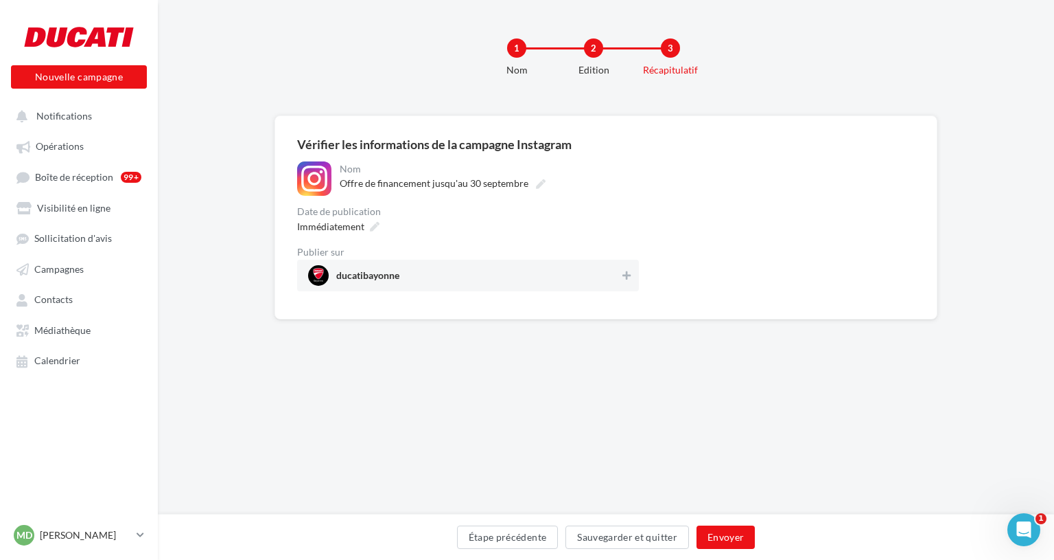
click at [584, 275] on span "ducatibayonne" at bounding box center [464, 275] width 312 height 21
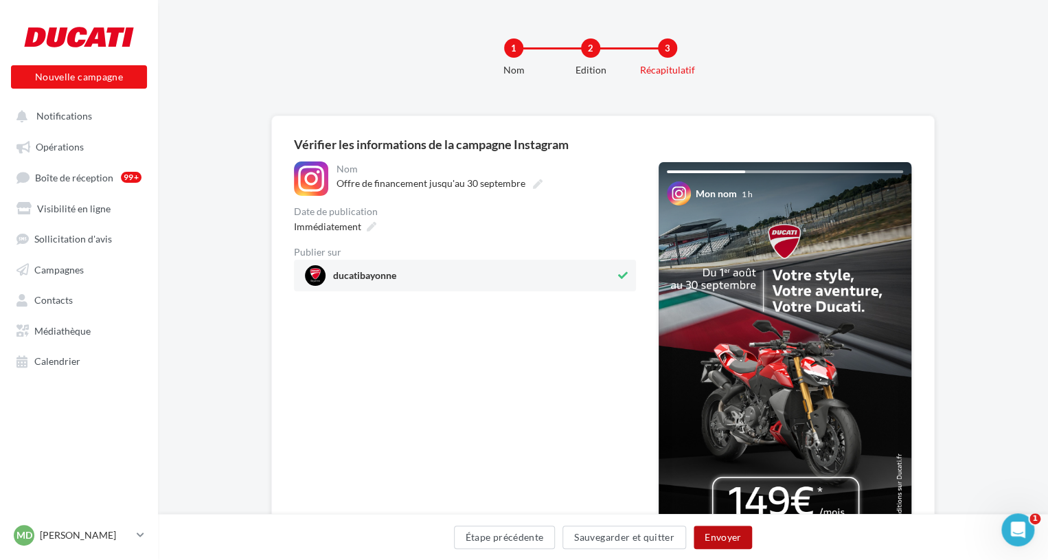
click at [728, 540] on button "Envoyer" at bounding box center [722, 536] width 58 height 23
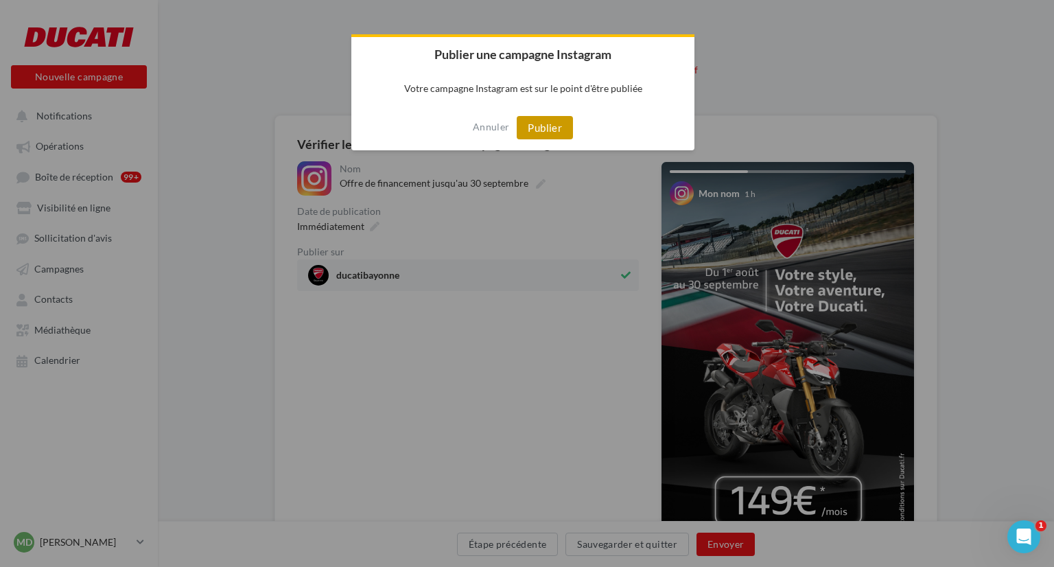
click at [560, 122] on button "Publier" at bounding box center [545, 127] width 56 height 23
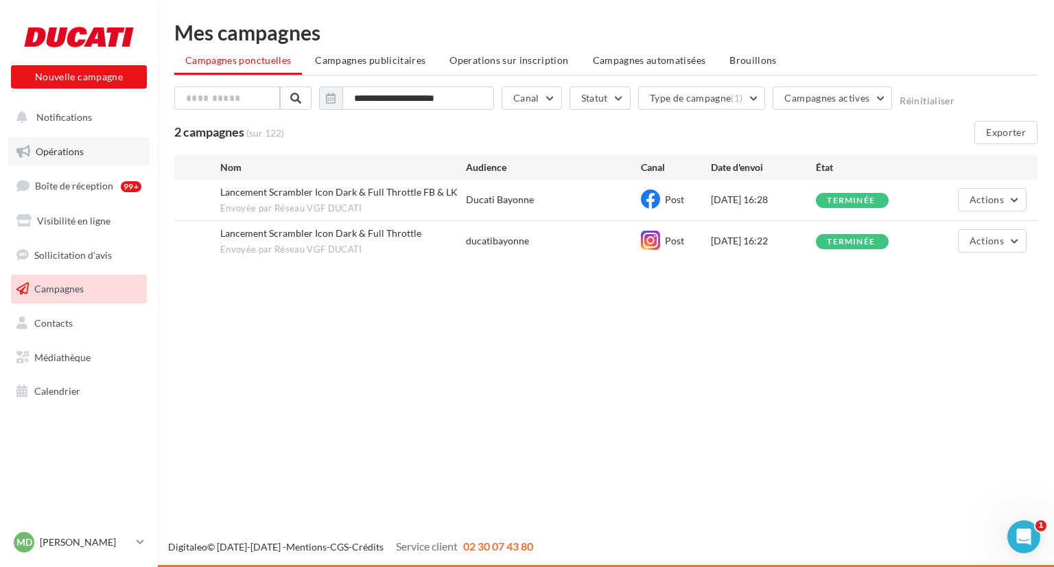
click at [96, 145] on link "Opérations" at bounding box center [78, 151] width 141 height 29
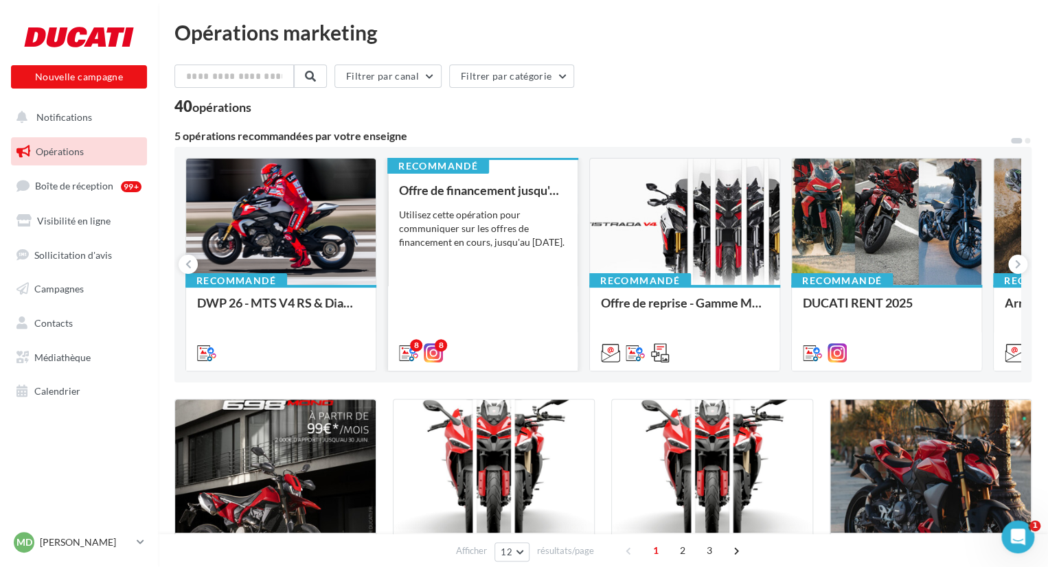
click at [454, 238] on div "Utilisez cette opération pour communiquer sur les offres de financement en cour…" at bounding box center [483, 228] width 168 height 41
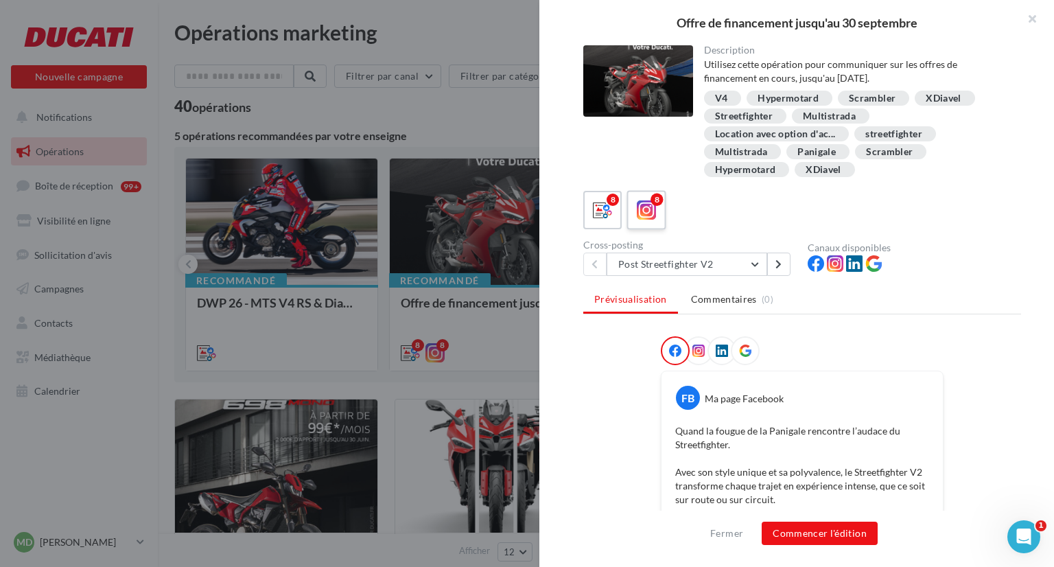
click at [647, 219] on icon at bounding box center [647, 210] width 20 height 20
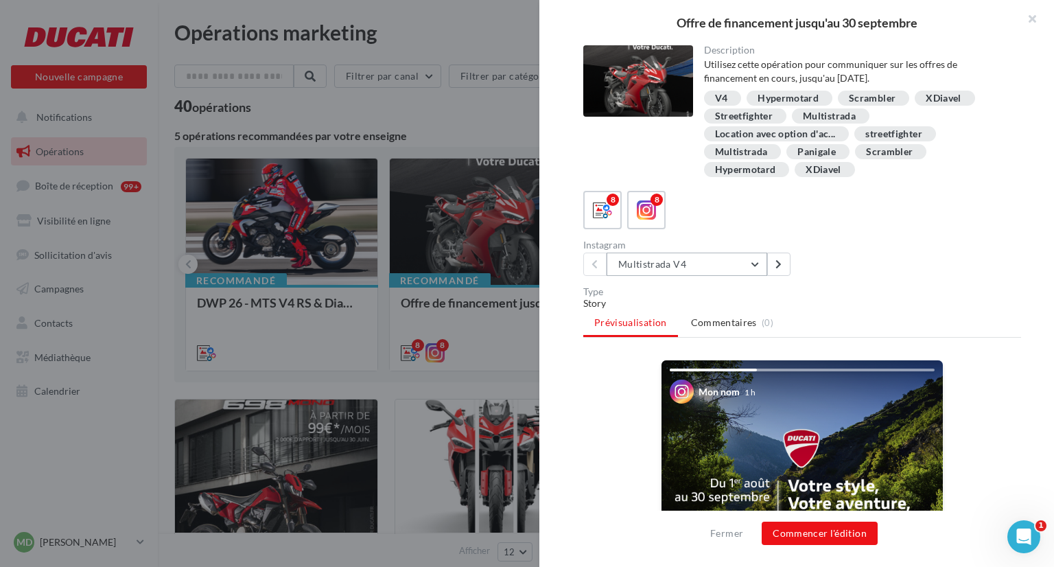
click at [725, 264] on button "Multistrada V4" at bounding box center [687, 264] width 161 height 23
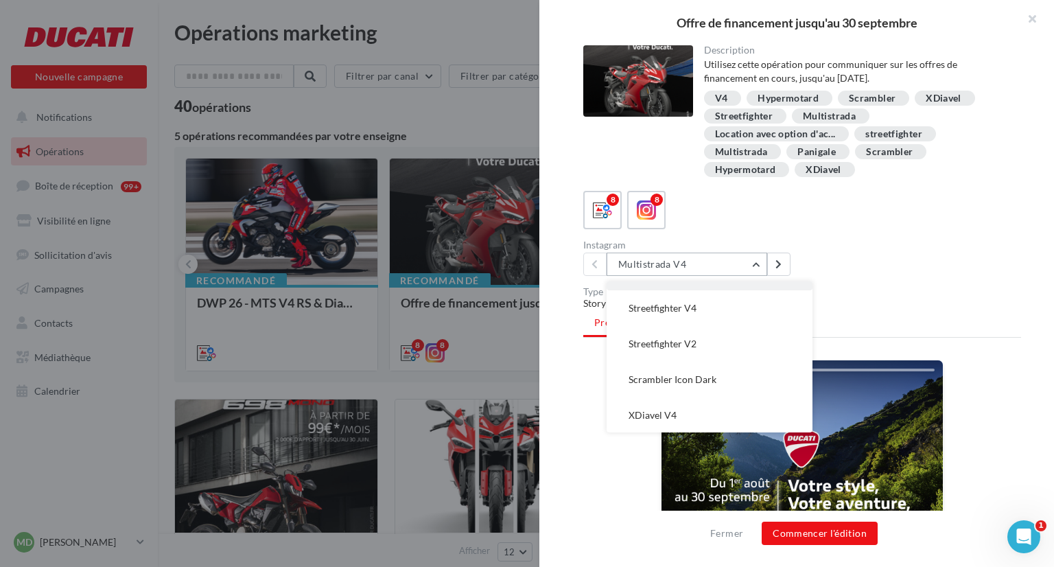
scroll to position [110, 0]
click at [715, 366] on button "Scrambler Icon Dark" at bounding box center [710, 368] width 206 height 36
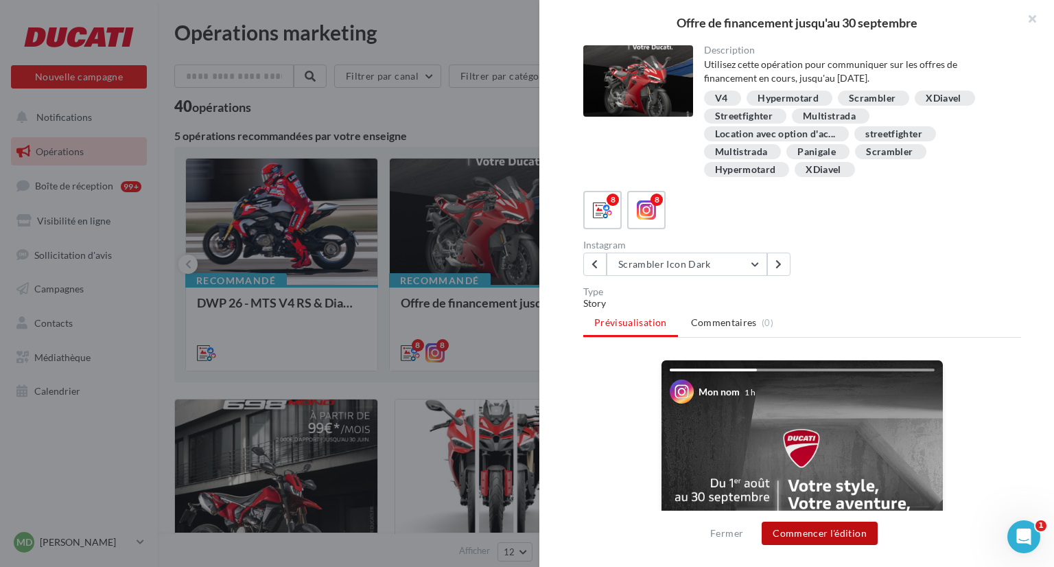
click at [854, 524] on button "Commencer l'édition" at bounding box center [820, 533] width 116 height 23
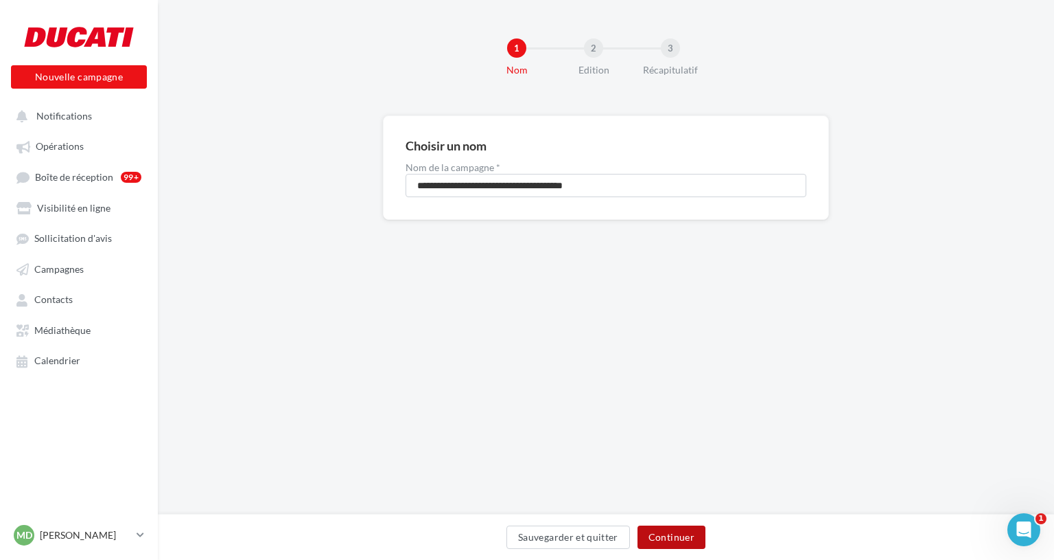
click at [671, 530] on button "Continuer" at bounding box center [672, 536] width 68 height 23
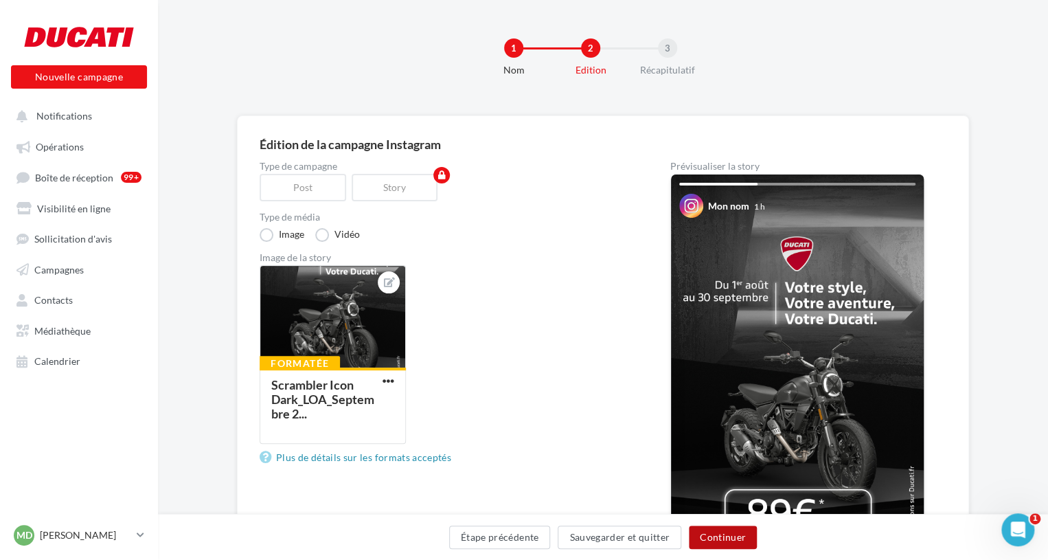
click at [716, 533] on button "Continuer" at bounding box center [723, 536] width 68 height 23
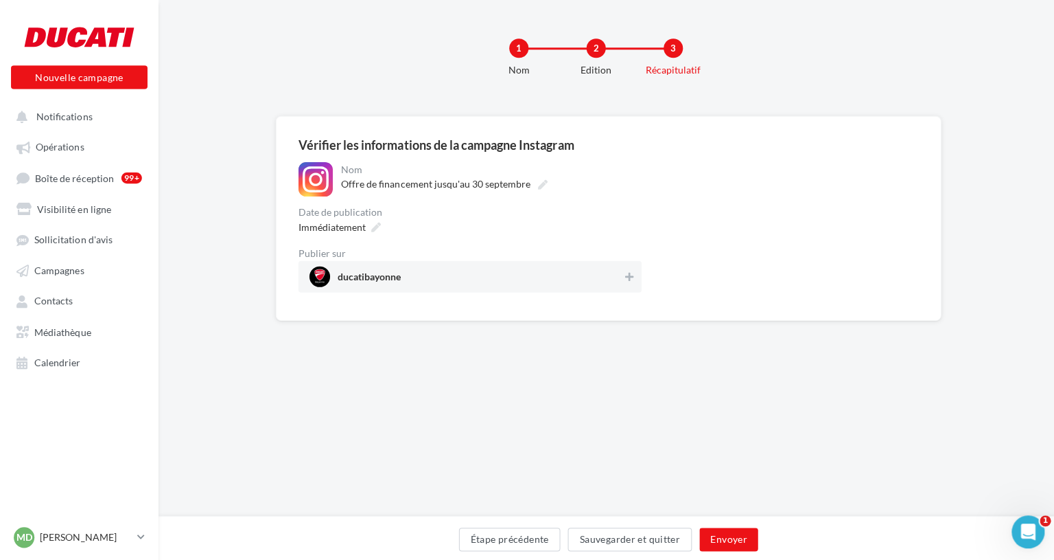
click at [426, 287] on div "ducatibayonne" at bounding box center [468, 275] width 342 height 32
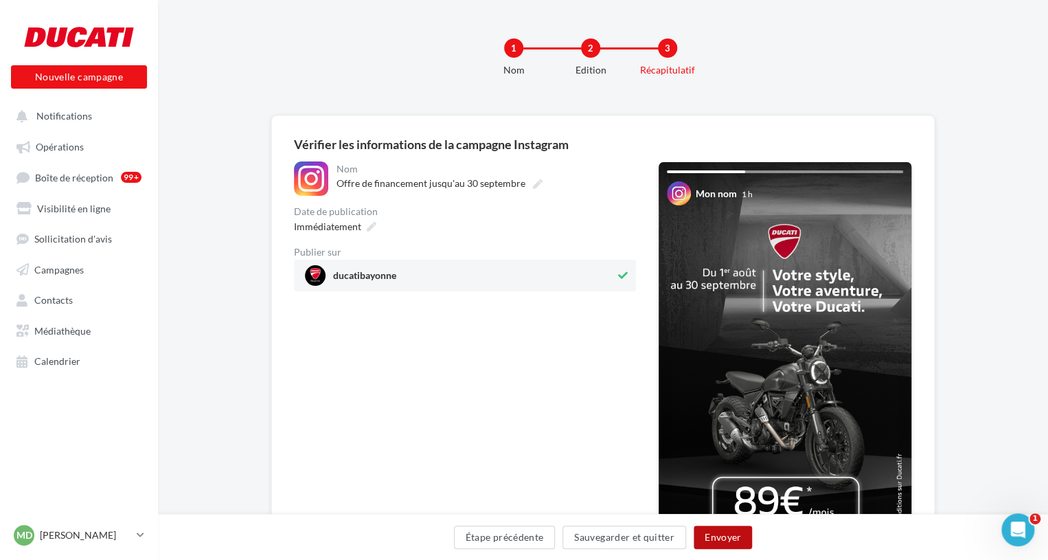
click at [740, 532] on button "Envoyer" at bounding box center [722, 536] width 58 height 23
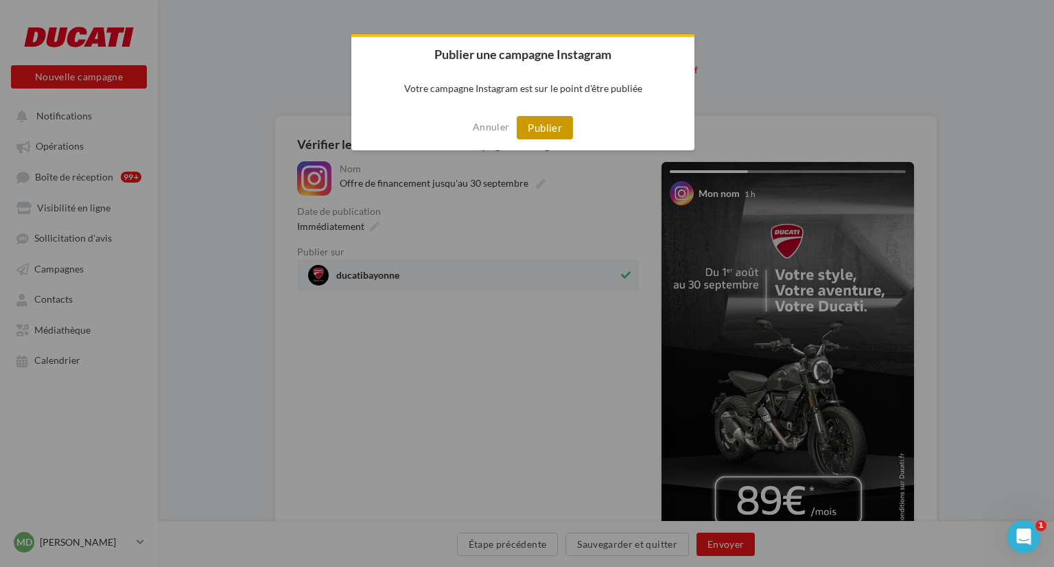
click at [538, 134] on button "Publier" at bounding box center [545, 127] width 56 height 23
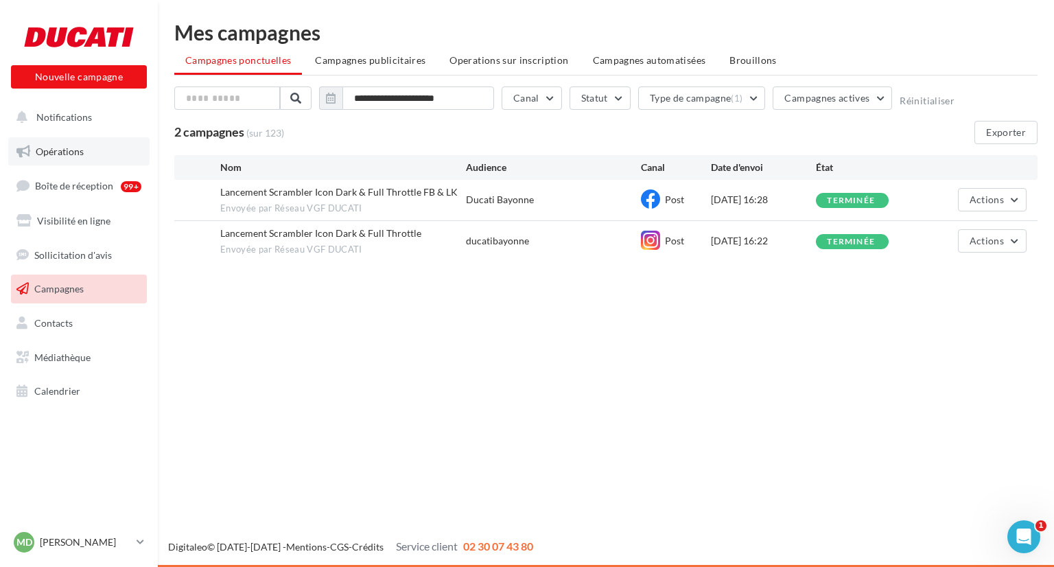
click at [92, 163] on link "Opérations" at bounding box center [78, 151] width 141 height 29
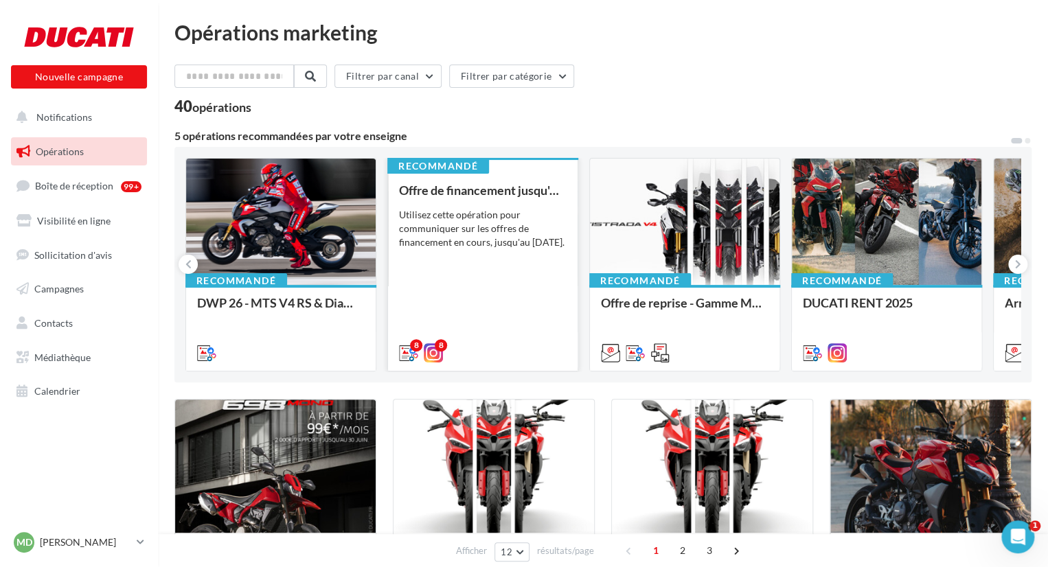
click at [511, 266] on div "Offre de financement jusqu'au [DATE] Utilisez cette opération pour communiquer …" at bounding box center [483, 270] width 168 height 175
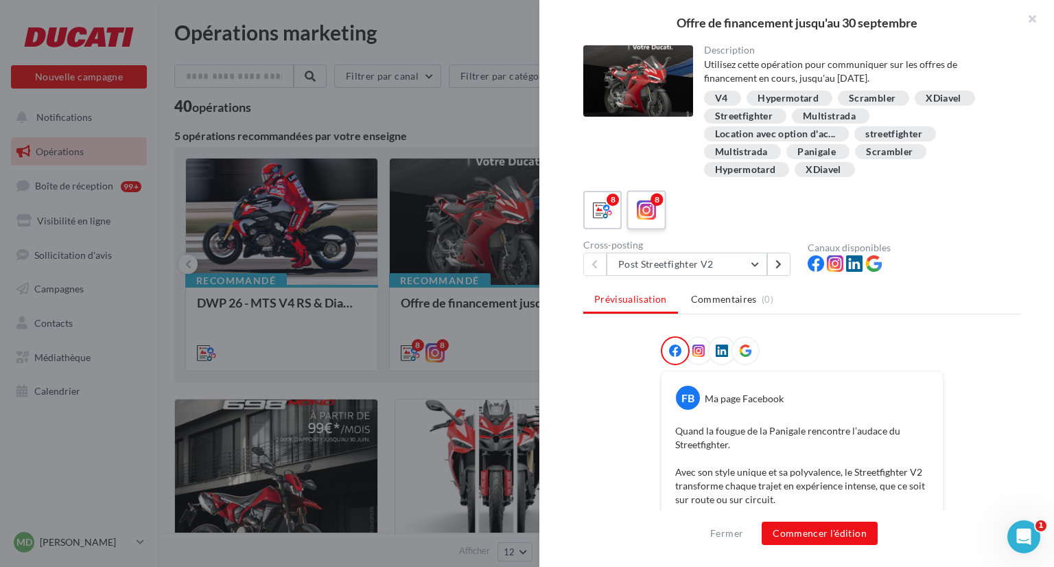
click at [657, 218] on div "8" at bounding box center [646, 210] width 25 height 25
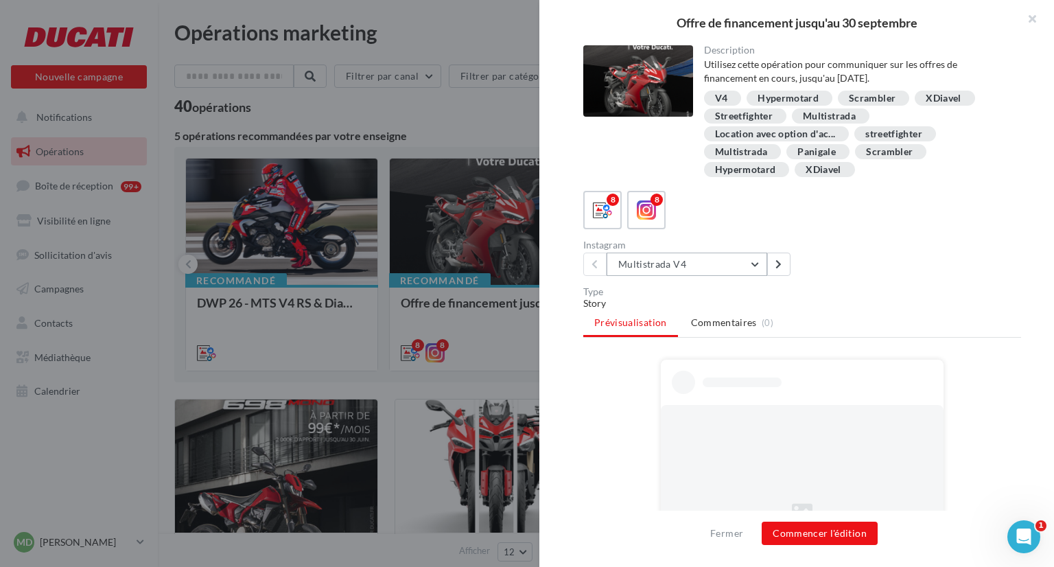
click at [722, 264] on button "Multistrada V4" at bounding box center [687, 264] width 161 height 23
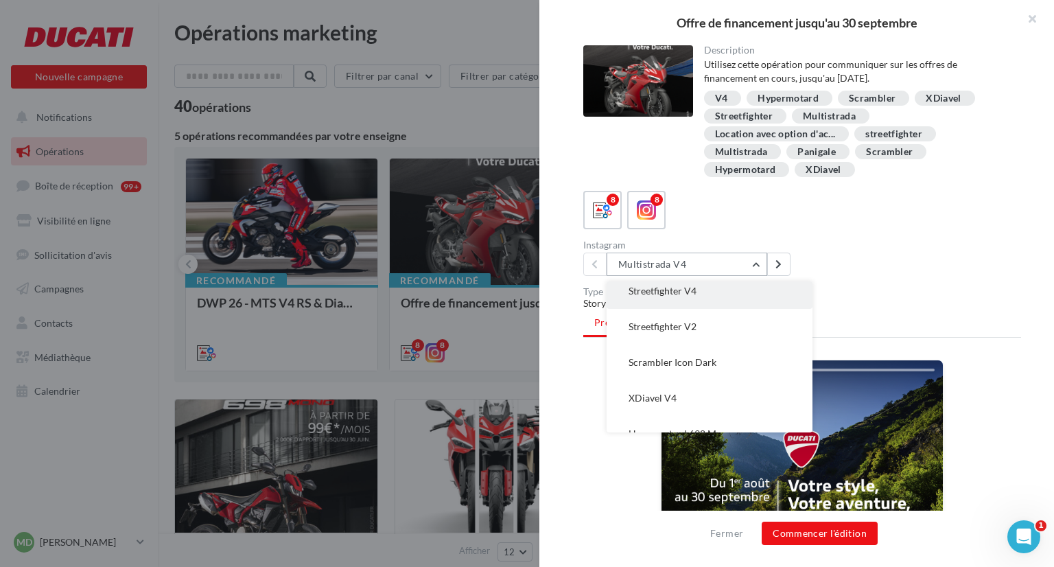
scroll to position [135, 0]
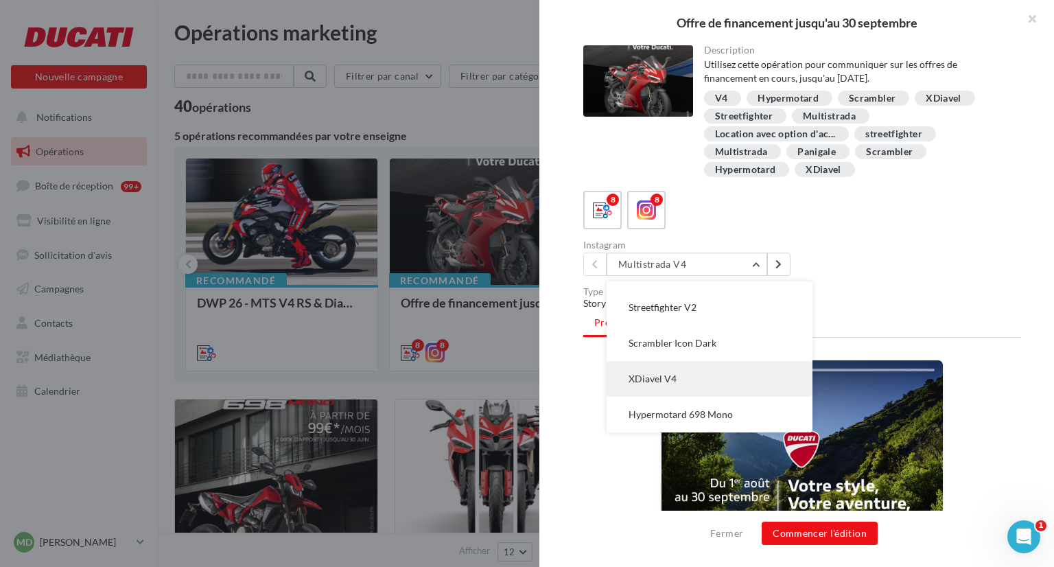
click at [697, 367] on button "XDiavel V4" at bounding box center [710, 379] width 206 height 36
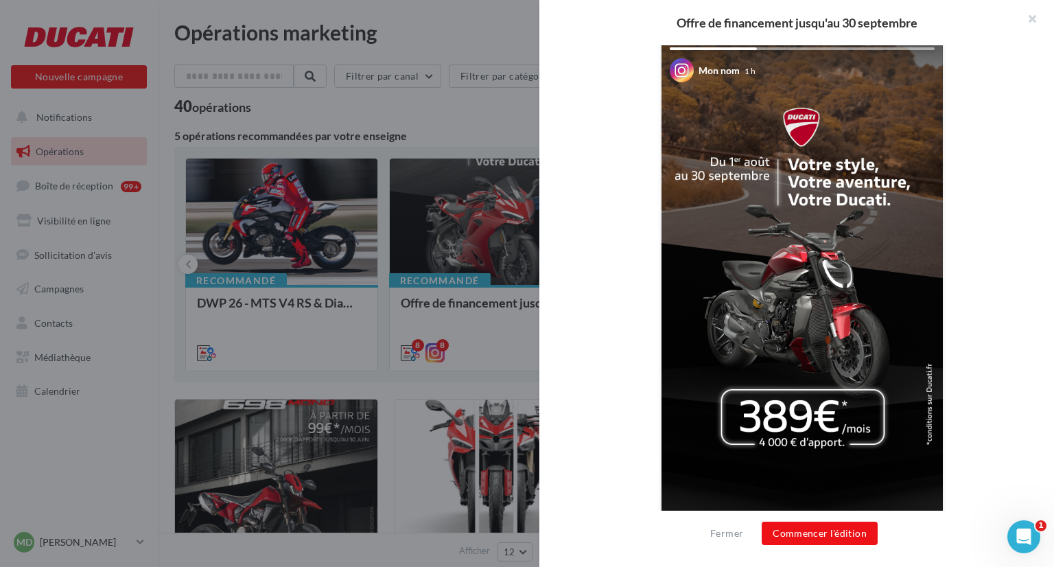
scroll to position [323, 0]
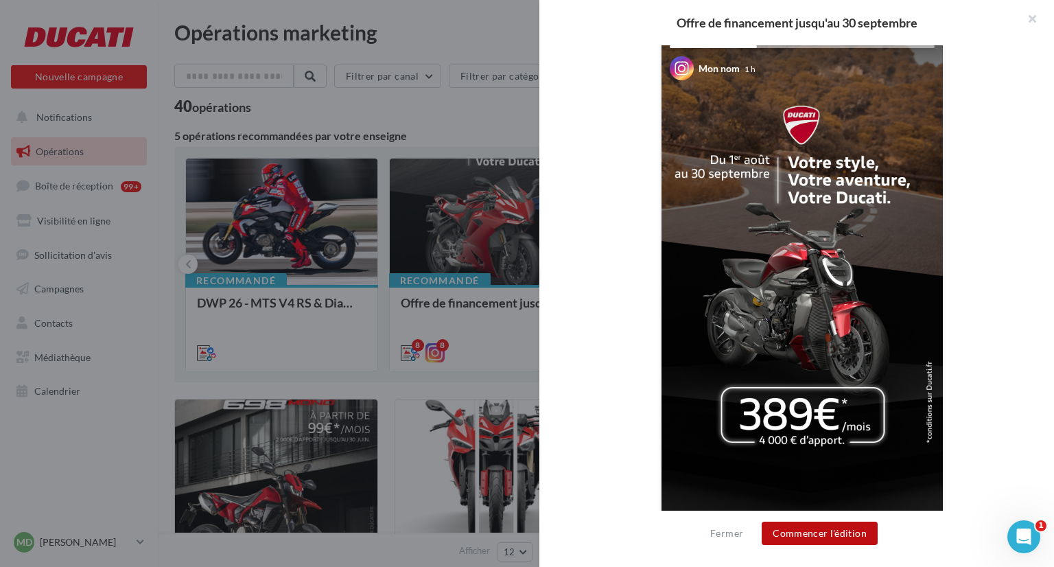
click at [827, 537] on button "Commencer l'édition" at bounding box center [820, 533] width 116 height 23
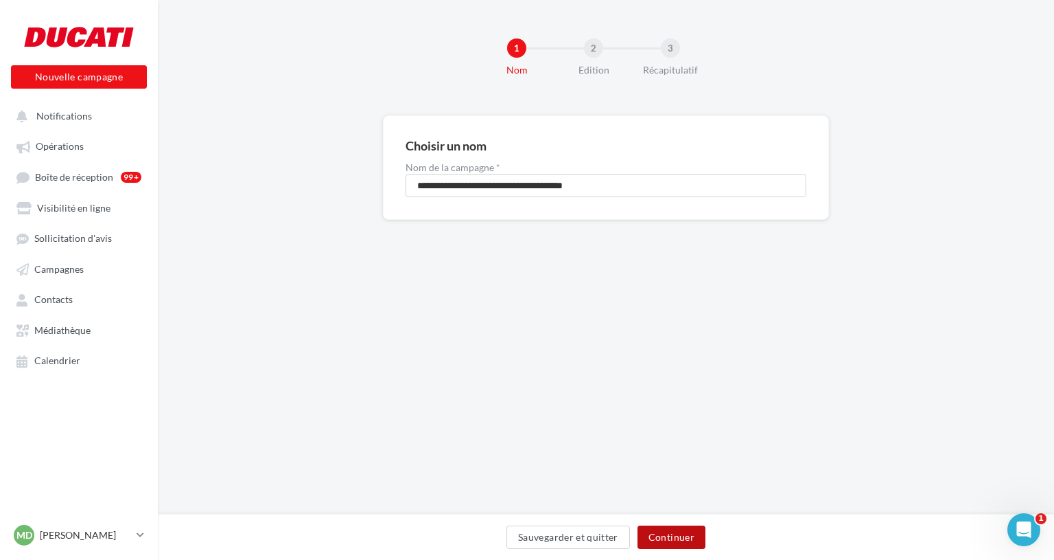
click at [682, 544] on button "Continuer" at bounding box center [672, 536] width 68 height 23
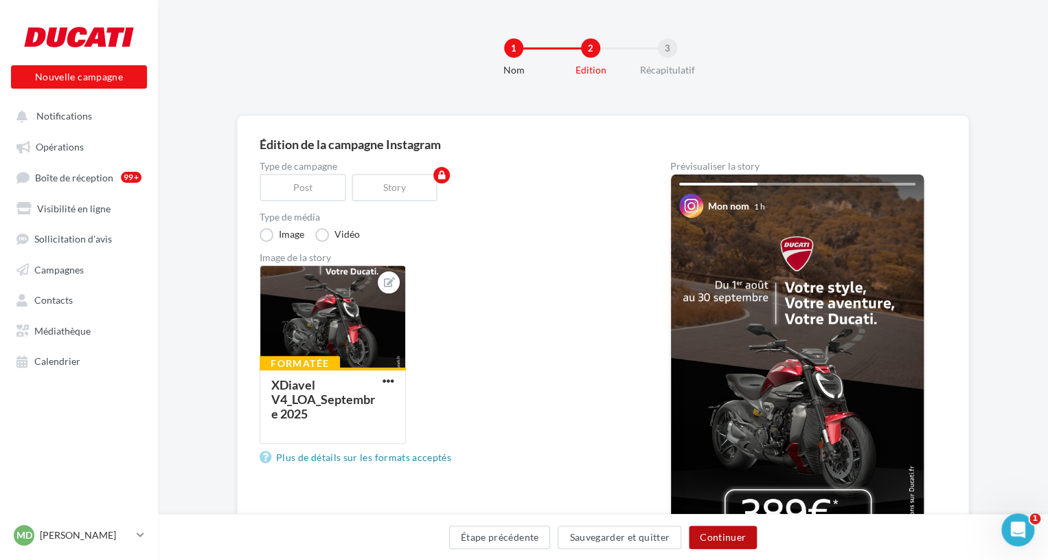
click at [708, 536] on button "Continuer" at bounding box center [723, 536] width 68 height 23
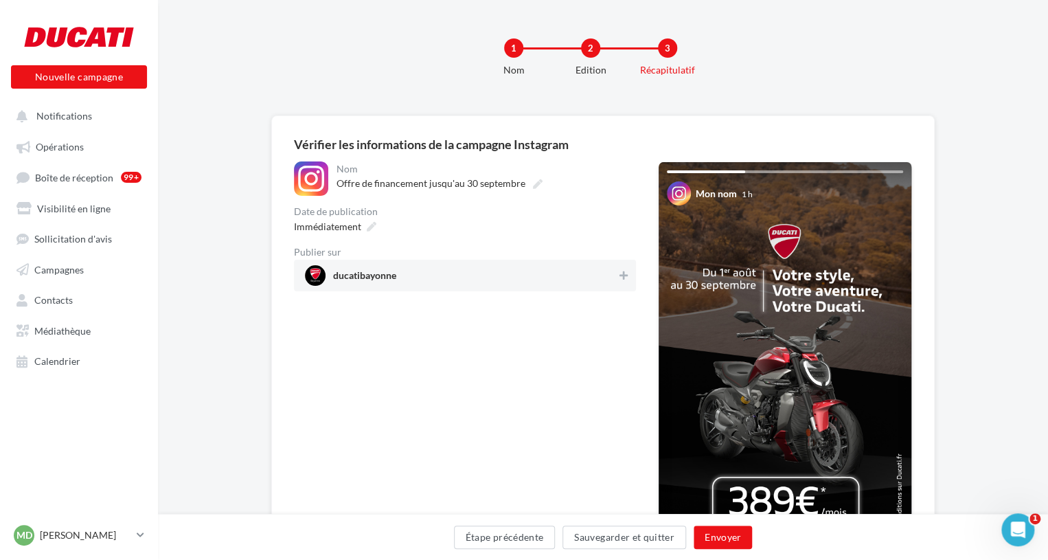
click at [621, 264] on div "ducatibayonne" at bounding box center [465, 275] width 342 height 32
click at [739, 532] on button "Envoyer" at bounding box center [722, 536] width 58 height 23
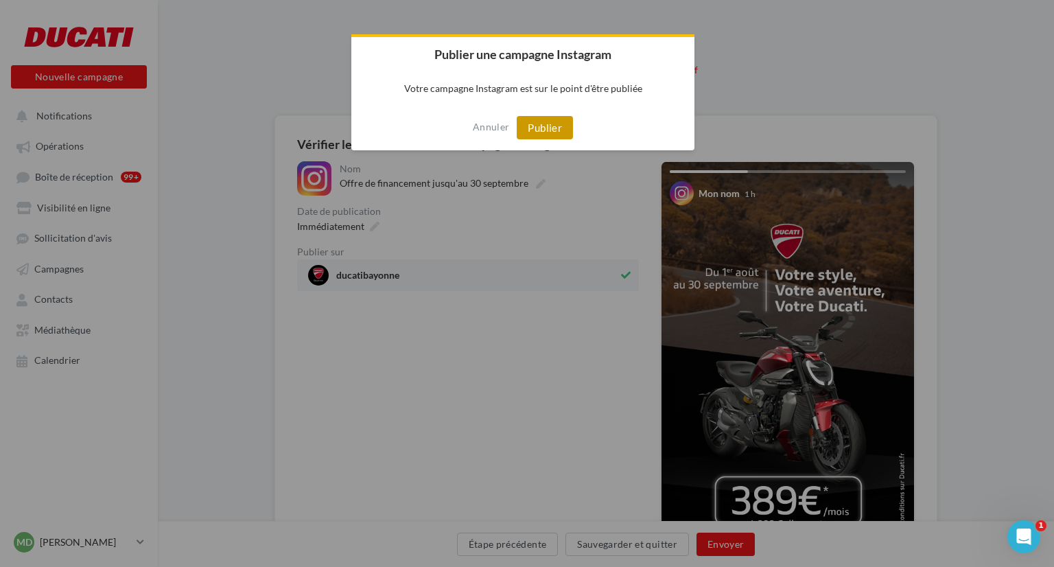
click at [551, 137] on button "Publier" at bounding box center [545, 127] width 56 height 23
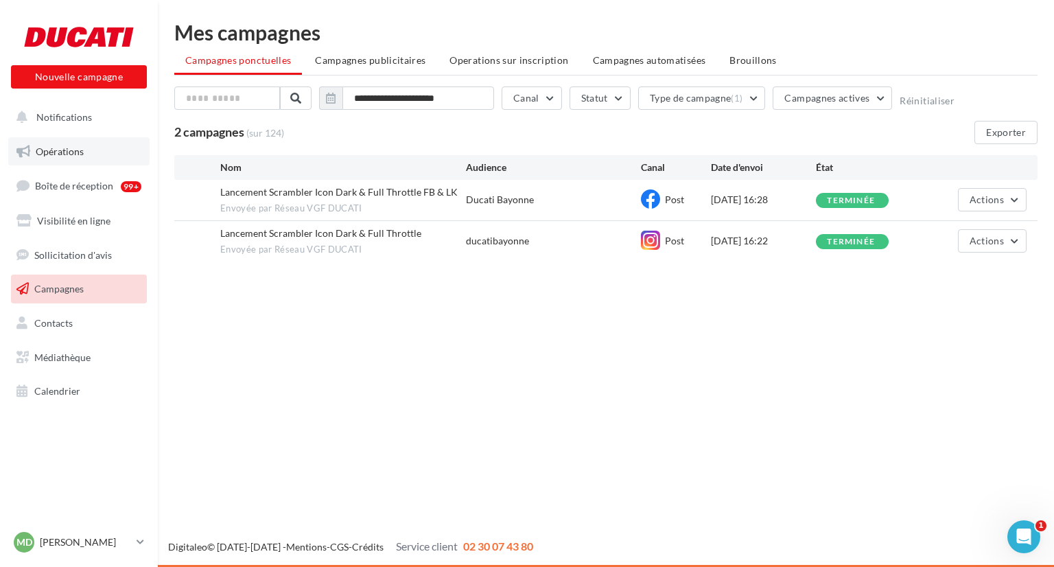
click at [91, 150] on link "Opérations" at bounding box center [78, 151] width 141 height 29
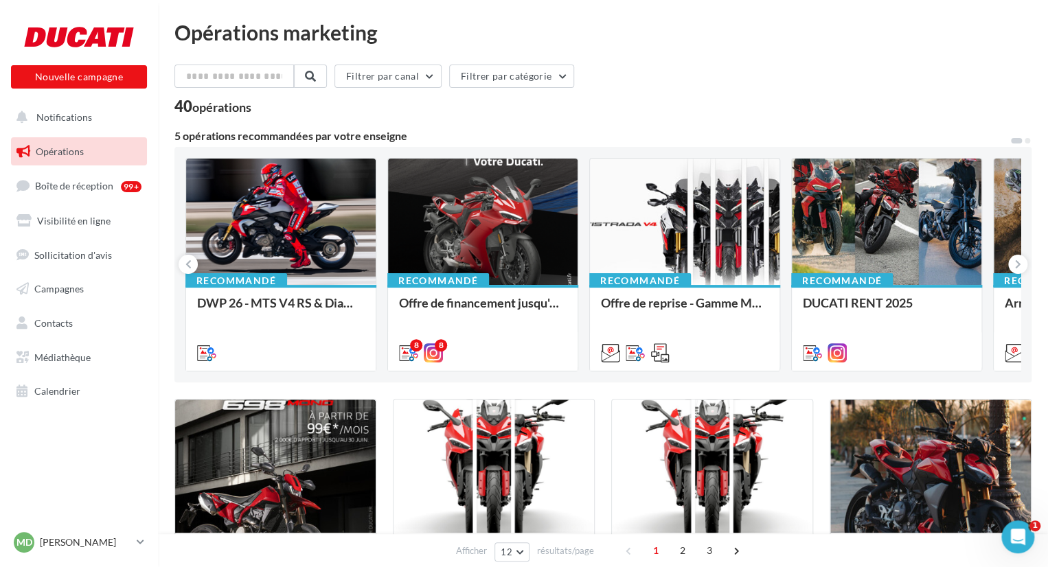
click at [0, 0] on div "Utilisez cette opération pour communiquer sur les offres de financement en cour…" at bounding box center [0, 0] width 0 height 0
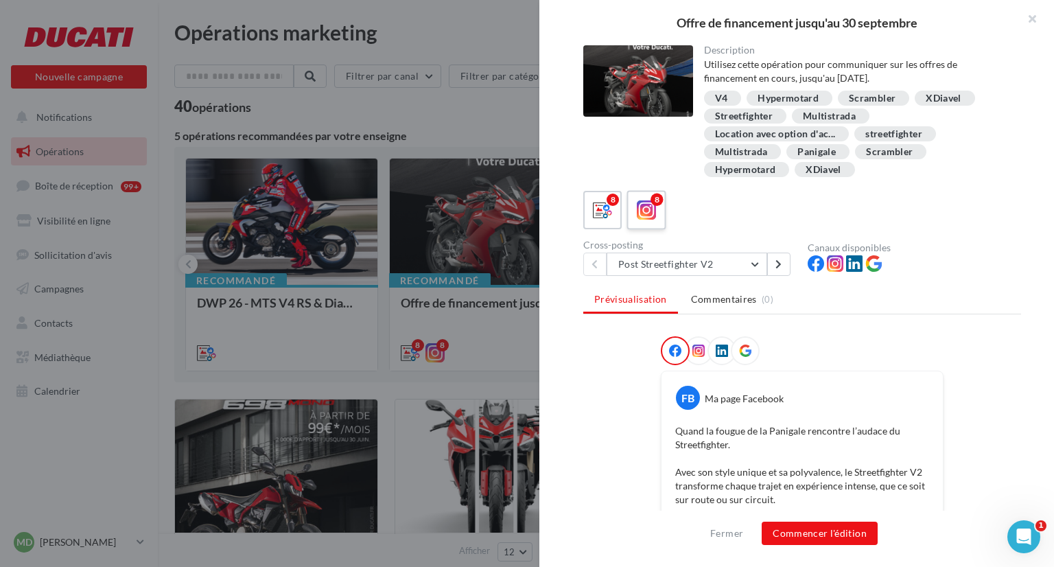
click at [648, 218] on icon at bounding box center [647, 210] width 20 height 20
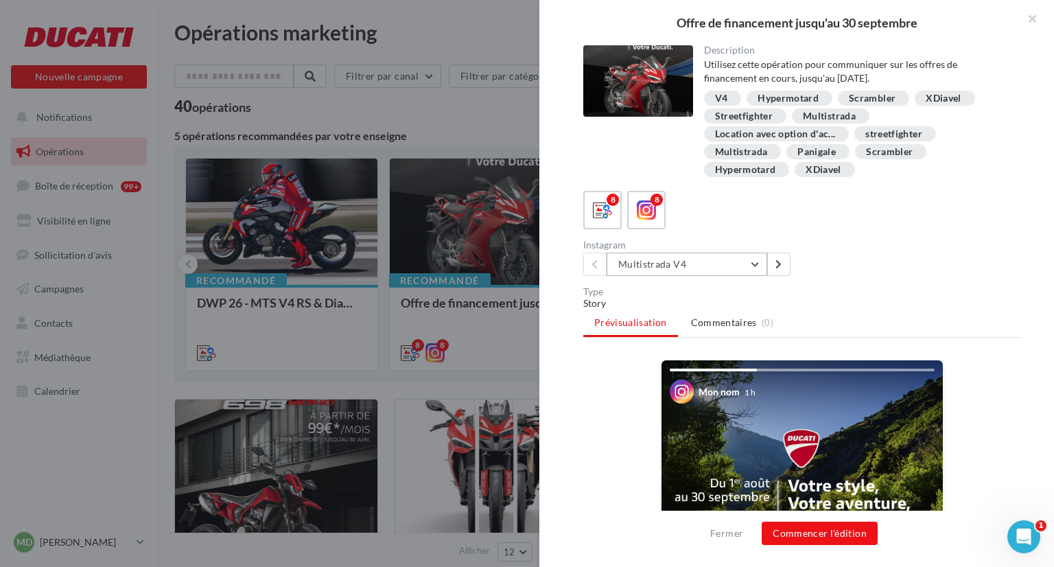
click at [718, 258] on button "Multistrada V4" at bounding box center [687, 264] width 161 height 23
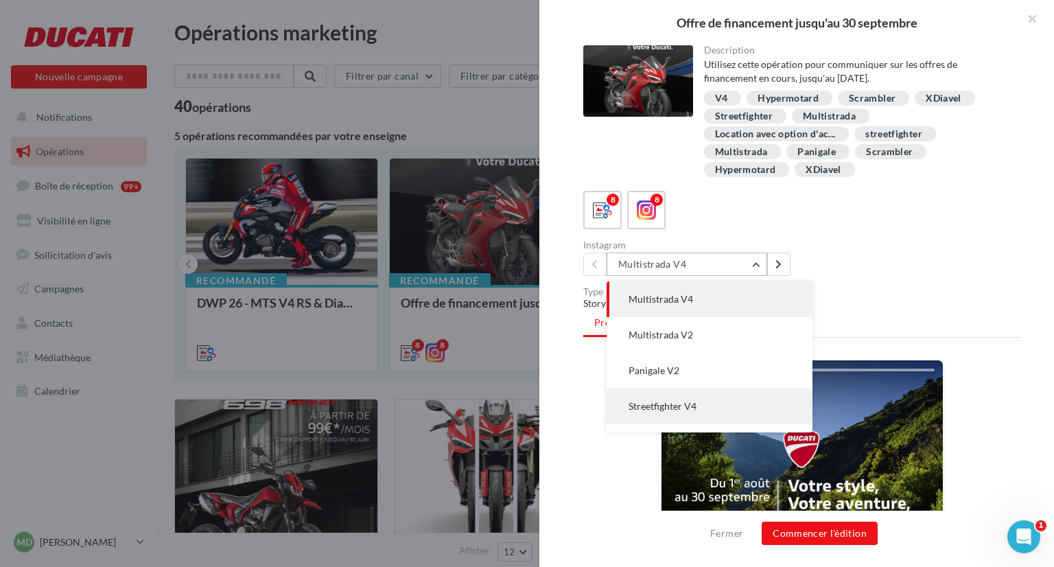
scroll to position [135, 0]
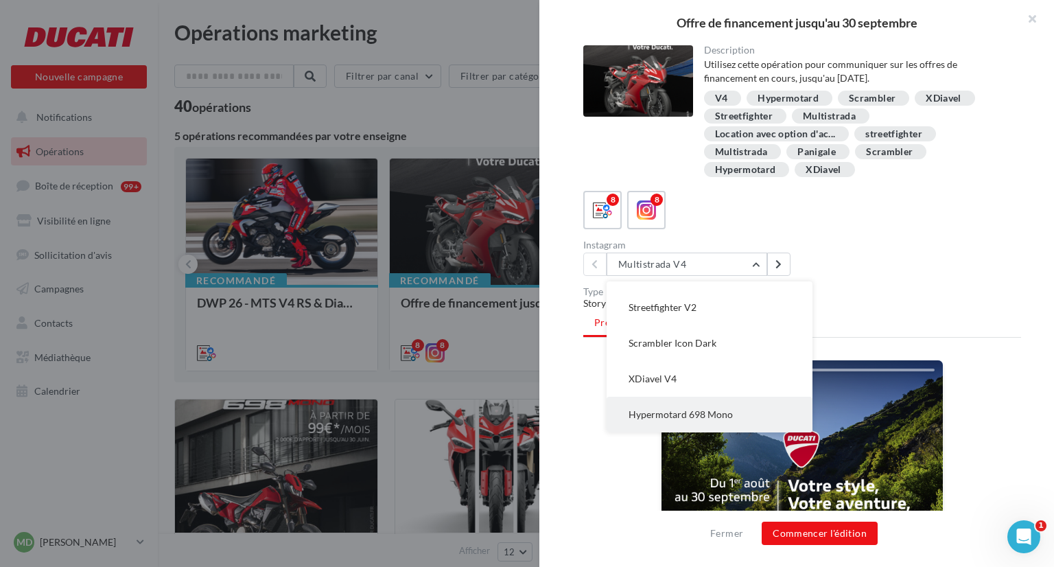
click at [743, 411] on button "Hypermotard 698 Mono" at bounding box center [710, 415] width 206 height 36
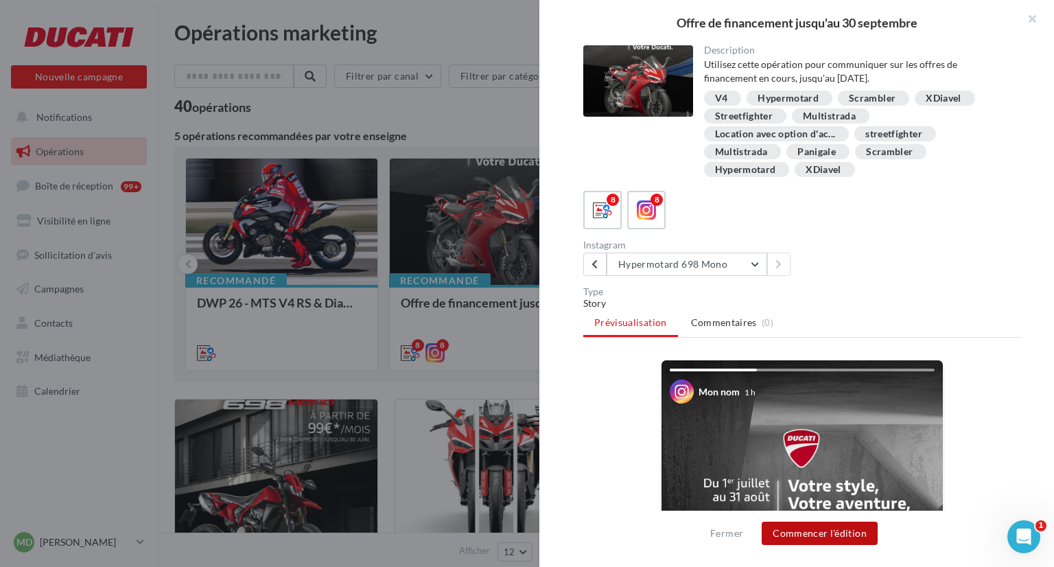
click at [821, 524] on button "Commencer l'édition" at bounding box center [820, 533] width 116 height 23
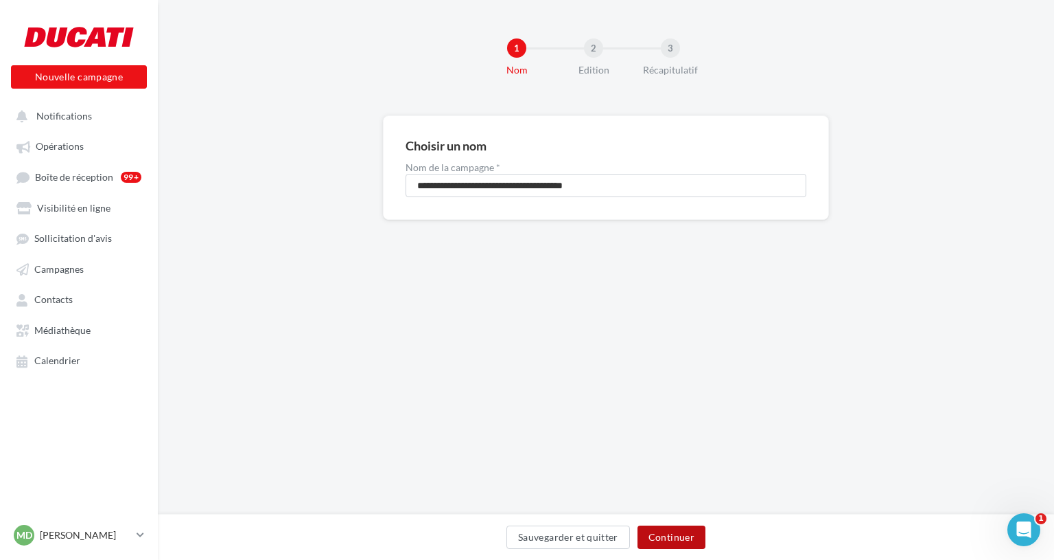
click at [681, 533] on button "Continuer" at bounding box center [672, 536] width 68 height 23
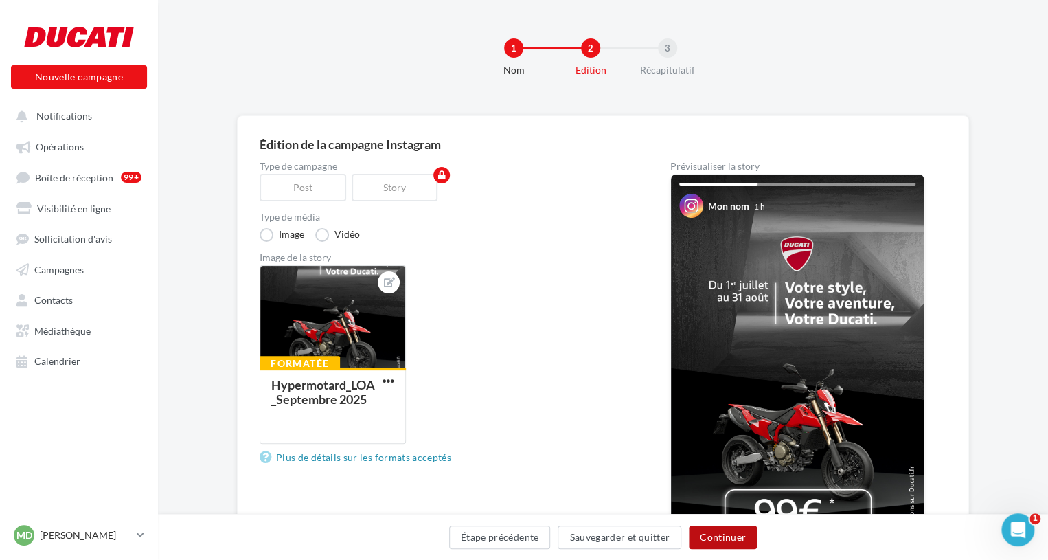
click at [726, 535] on button "Continuer" at bounding box center [723, 536] width 68 height 23
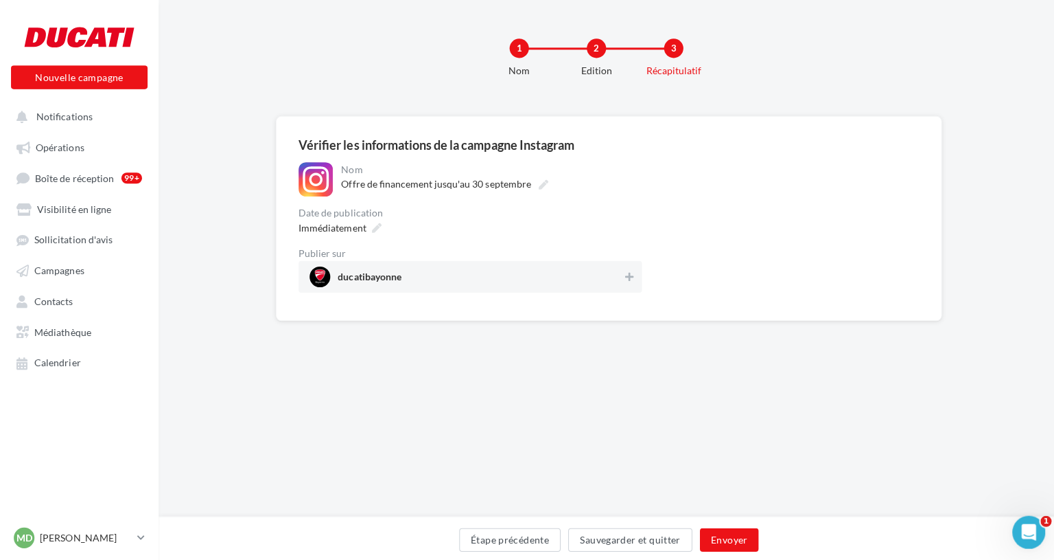
click at [447, 286] on div "ducatibayonne" at bounding box center [468, 275] width 342 height 32
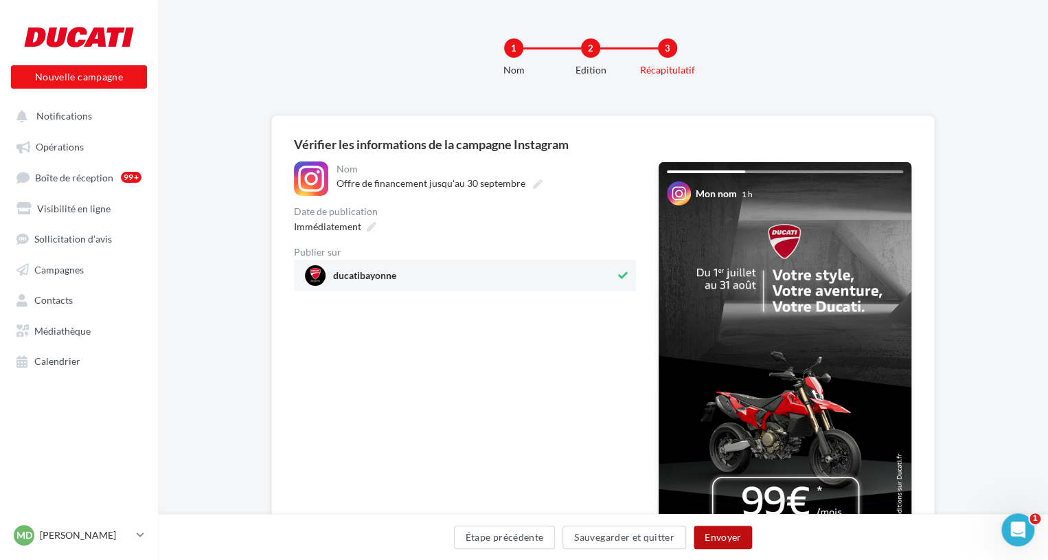
click at [732, 529] on button "Envoyer" at bounding box center [722, 536] width 58 height 23
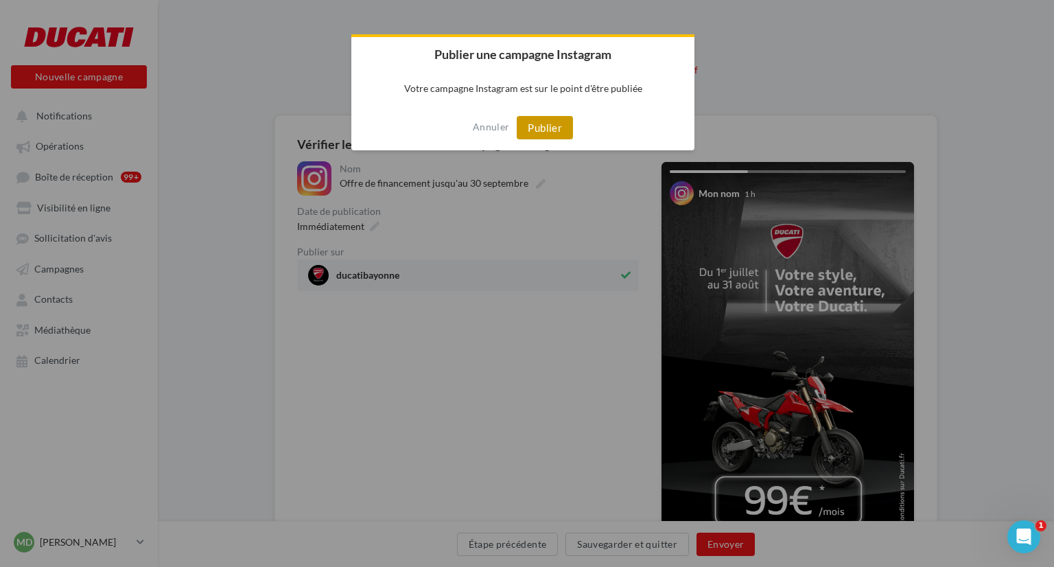
click at [542, 136] on button "Publier" at bounding box center [545, 127] width 56 height 23
